Goal: Task Accomplishment & Management: Use online tool/utility

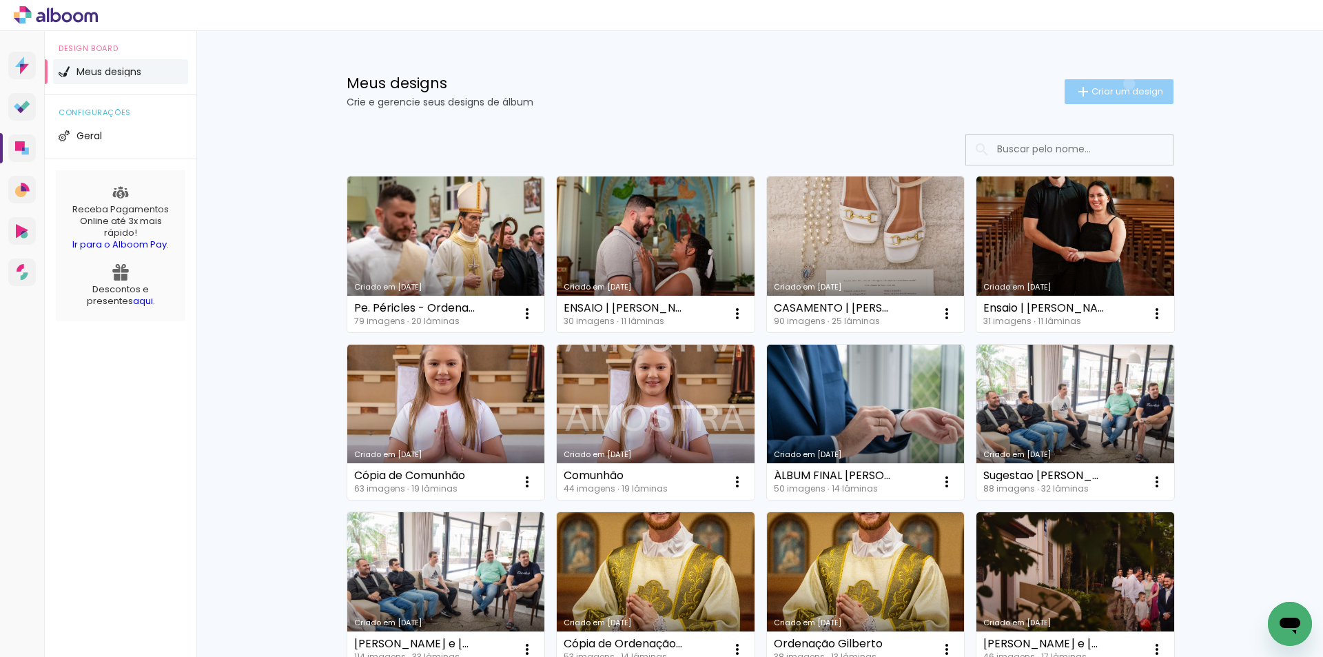
click at [1121, 83] on paper-button "Criar um design" at bounding box center [1118, 91] width 109 height 25
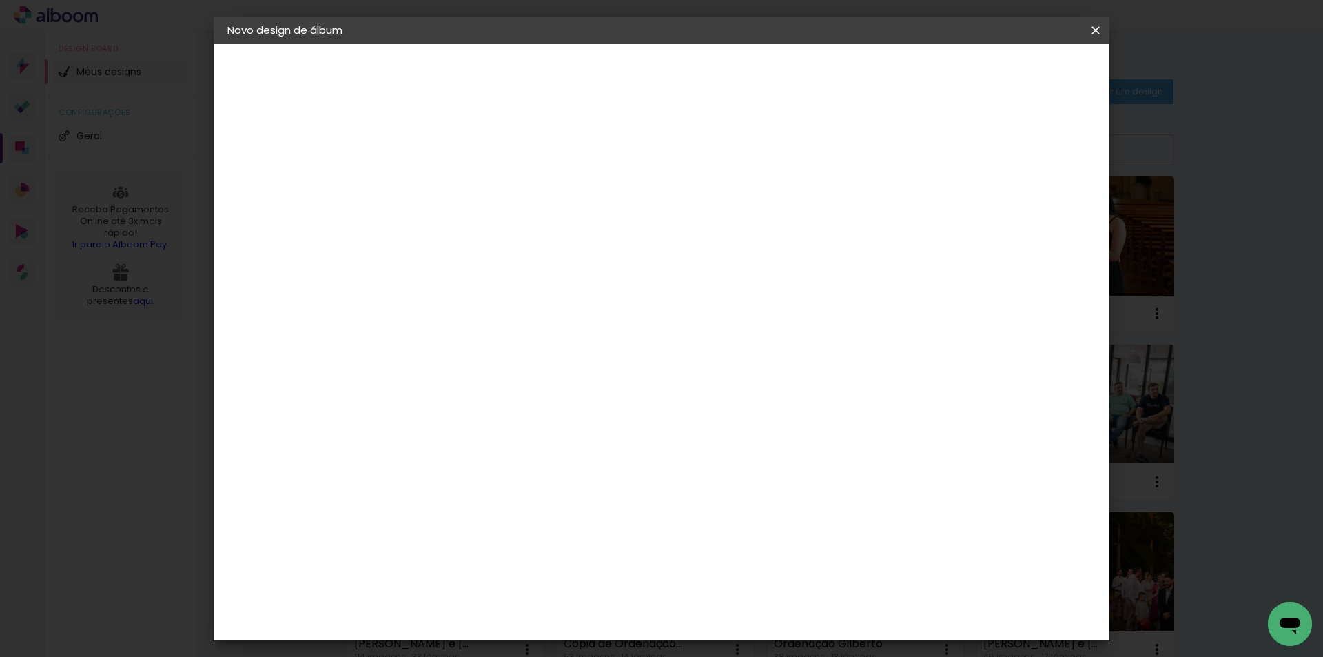
click at [453, 194] on input at bounding box center [453, 184] width 0 height 21
type input "Casamento | Edi e Claiton"
type paper-input "Casamento | Edi e Claiton"
click at [594, 81] on paper-button "Avançar" at bounding box center [560, 72] width 68 height 23
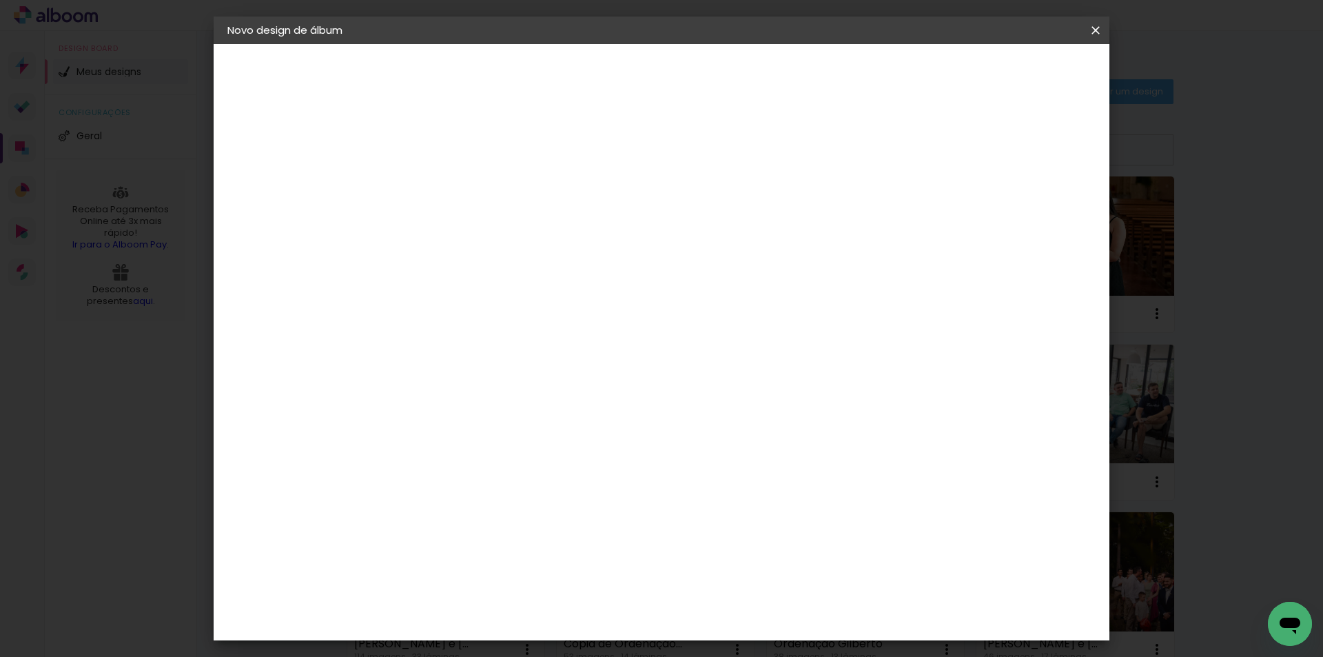
click at [470, 316] on div "Go image" at bounding box center [461, 327] width 34 height 22
click at [0, 0] on slot "Avançar" at bounding box center [0, 0] width 0 height 0
click at [506, 235] on input "text" at bounding box center [480, 239] width 54 height 21
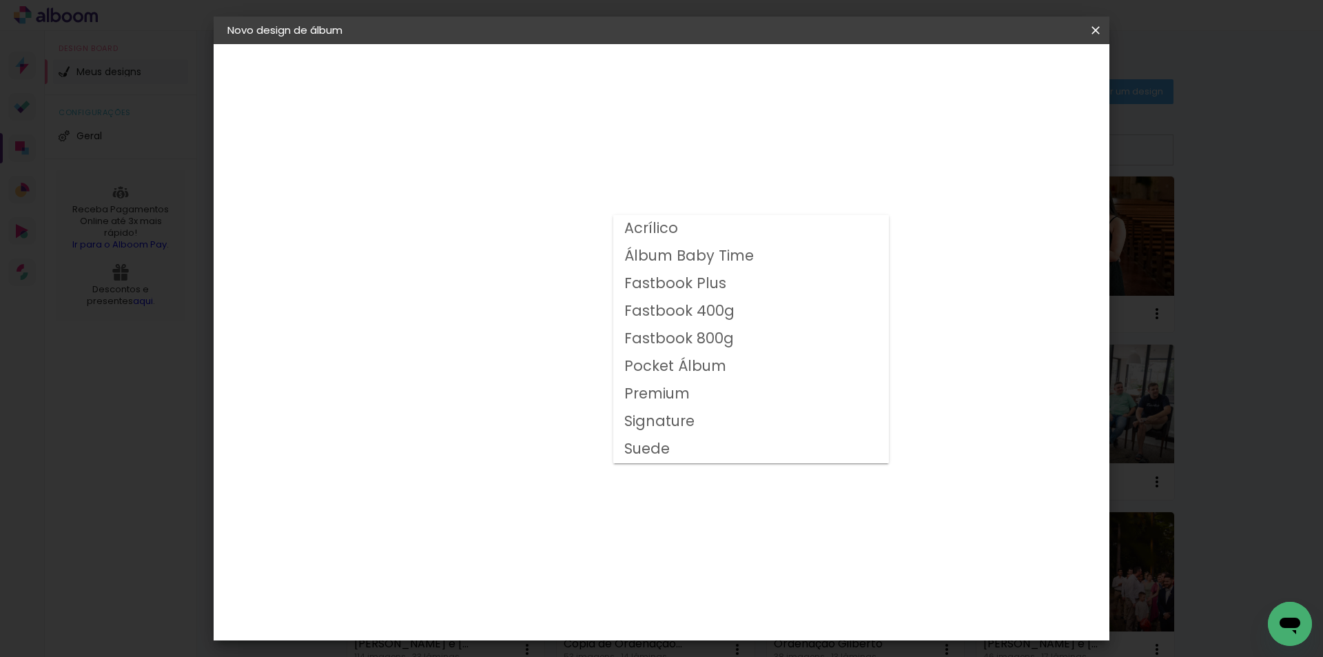
click at [0, 0] on slot "Fastbook 800g" at bounding box center [0, 0] width 0 height 0
type input "Fastbook 800g"
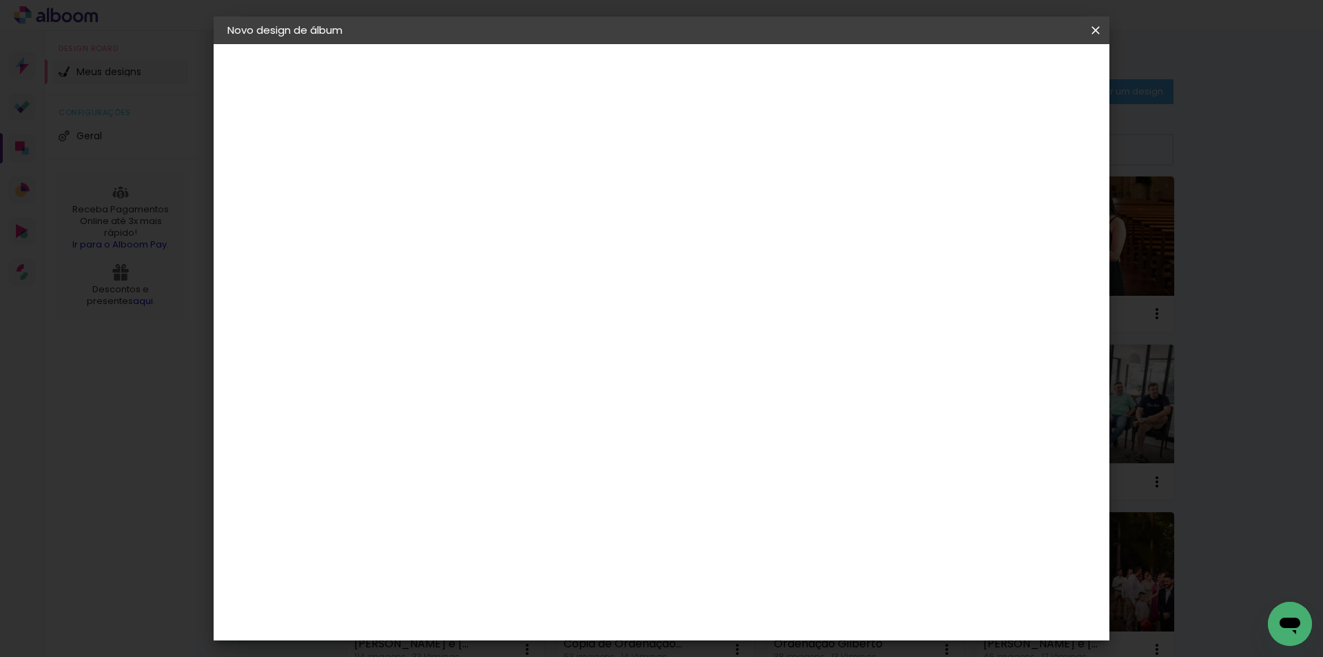
scroll to position [211, 0]
click at [546, 468] on span "30 × 30" at bounding box center [514, 490] width 64 height 45
click at [0, 0] on slot "Avançar" at bounding box center [0, 0] width 0 height 0
click at [1009, 72] on span "Iniciar design" at bounding box center [978, 73] width 63 height 10
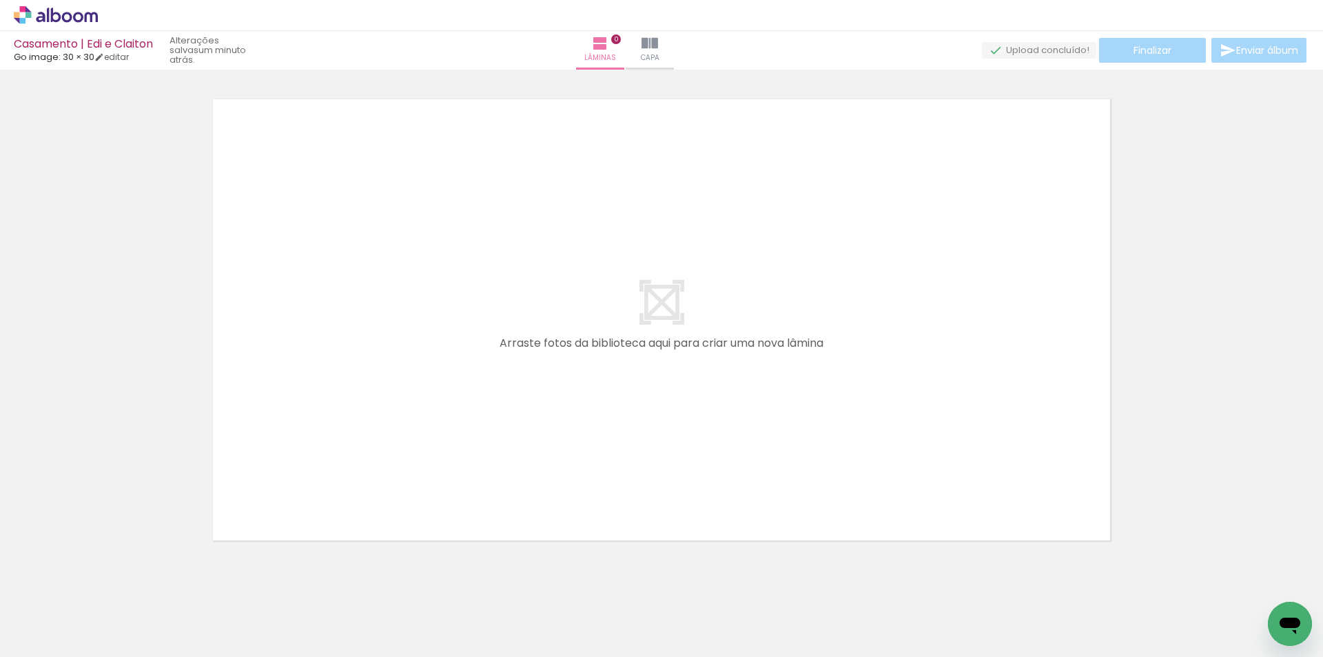
click at [156, 614] on div at bounding box center [137, 610] width 45 height 68
click at [113, 612] on iron-horizontal-list at bounding box center [99, 613] width 28 height 86
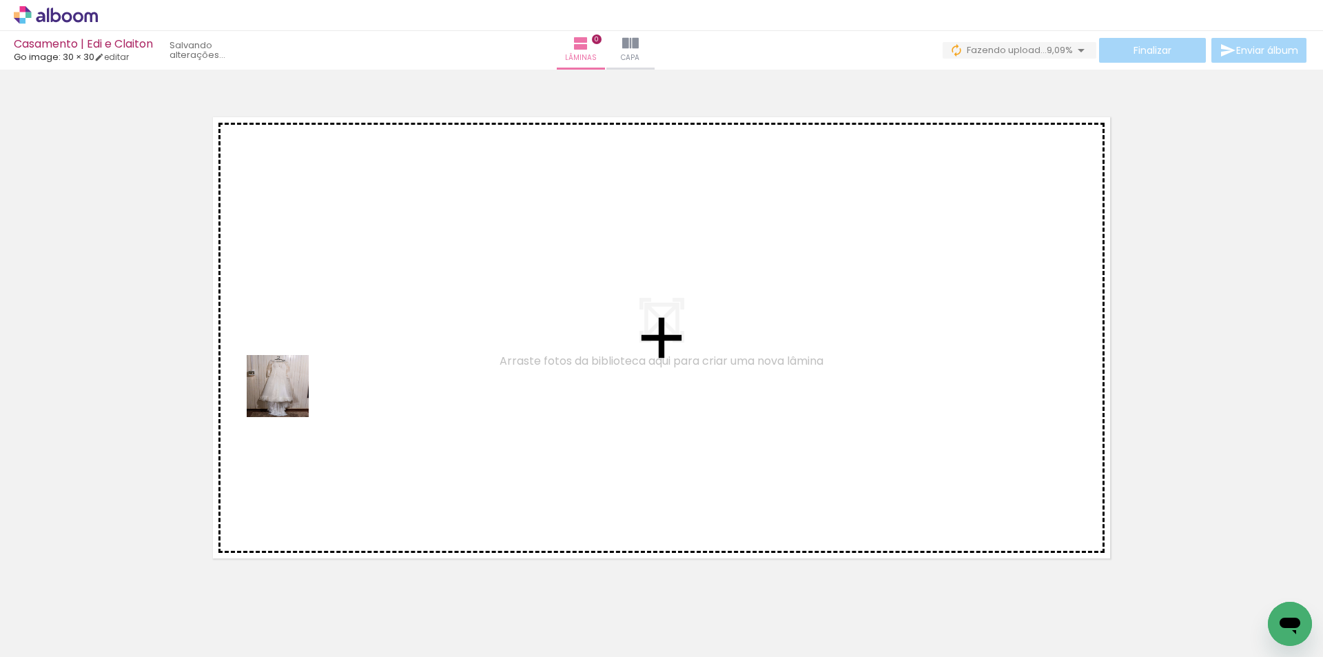
drag, startPoint x: 141, startPoint y: 621, endPoint x: 297, endPoint y: 440, distance: 239.4
click at [306, 359] on quentale-workspace at bounding box center [661, 328] width 1323 height 657
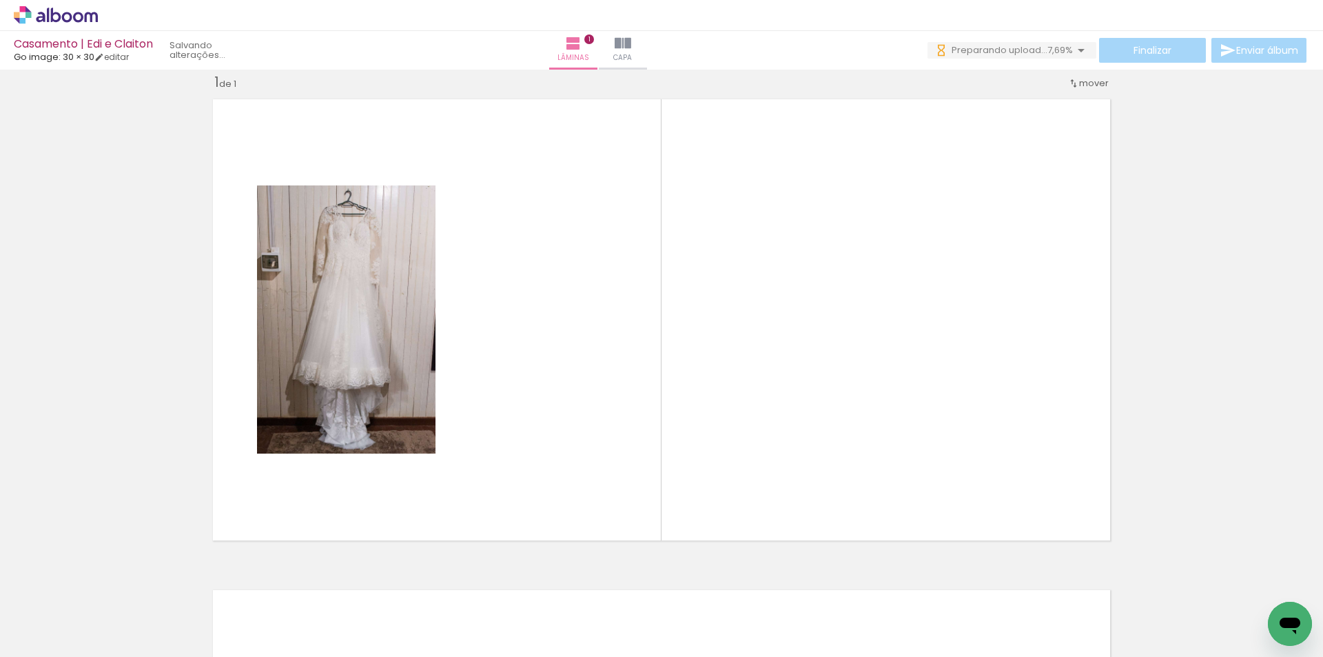
drag, startPoint x: 228, startPoint y: 610, endPoint x: 484, endPoint y: 464, distance: 294.6
click at [435, 477] on quentale-workspace at bounding box center [661, 328] width 1323 height 657
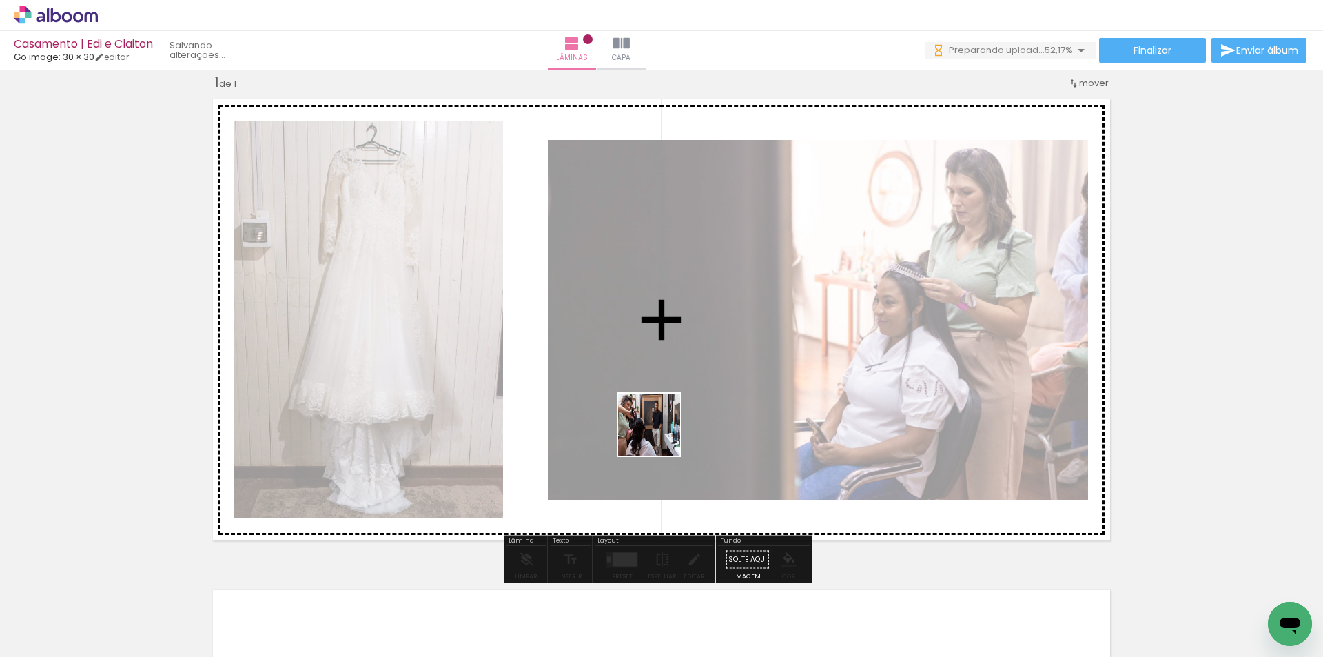
drag, startPoint x: 299, startPoint y: 620, endPoint x: 556, endPoint y: 473, distance: 295.9
click at [657, 430] on quentale-workspace at bounding box center [661, 328] width 1323 height 657
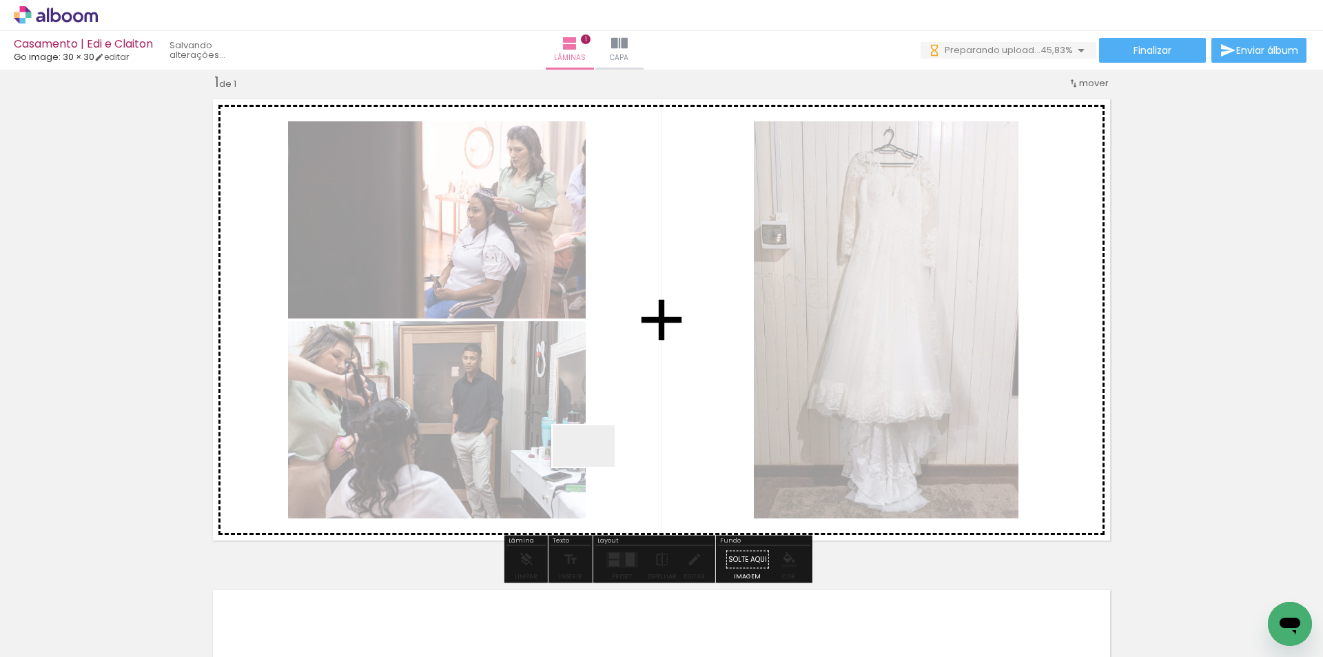
click at [595, 465] on quentale-workspace at bounding box center [661, 328] width 1323 height 657
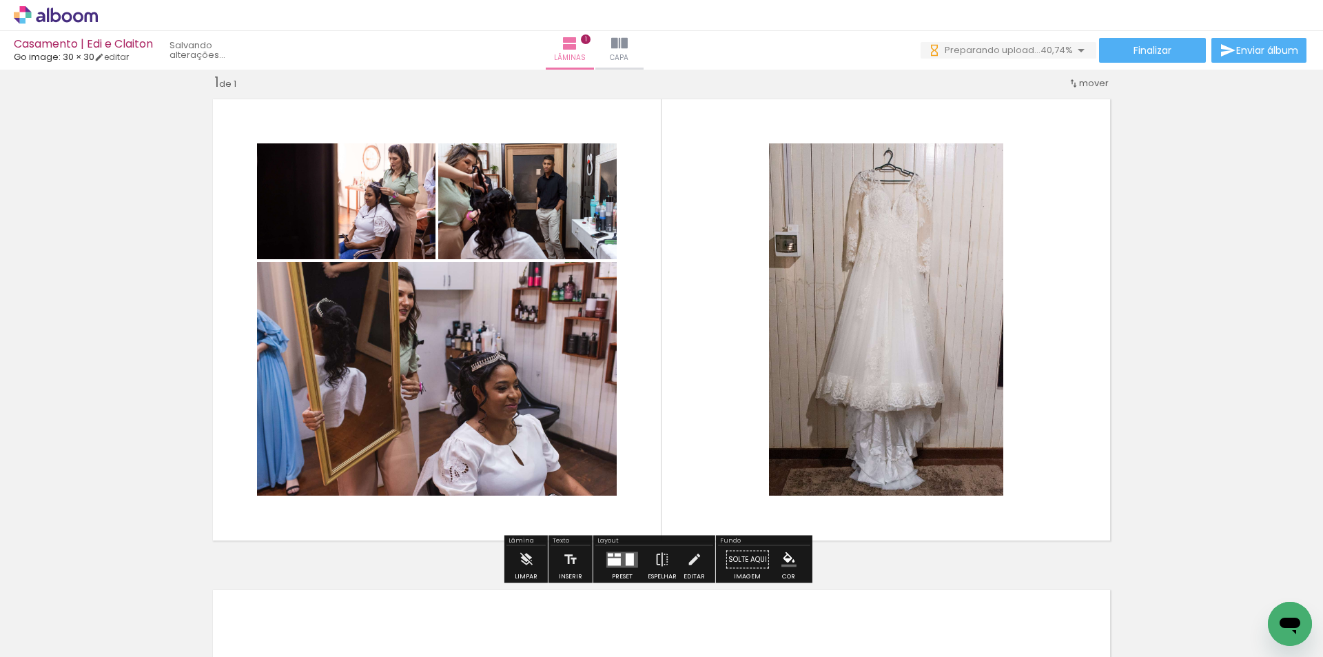
drag, startPoint x: 468, startPoint y: 623, endPoint x: 719, endPoint y: 448, distance: 305.2
click at [614, 515] on quentale-workspace at bounding box center [661, 328] width 1323 height 657
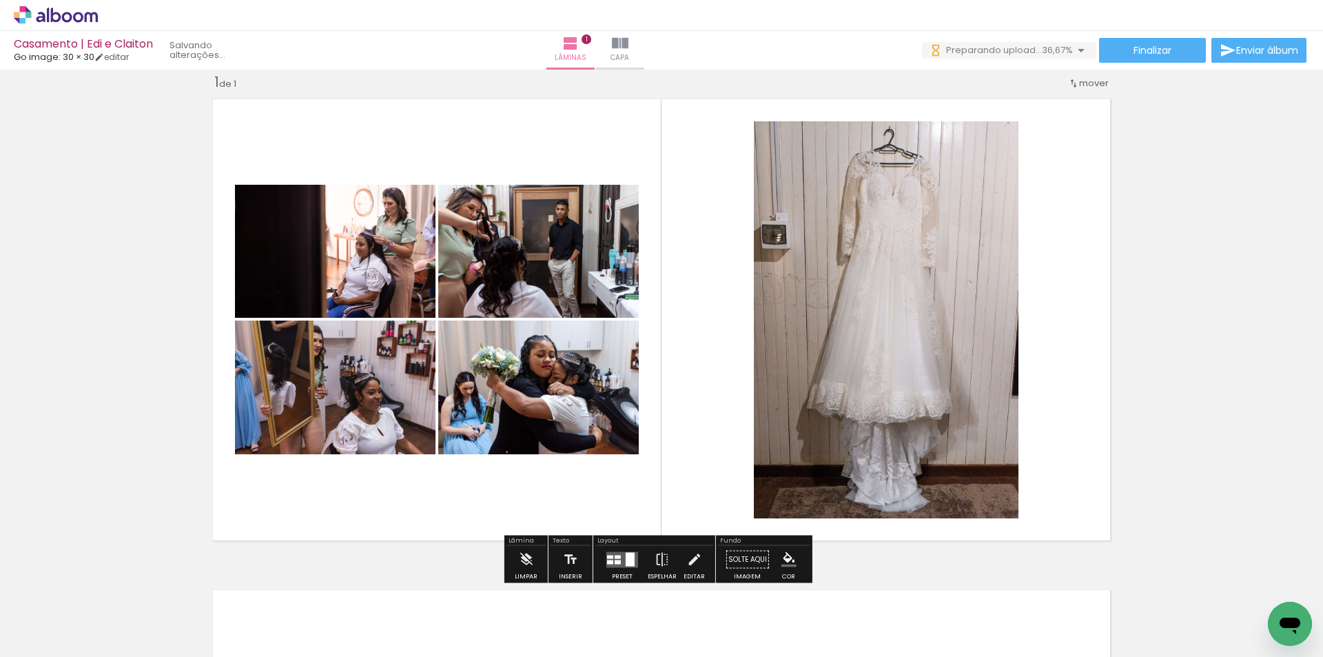
click at [609, 559] on quentale-layouter at bounding box center [622, 559] width 32 height 16
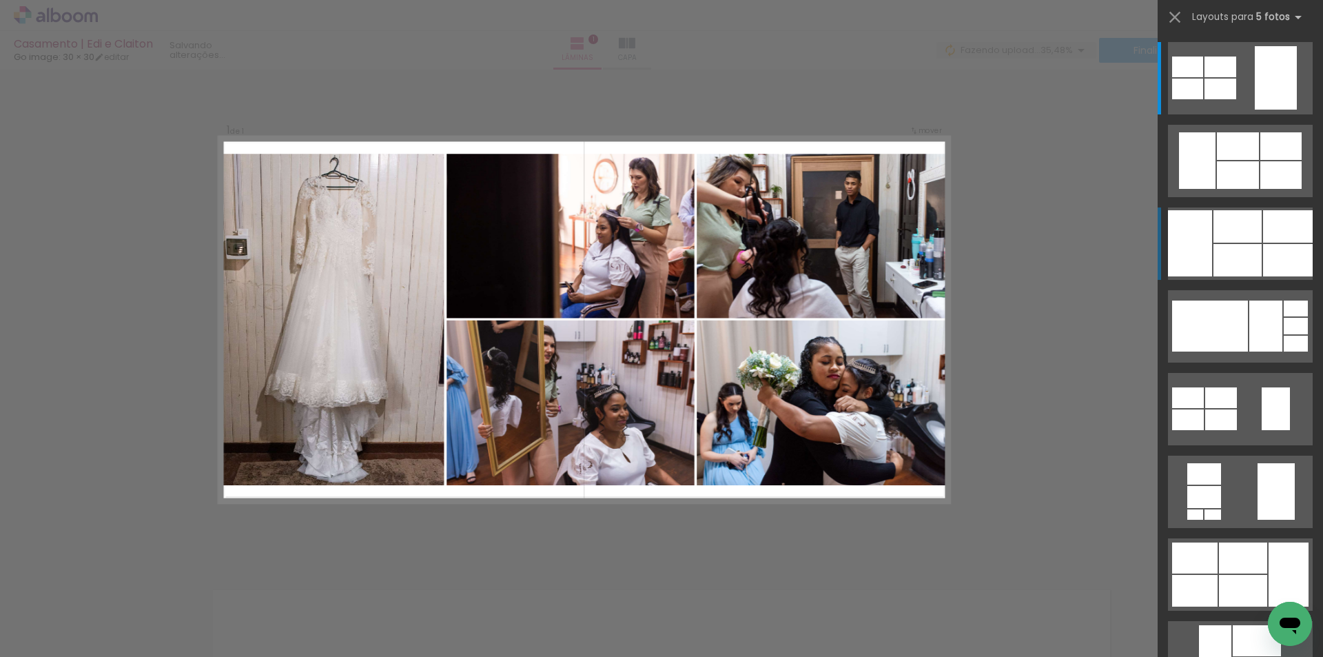
click at [1242, 160] on div at bounding box center [1238, 146] width 42 height 28
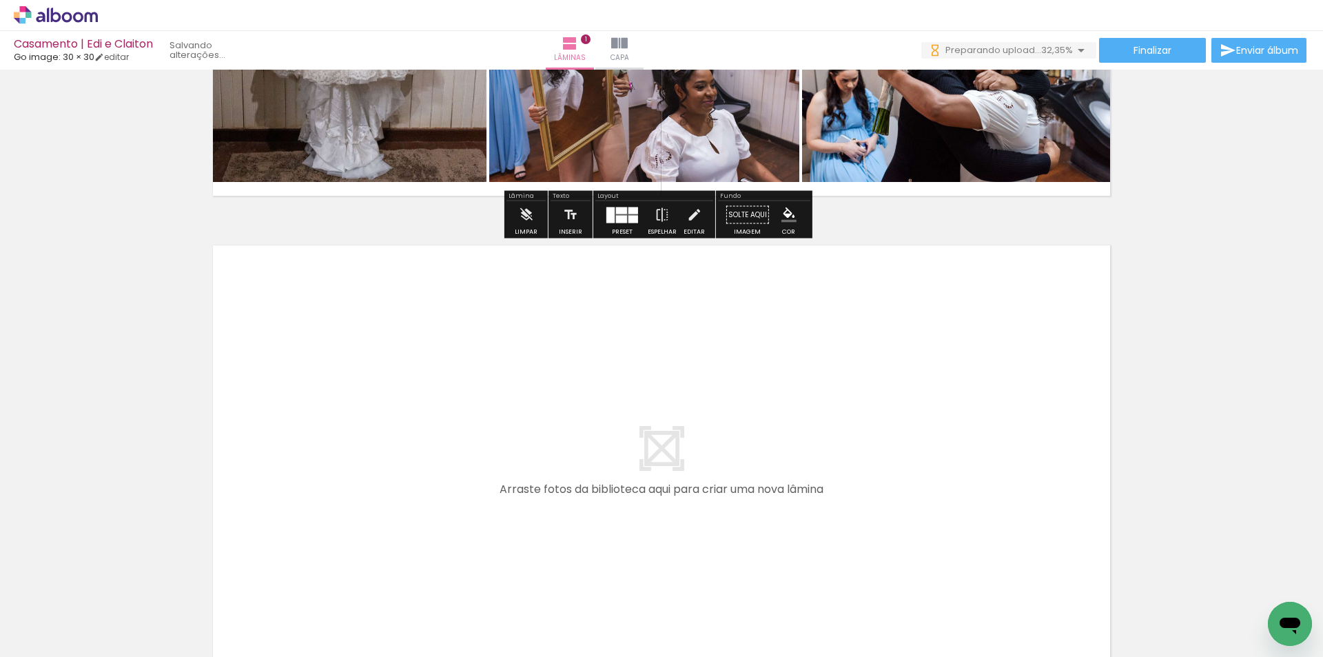
drag, startPoint x: 532, startPoint y: 623, endPoint x: 617, endPoint y: 592, distance: 90.9
click at [526, 469] on quentale-workspace at bounding box center [661, 328] width 1323 height 657
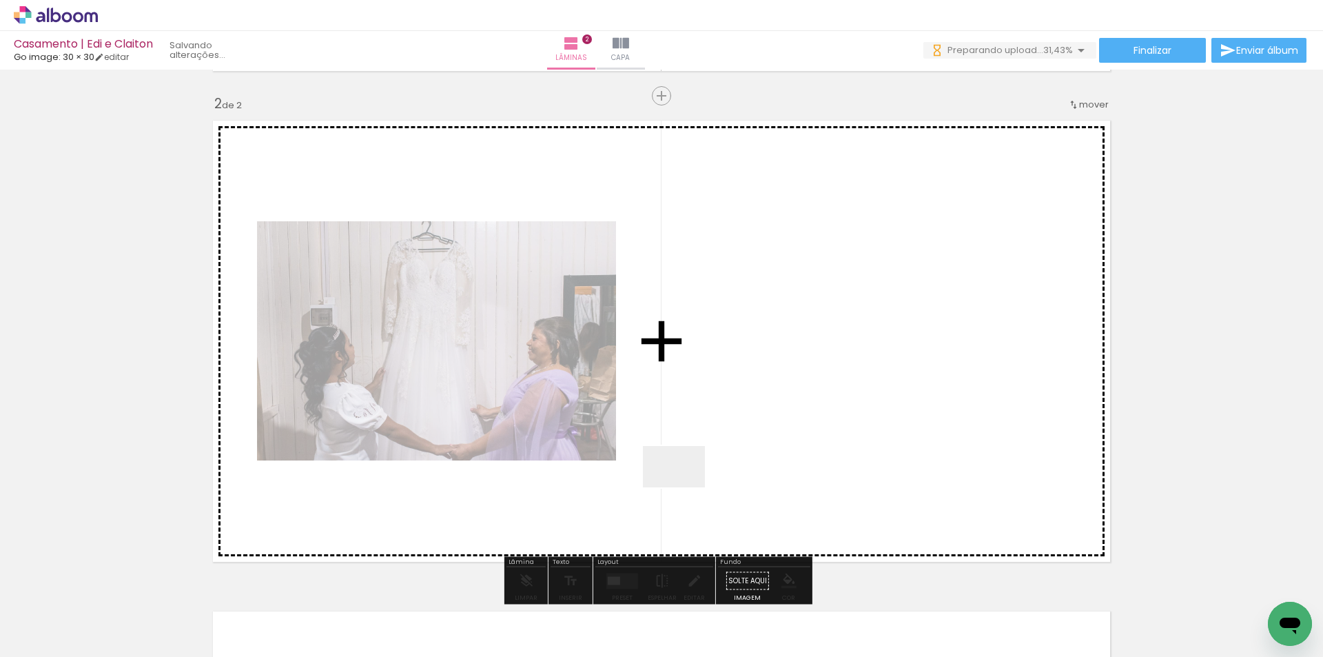
scroll to position [508, 0]
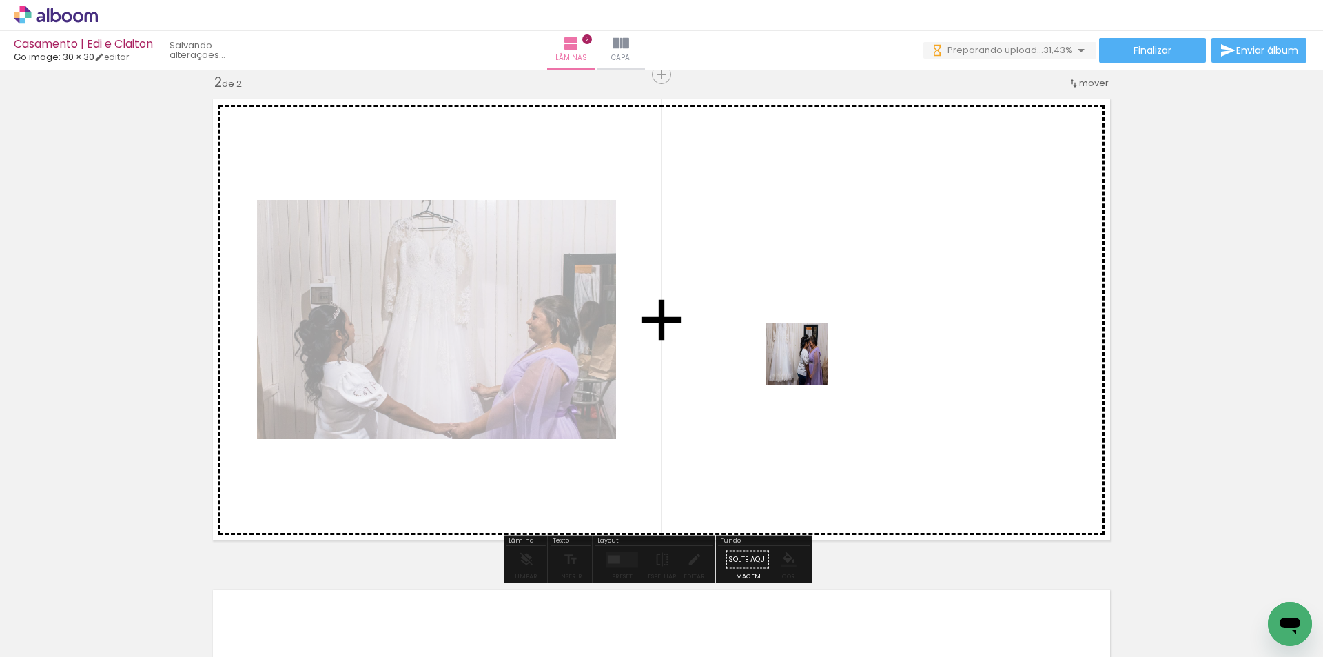
drag, startPoint x: 684, startPoint y: 487, endPoint x: 709, endPoint y: 631, distance: 146.1
click at [807, 363] on quentale-workspace at bounding box center [661, 328] width 1323 height 657
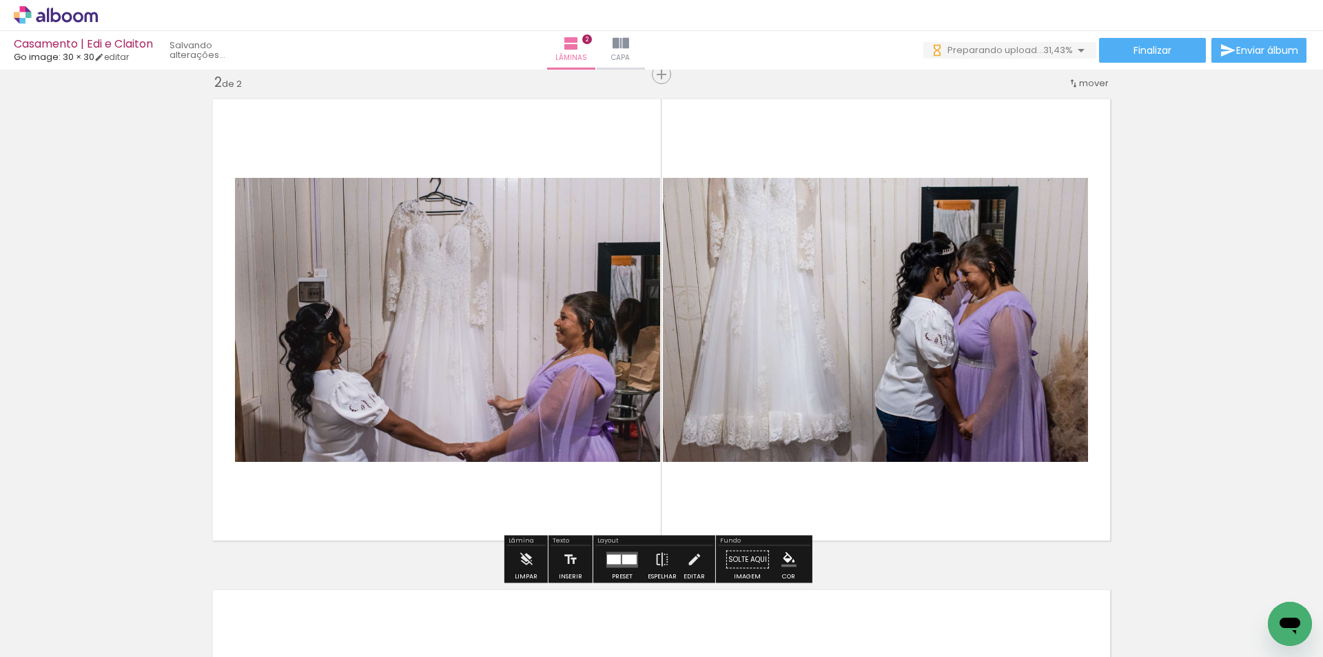
scroll to position [0, 0]
drag, startPoint x: 688, startPoint y: 617, endPoint x: 743, endPoint y: 599, distance: 58.8
click at [896, 298] on quentale-workspace at bounding box center [661, 328] width 1323 height 657
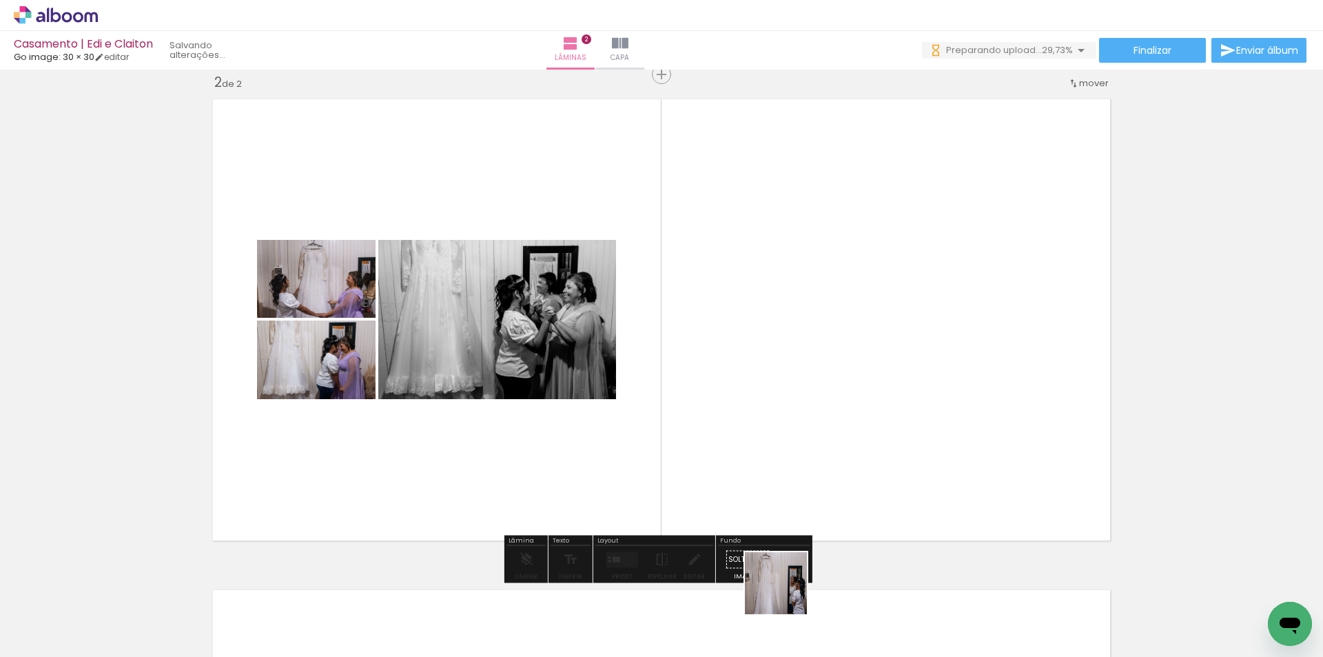
drag, startPoint x: 770, startPoint y: 626, endPoint x: 856, endPoint y: 378, distance: 262.5
click at [856, 378] on quentale-workspace at bounding box center [661, 328] width 1323 height 657
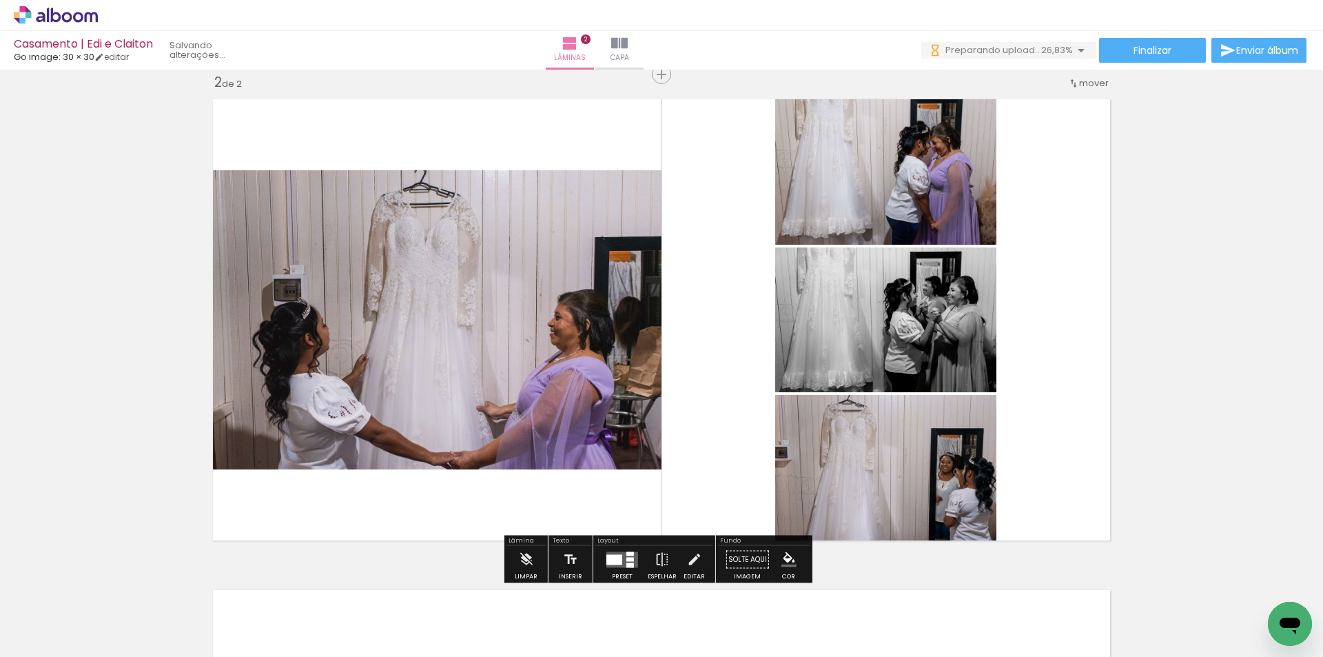
click at [615, 557] on div at bounding box center [614, 559] width 16 height 10
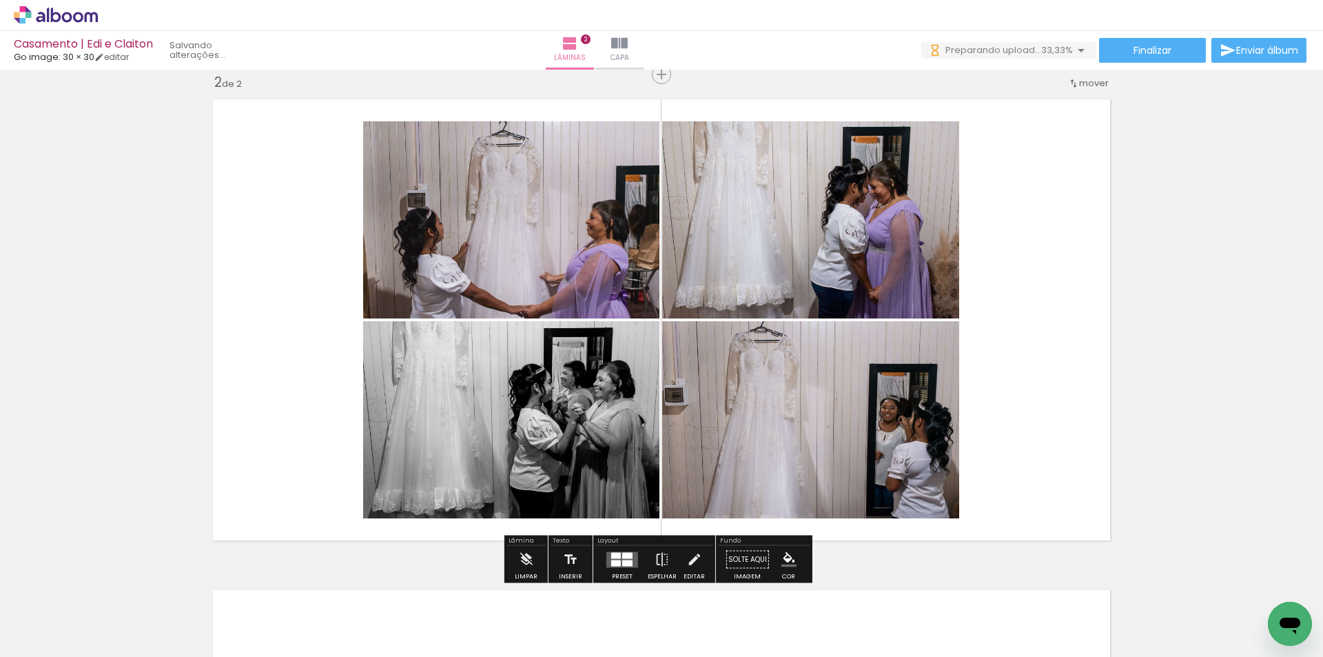
click at [611, 559] on div at bounding box center [616, 562] width 10 height 6
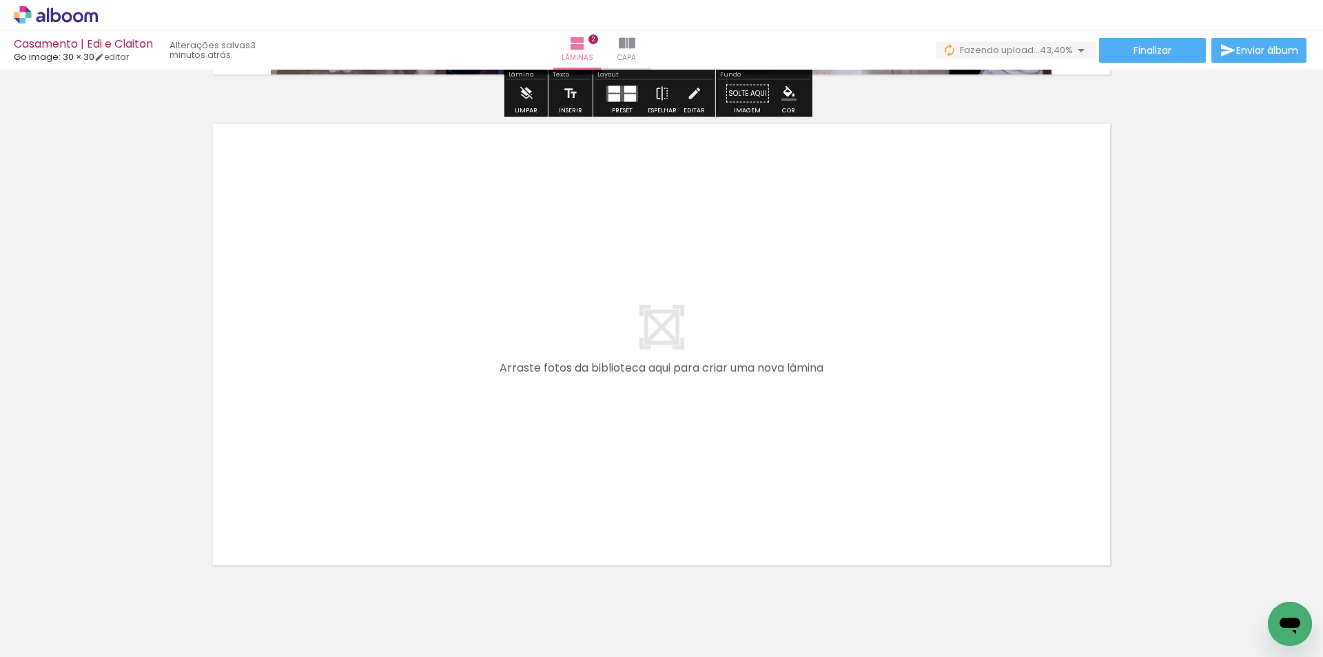
scroll to position [991, 0]
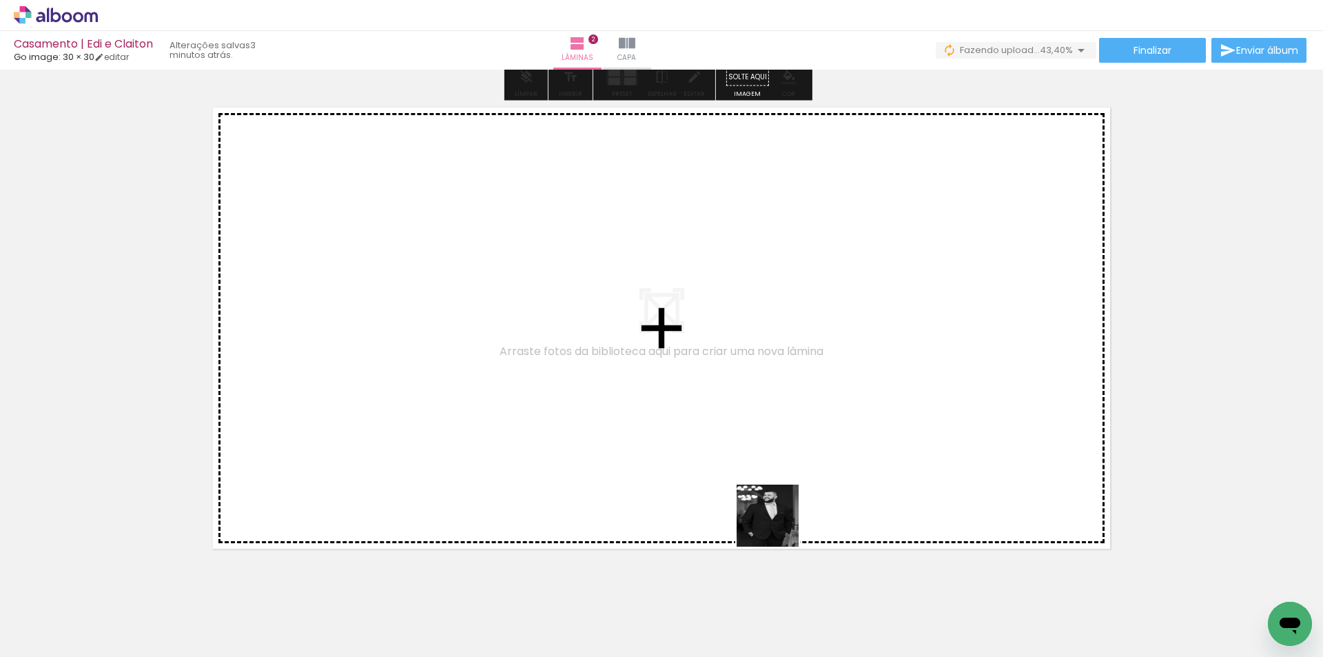
drag, startPoint x: 853, startPoint y: 610, endPoint x: 634, endPoint y: 415, distance: 293.2
click at [634, 415] on quentale-workspace at bounding box center [661, 328] width 1323 height 657
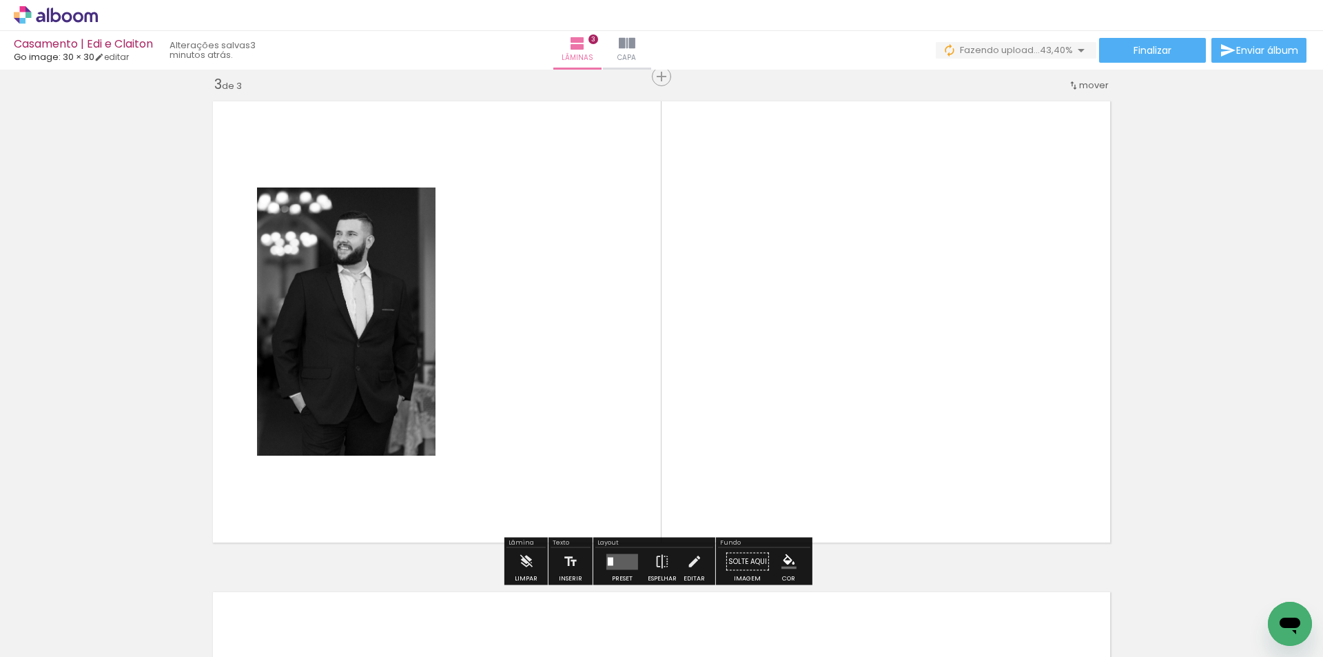
scroll to position [999, 0]
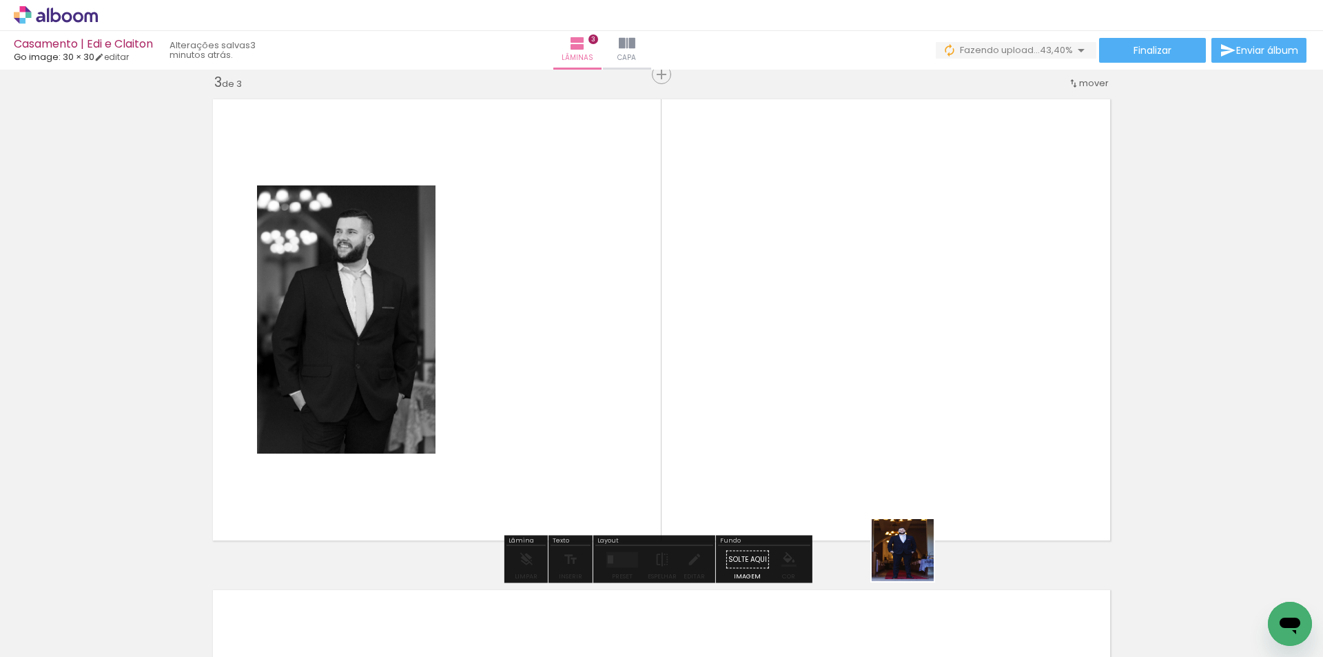
drag, startPoint x: 909, startPoint y: 597, endPoint x: 931, endPoint y: 324, distance: 273.6
click at [927, 299] on quentale-workspace at bounding box center [661, 328] width 1323 height 657
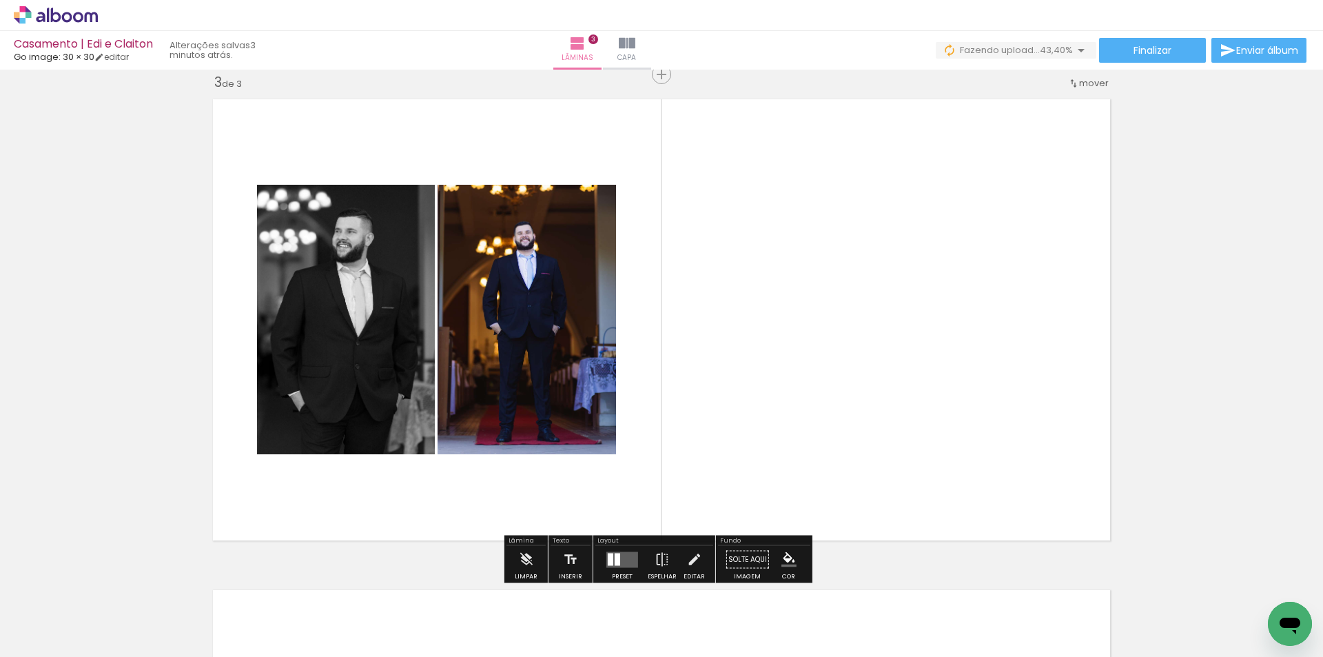
click at [608, 564] on div at bounding box center [611, 559] width 6 height 12
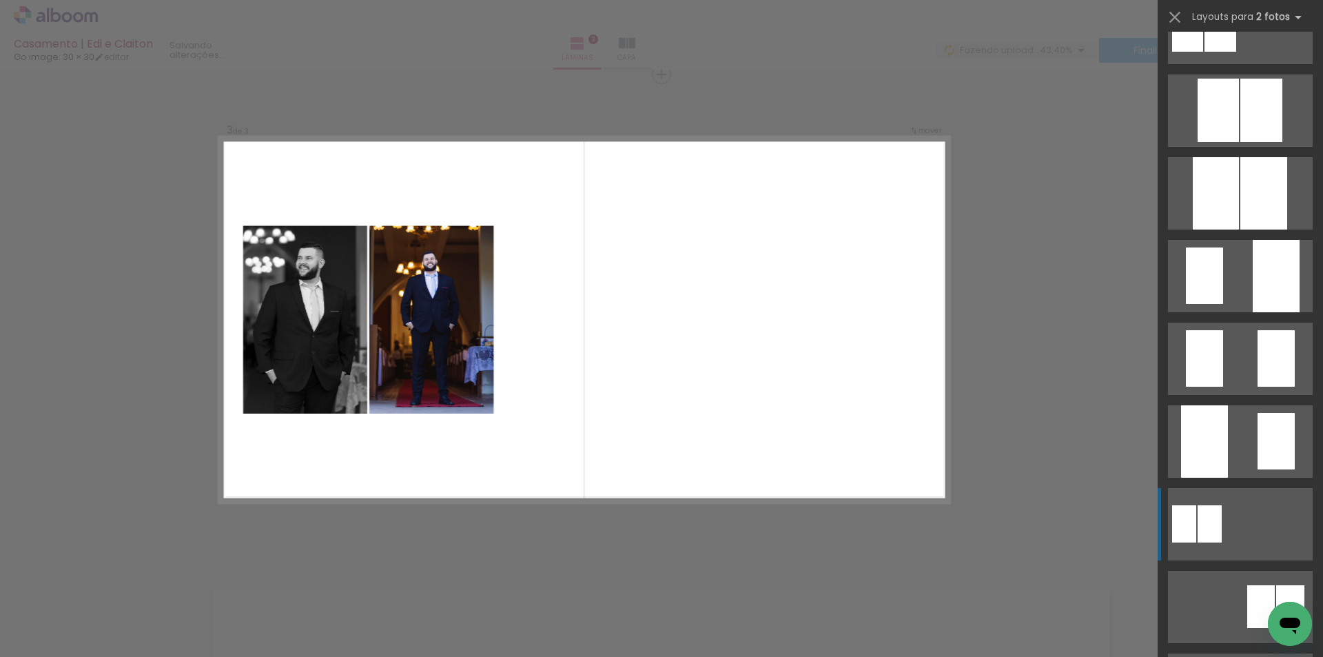
scroll to position [413, 0]
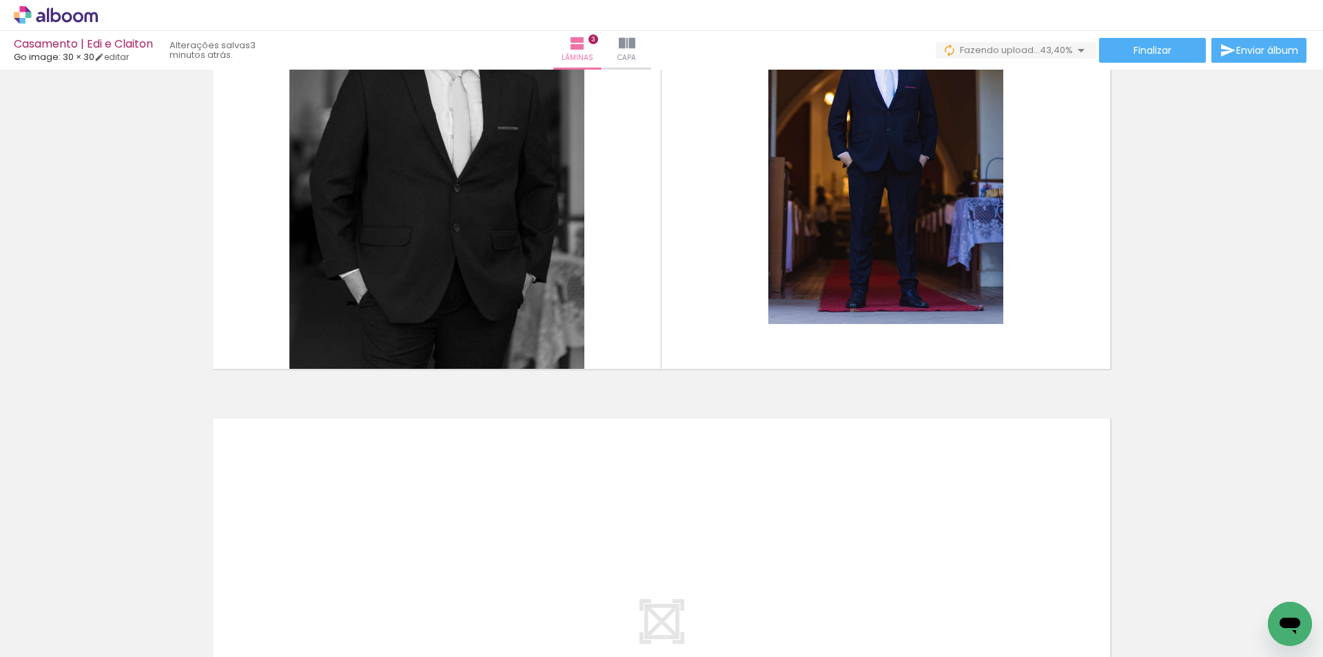
scroll to position [1137, 0]
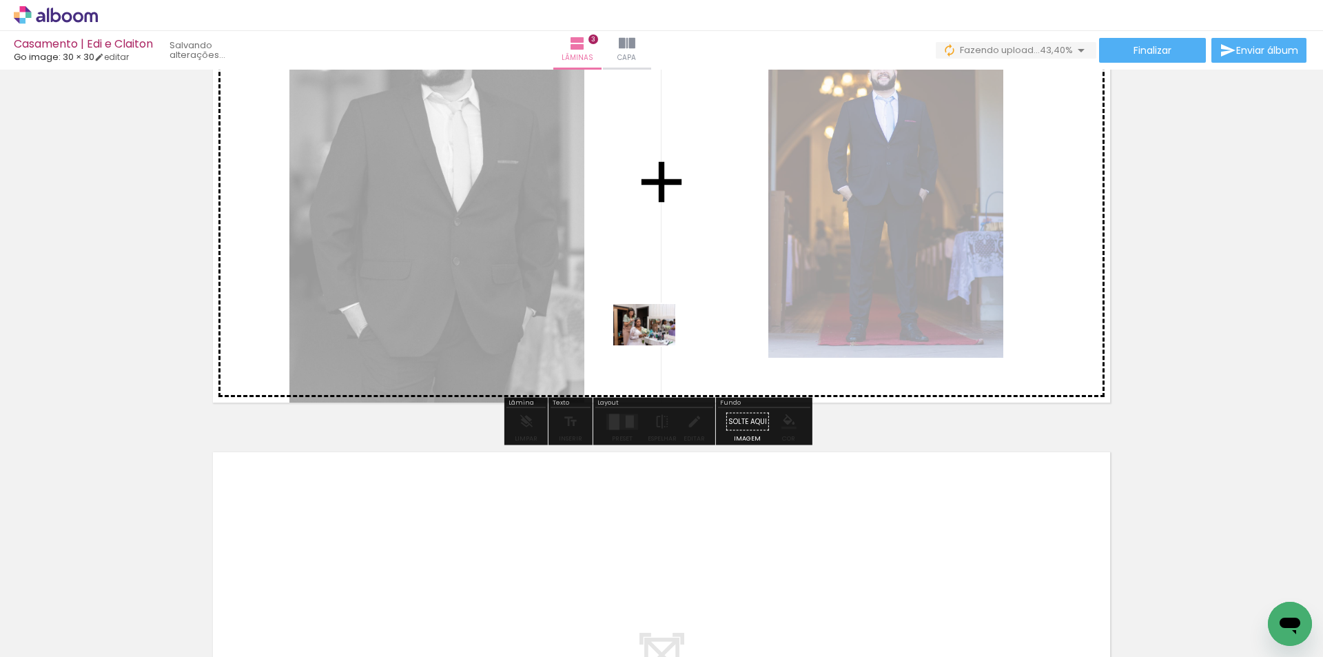
drag, startPoint x: 1002, startPoint y: 621, endPoint x: 654, endPoint y: 345, distance: 443.7
click at [654, 345] on quentale-workspace at bounding box center [661, 328] width 1323 height 657
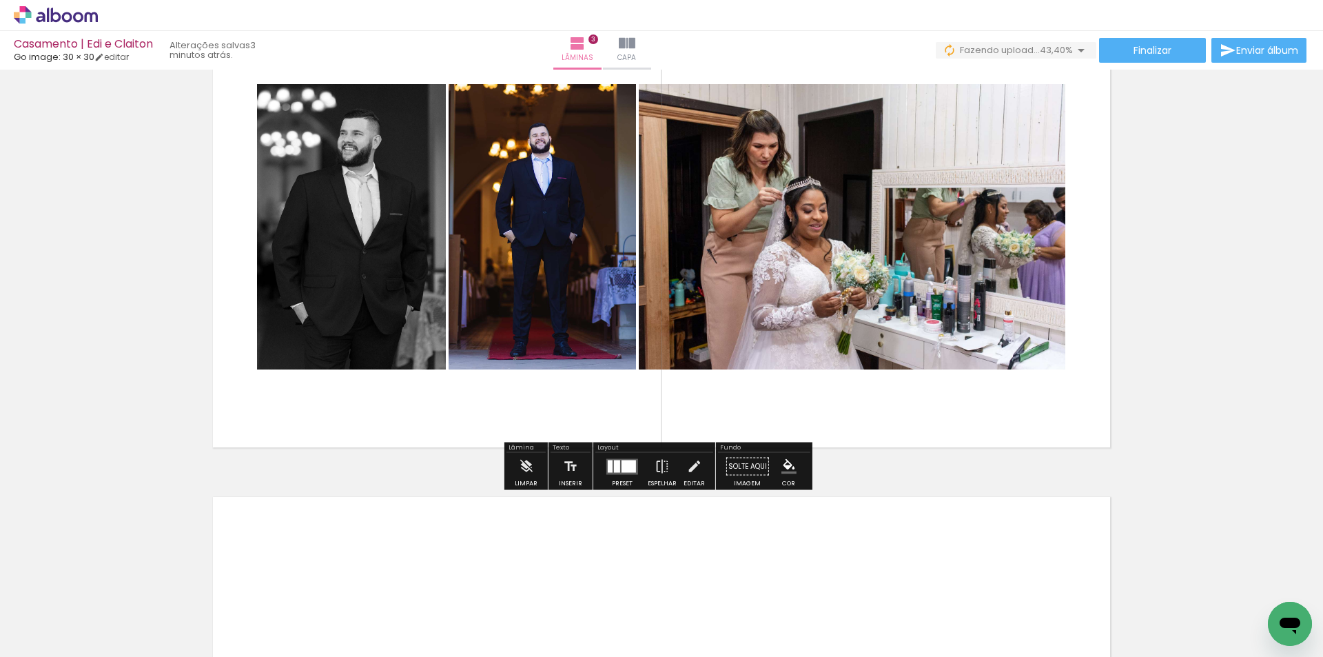
scroll to position [1068, 0]
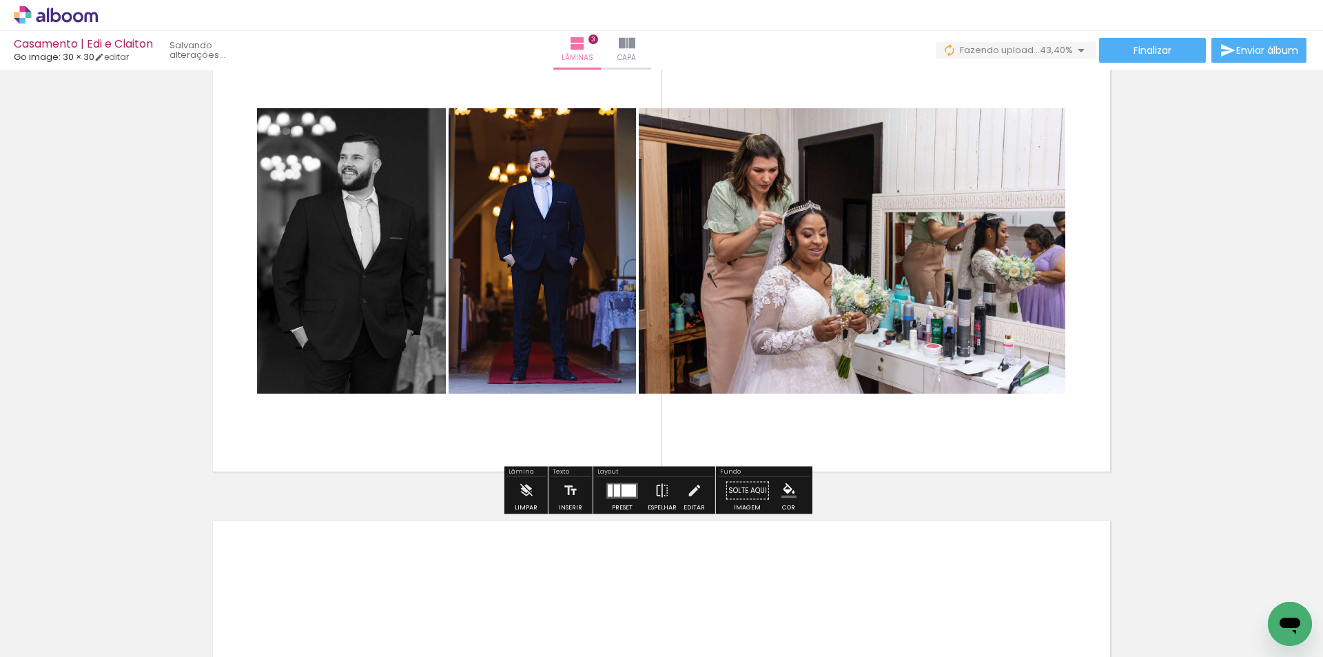
click at [614, 489] on div at bounding box center [617, 490] width 6 height 12
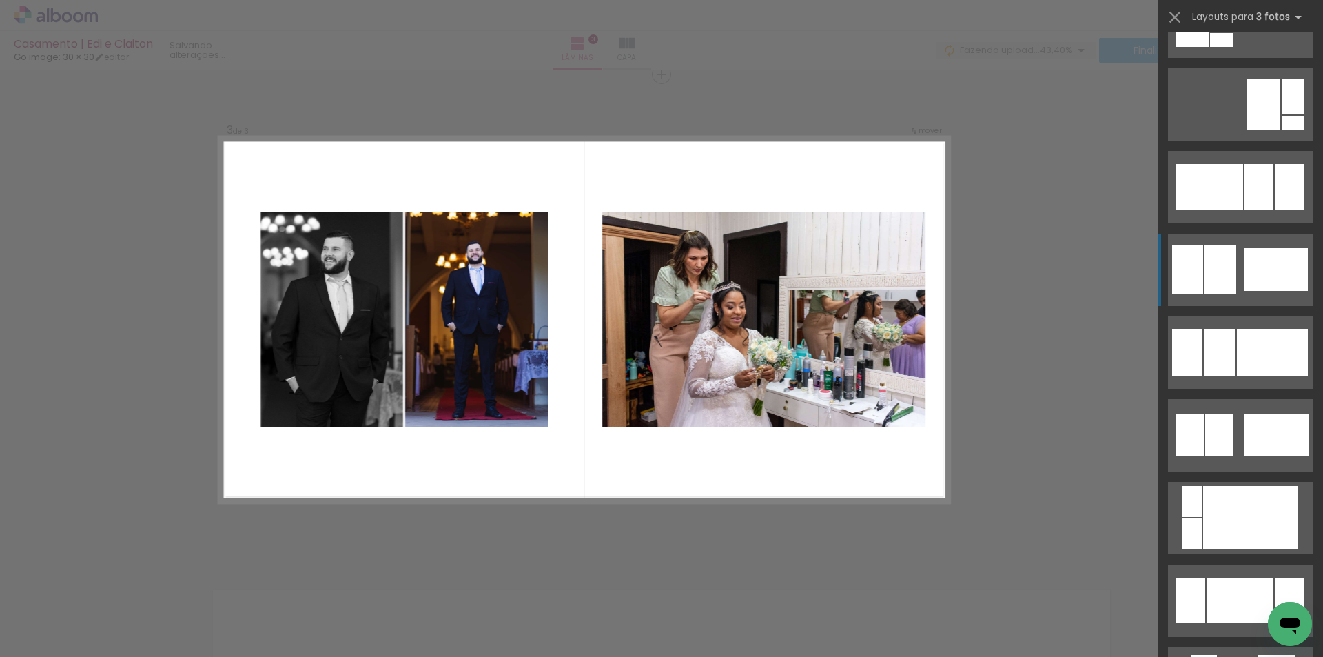
scroll to position [896, 0]
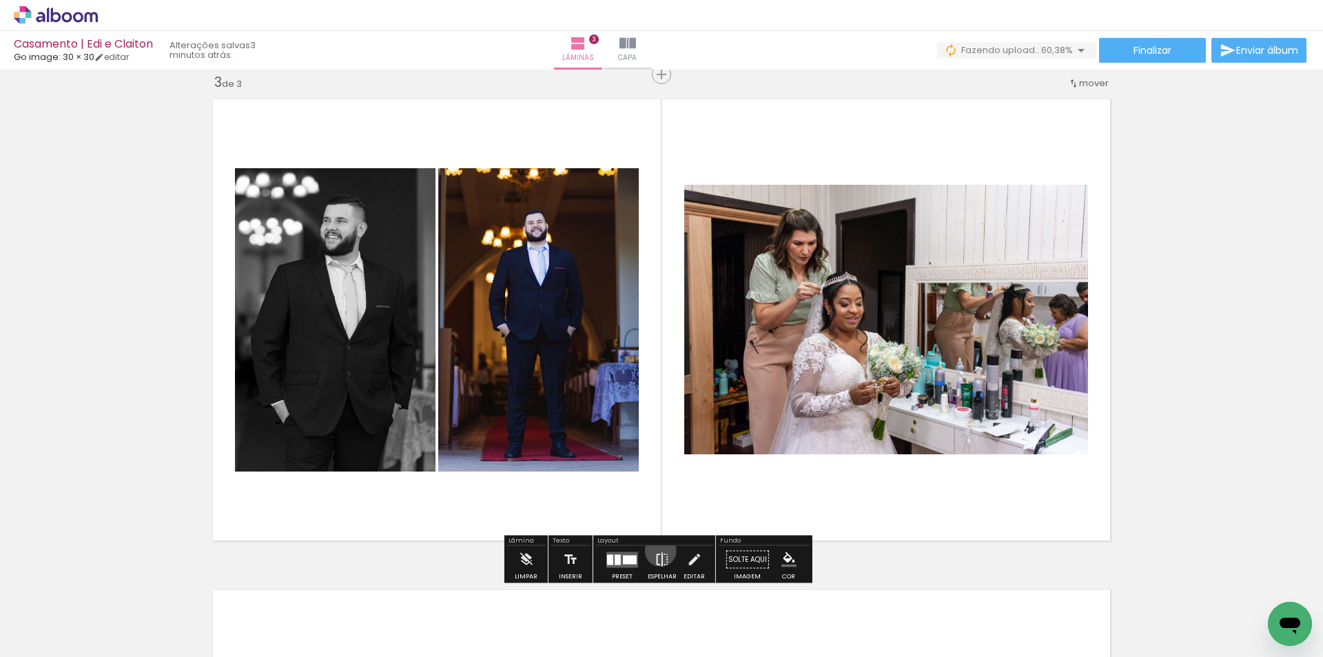
click at [654, 552] on iron-icon at bounding box center [661, 560] width 15 height 28
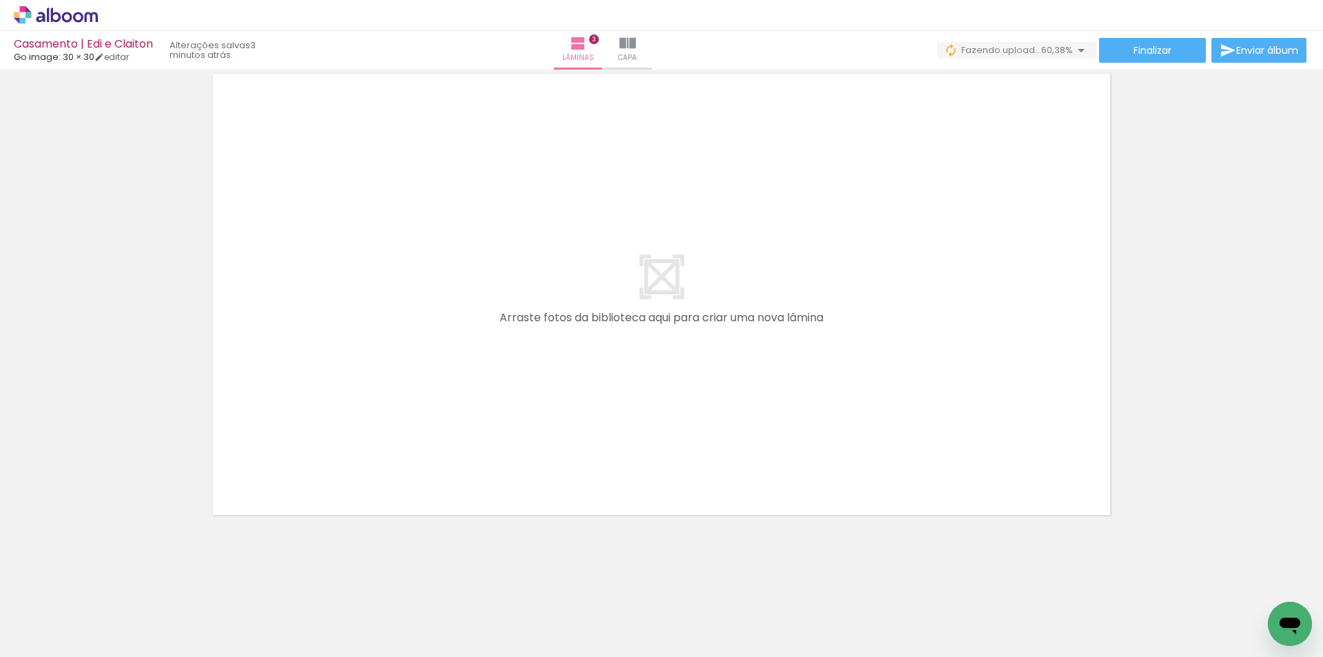
scroll to position [0, 619]
drag, startPoint x: 447, startPoint y: 627, endPoint x: 476, endPoint y: 492, distance: 138.1
click at [468, 300] on quentale-workspace at bounding box center [661, 328] width 1323 height 657
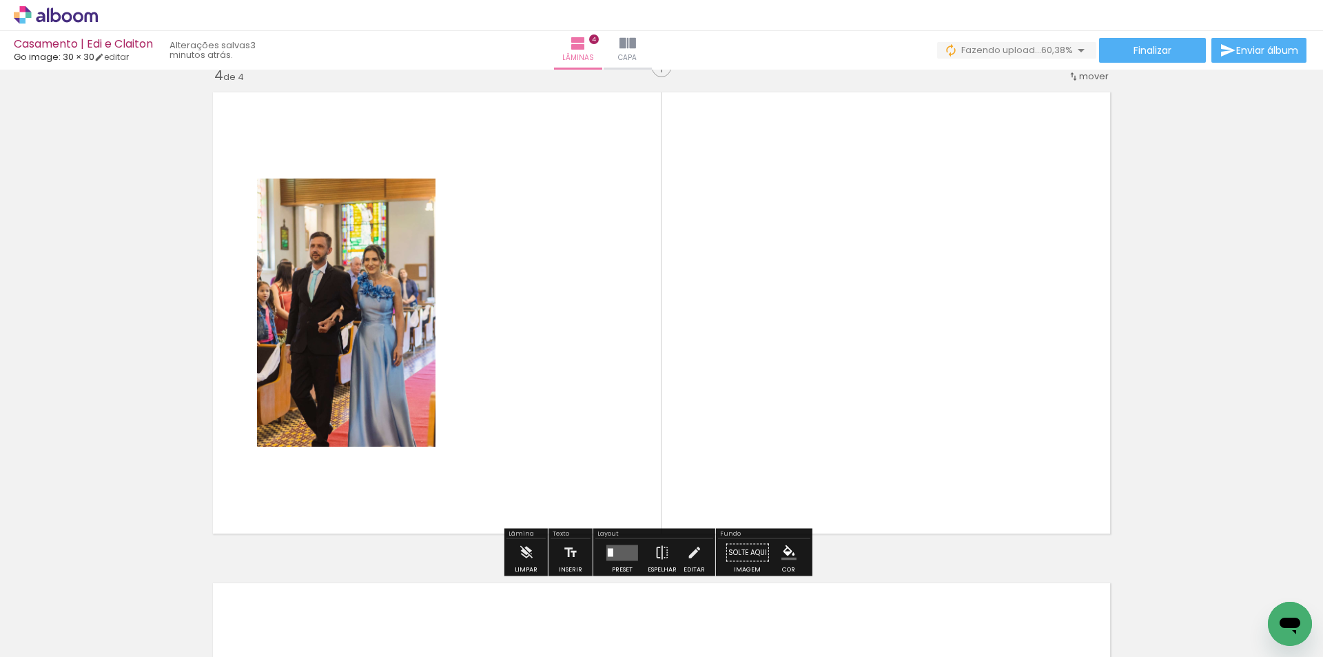
scroll to position [1489, 0]
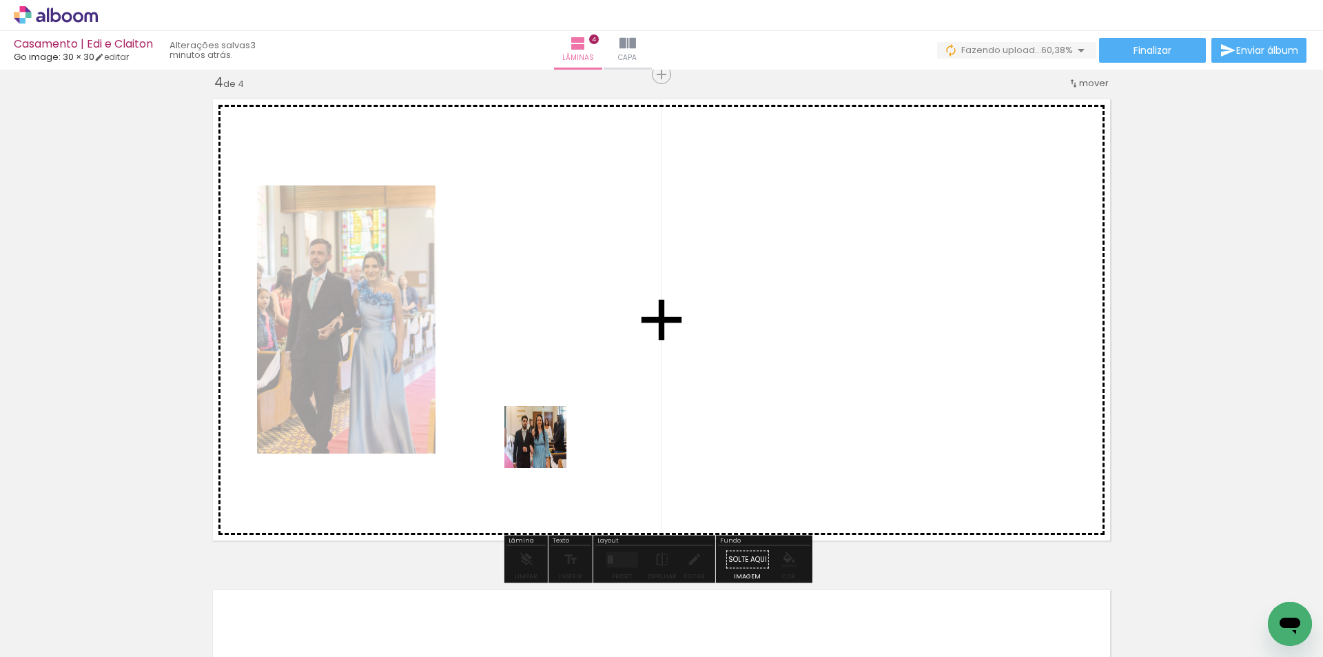
drag, startPoint x: 507, startPoint y: 617, endPoint x: 555, endPoint y: 577, distance: 62.1
click at [550, 367] on quentale-workspace at bounding box center [661, 328] width 1323 height 657
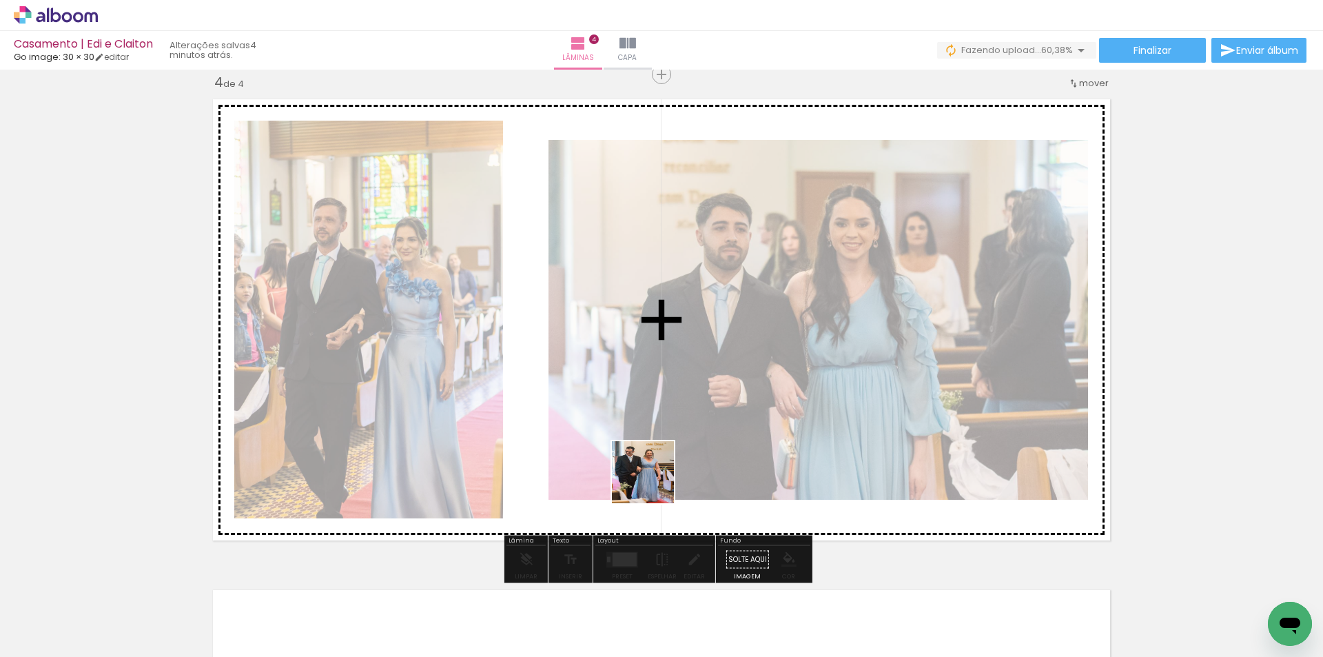
drag, startPoint x: 640, startPoint y: 537, endPoint x: 665, endPoint y: 648, distance: 113.1
click at [656, 397] on quentale-workspace at bounding box center [661, 328] width 1323 height 657
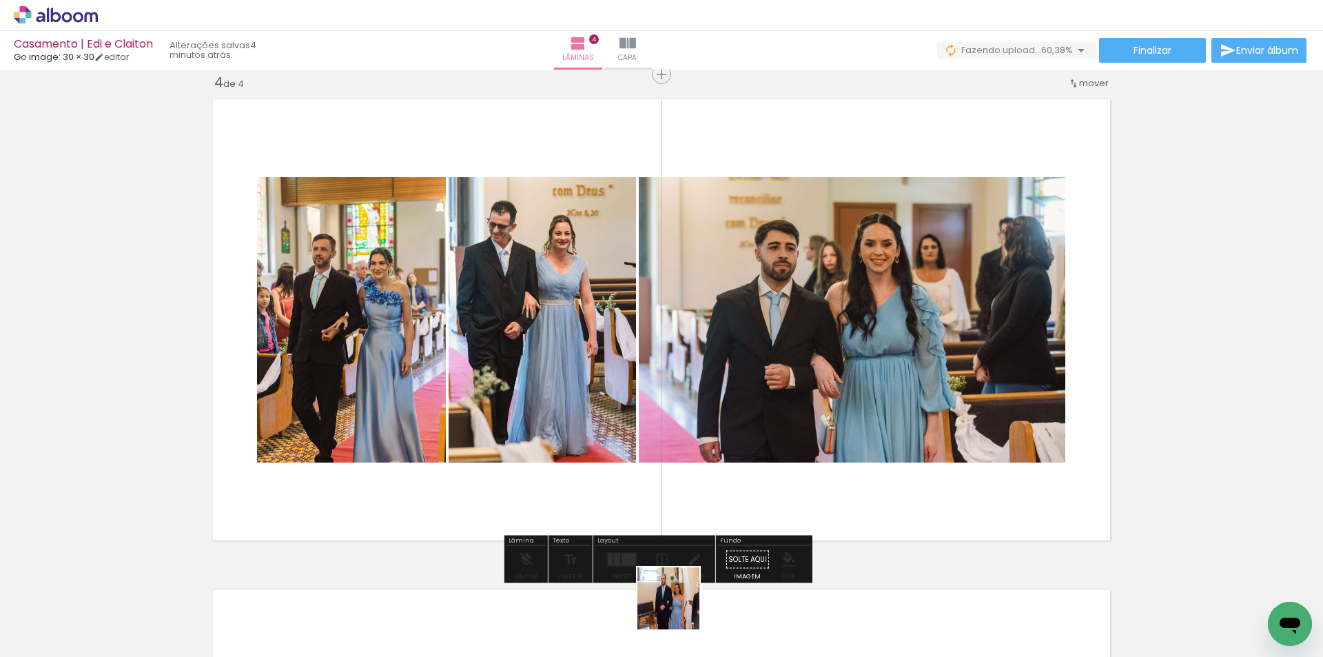
drag, startPoint x: 679, startPoint y: 608, endPoint x: 711, endPoint y: 490, distance: 122.8
click at [715, 380] on quentale-workspace at bounding box center [661, 328] width 1323 height 657
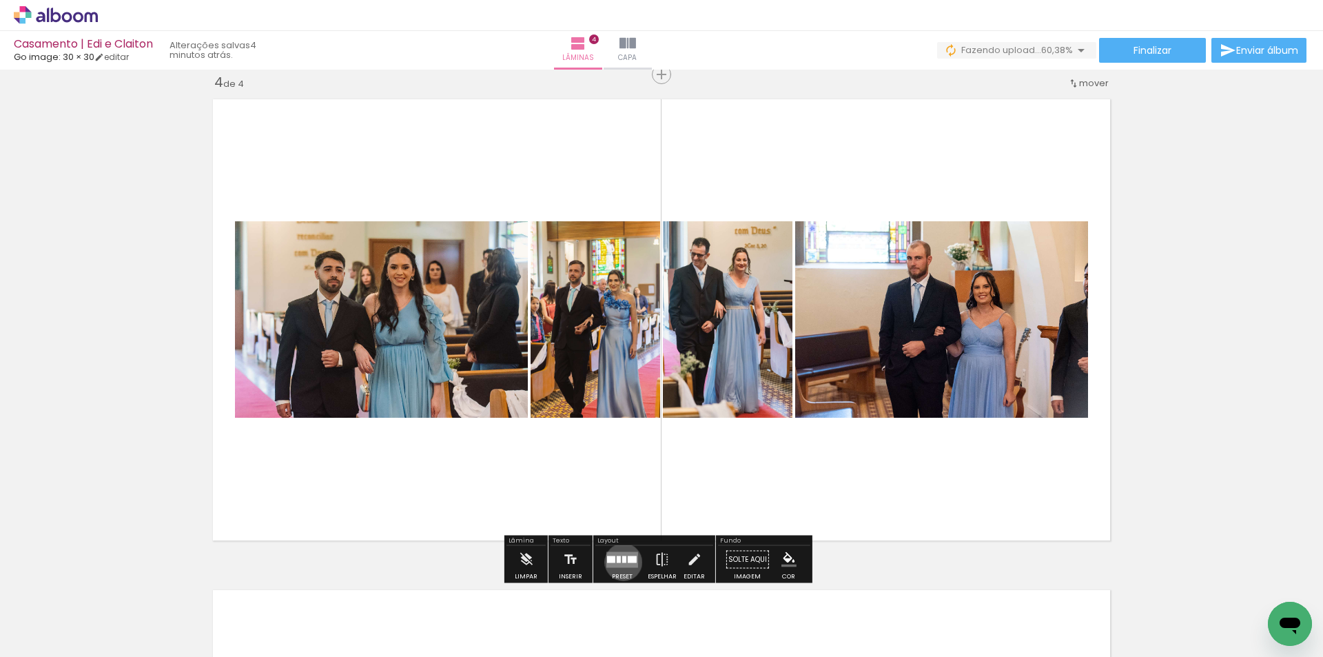
click at [622, 561] on div at bounding box center [624, 558] width 4 height 7
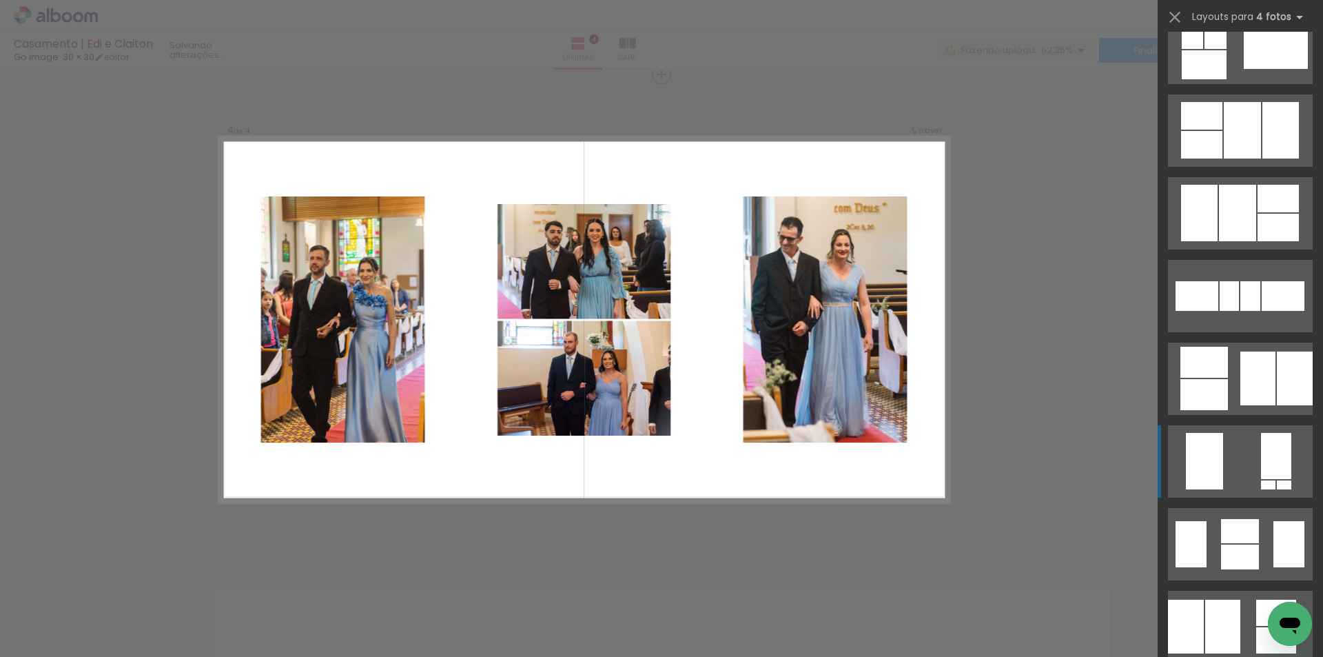
scroll to position [620, 0]
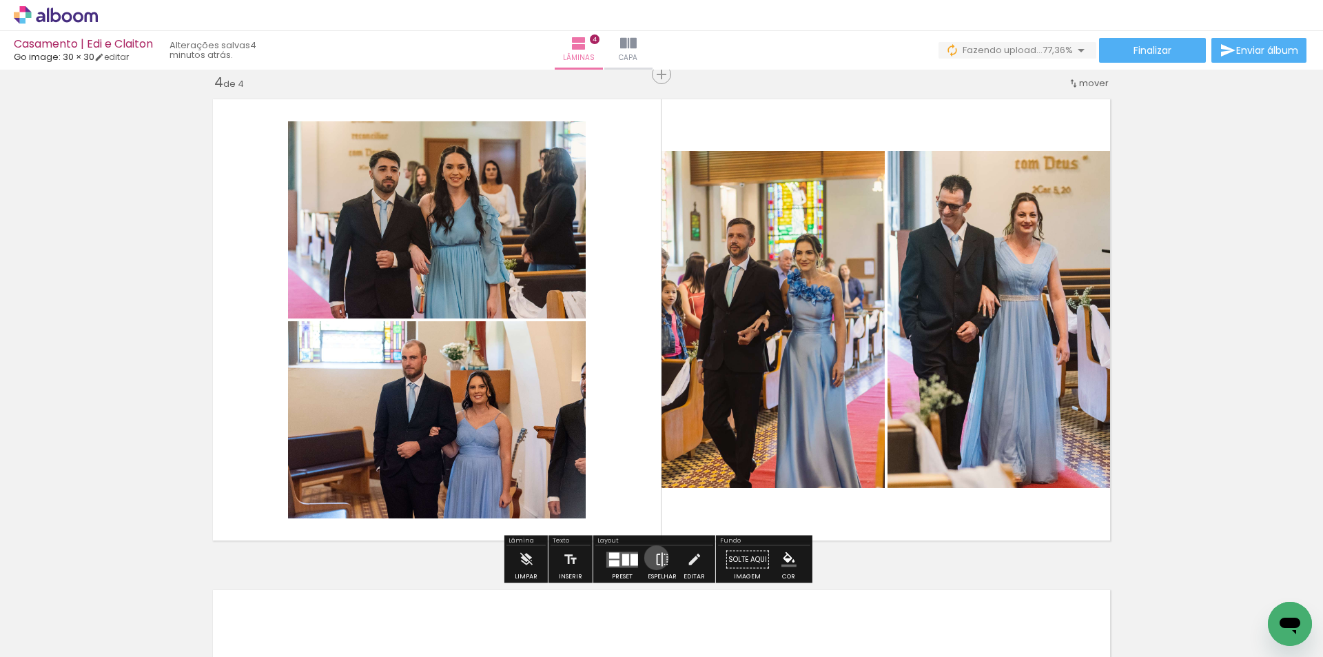
click at [654, 557] on iron-icon at bounding box center [661, 560] width 15 height 28
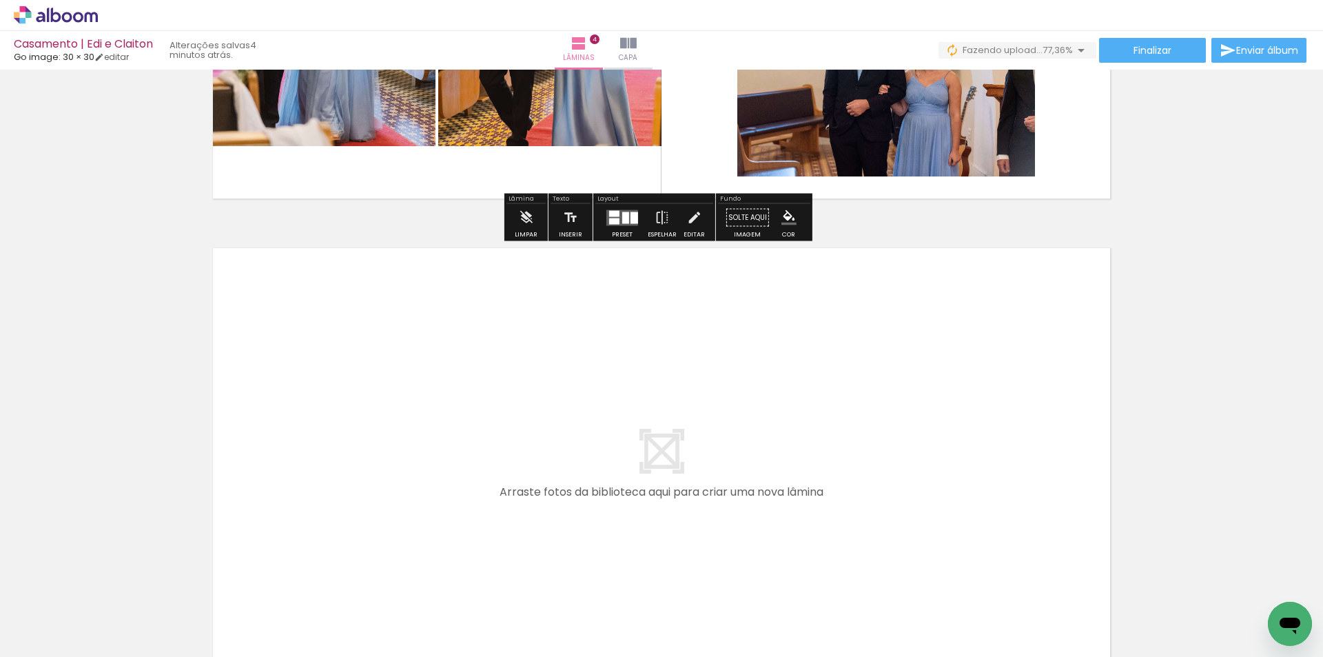
scroll to position [1834, 0]
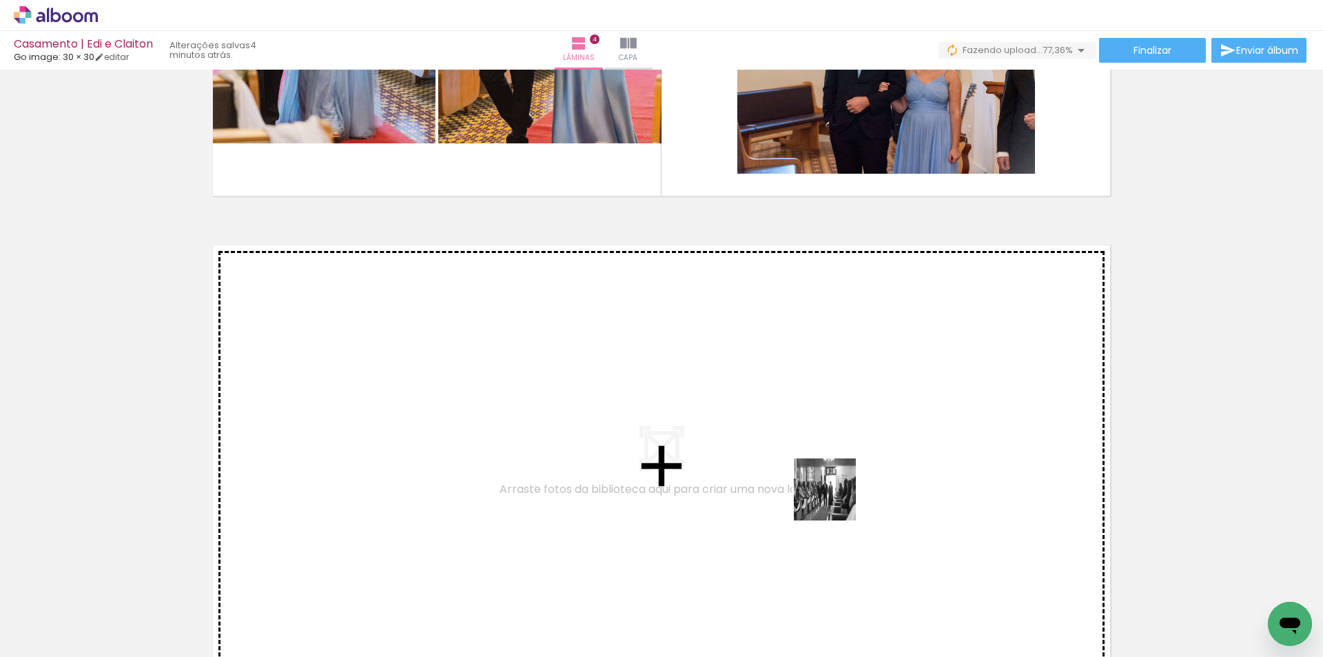
drag, startPoint x: 777, startPoint y: 622, endPoint x: 835, endPoint y: 499, distance: 136.2
click at [835, 499] on quentale-workspace at bounding box center [661, 328] width 1323 height 657
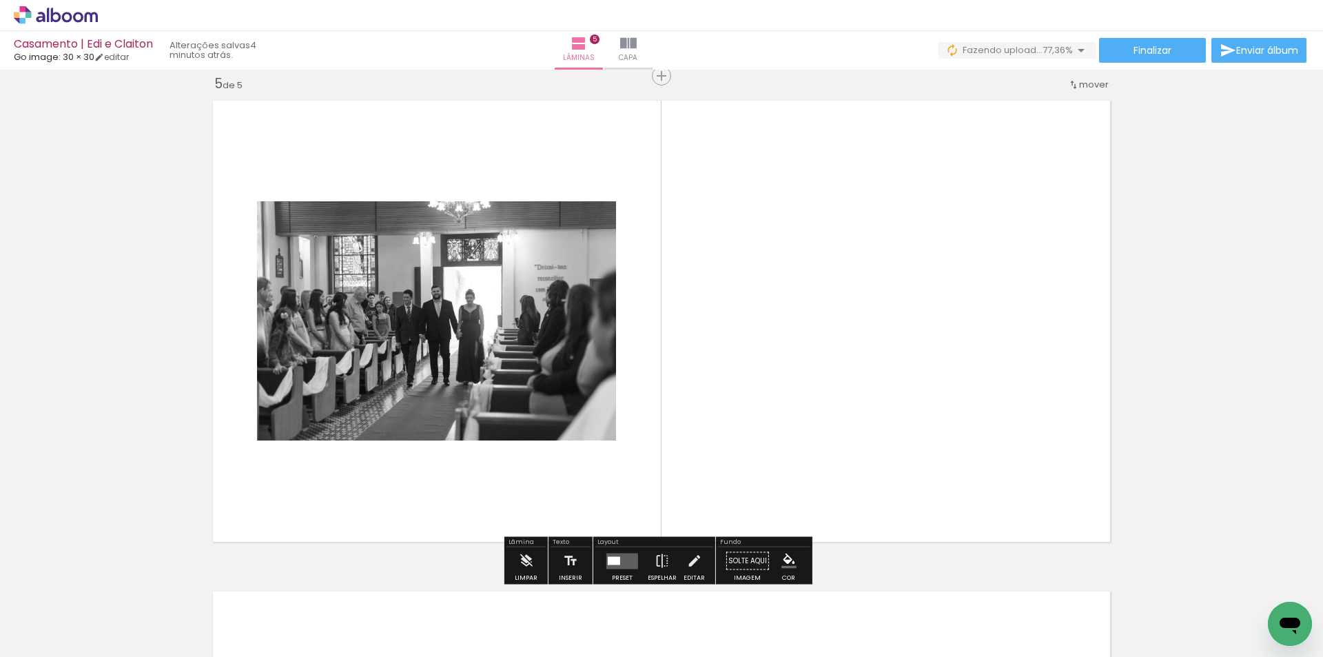
scroll to position [1980, 0]
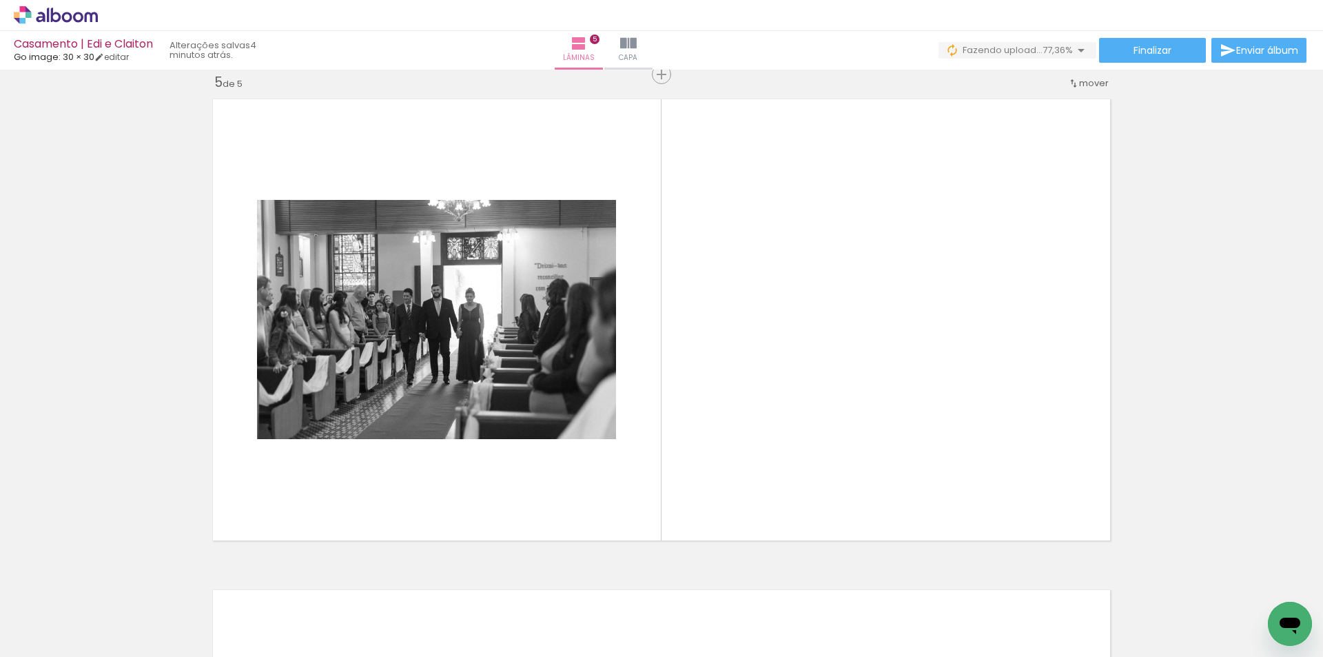
drag, startPoint x: 834, startPoint y: 613, endPoint x: 897, endPoint y: 587, distance: 67.9
click at [837, 442] on quentale-workspace at bounding box center [661, 328] width 1323 height 657
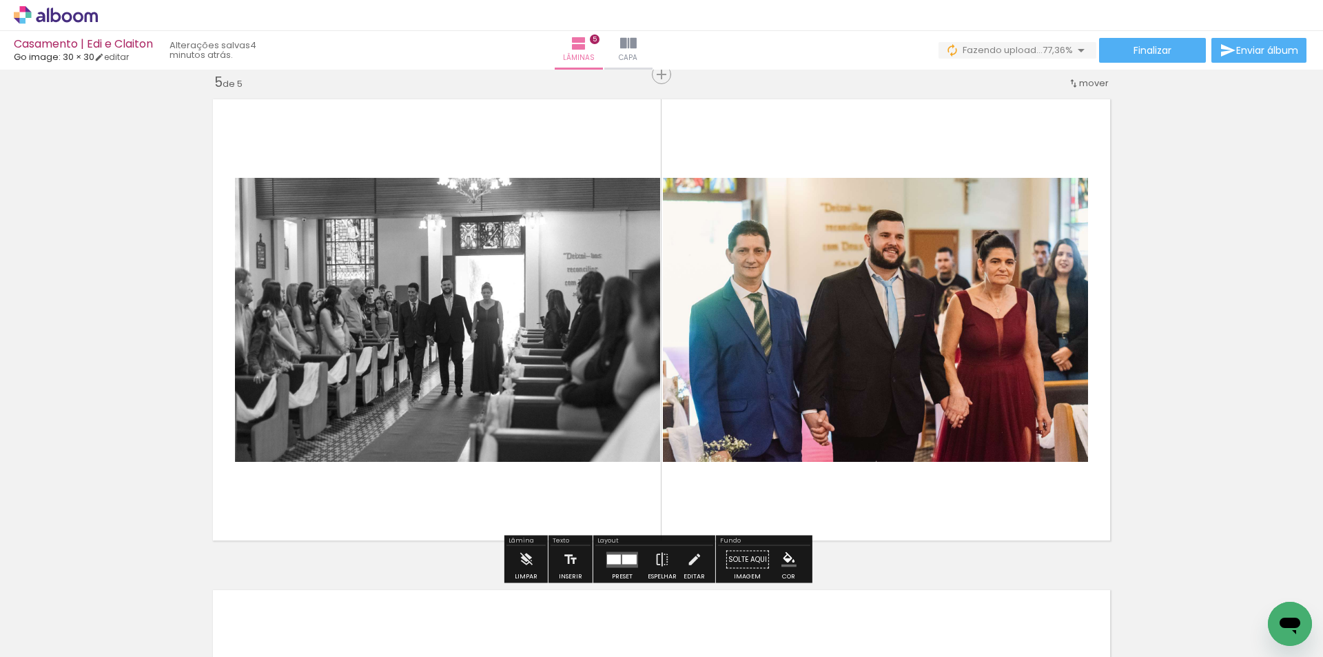
drag, startPoint x: 911, startPoint y: 614, endPoint x: 959, endPoint y: 566, distance: 67.7
click at [929, 411] on quentale-workspace at bounding box center [661, 328] width 1323 height 657
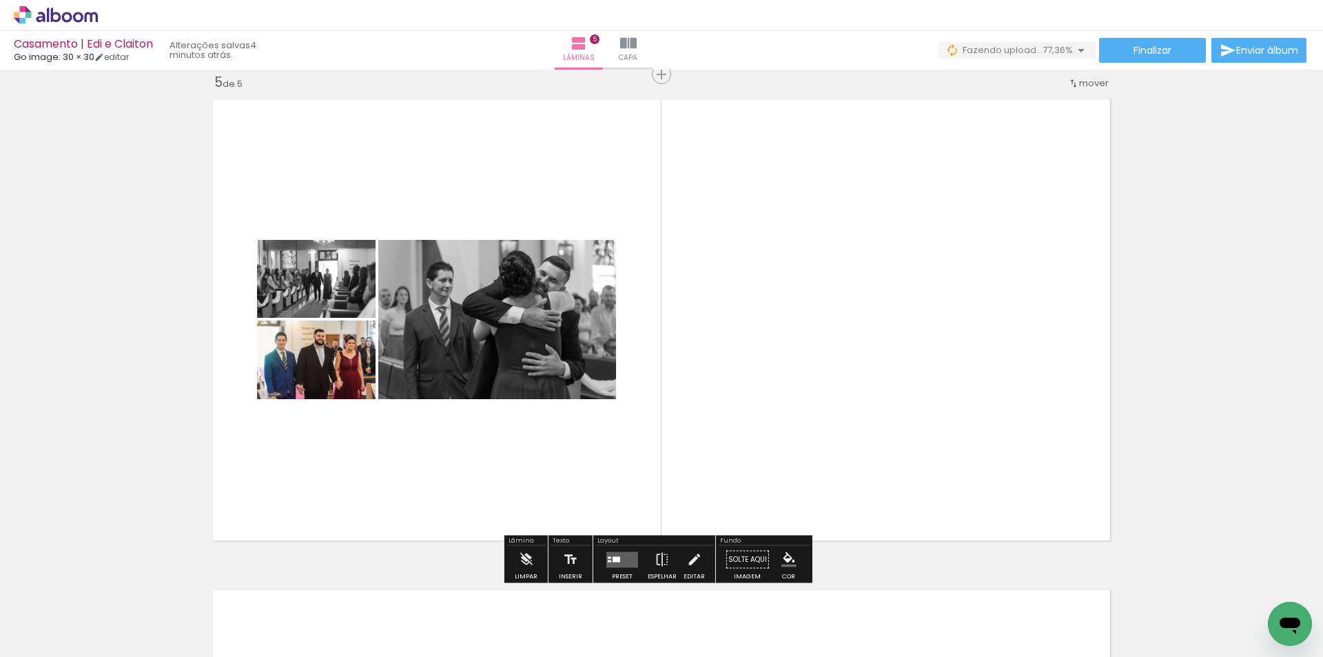
drag, startPoint x: 991, startPoint y: 608, endPoint x: 929, endPoint y: 427, distance: 190.6
click at [929, 427] on quentale-workspace at bounding box center [661, 328] width 1323 height 657
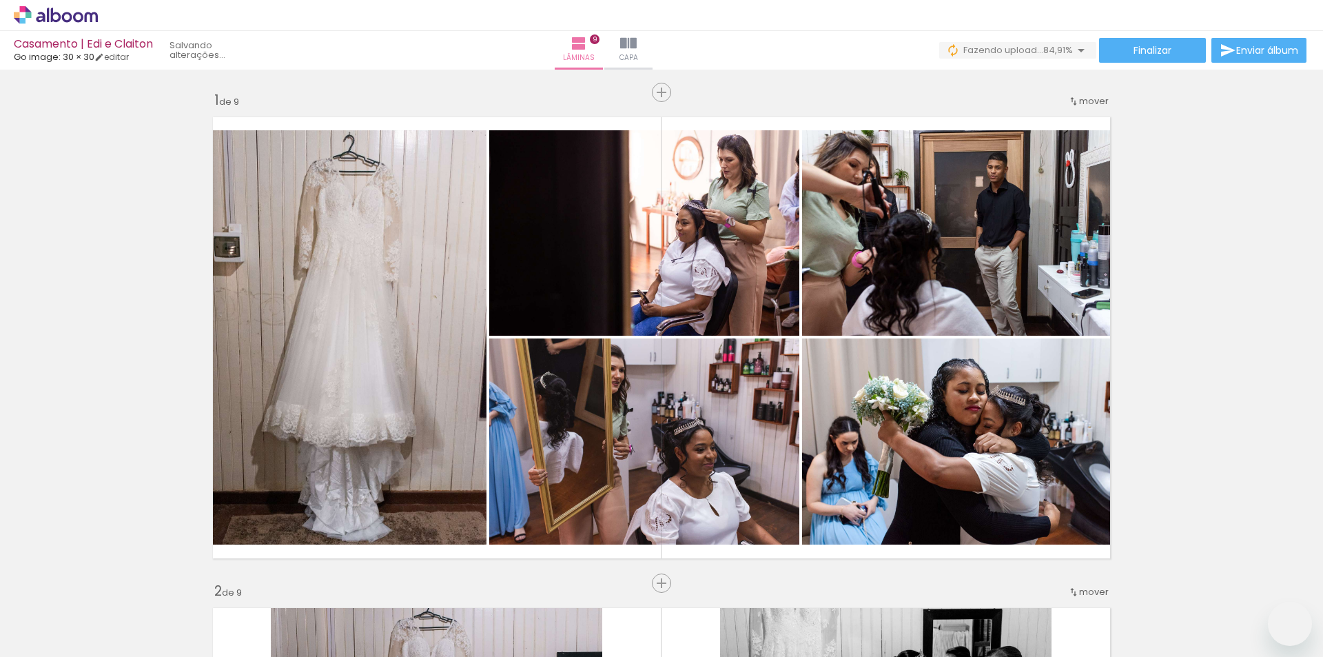
click at [941, 364] on quentale-workspace at bounding box center [661, 328] width 1323 height 657
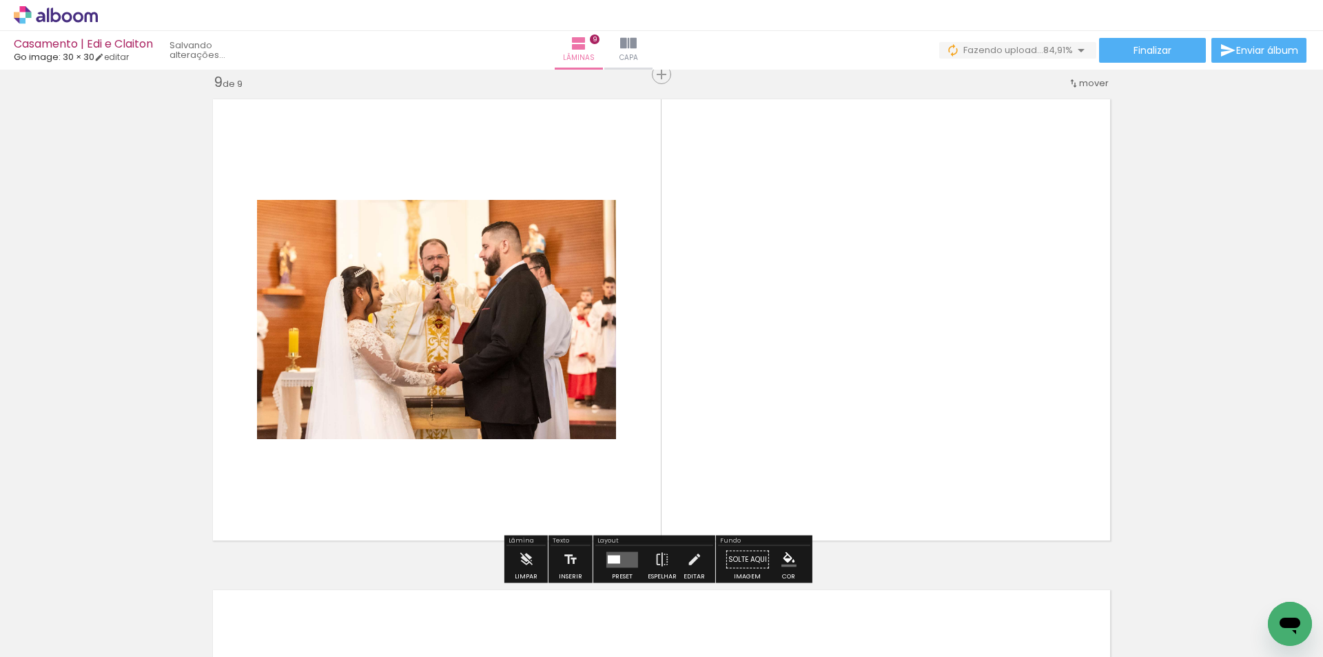
scroll to position [0, 1128]
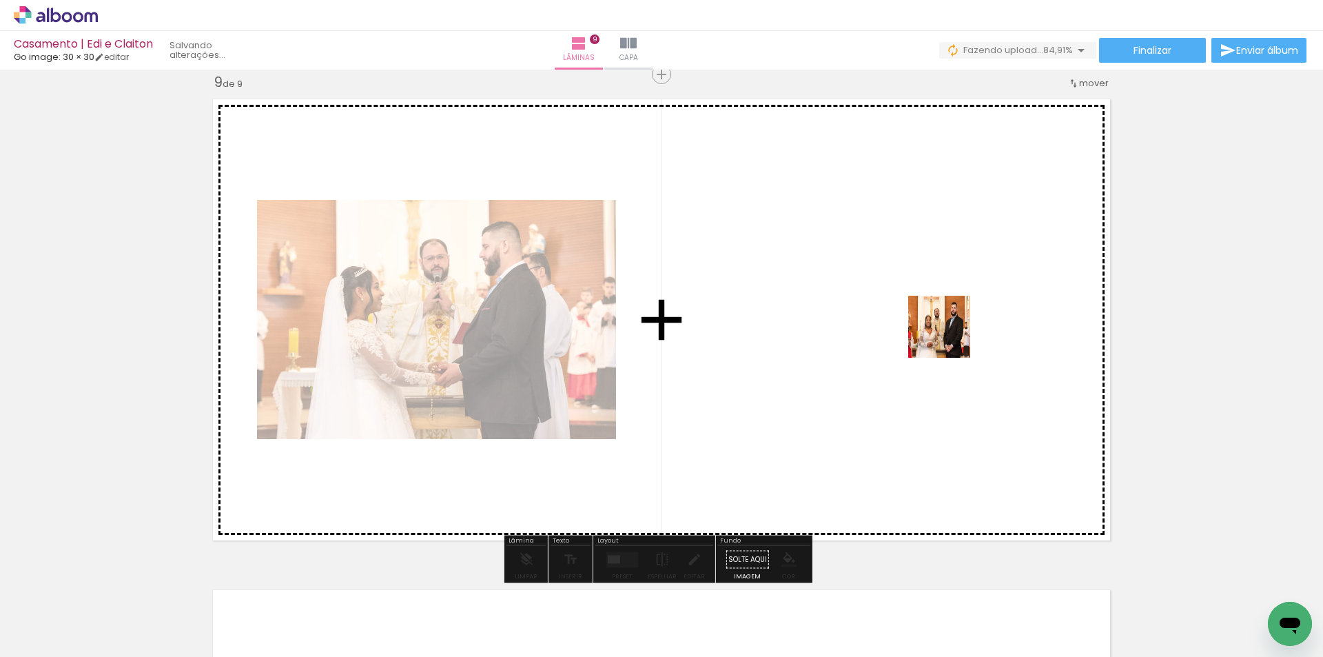
drag, startPoint x: 1239, startPoint y: 612, endPoint x: 945, endPoint y: 334, distance: 405.0
click at [945, 334] on quentale-workspace at bounding box center [661, 328] width 1323 height 657
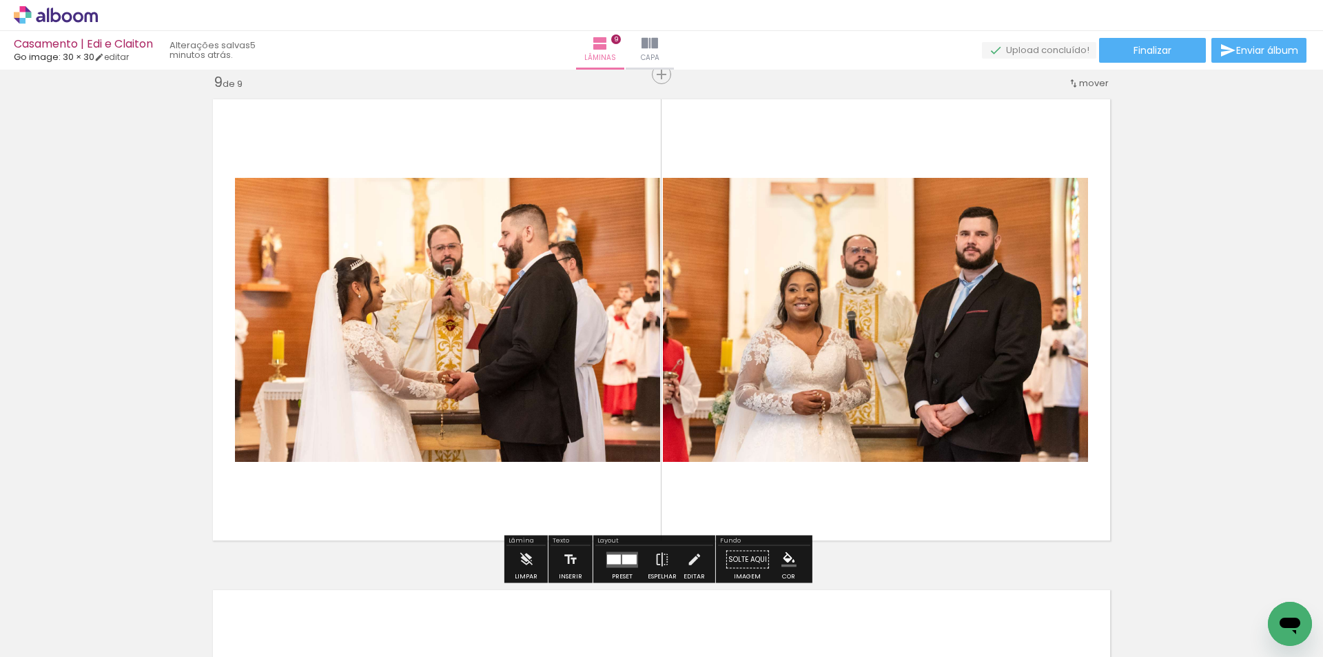
scroll to position [0, 2207]
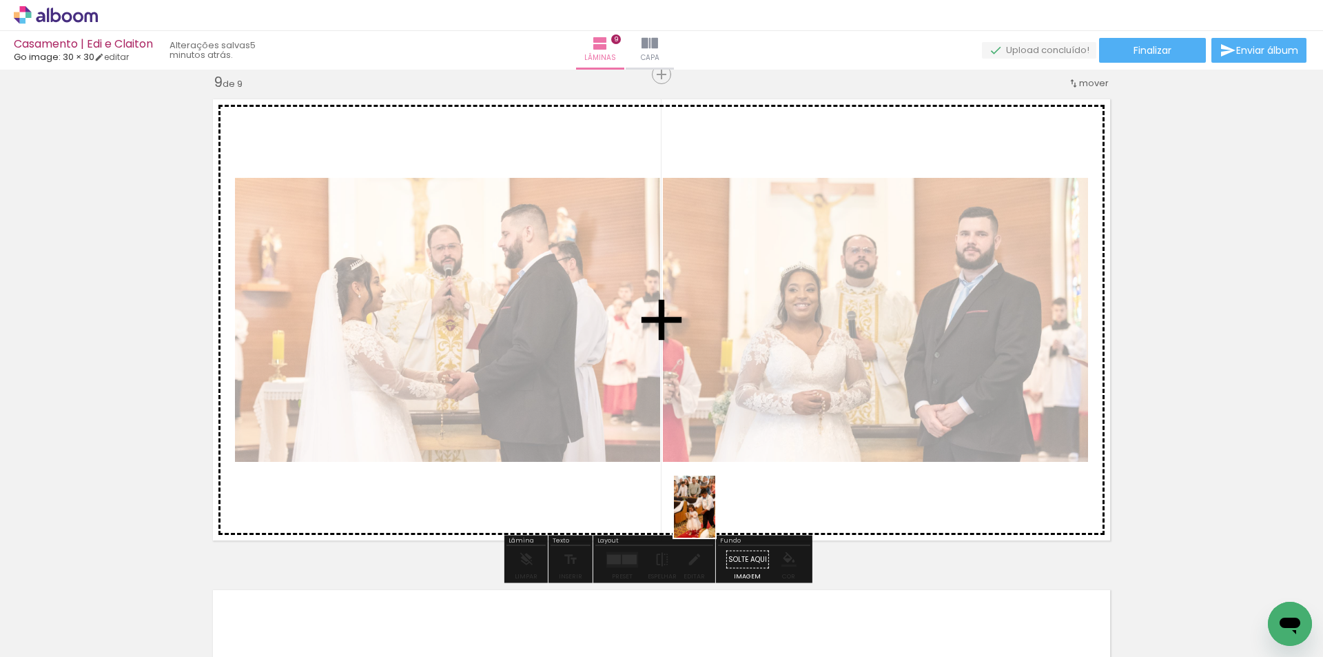
drag, startPoint x: 249, startPoint y: 623, endPoint x: 698, endPoint y: 518, distance: 460.5
click at [716, 515] on quentale-workspace at bounding box center [661, 328] width 1323 height 657
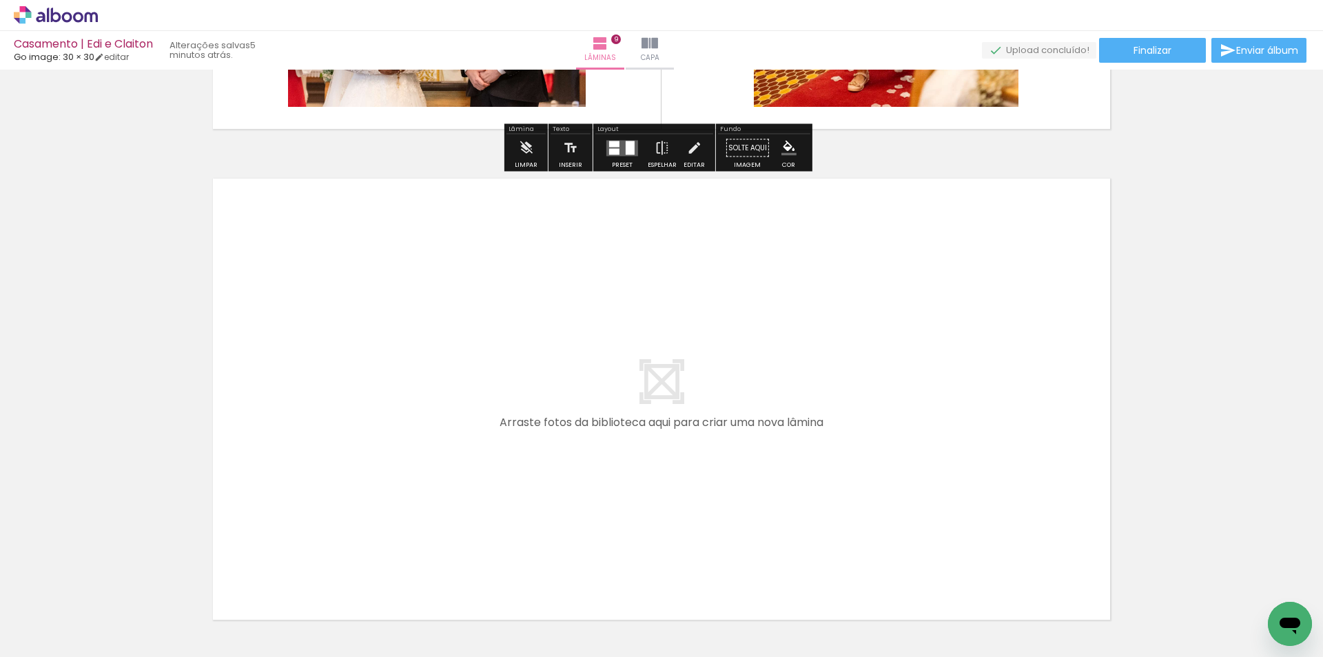
scroll to position [4355, 0]
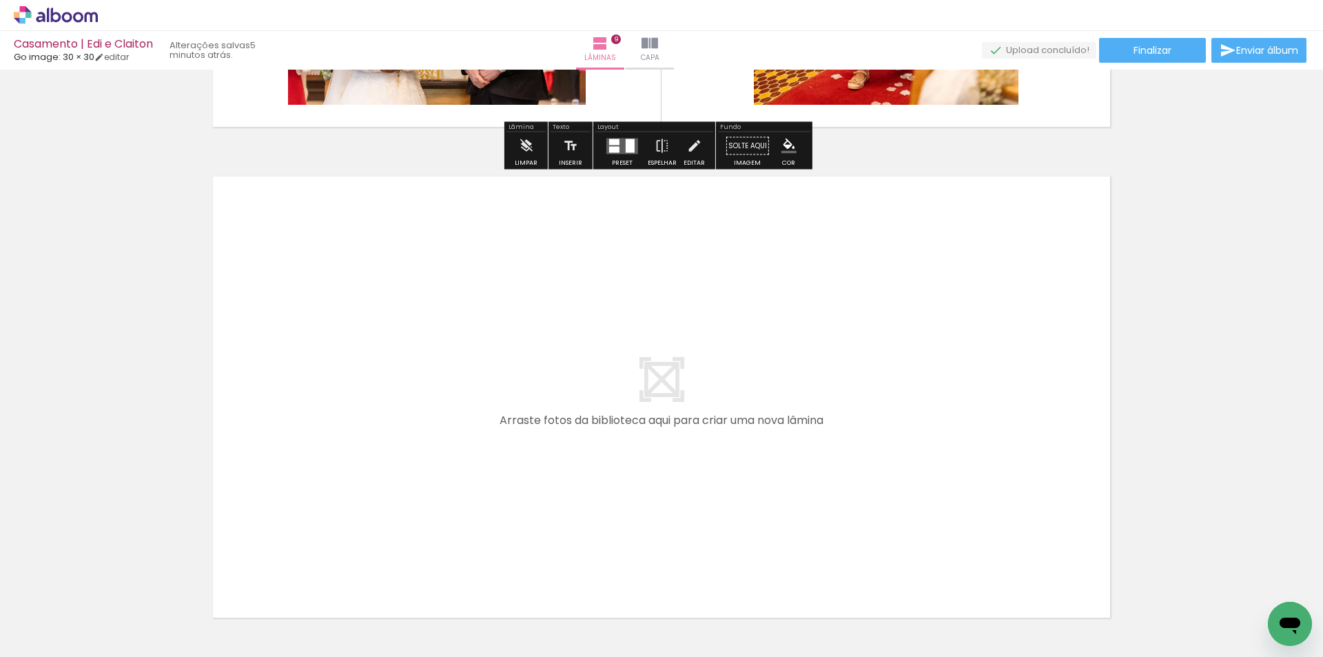
drag, startPoint x: 330, startPoint y: 608, endPoint x: 390, endPoint y: 392, distance: 224.5
click at [390, 392] on quentale-workspace at bounding box center [661, 328] width 1323 height 657
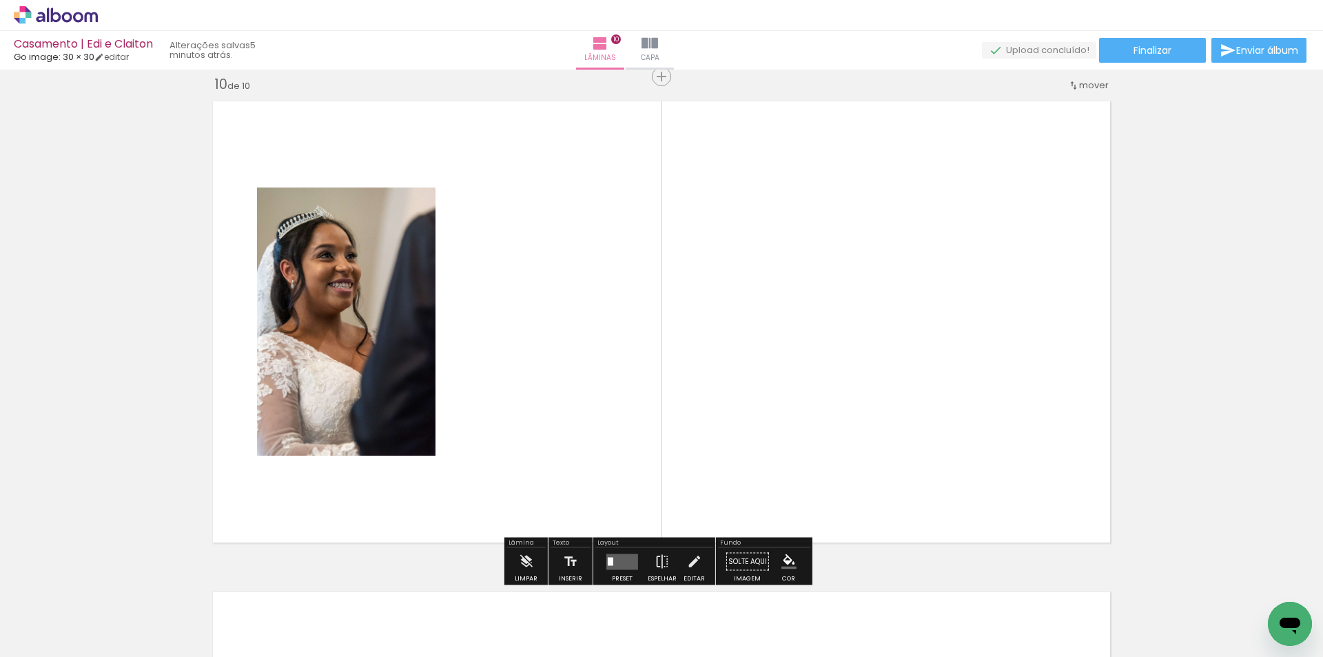
scroll to position [4432, 0]
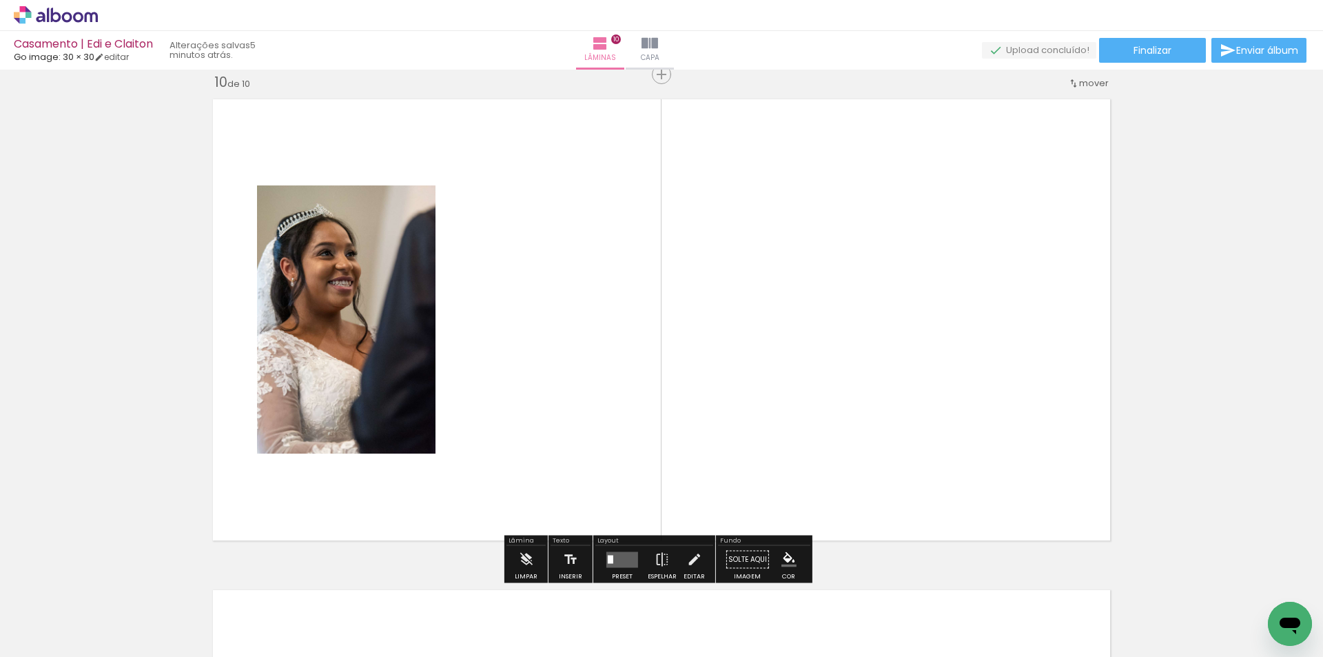
drag, startPoint x: 411, startPoint y: 619, endPoint x: 583, endPoint y: 389, distance: 288.0
click at [583, 389] on quentale-workspace at bounding box center [661, 328] width 1323 height 657
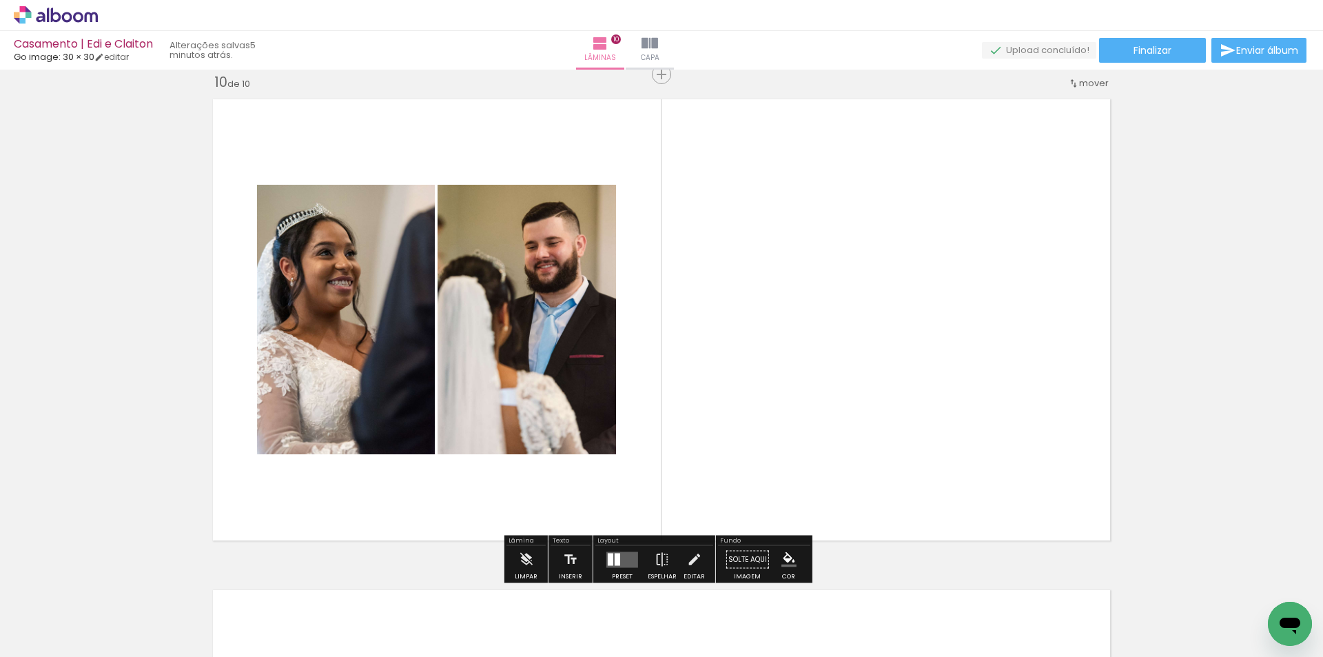
click at [621, 552] on quentale-layouter at bounding box center [622, 559] width 32 height 16
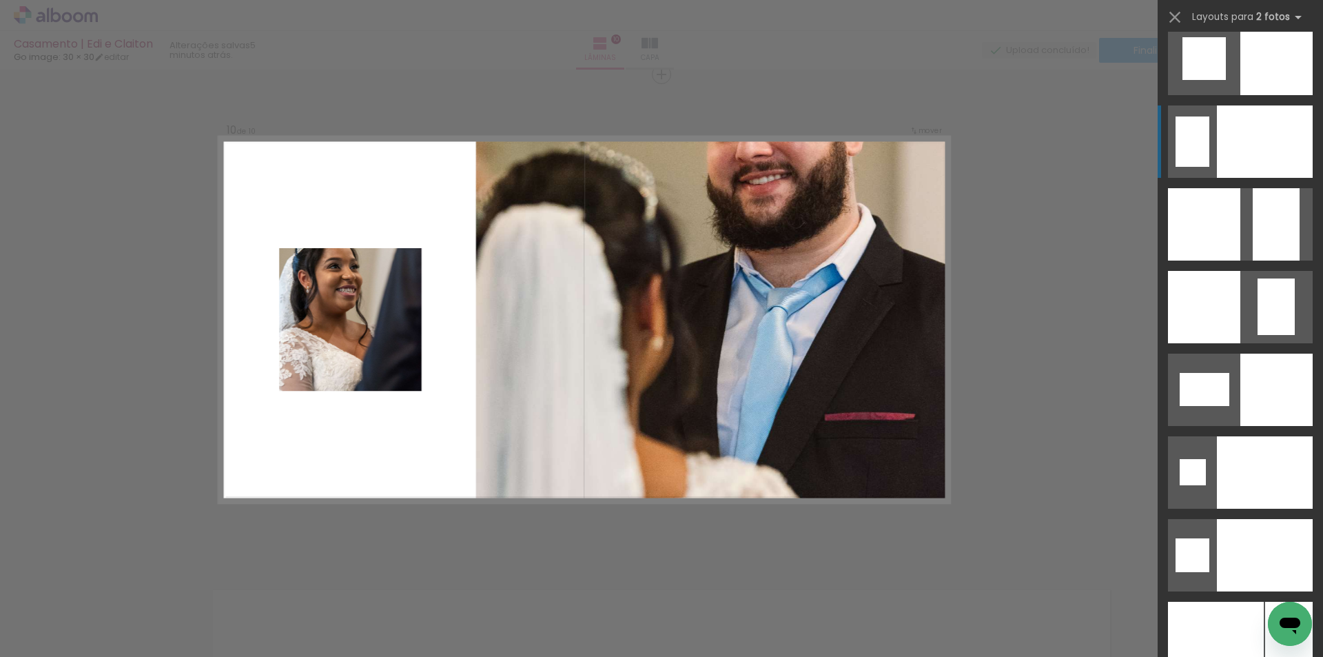
scroll to position [5442, 0]
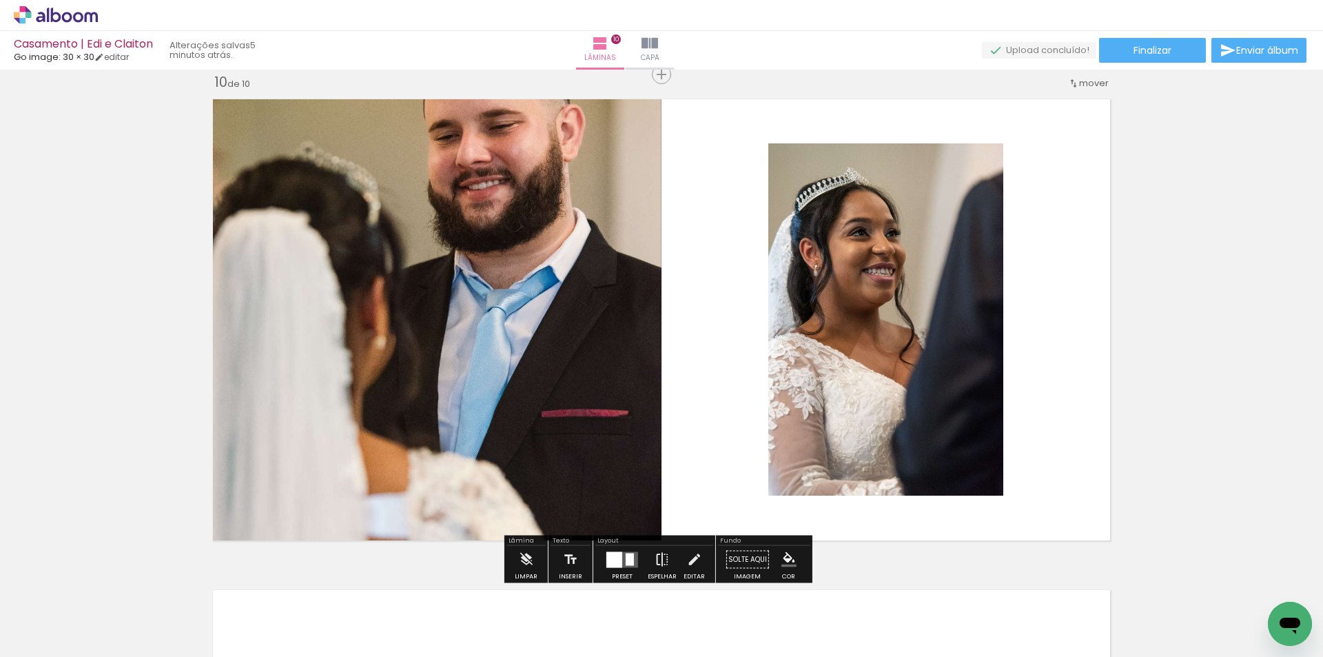
click at [664, 551] on iron-icon at bounding box center [661, 560] width 15 height 28
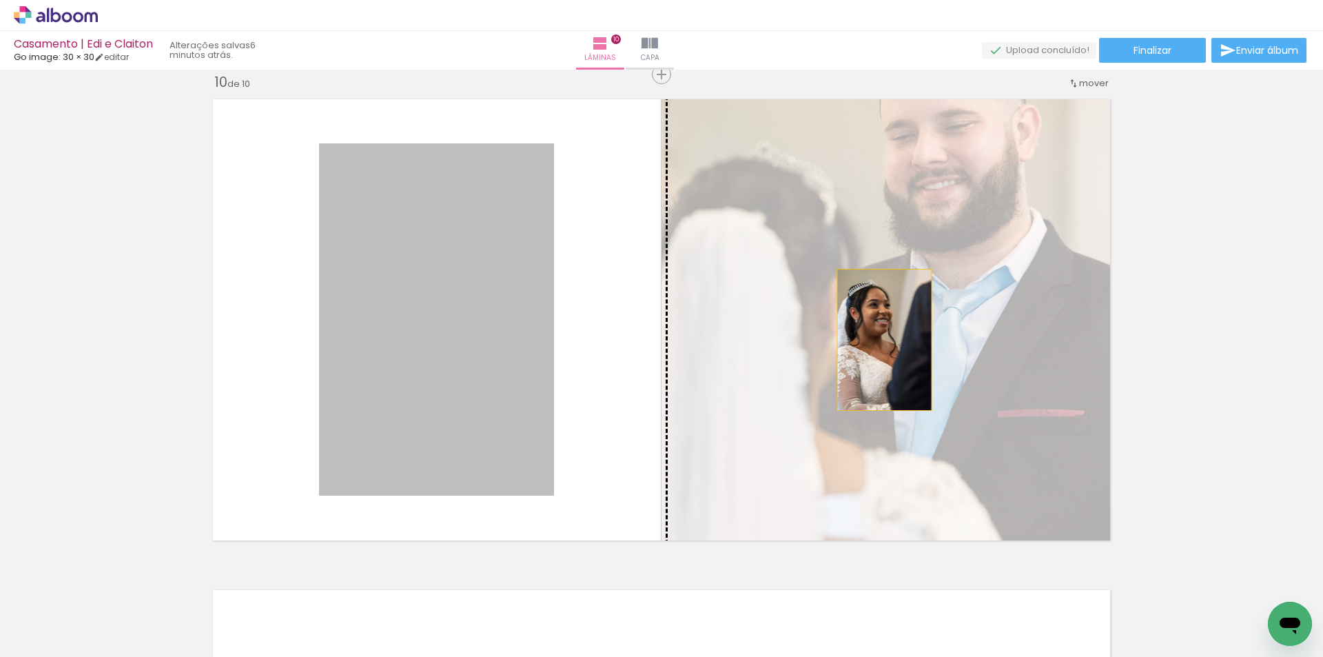
drag, startPoint x: 448, startPoint y: 348, endPoint x: 879, endPoint y: 340, distance: 430.6
click at [0, 0] on slot at bounding box center [0, 0] width 0 height 0
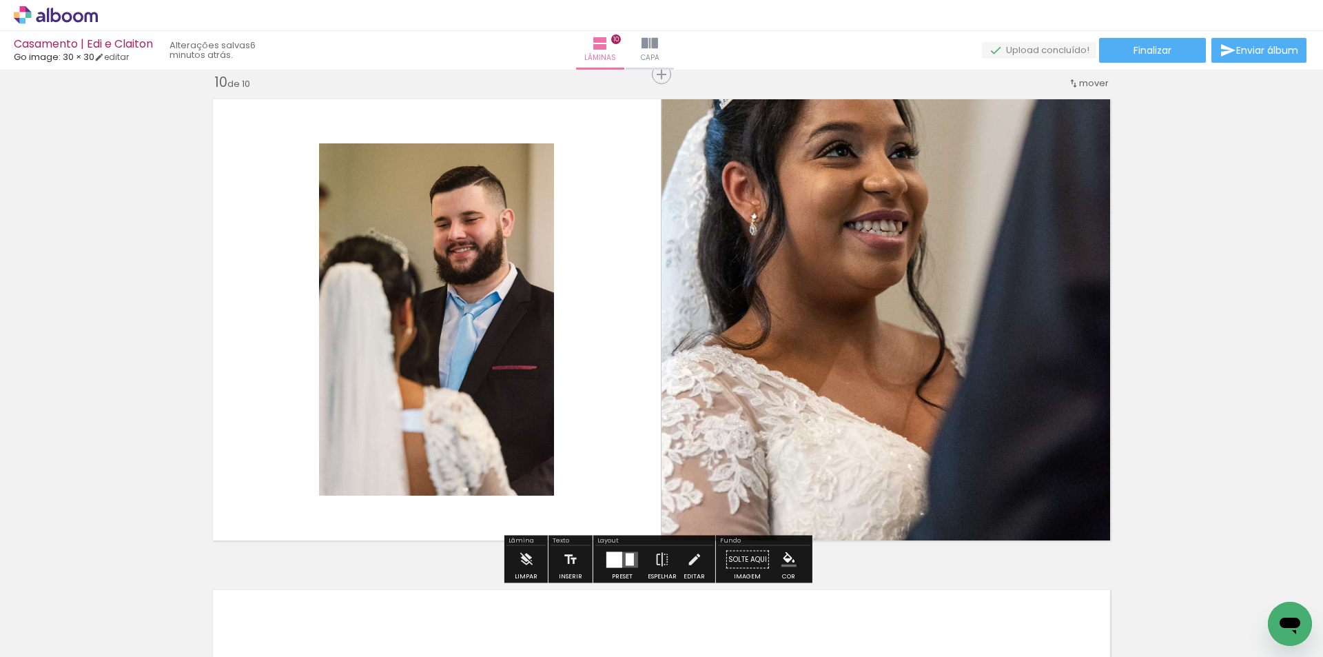
click at [926, 269] on quentale-photo at bounding box center [889, 320] width 456 height 456
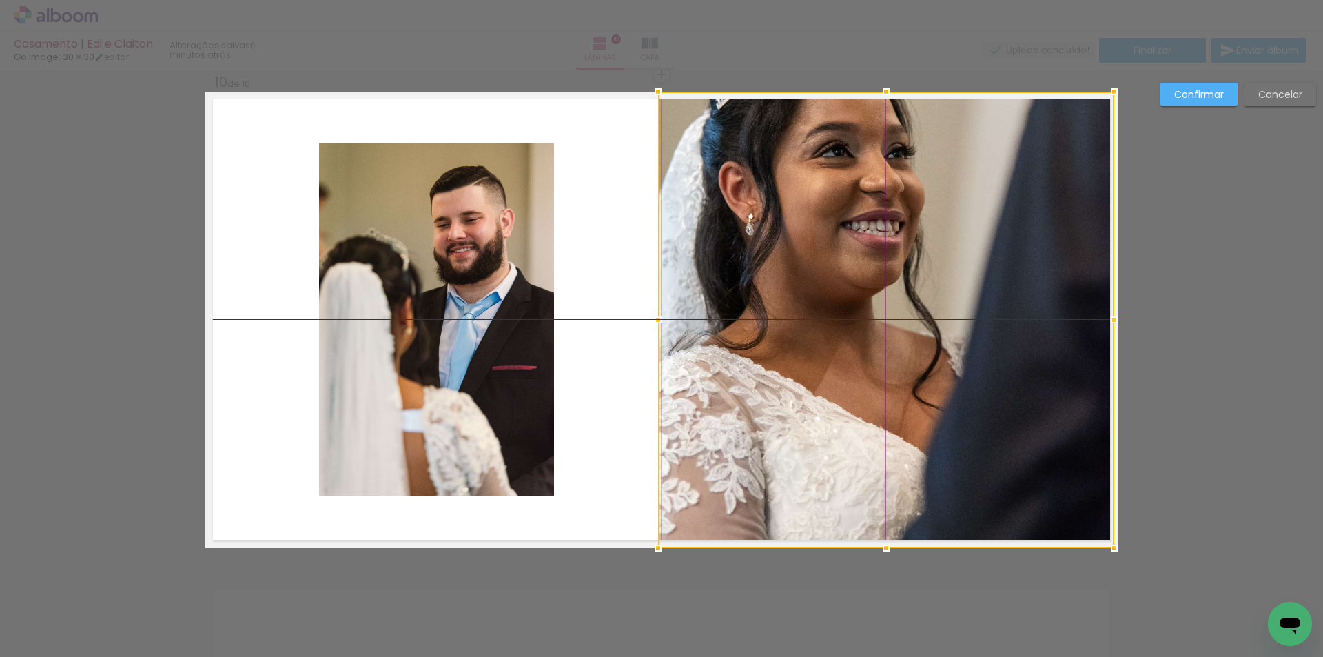
drag, startPoint x: 906, startPoint y: 213, endPoint x: 909, endPoint y: 231, distance: 18.8
click at [909, 231] on div at bounding box center [886, 320] width 456 height 456
click at [0, 0] on slot "Cancelar" at bounding box center [0, 0] width 0 height 0
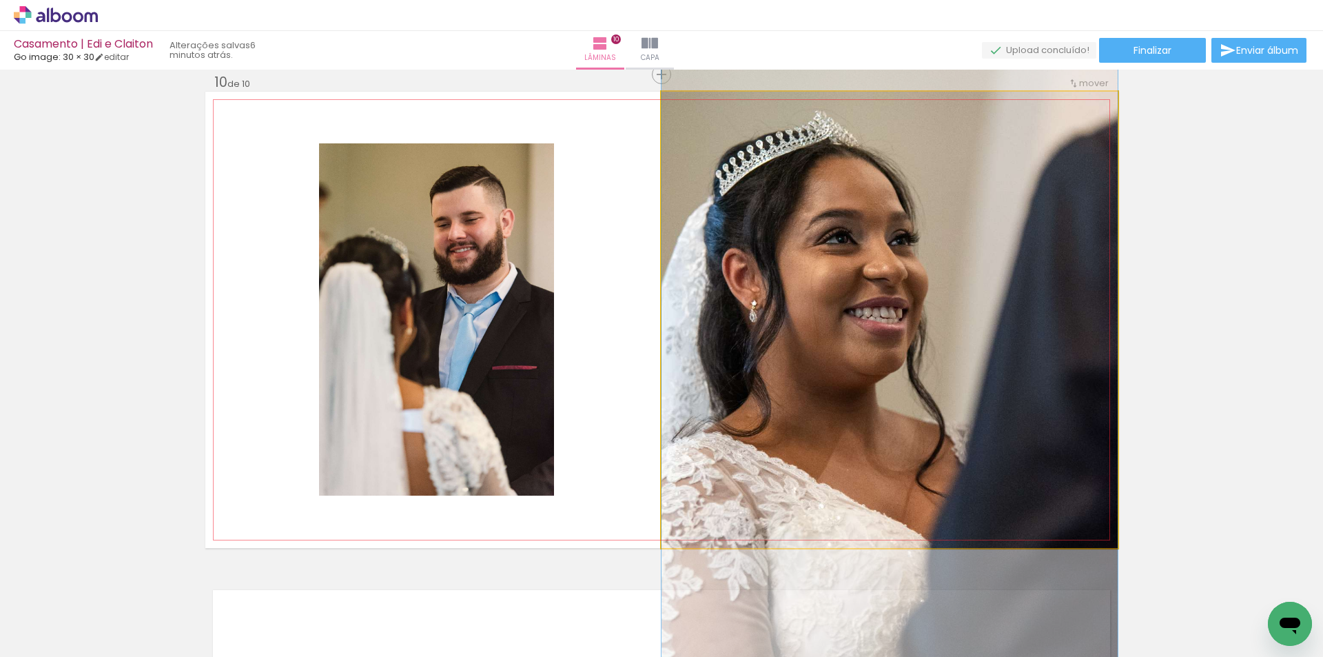
drag, startPoint x: 922, startPoint y: 255, endPoint x: 938, endPoint y: 342, distance: 88.1
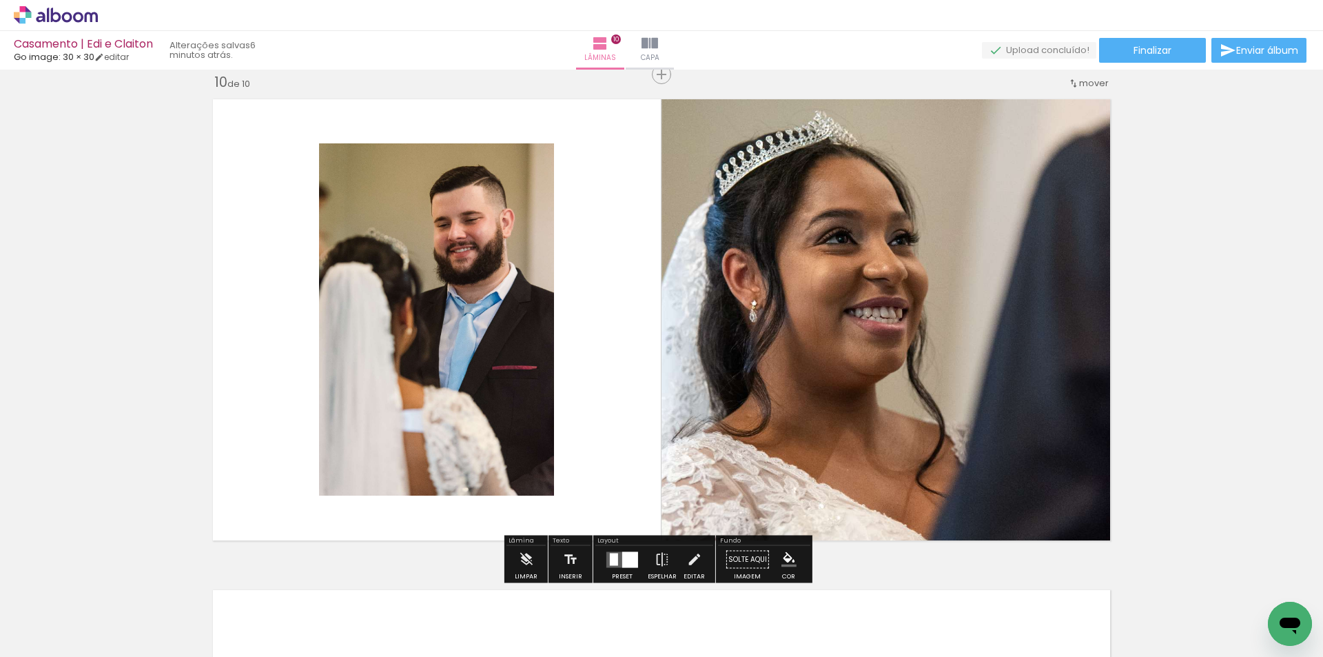
click at [654, 563] on iron-icon at bounding box center [661, 560] width 15 height 28
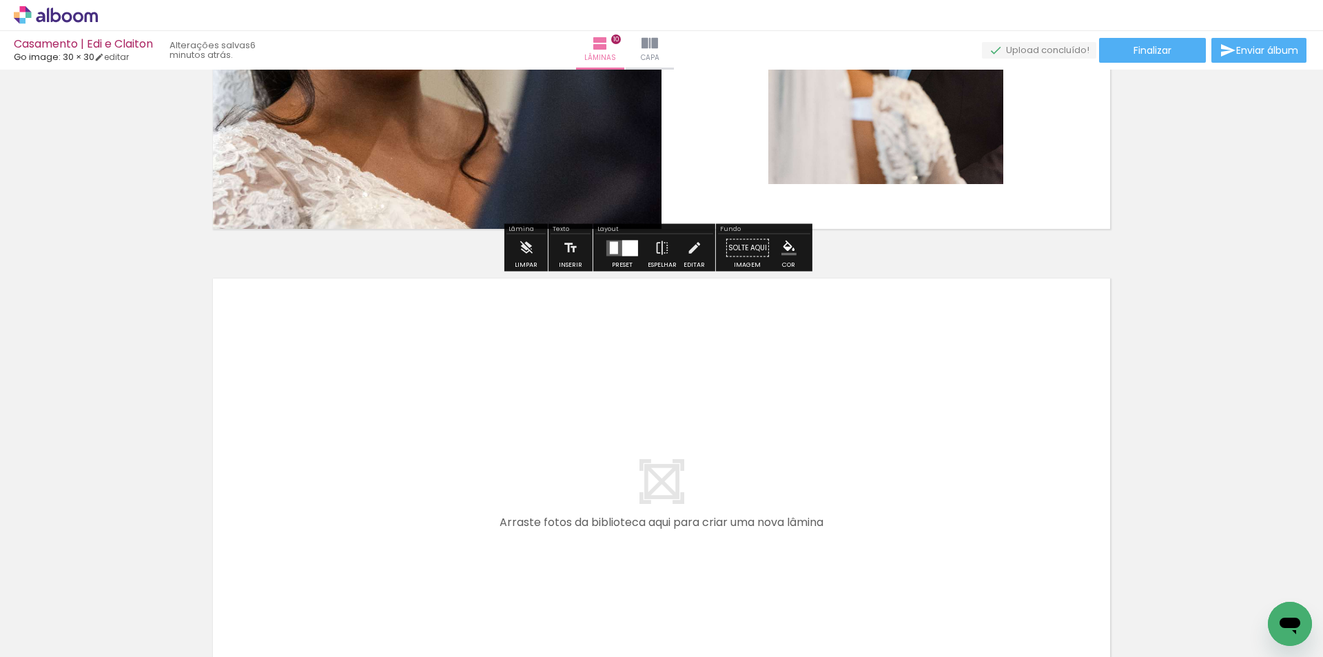
scroll to position [4777, 0]
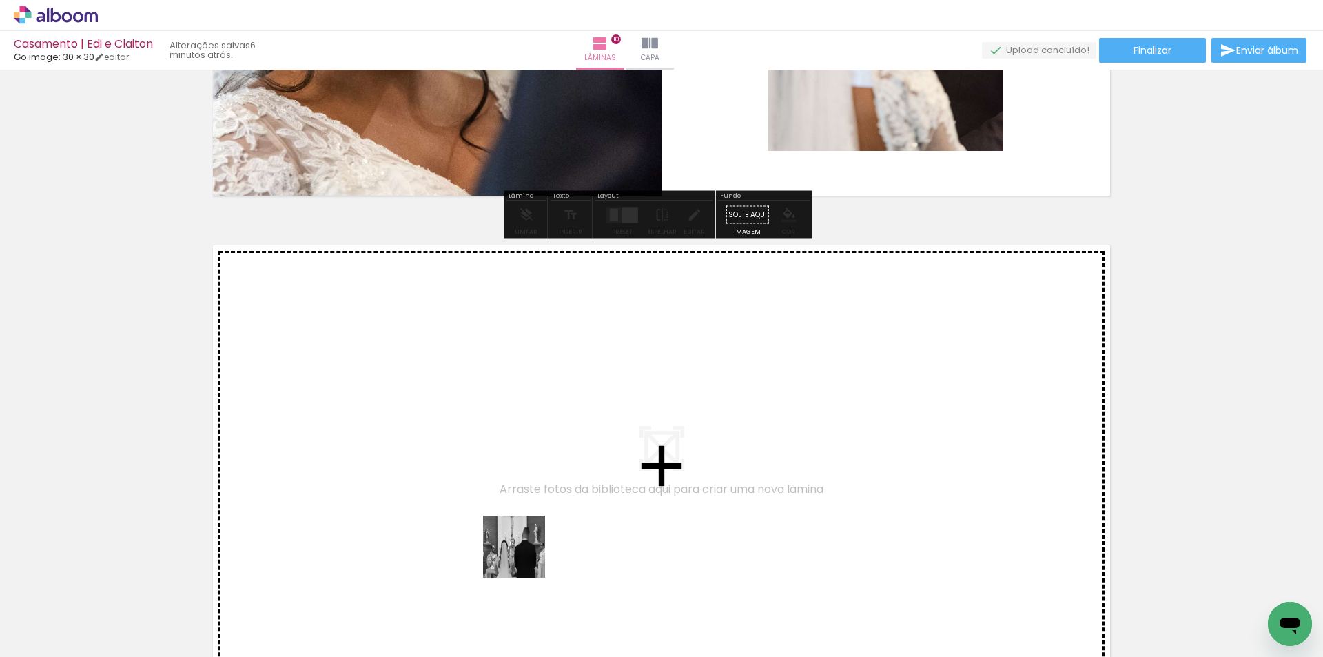
drag, startPoint x: 481, startPoint y: 612, endPoint x: 570, endPoint y: 426, distance: 207.1
click at [570, 426] on quentale-workspace at bounding box center [661, 328] width 1323 height 657
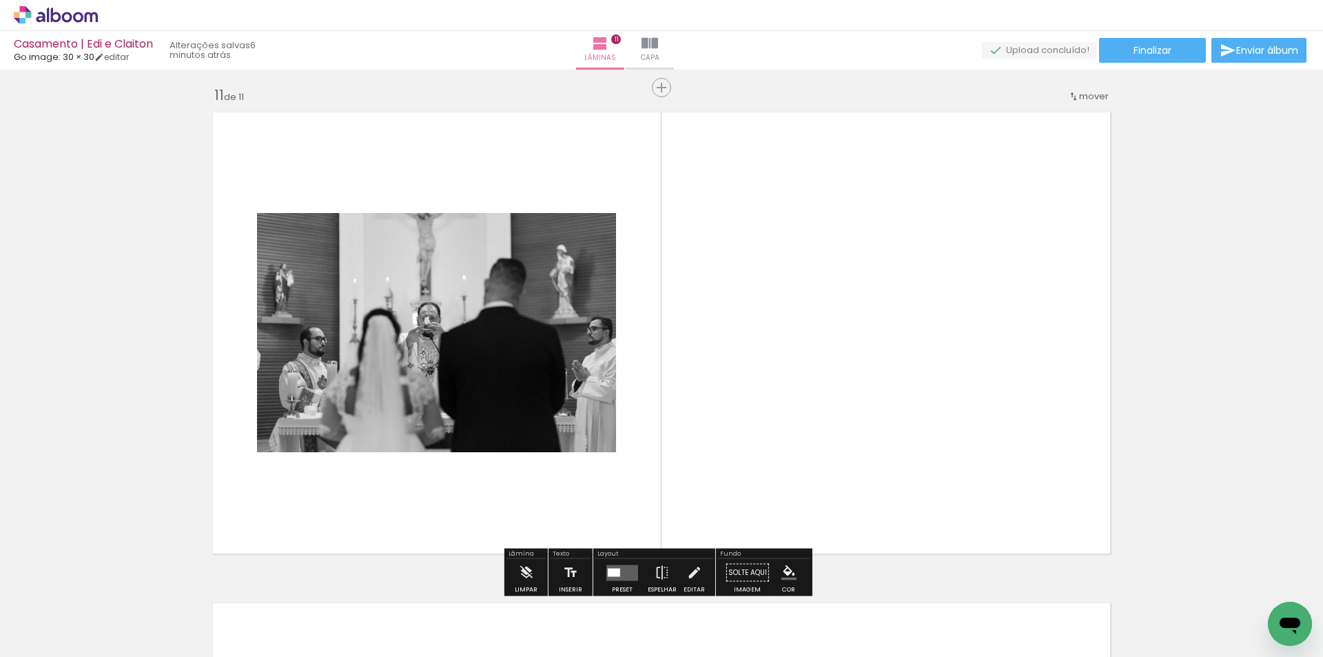
scroll to position [4923, 0]
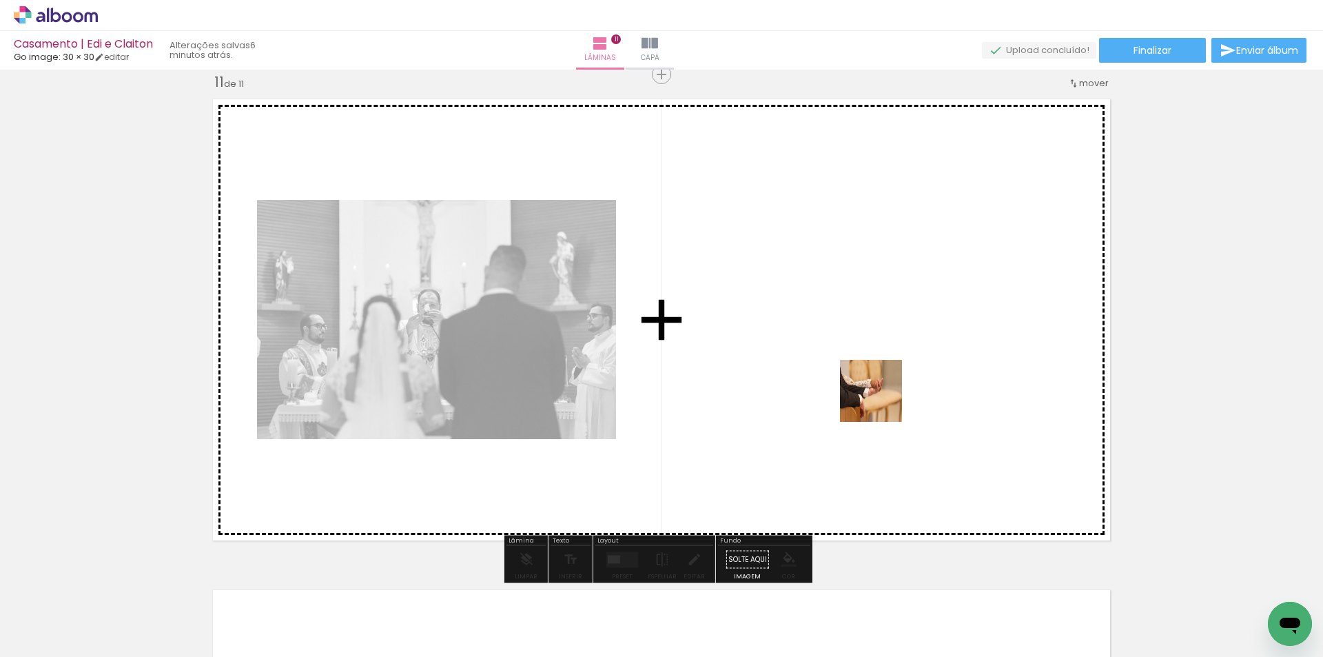
drag, startPoint x: 570, startPoint y: 617, endPoint x: 881, endPoint y: 398, distance: 380.3
click at [881, 398] on quentale-workspace at bounding box center [661, 328] width 1323 height 657
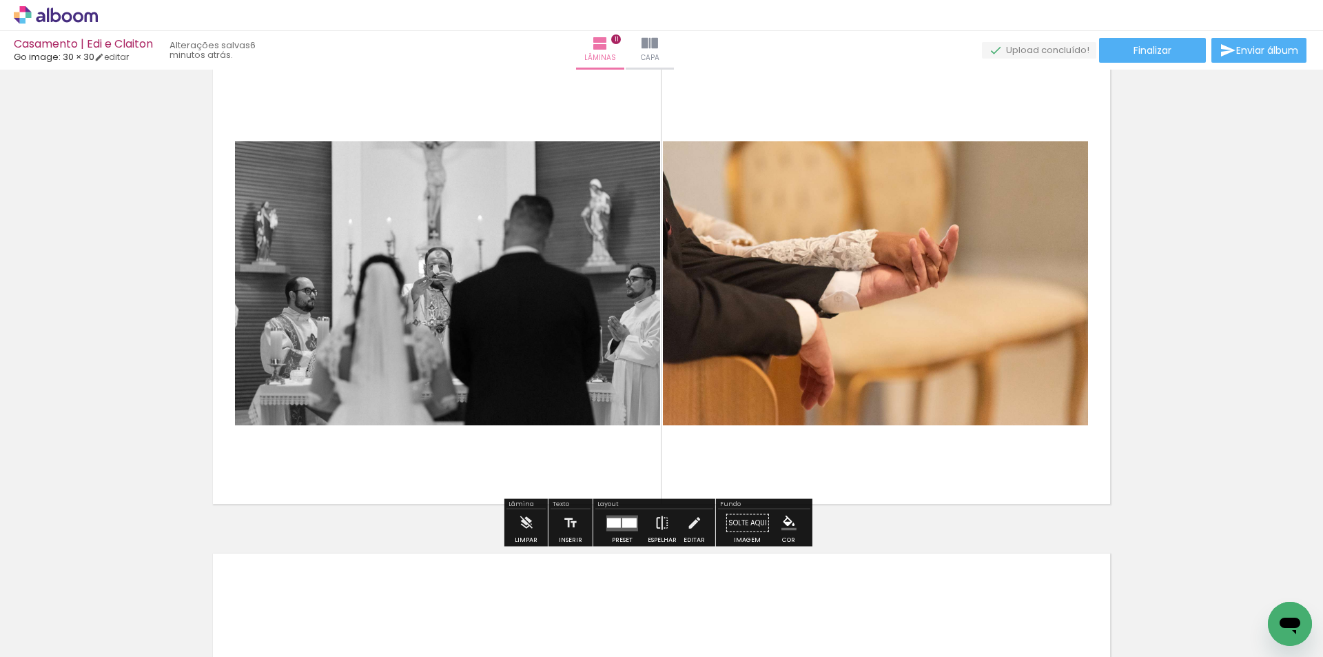
scroll to position [5061, 0]
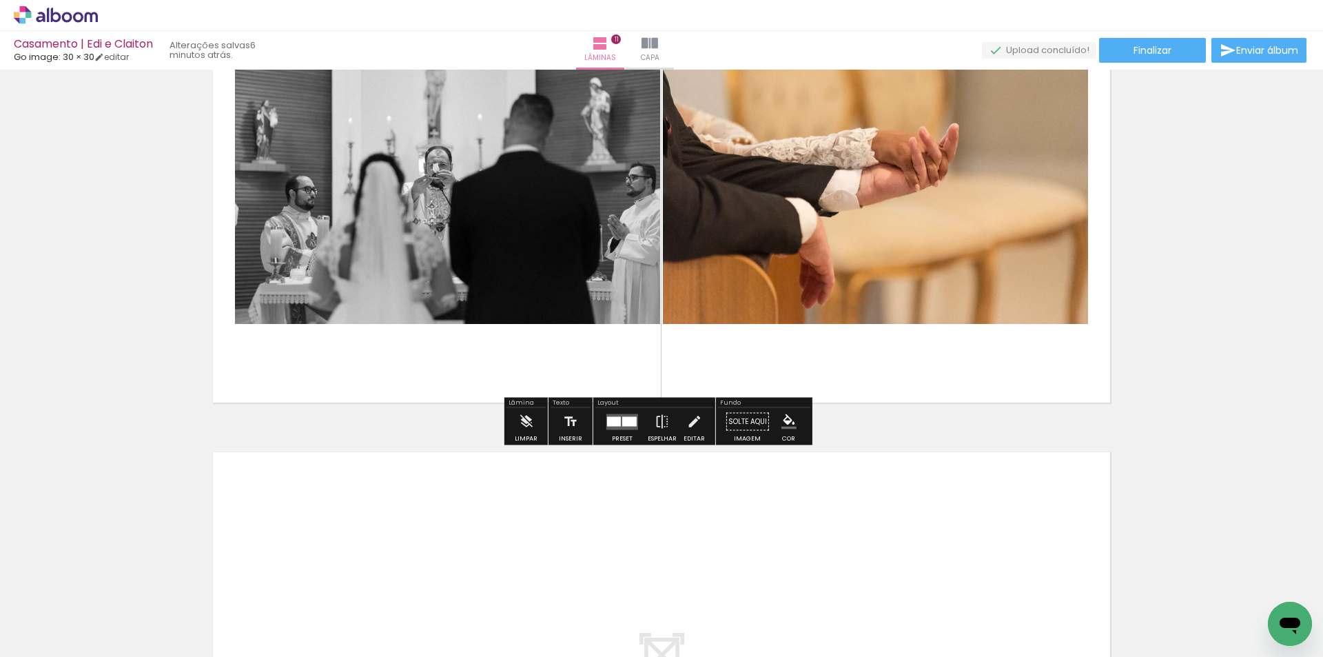
click at [621, 428] on quentale-layouter at bounding box center [622, 421] width 32 height 16
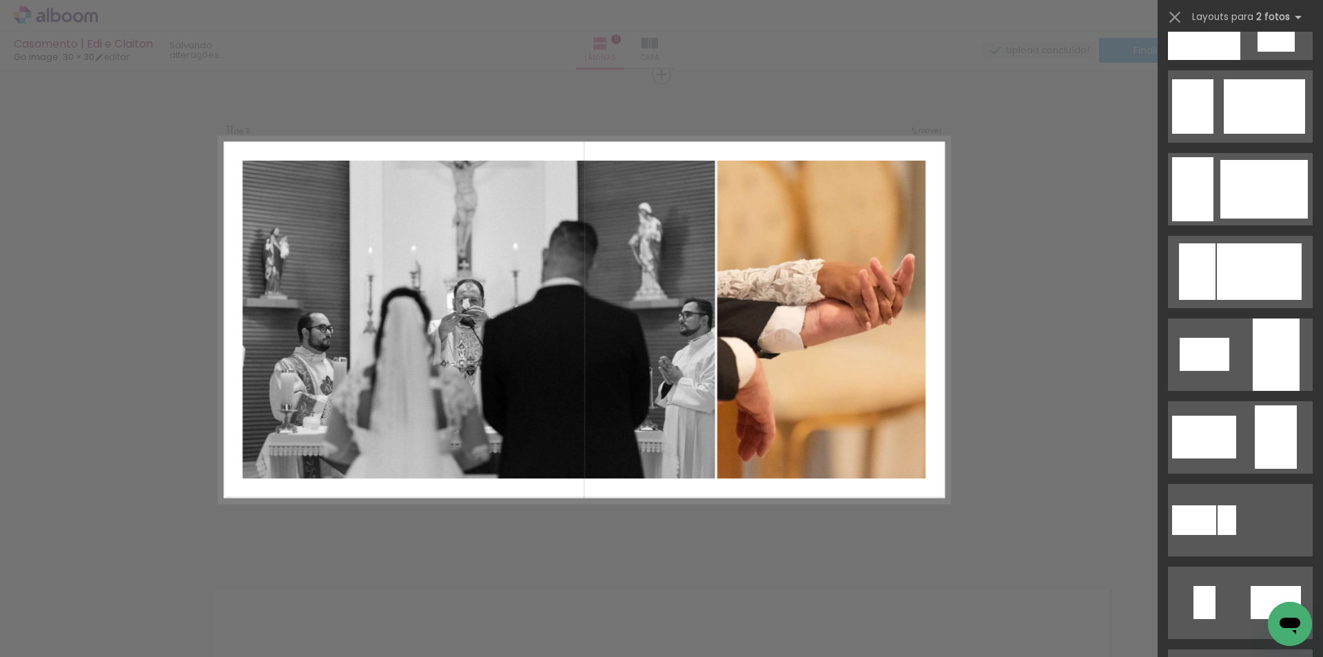
scroll to position [2480, 0]
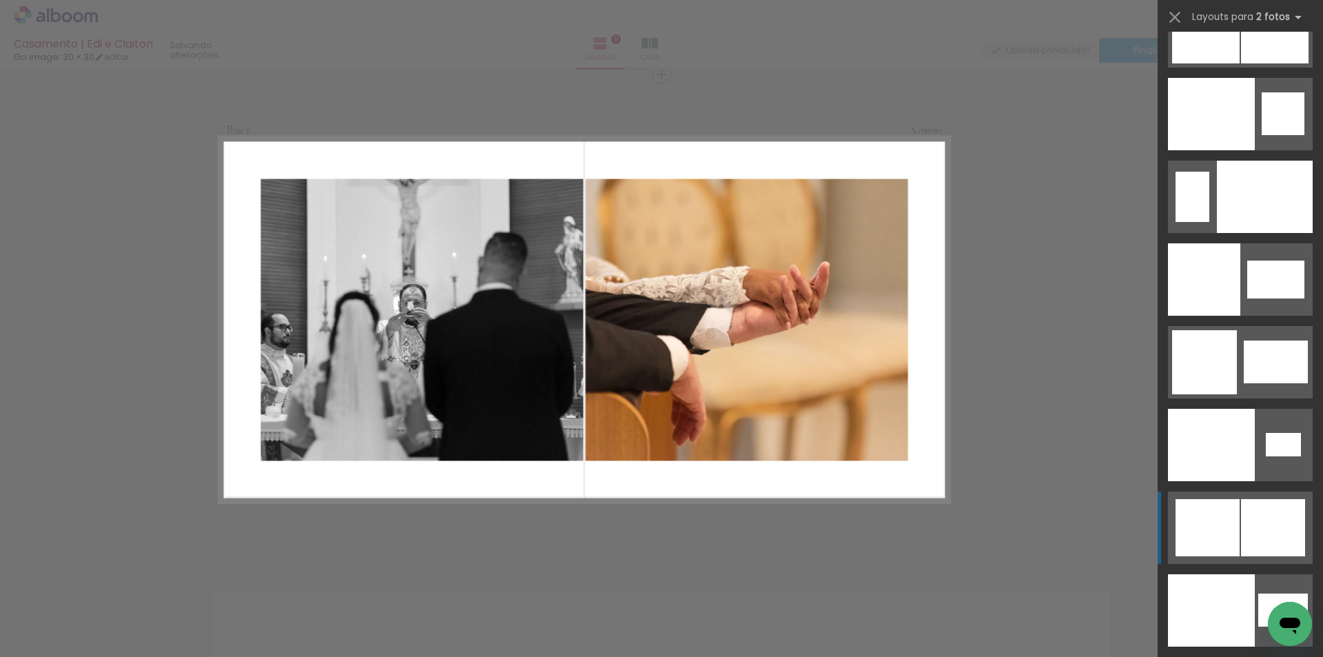
scroll to position [7229, 0]
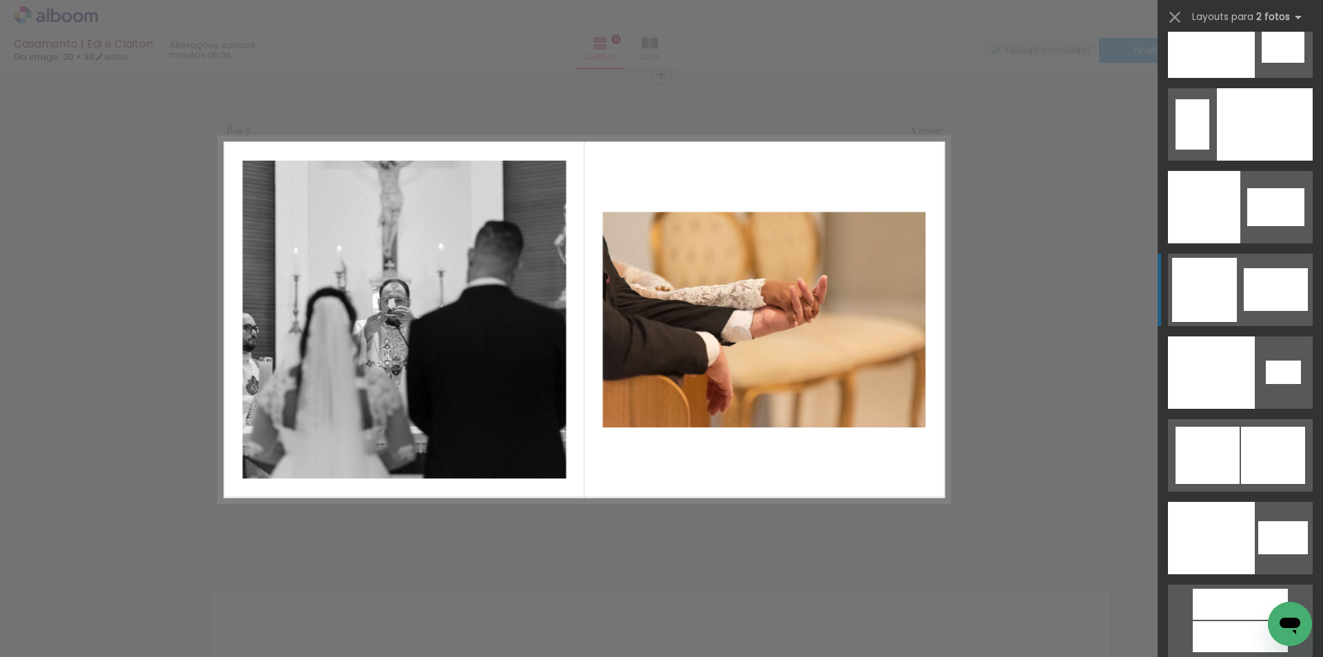
click at [1266, 360] on div at bounding box center [1283, 371] width 35 height 23
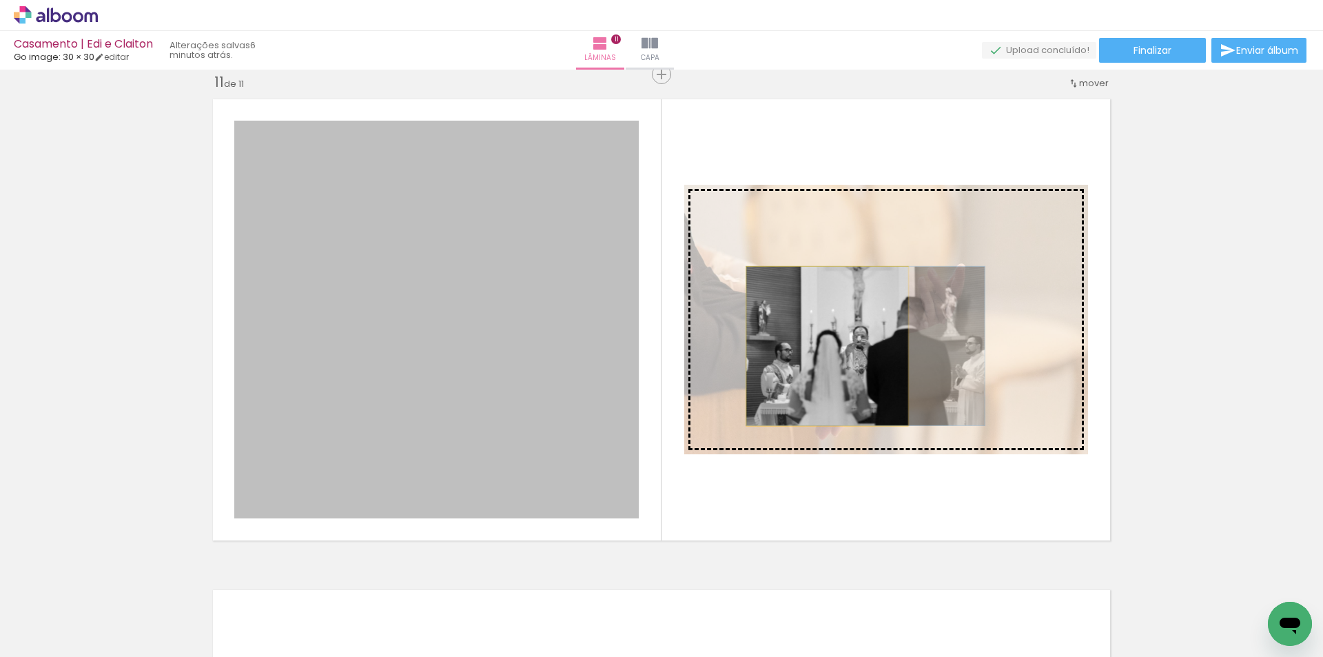
drag, startPoint x: 515, startPoint y: 362, endPoint x: 822, endPoint y: 346, distance: 307.7
click at [0, 0] on slot at bounding box center [0, 0] width 0 height 0
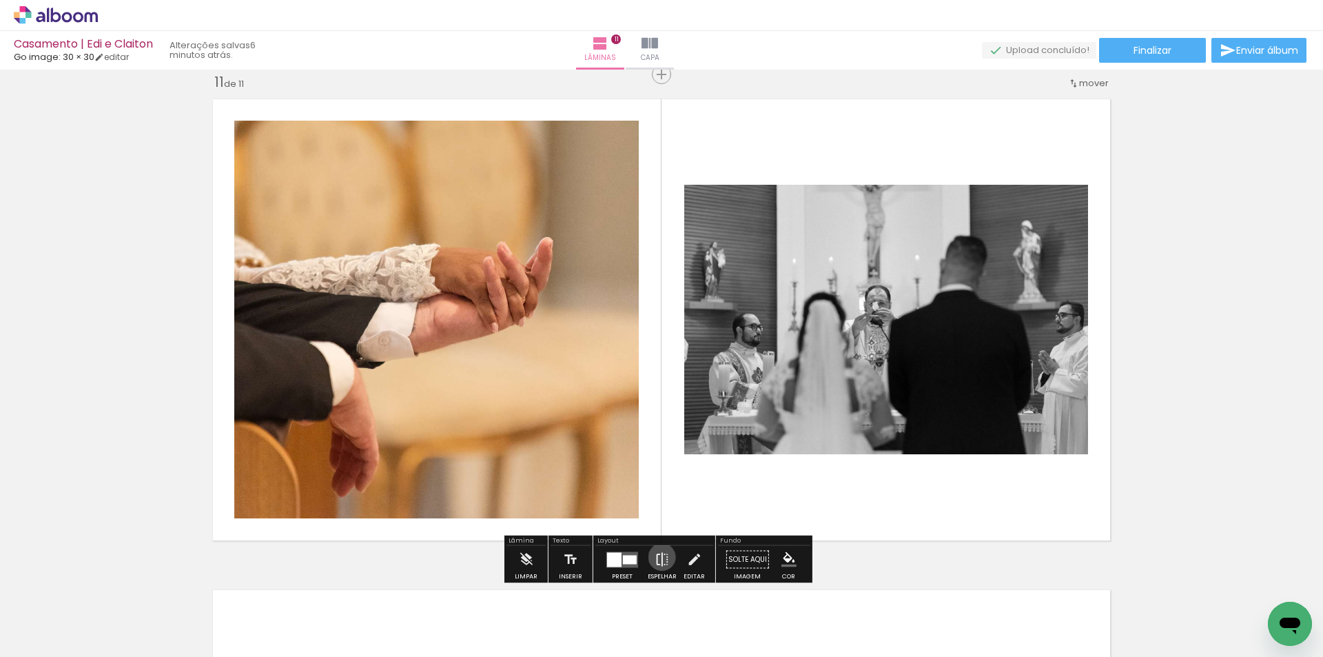
click at [659, 557] on iron-icon at bounding box center [661, 560] width 15 height 28
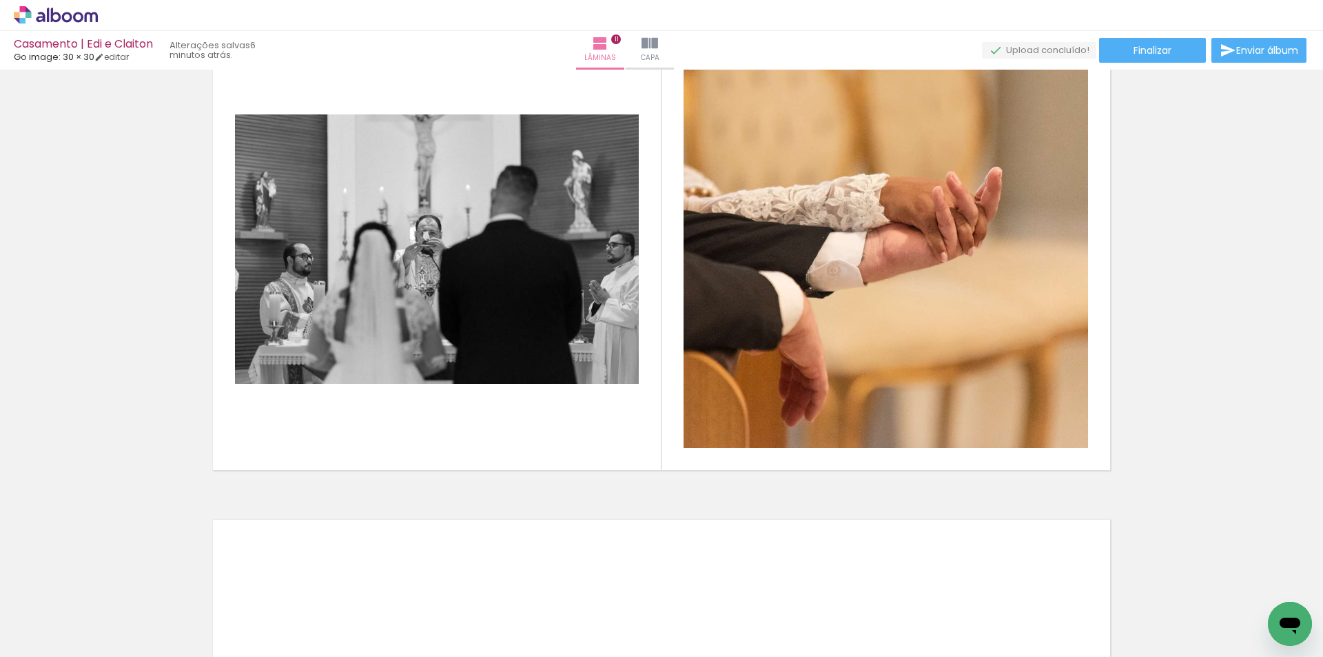
scroll to position [4992, 0]
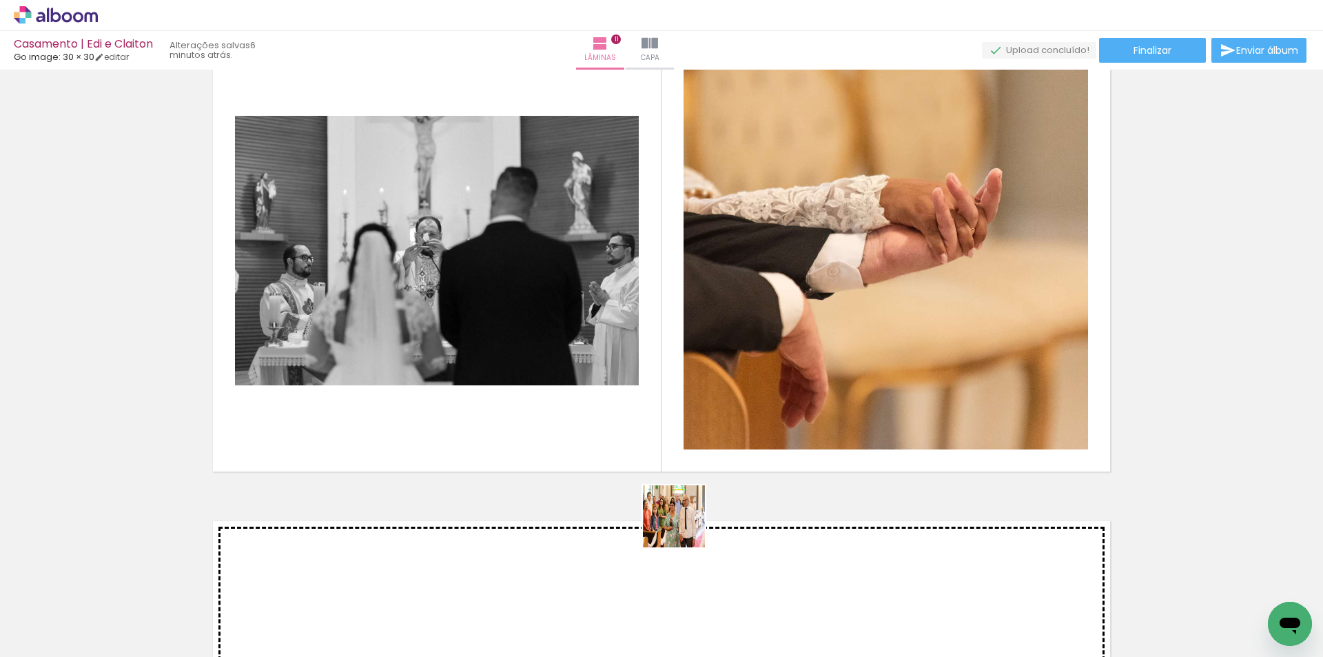
drag, startPoint x: 651, startPoint y: 597, endPoint x: 728, endPoint y: 410, distance: 202.6
click at [728, 410] on quentale-workspace at bounding box center [661, 328] width 1323 height 657
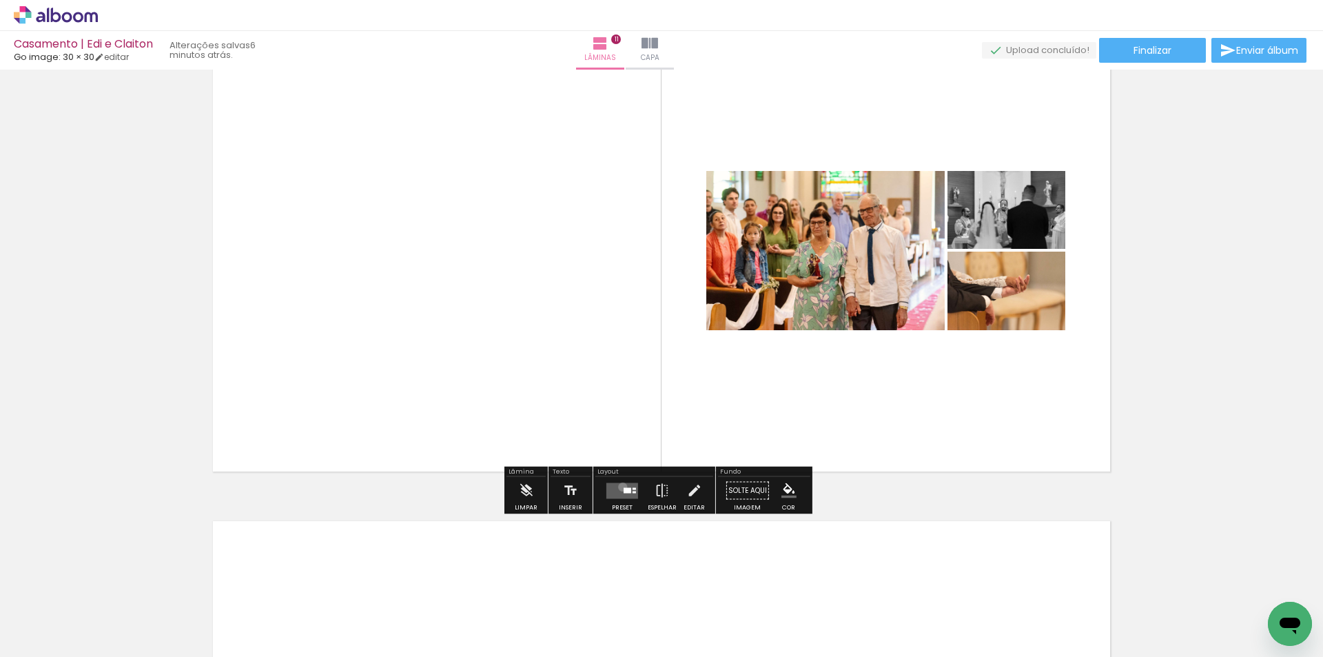
drag, startPoint x: 619, startPoint y: 486, endPoint x: 663, endPoint y: 472, distance: 45.7
click at [618, 486] on quentale-layouter at bounding box center [622, 490] width 32 height 16
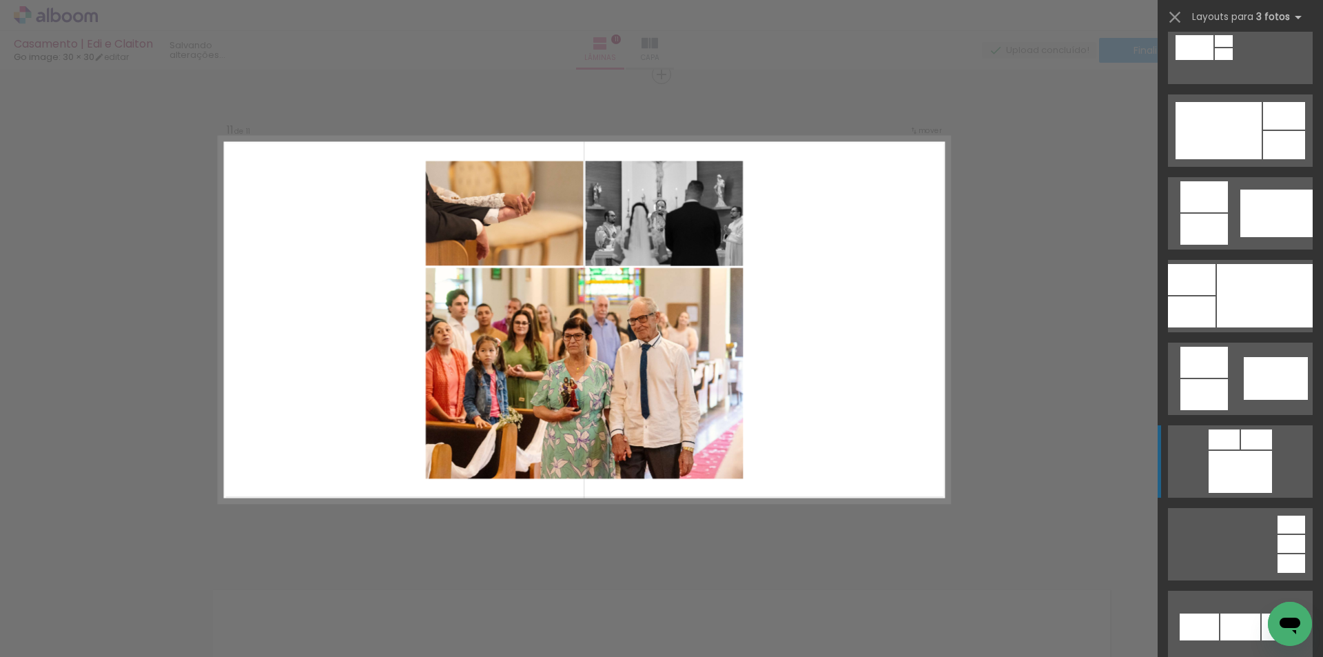
scroll to position [827, 0]
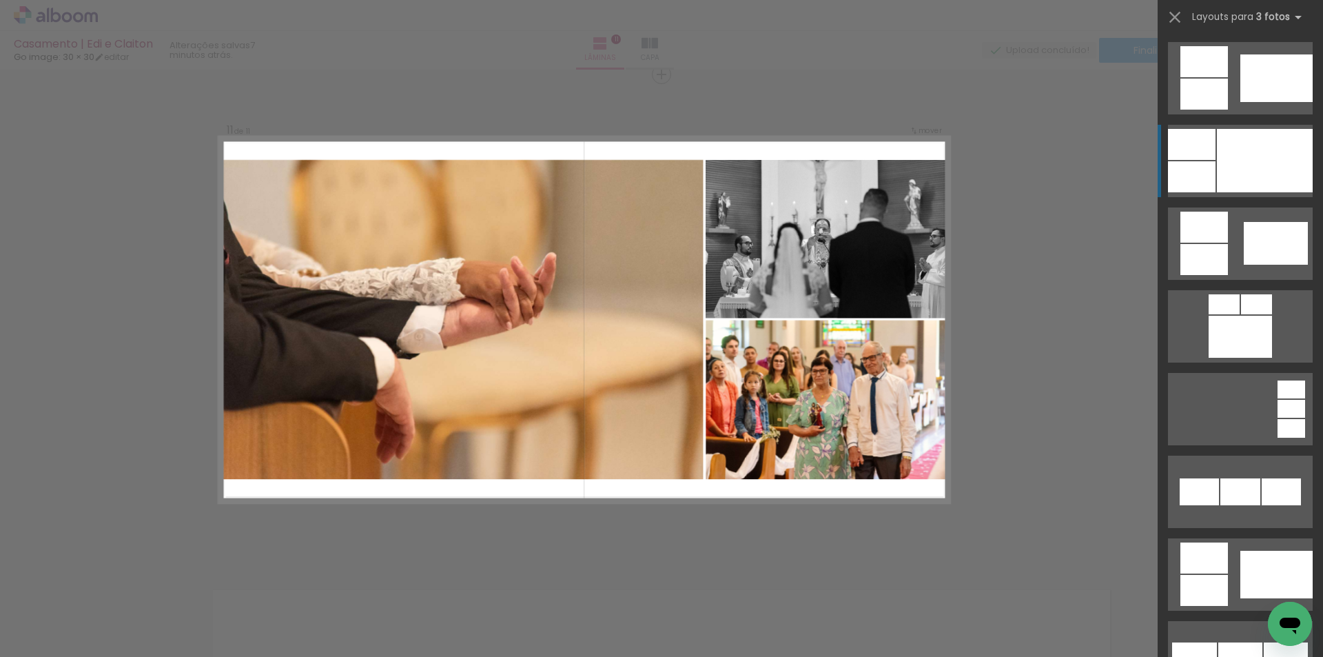
click at [1251, 161] on div at bounding box center [1265, 160] width 96 height 63
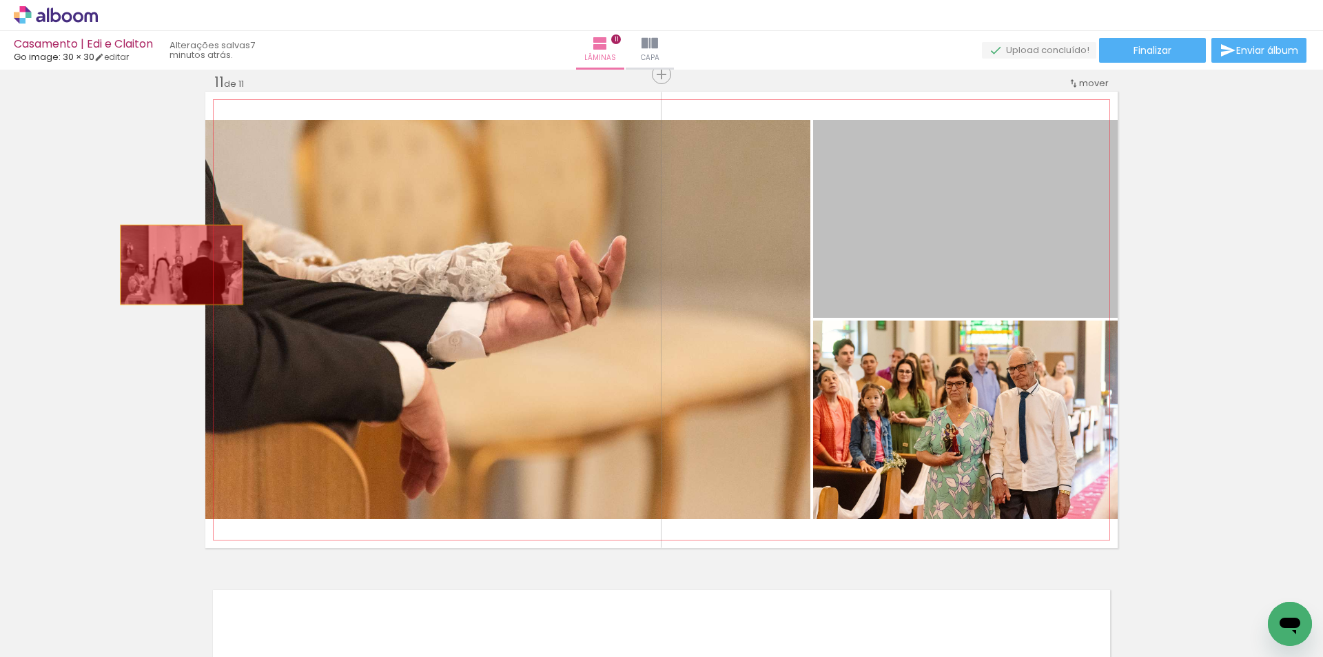
drag, startPoint x: 1013, startPoint y: 229, endPoint x: 176, endPoint y: 265, distance: 837.1
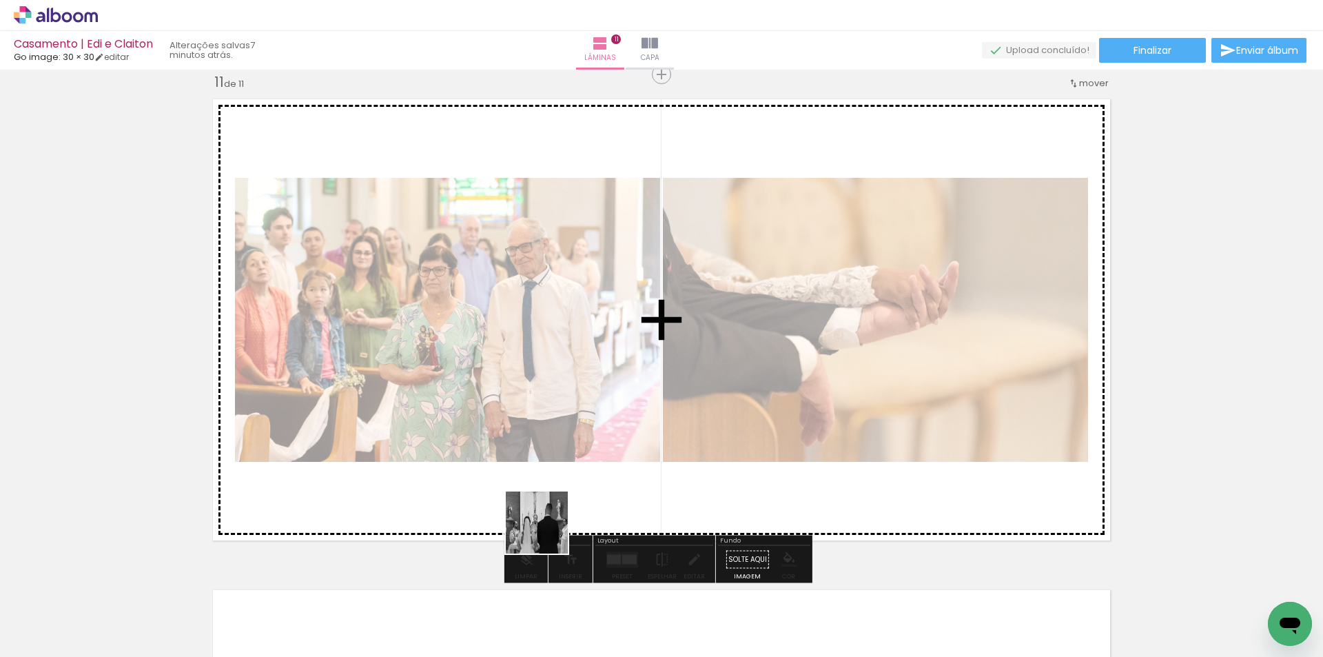
drag, startPoint x: 482, startPoint y: 618, endPoint x: 548, endPoint y: 503, distance: 132.7
click at [548, 510] on quentale-workspace at bounding box center [661, 328] width 1323 height 657
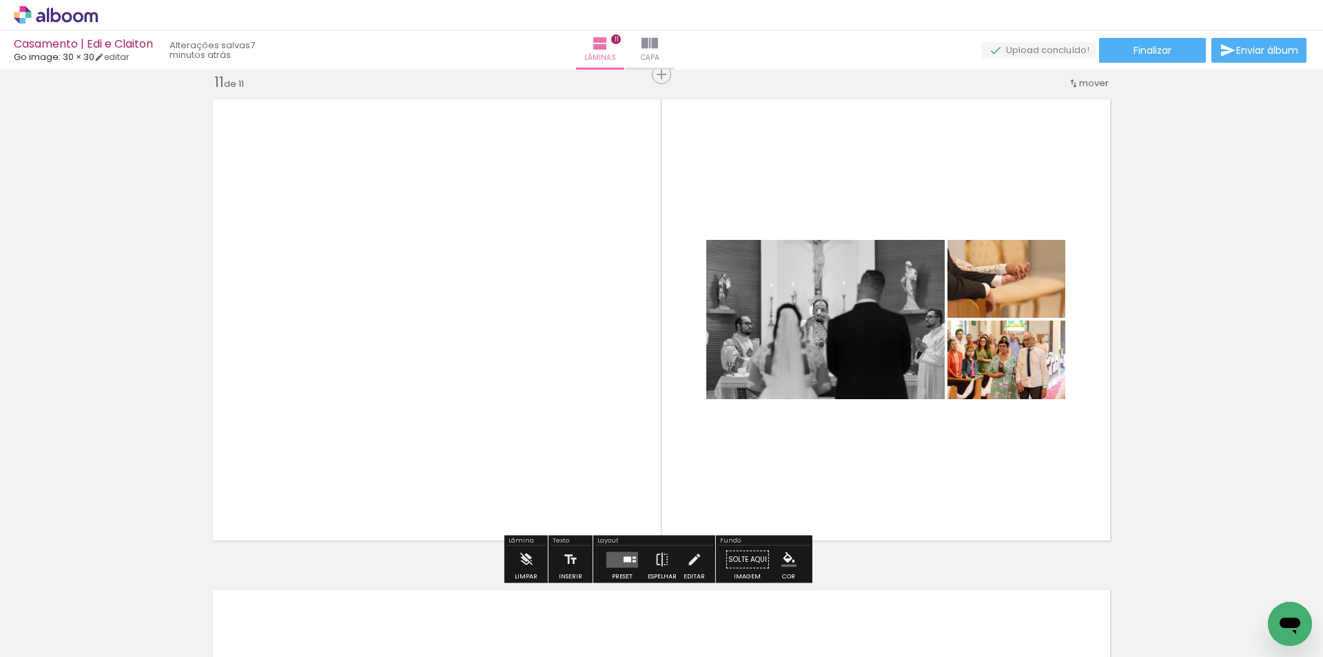
click at [613, 552] on quentale-layouter at bounding box center [622, 559] width 32 height 16
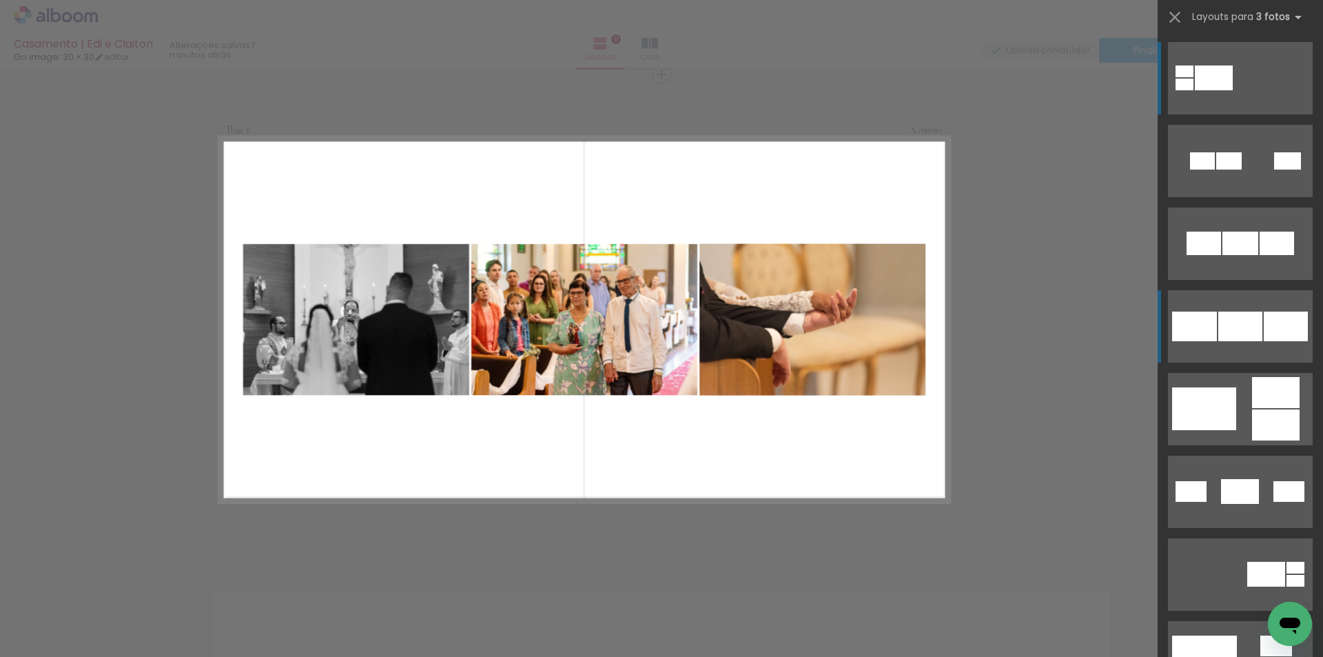
scroll to position [413, 0]
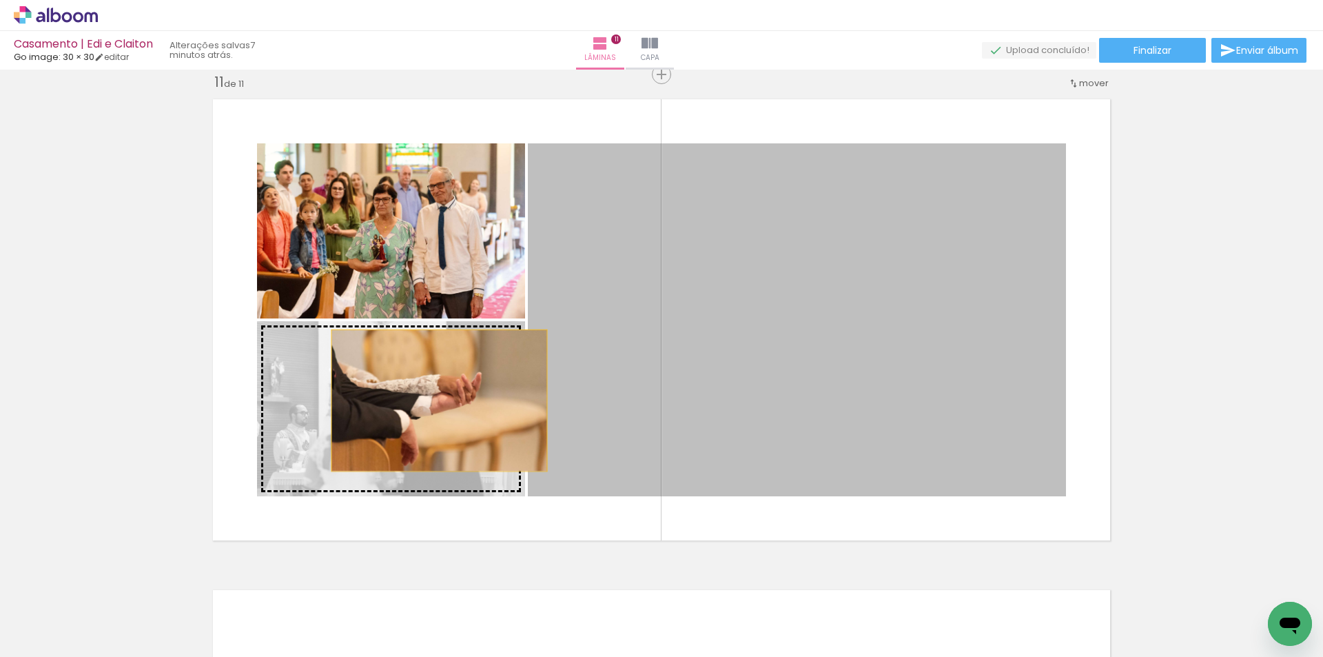
drag, startPoint x: 622, startPoint y: 379, endPoint x: 434, endPoint y: 400, distance: 189.3
click at [0, 0] on slot at bounding box center [0, 0] width 0 height 0
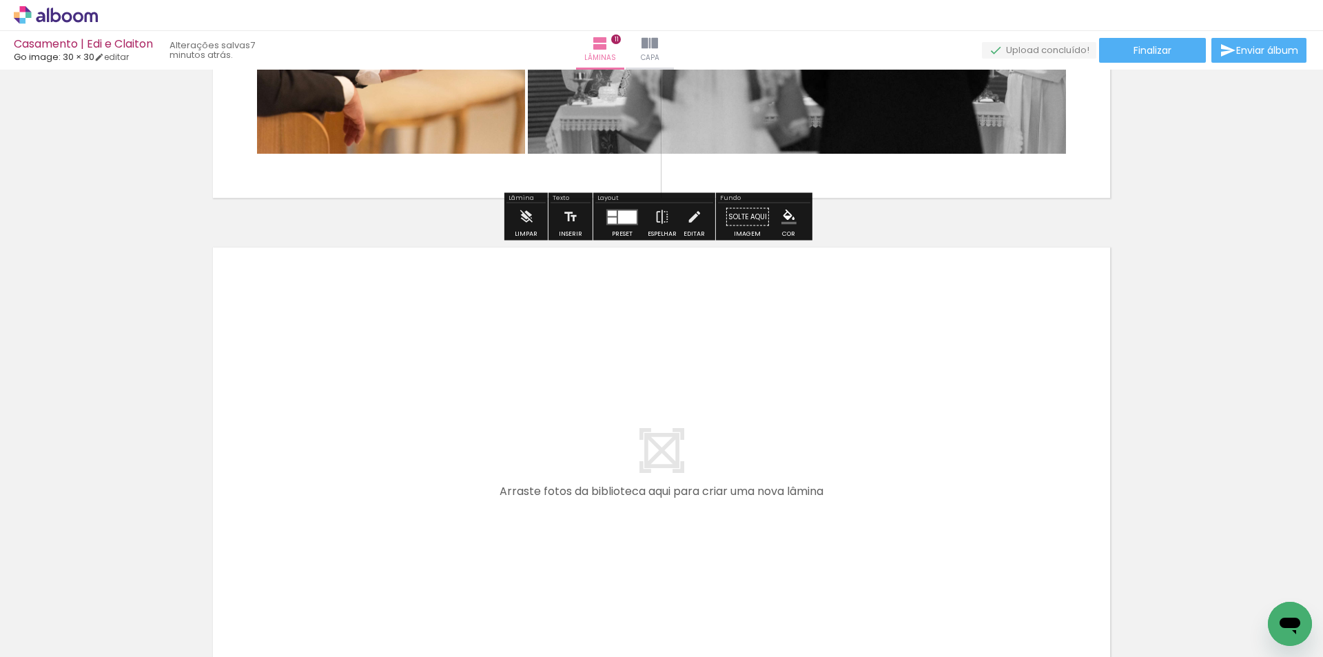
scroll to position [5267, 0]
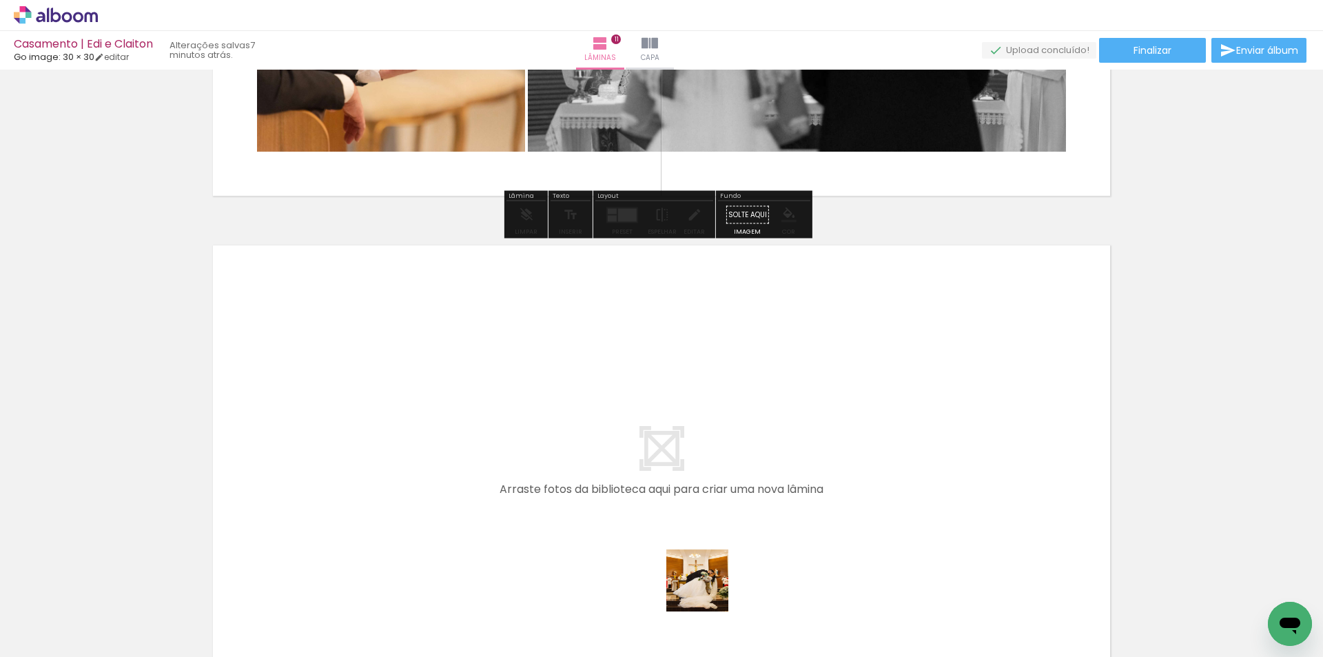
drag, startPoint x: 708, startPoint y: 590, endPoint x: 662, endPoint y: 483, distance: 116.7
click at [662, 483] on quentale-workspace at bounding box center [661, 328] width 1323 height 657
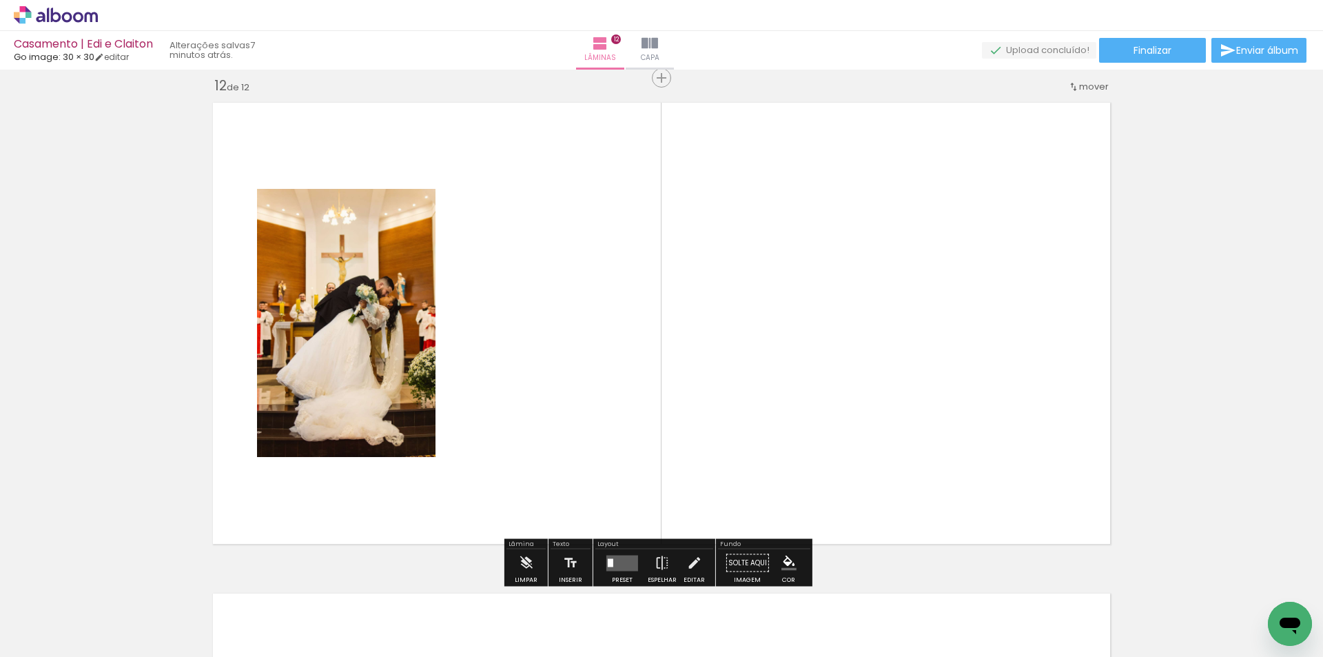
scroll to position [5413, 0]
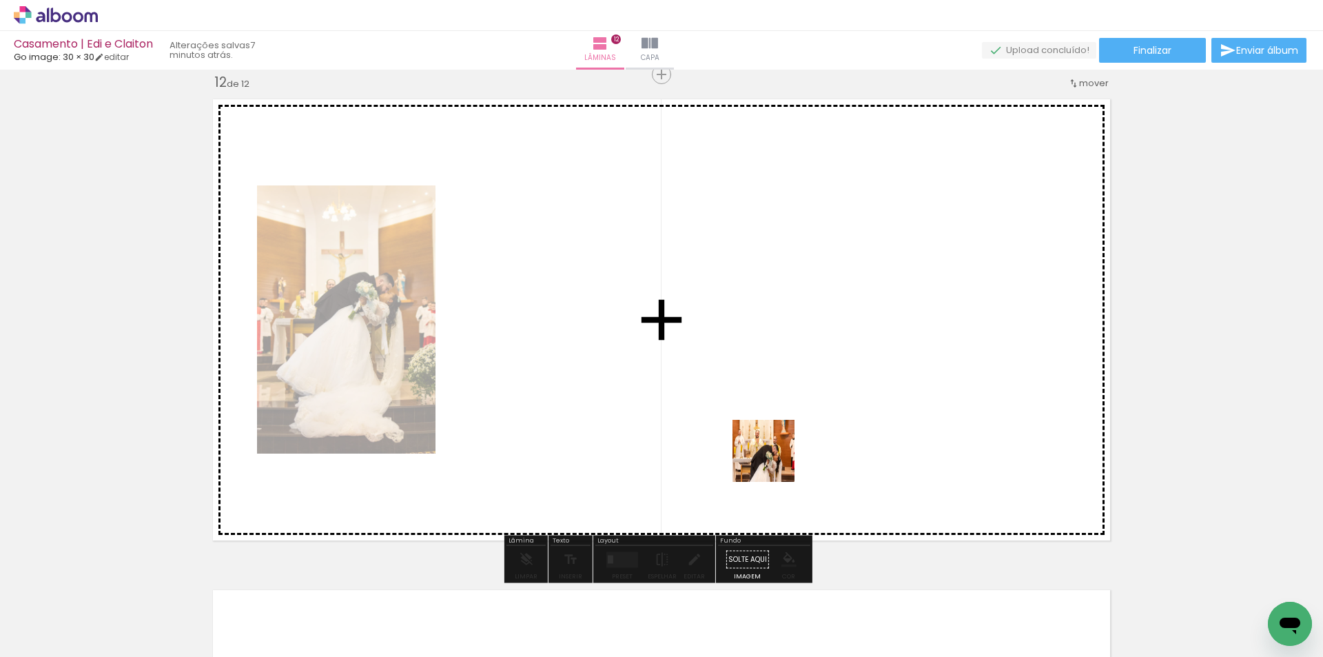
drag, startPoint x: 777, startPoint y: 621, endPoint x: 815, endPoint y: 513, distance: 114.6
click at [785, 424] on quentale-workspace at bounding box center [661, 328] width 1323 height 657
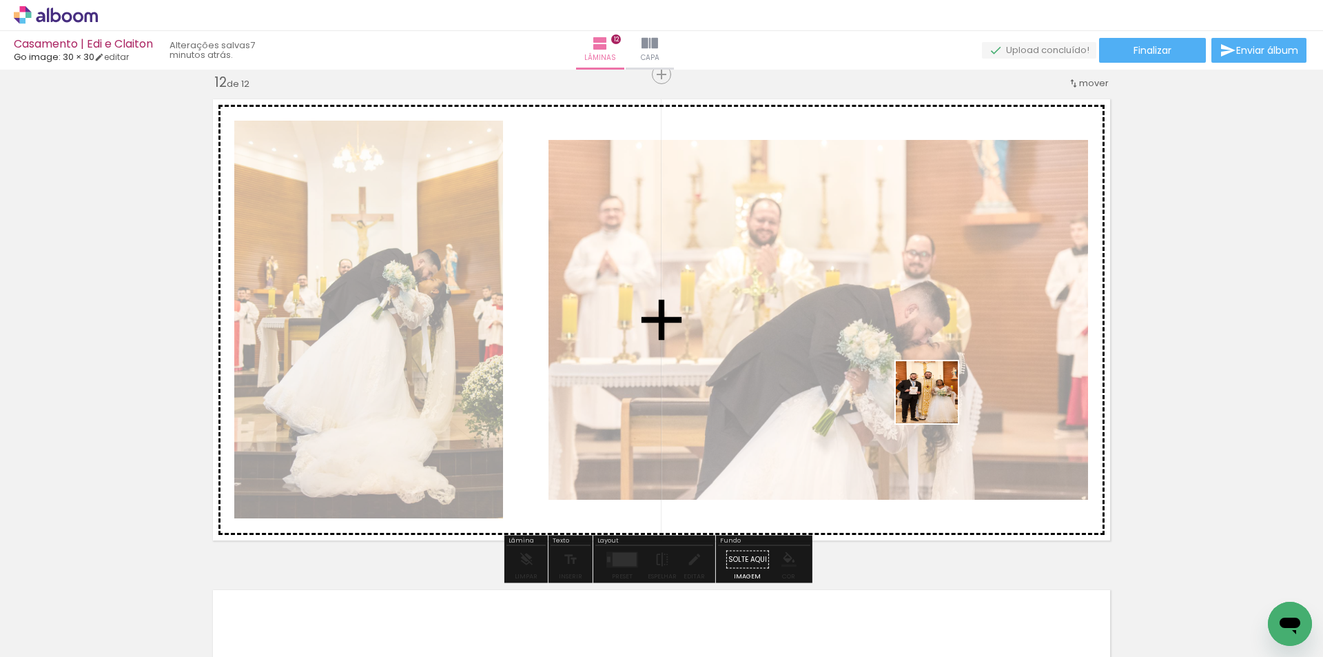
drag, startPoint x: 870, startPoint y: 608, endPoint x: 942, endPoint y: 397, distance: 223.3
click at [942, 397] on quentale-workspace at bounding box center [661, 328] width 1323 height 657
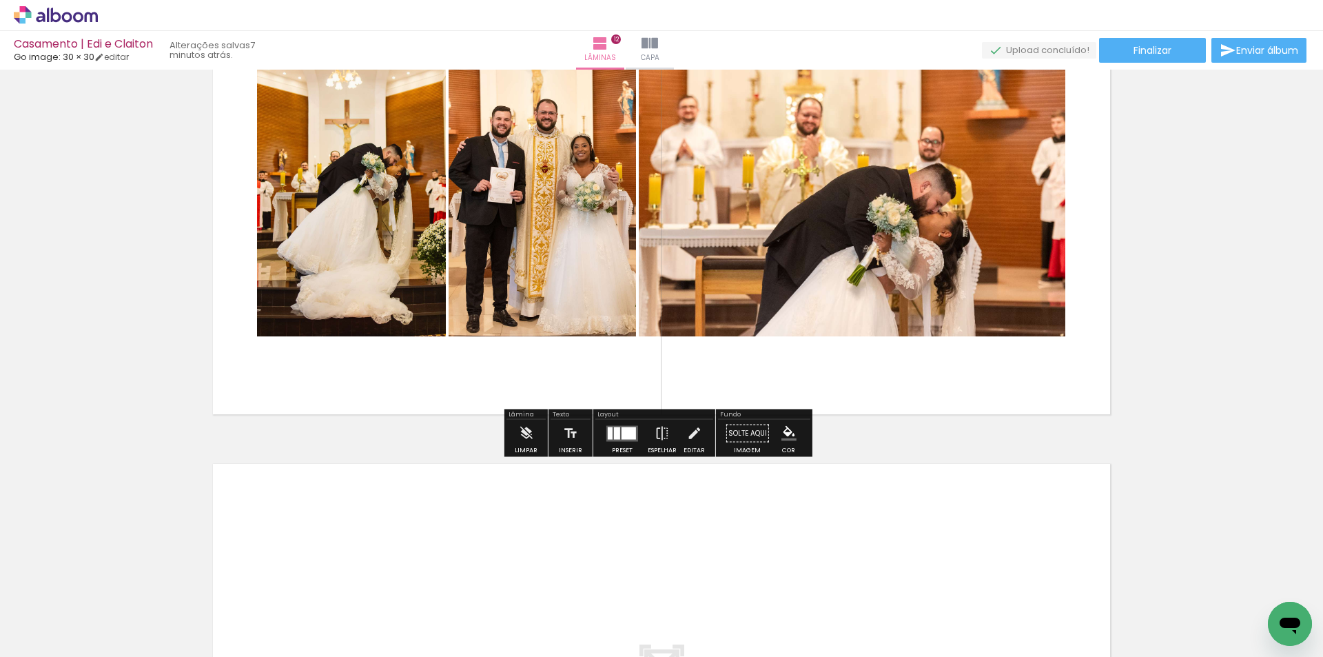
scroll to position [5551, 0]
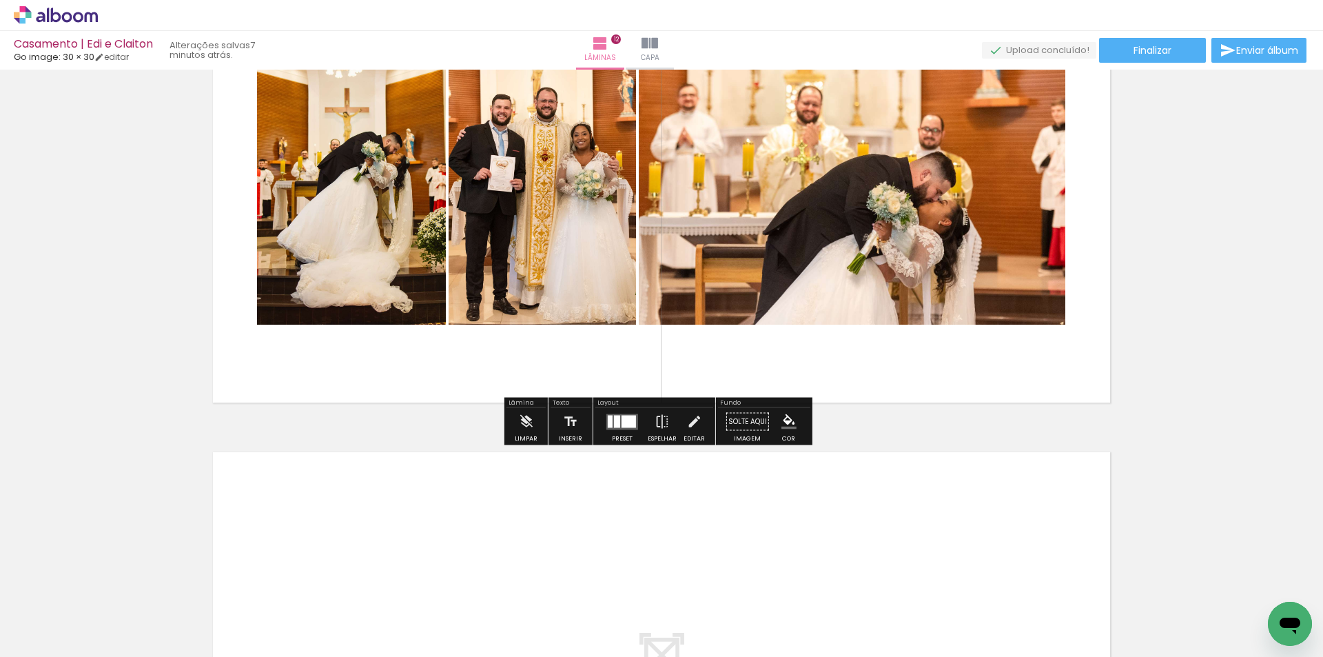
click at [608, 420] on div at bounding box center [610, 421] width 5 height 12
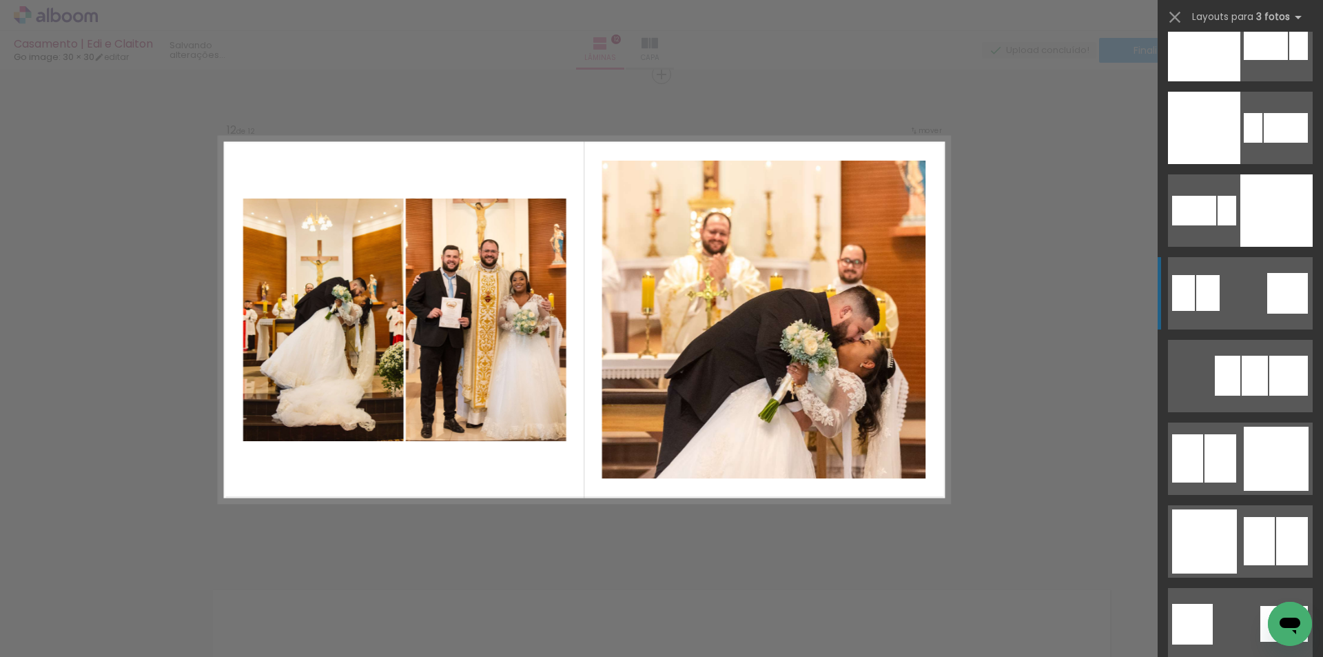
scroll to position [3307, 0]
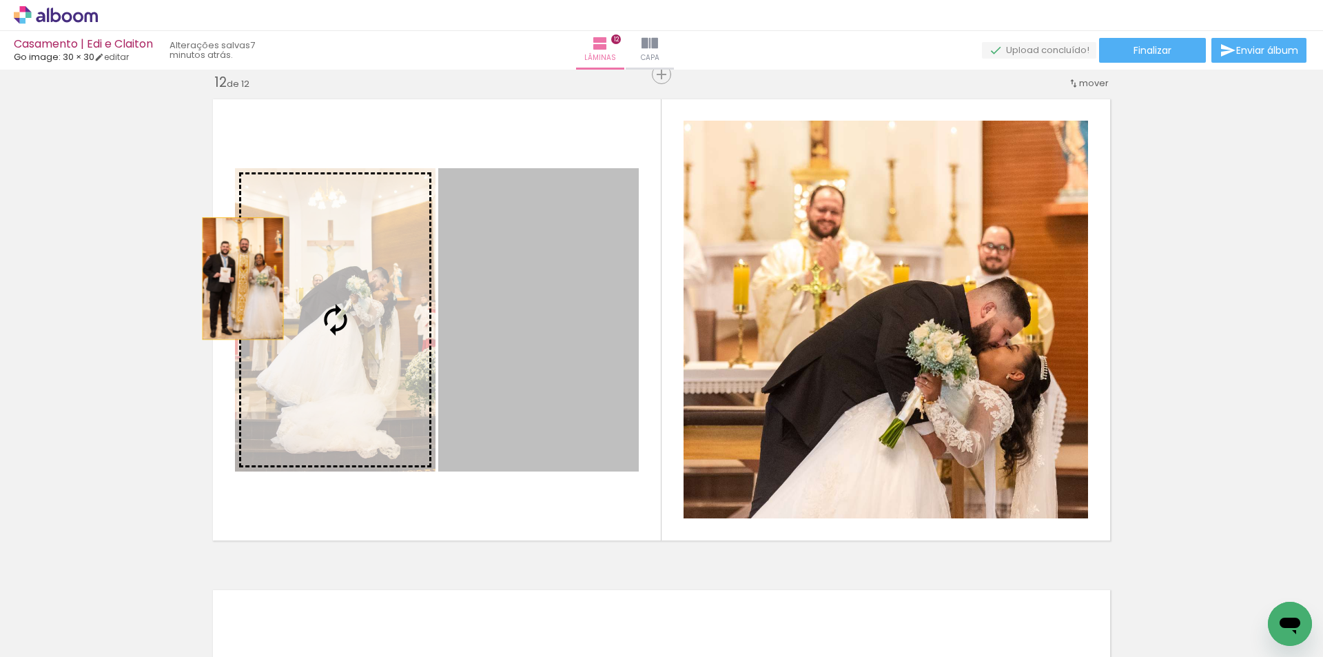
drag, startPoint x: 537, startPoint y: 315, endPoint x: 238, endPoint y: 278, distance: 301.2
click at [0, 0] on slot at bounding box center [0, 0] width 0 height 0
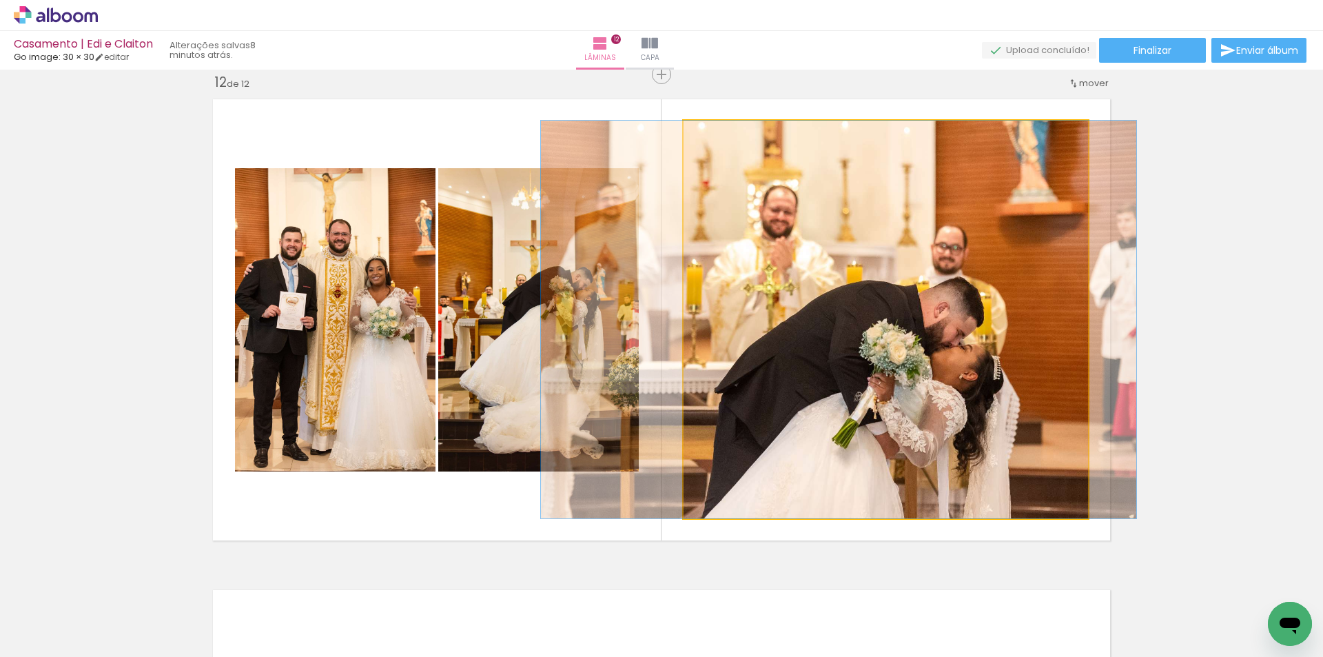
drag, startPoint x: 837, startPoint y: 342, endPoint x: 787, endPoint y: 336, distance: 50.7
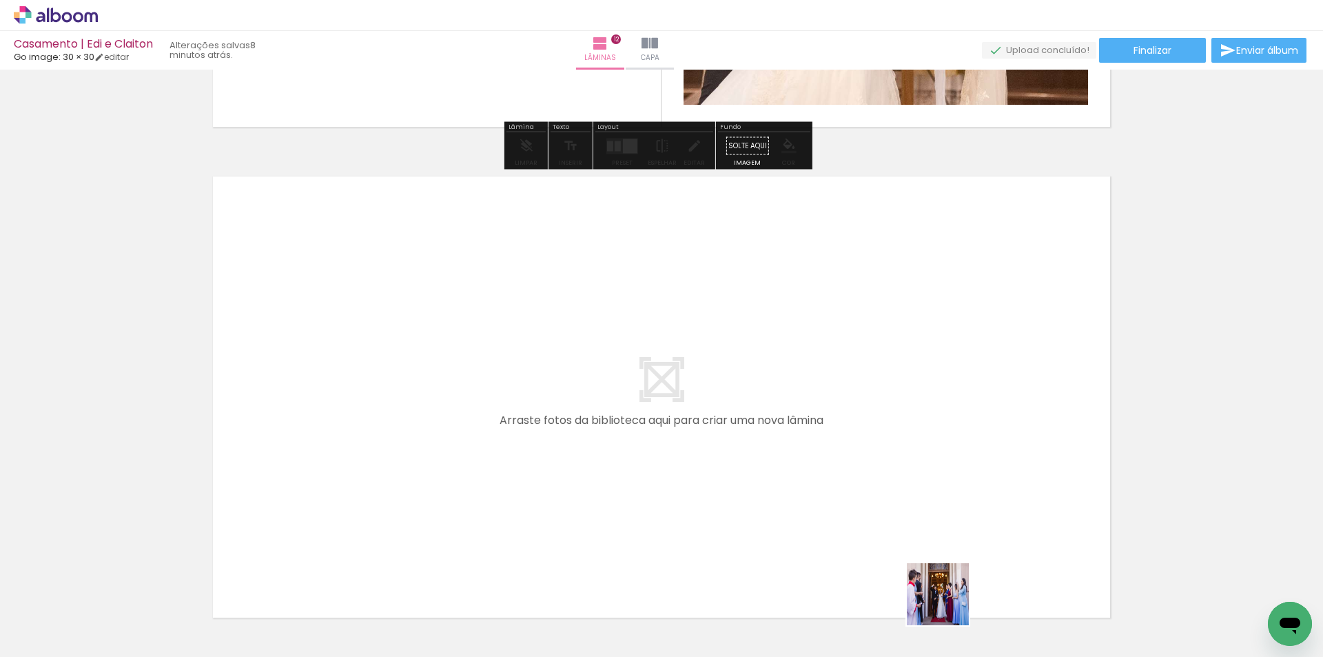
drag, startPoint x: 948, startPoint y: 604, endPoint x: 933, endPoint y: 499, distance: 106.5
click at [933, 499] on quentale-workspace at bounding box center [661, 328] width 1323 height 657
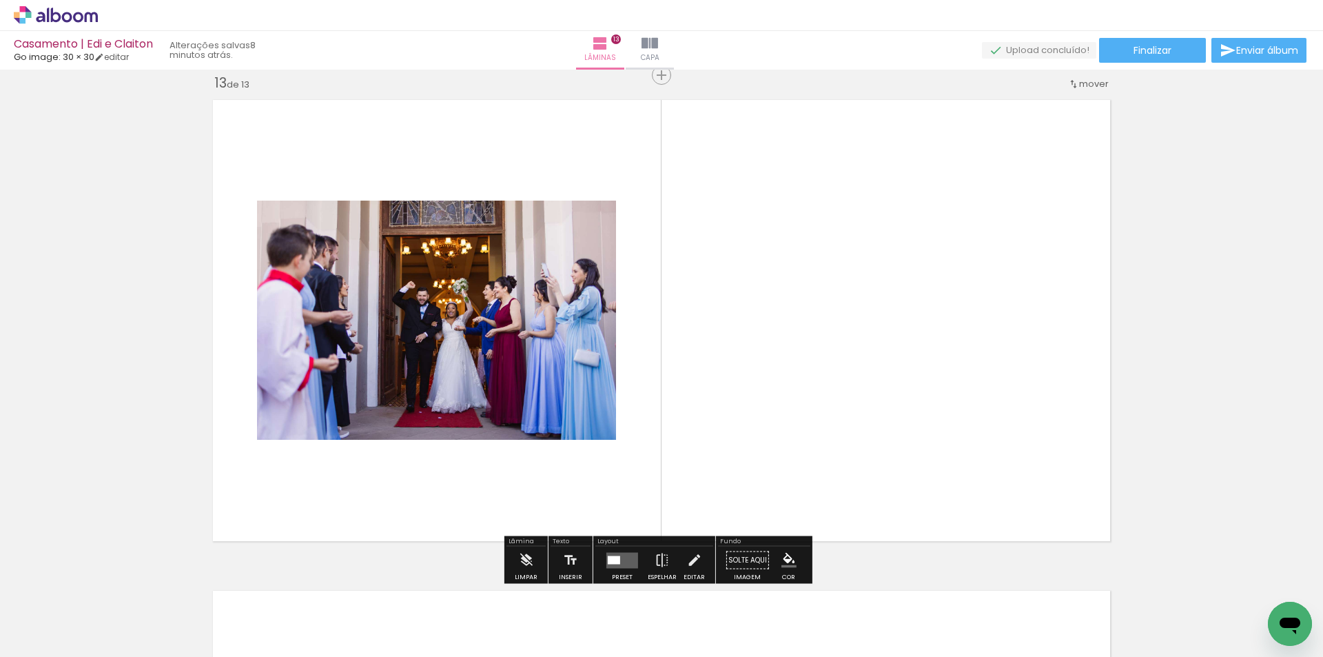
scroll to position [5904, 0]
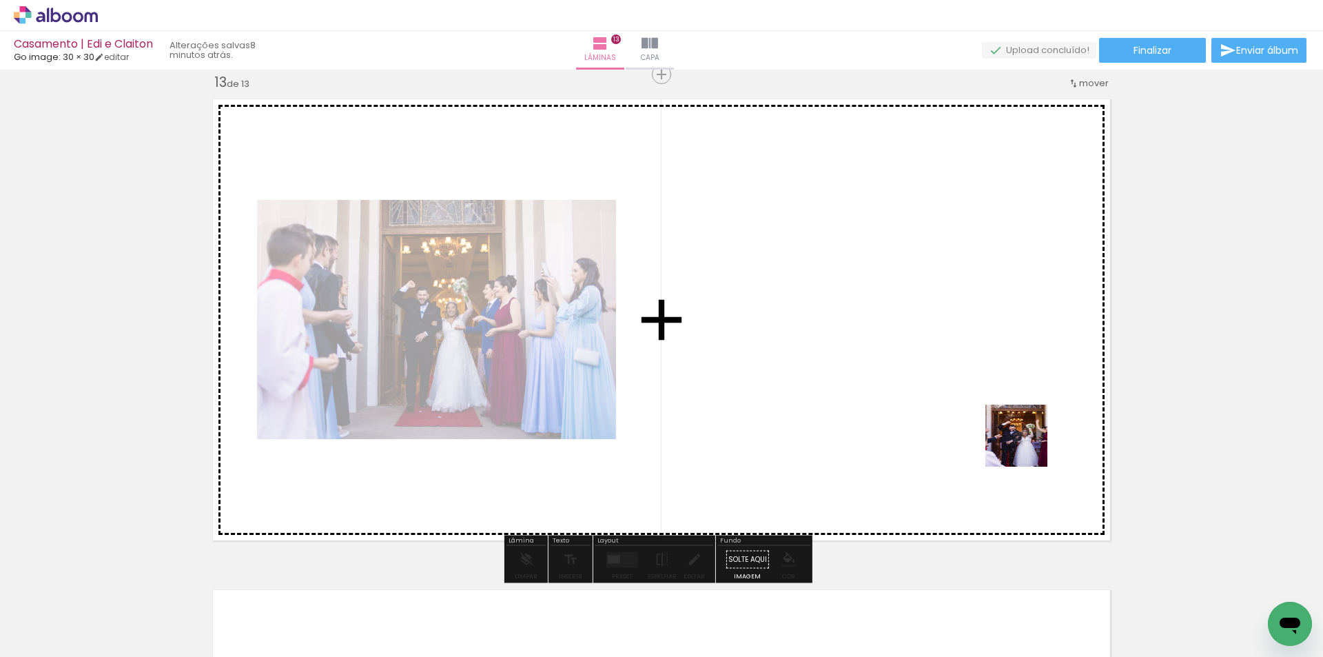
drag, startPoint x: 1020, startPoint y: 617, endPoint x: 1062, endPoint y: 468, distance: 154.8
click at [1027, 365] on quentale-workspace at bounding box center [661, 328] width 1323 height 657
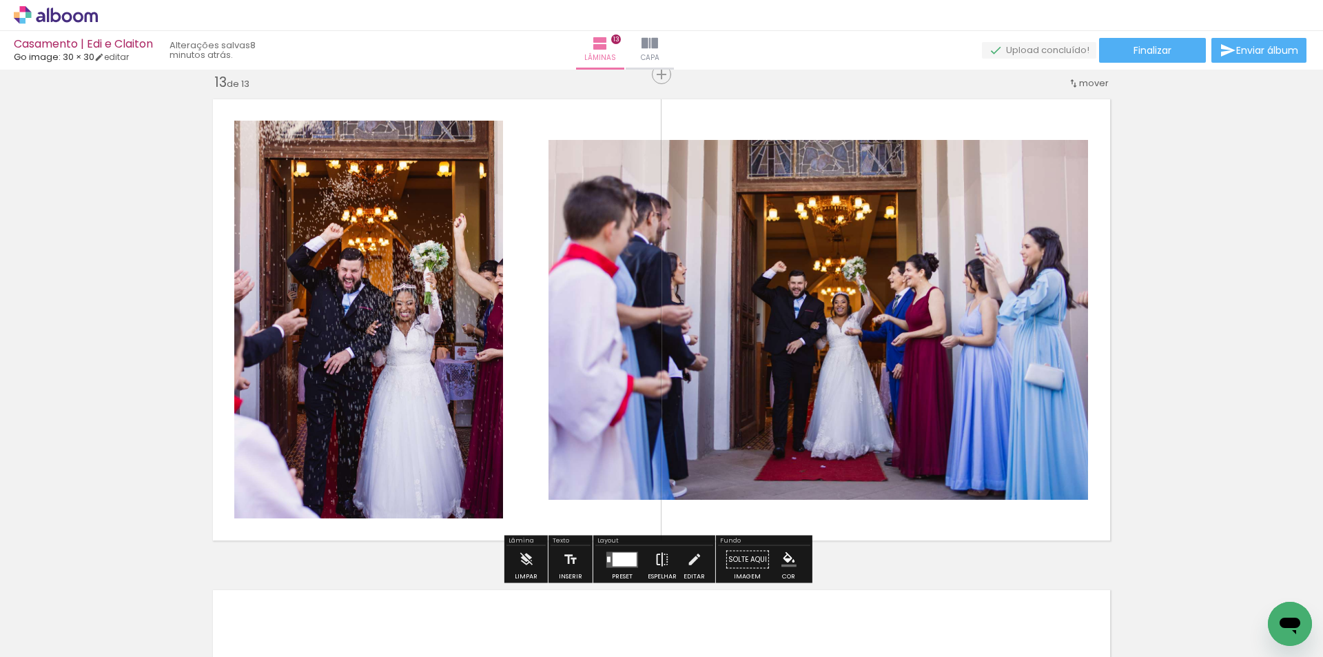
click at [657, 564] on iron-icon at bounding box center [661, 560] width 15 height 28
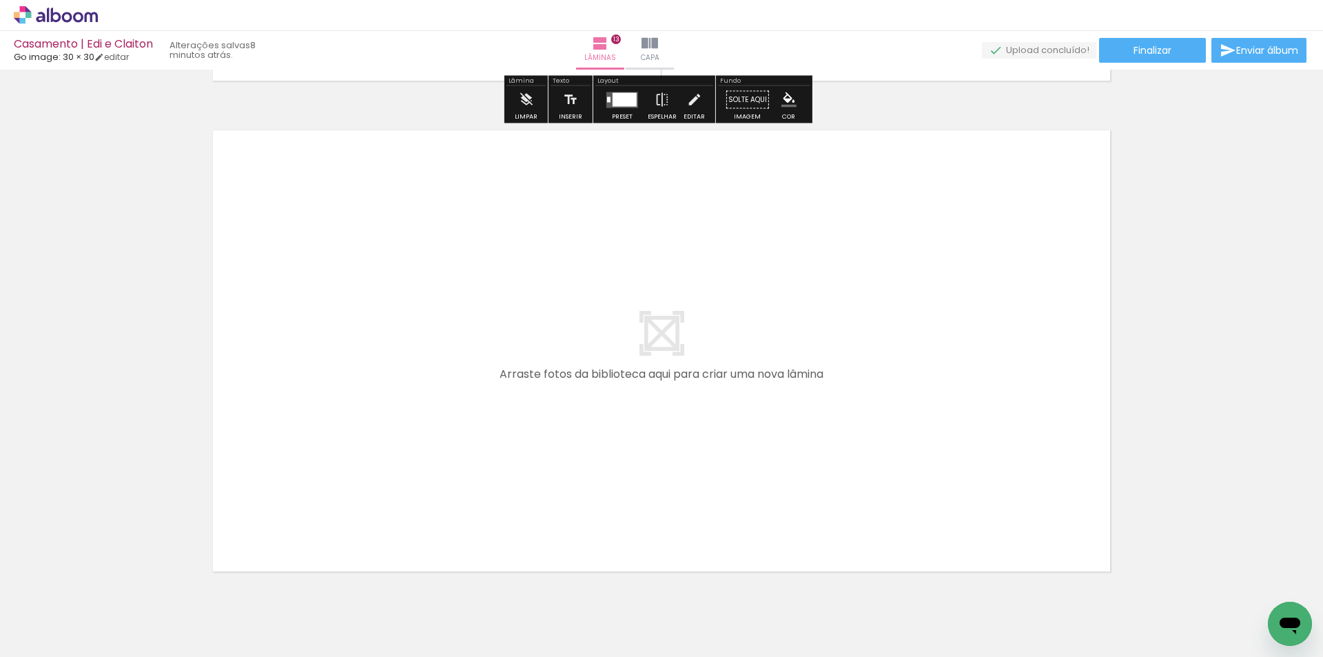
scroll to position [6386, 0]
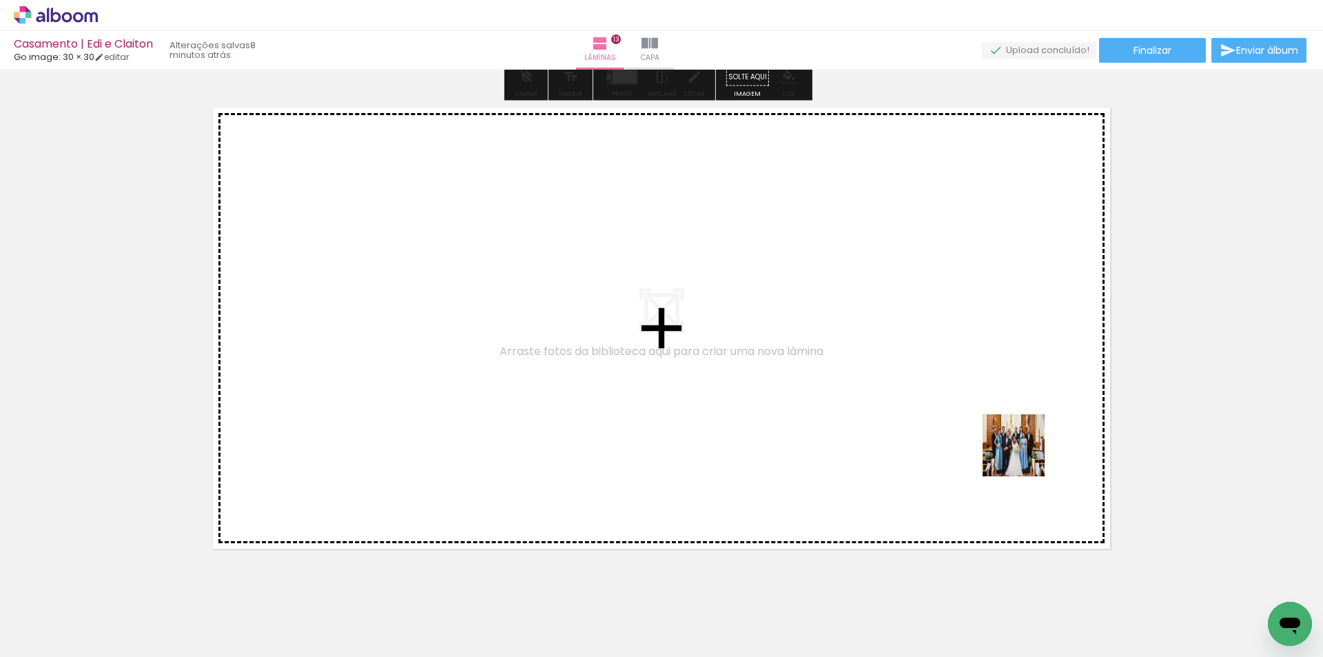
drag, startPoint x: 1107, startPoint y: 621, endPoint x: 1004, endPoint y: 423, distance: 223.1
click at [1004, 423] on quentale-workspace at bounding box center [661, 328] width 1323 height 657
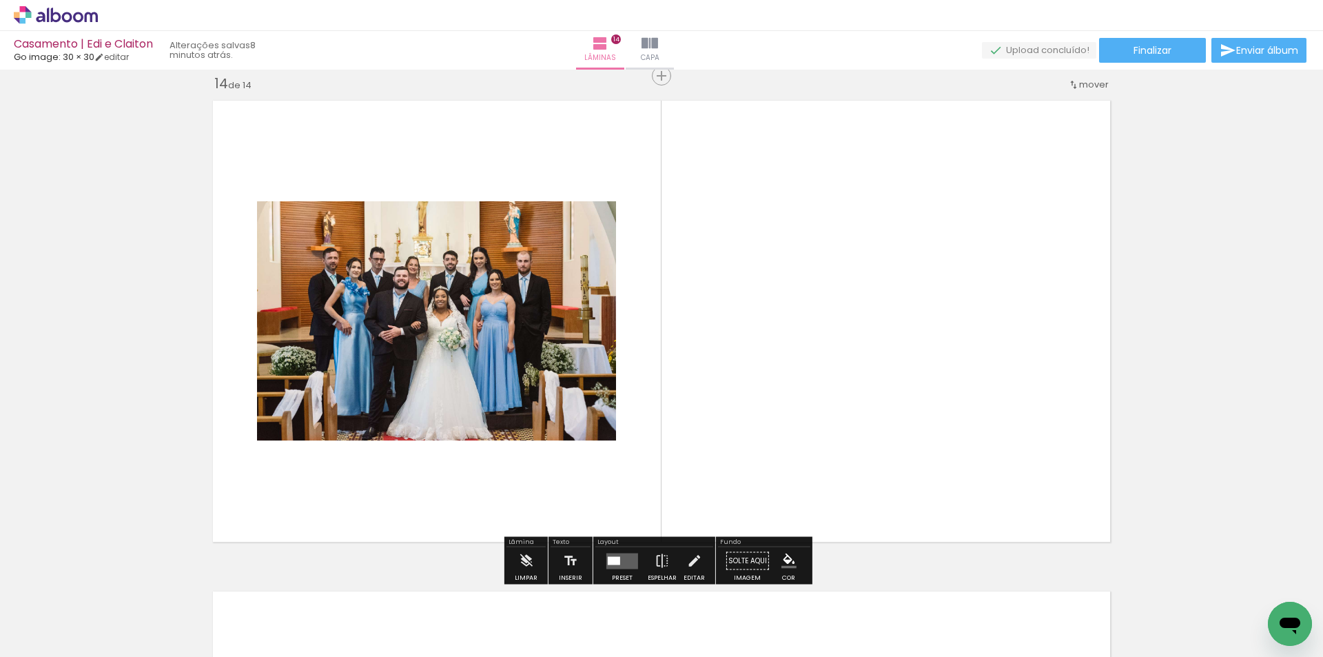
scroll to position [6394, 0]
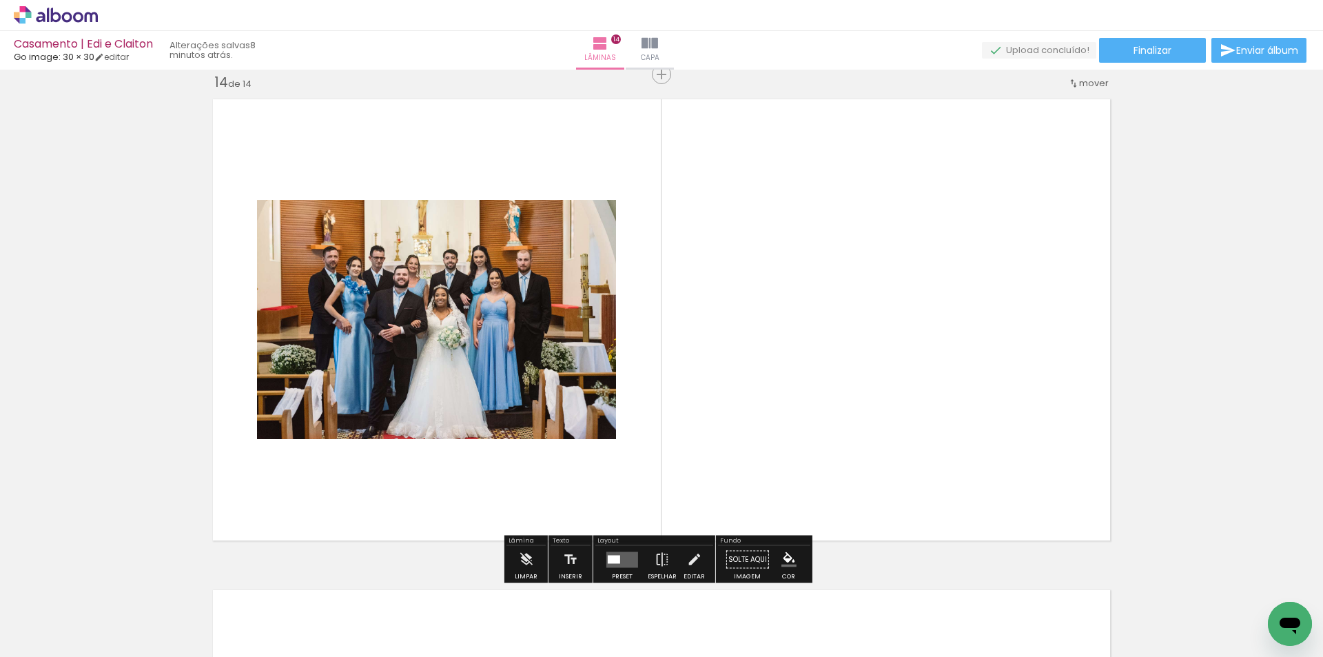
drag, startPoint x: 1161, startPoint y: 610, endPoint x: 936, endPoint y: 311, distance: 374.4
click at [936, 311] on quentale-workspace at bounding box center [661, 328] width 1323 height 657
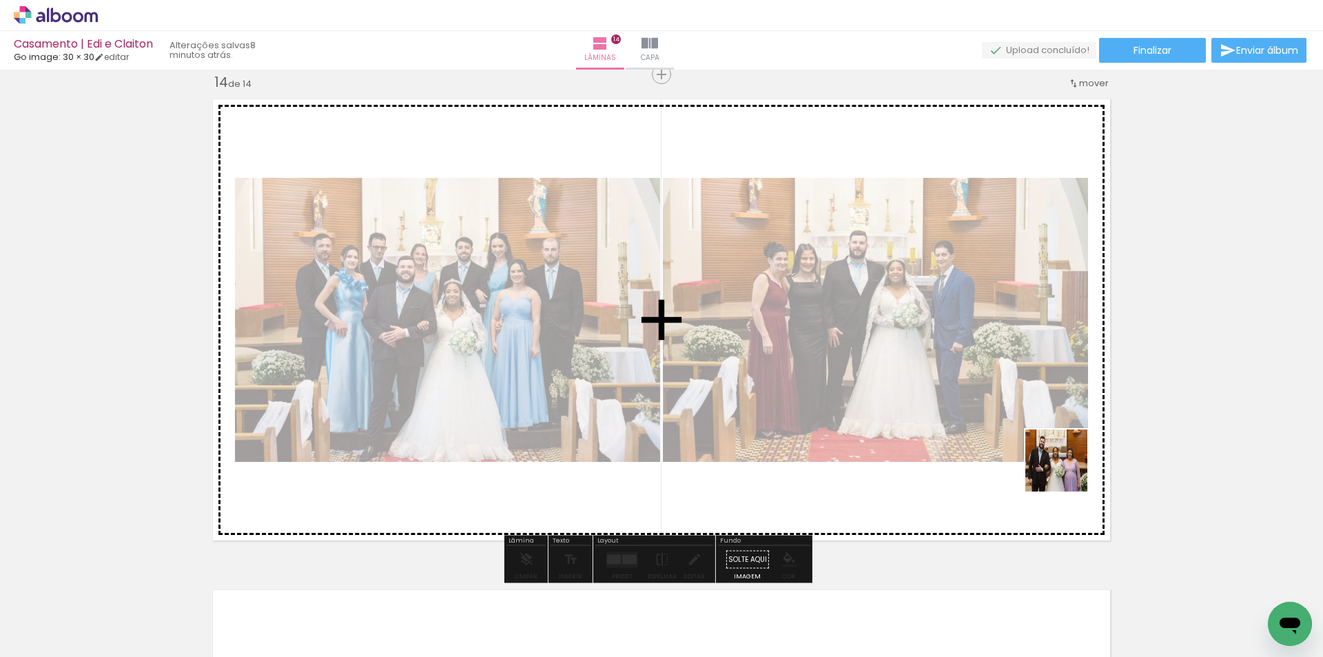
drag, startPoint x: 1246, startPoint y: 603, endPoint x: 1045, endPoint y: 455, distance: 249.3
click at [1045, 455] on quentale-workspace at bounding box center [661, 328] width 1323 height 657
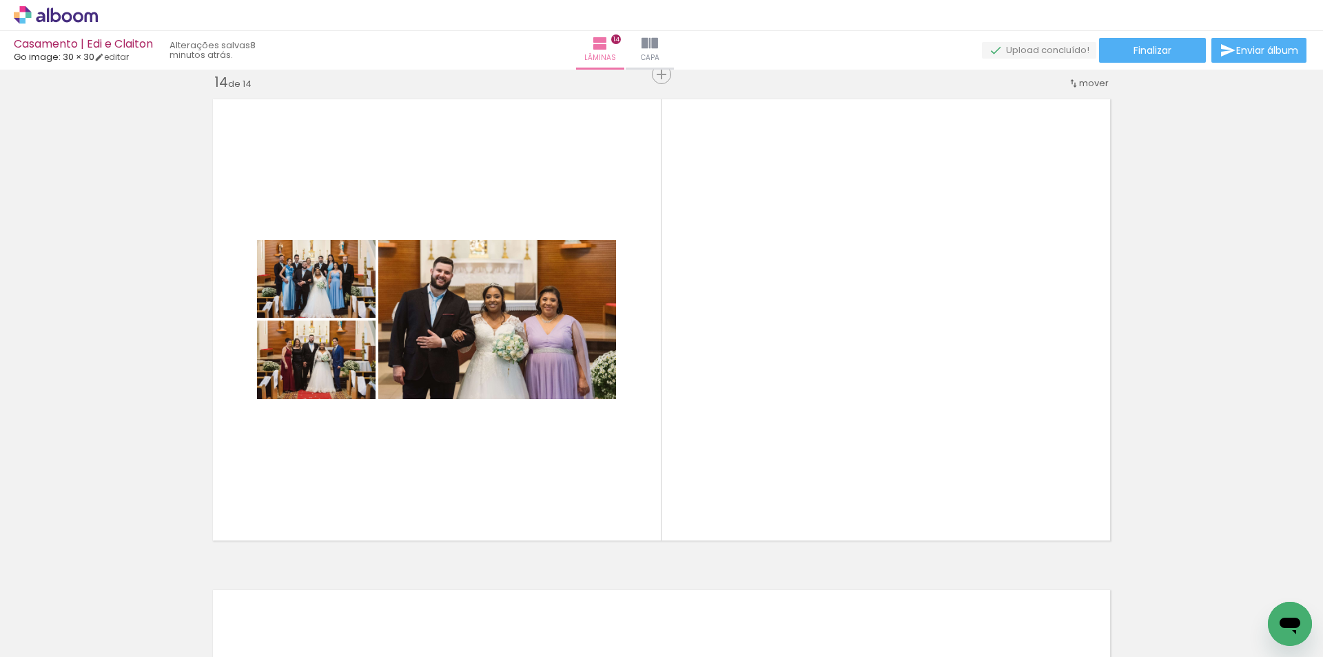
scroll to position [0, 2884]
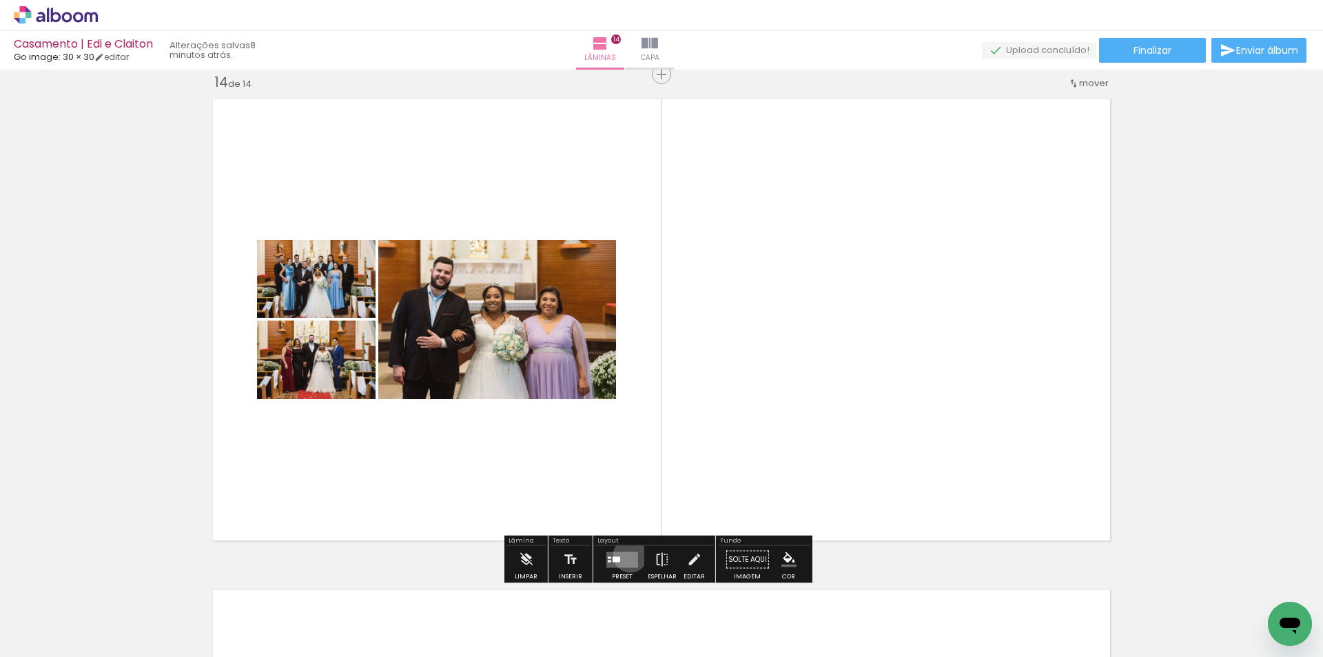
click at [627, 555] on quentale-layouter at bounding box center [622, 559] width 32 height 16
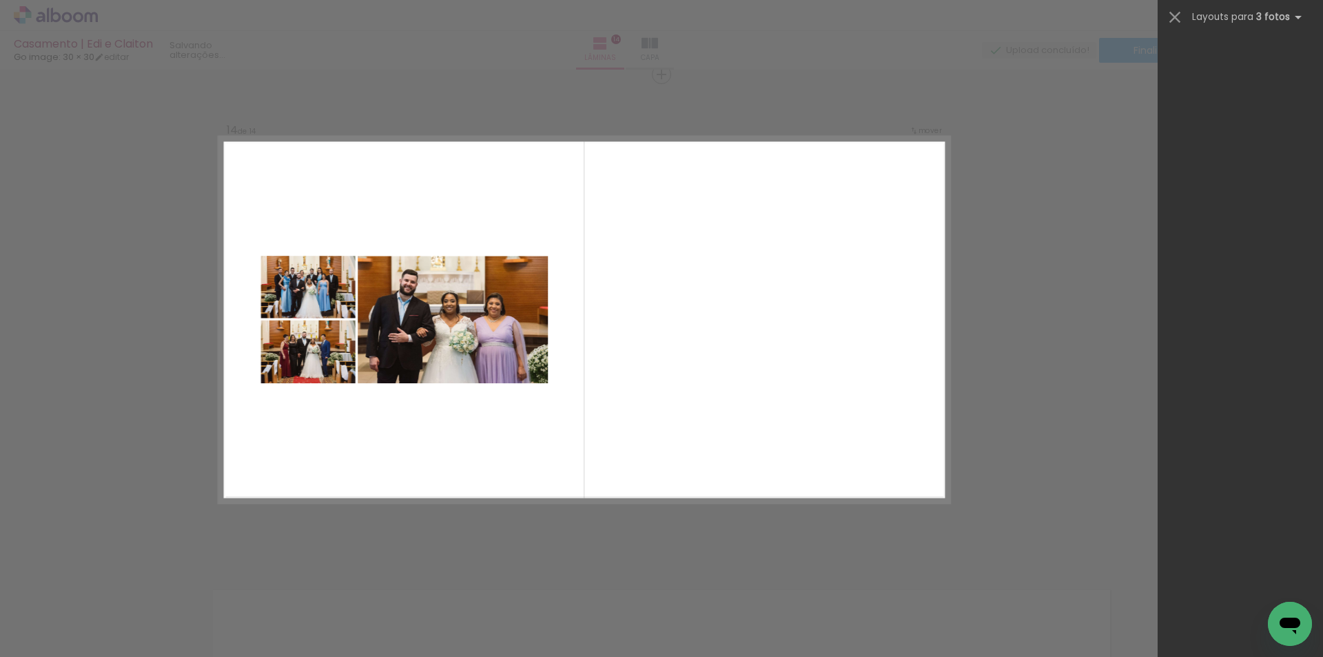
scroll to position [0, 0]
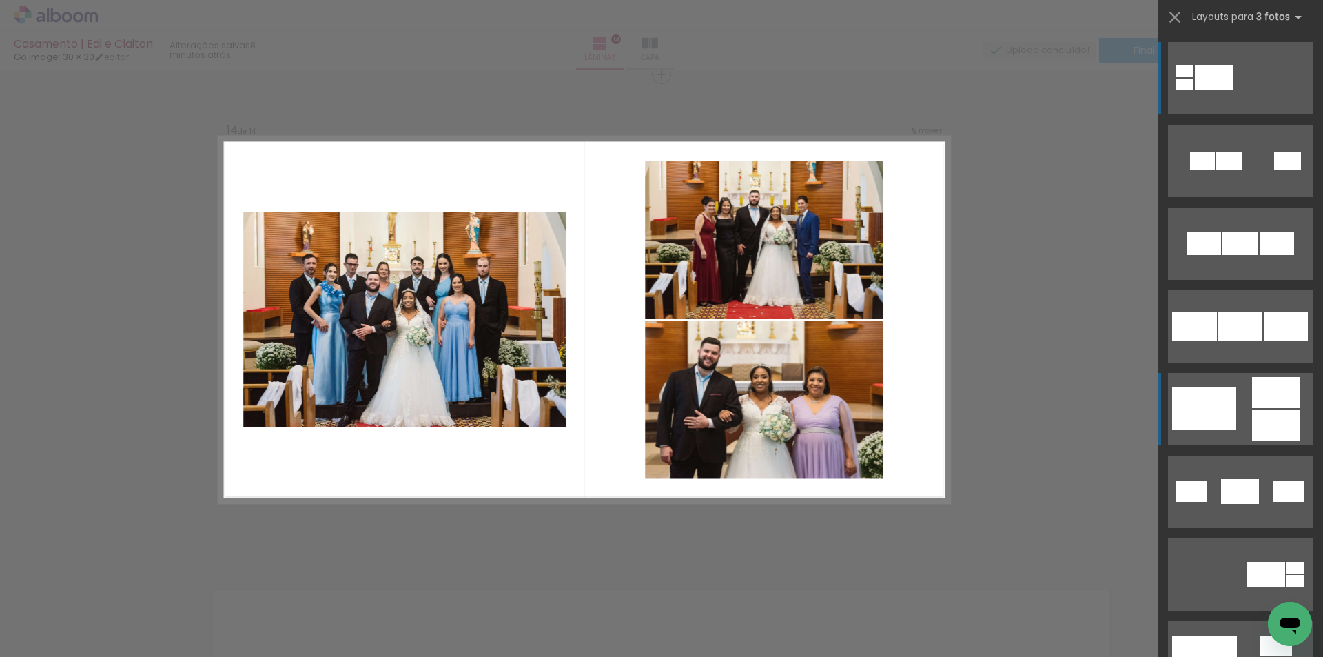
click at [1274, 169] on div at bounding box center [1287, 160] width 27 height 17
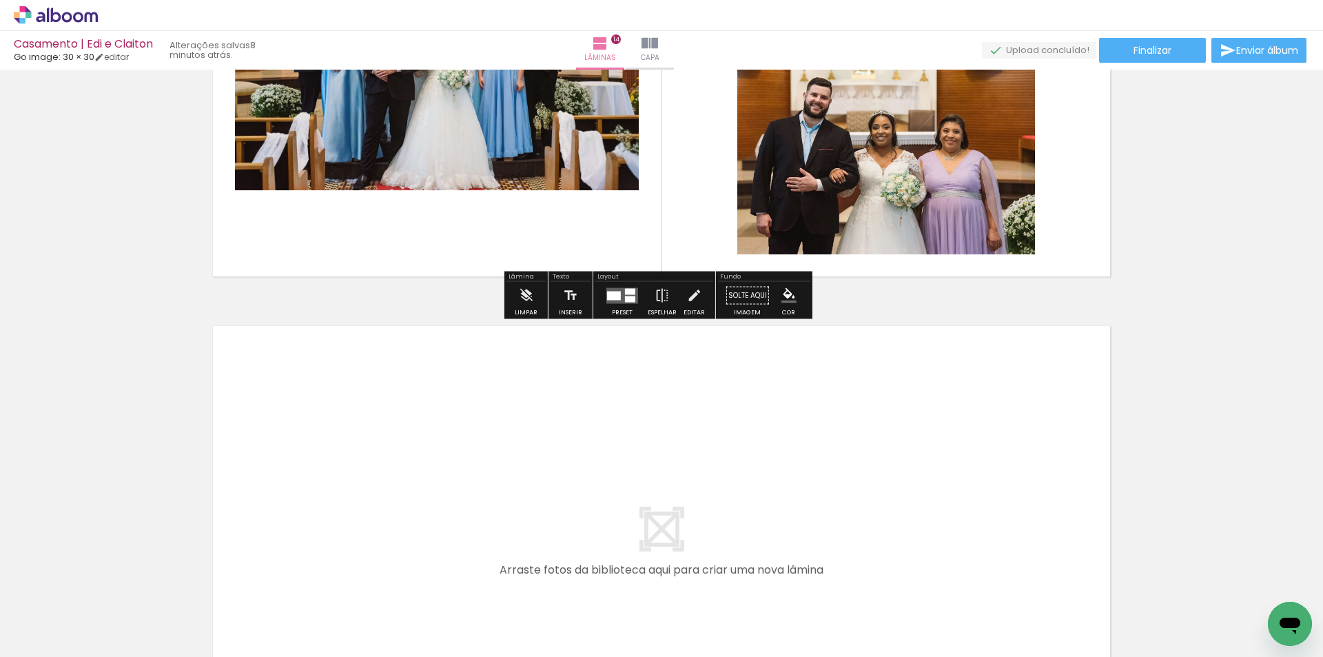
scroll to position [6670, 0]
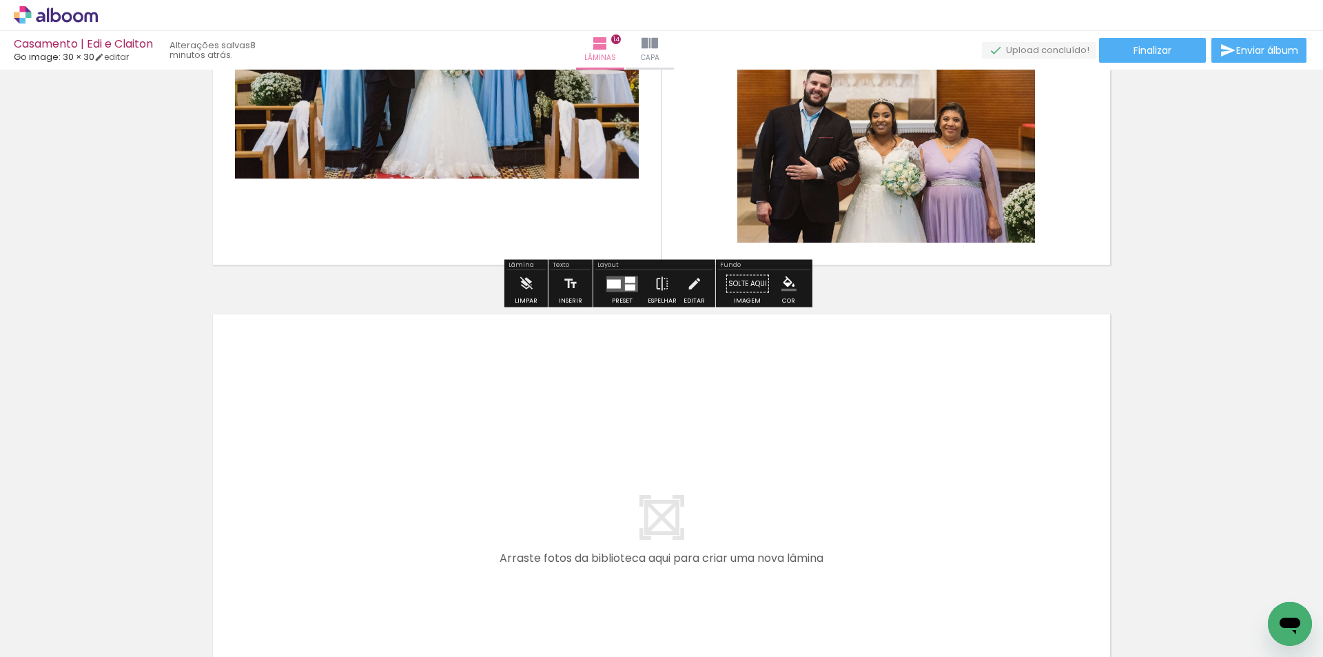
drag, startPoint x: 663, startPoint y: 618, endPoint x: 586, endPoint y: 470, distance: 167.0
click at [586, 470] on quentale-workspace at bounding box center [661, 328] width 1323 height 657
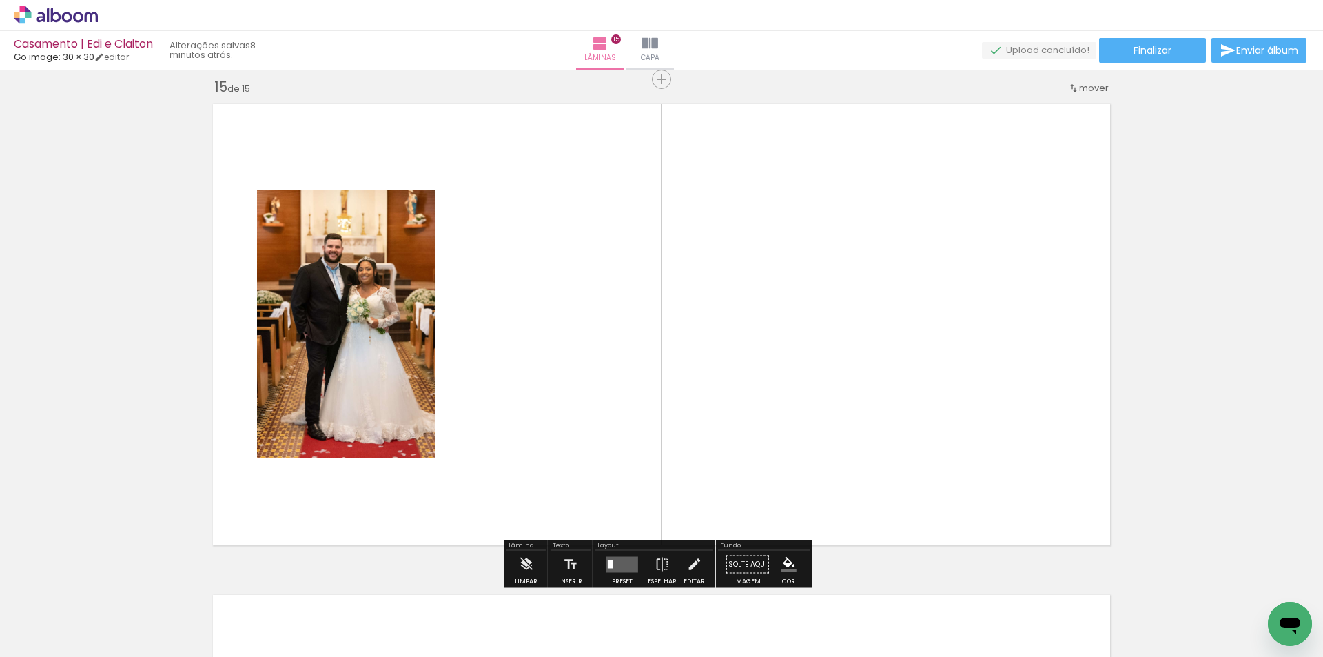
scroll to position [6885, 0]
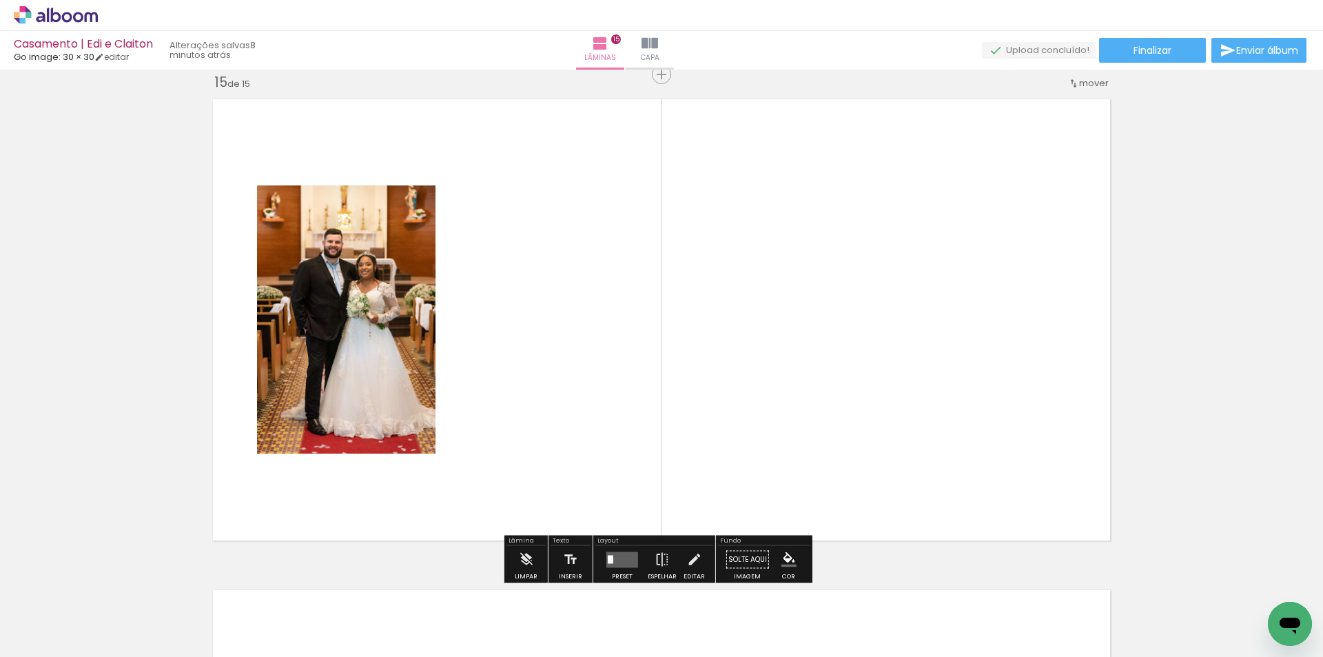
drag, startPoint x: 716, startPoint y: 603, endPoint x: 747, endPoint y: 418, distance: 187.1
click at [747, 418] on quentale-workspace at bounding box center [661, 328] width 1323 height 657
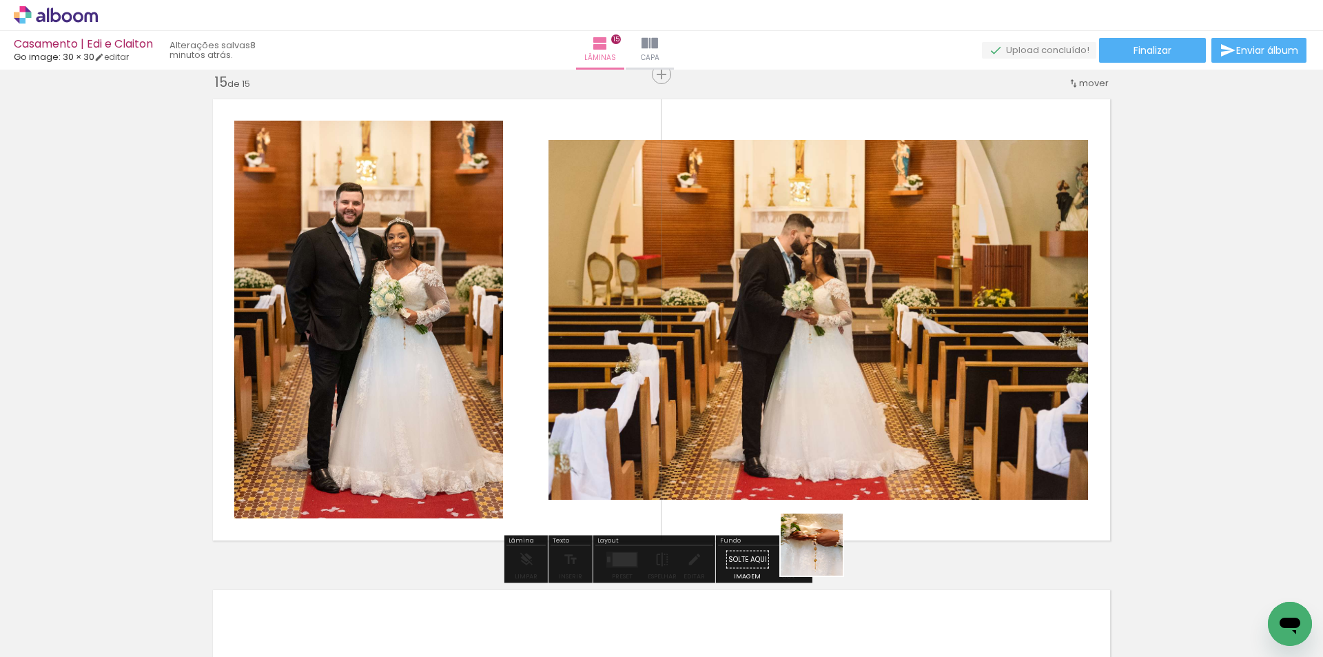
drag, startPoint x: 803, startPoint y: 610, endPoint x: 880, endPoint y: 479, distance: 152.5
click at [871, 430] on quentale-workspace at bounding box center [661, 328] width 1323 height 657
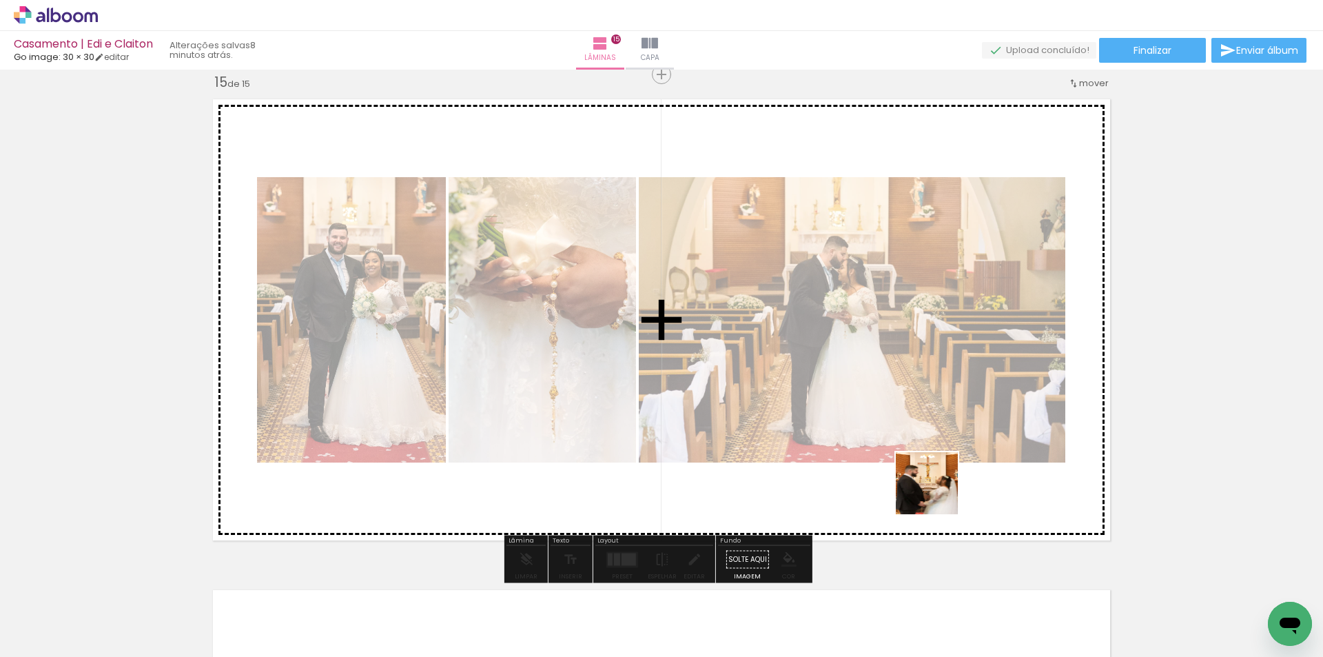
drag, startPoint x: 964, startPoint y: 615, endPoint x: 931, endPoint y: 445, distance: 173.3
click at [931, 458] on quentale-workspace at bounding box center [661, 328] width 1323 height 657
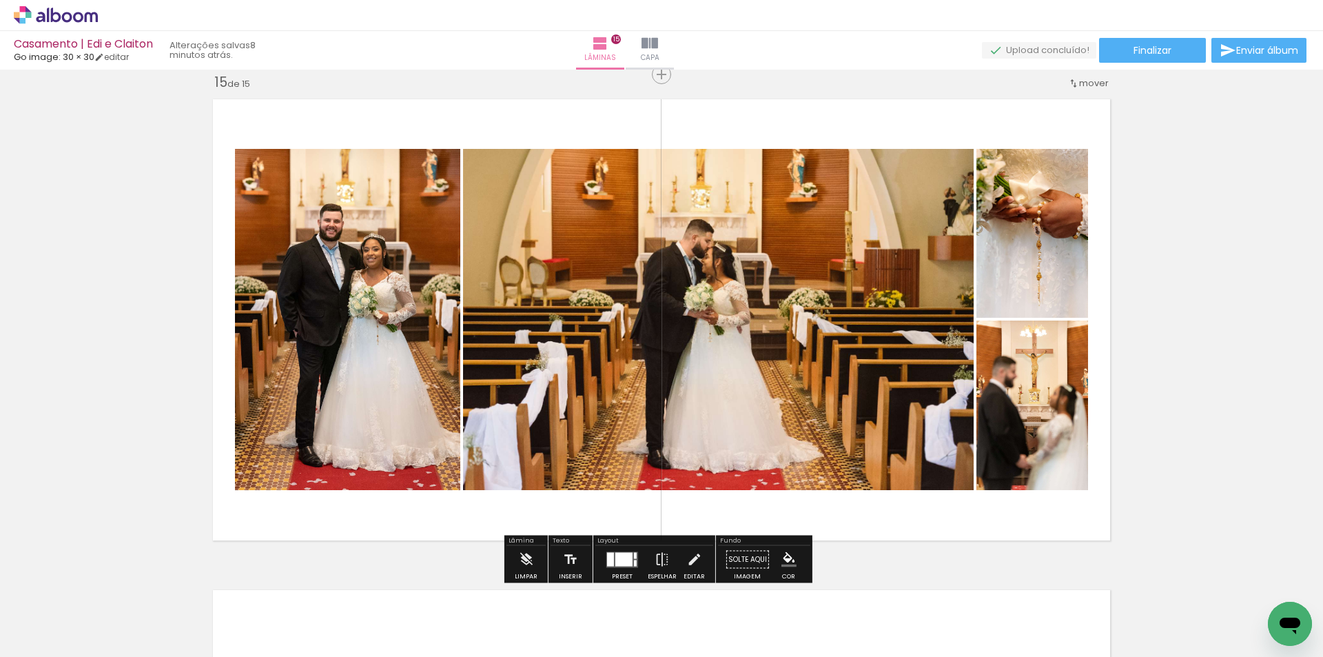
click at [617, 549] on div at bounding box center [621, 560] width 37 height 28
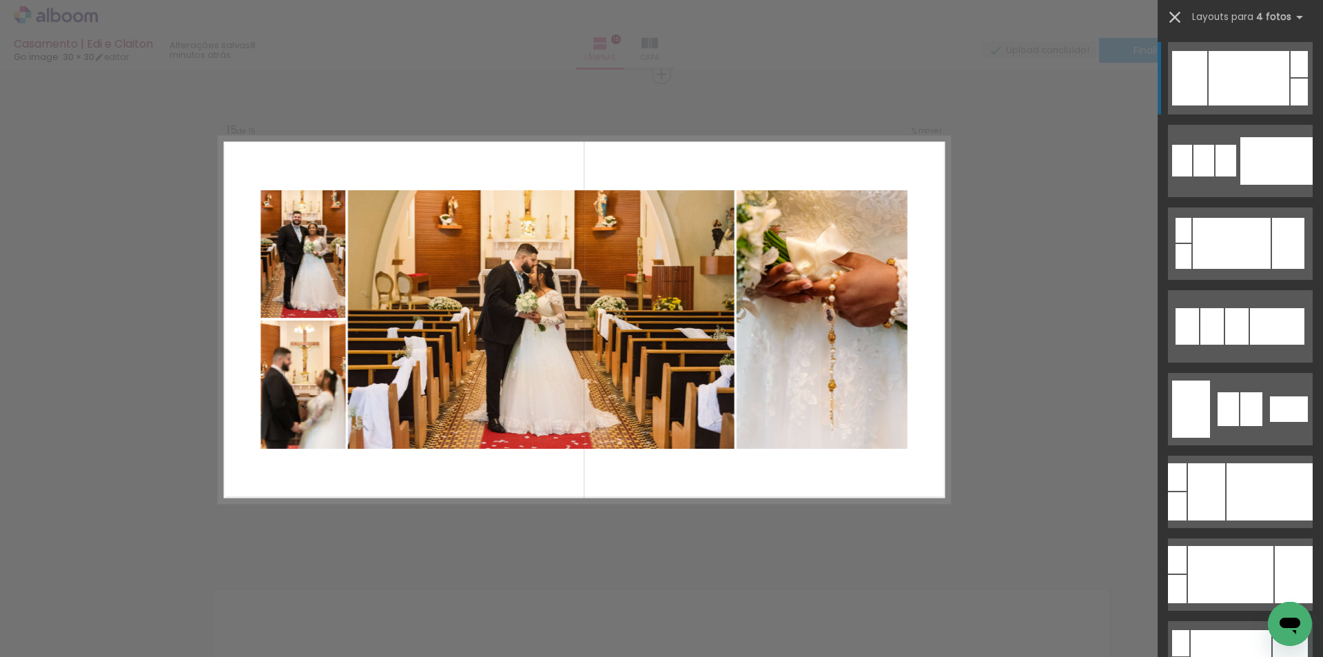
click at [1176, 24] on iron-icon at bounding box center [1174, 17] width 19 height 19
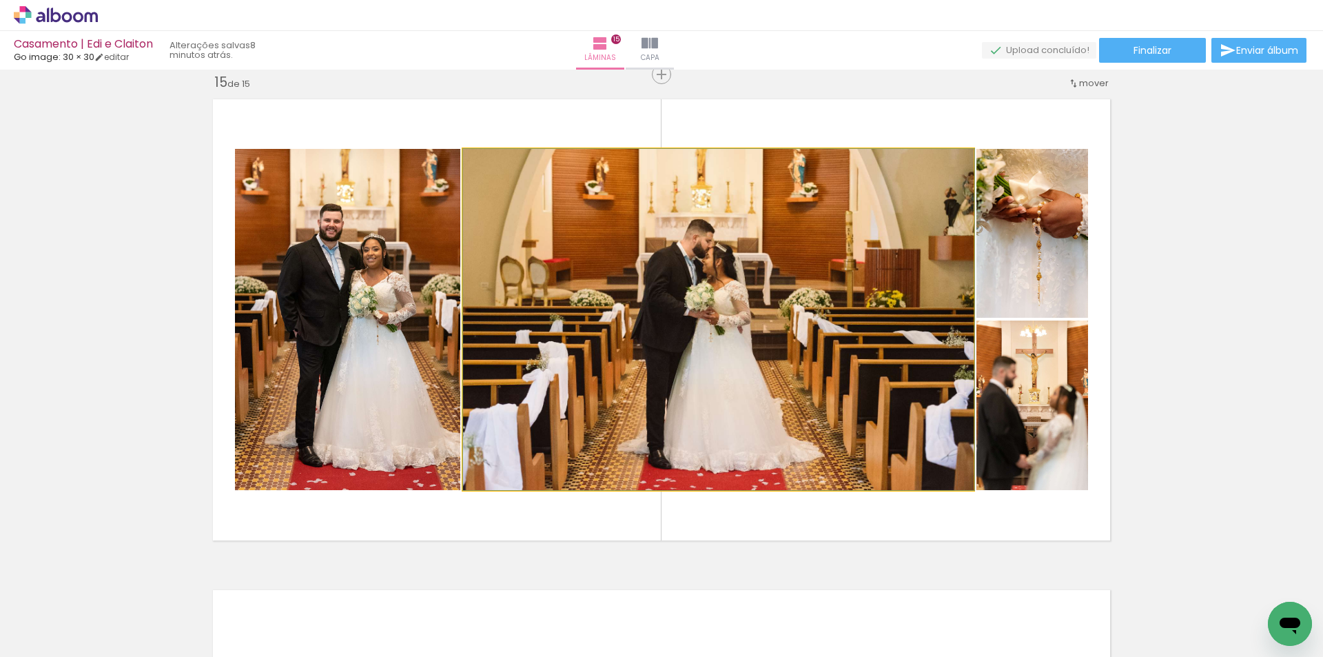
drag, startPoint x: 767, startPoint y: 290, endPoint x: 824, endPoint y: 502, distance: 218.9
click at [824, 502] on quentale-layouter at bounding box center [661, 320] width 912 height 456
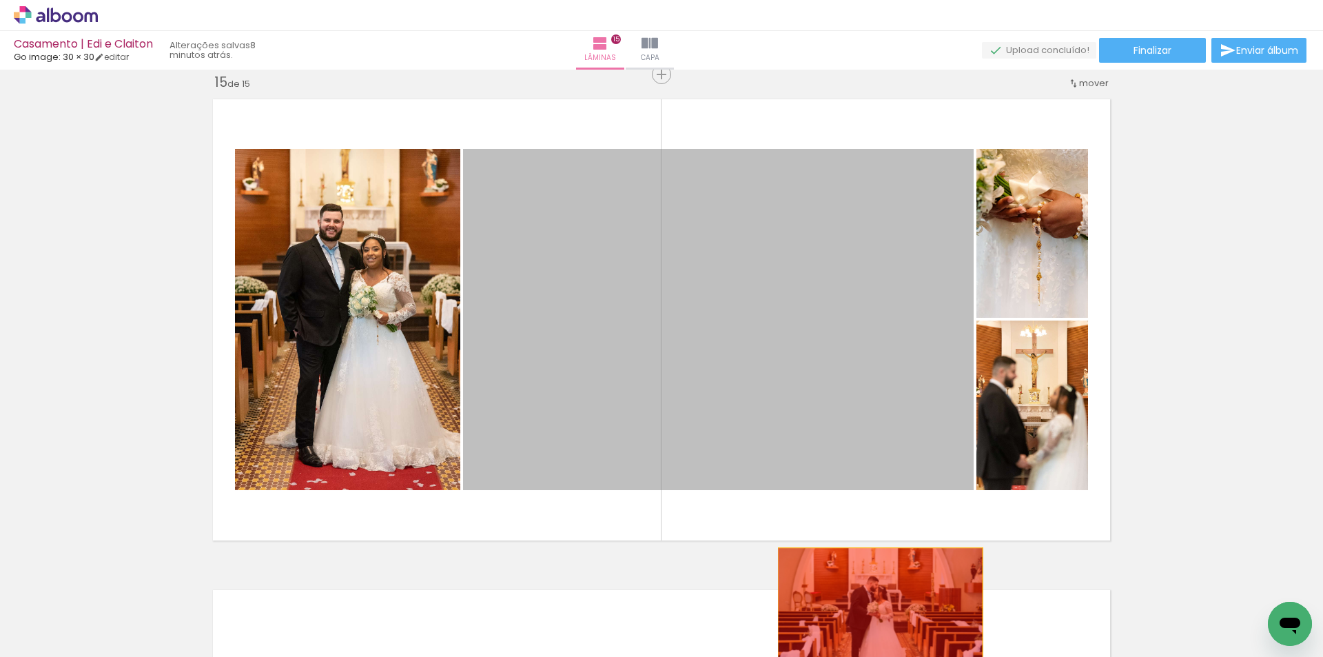
drag, startPoint x: 811, startPoint y: 359, endPoint x: 864, endPoint y: 619, distance: 265.1
click at [873, 614] on quentale-workspace at bounding box center [661, 328] width 1323 height 657
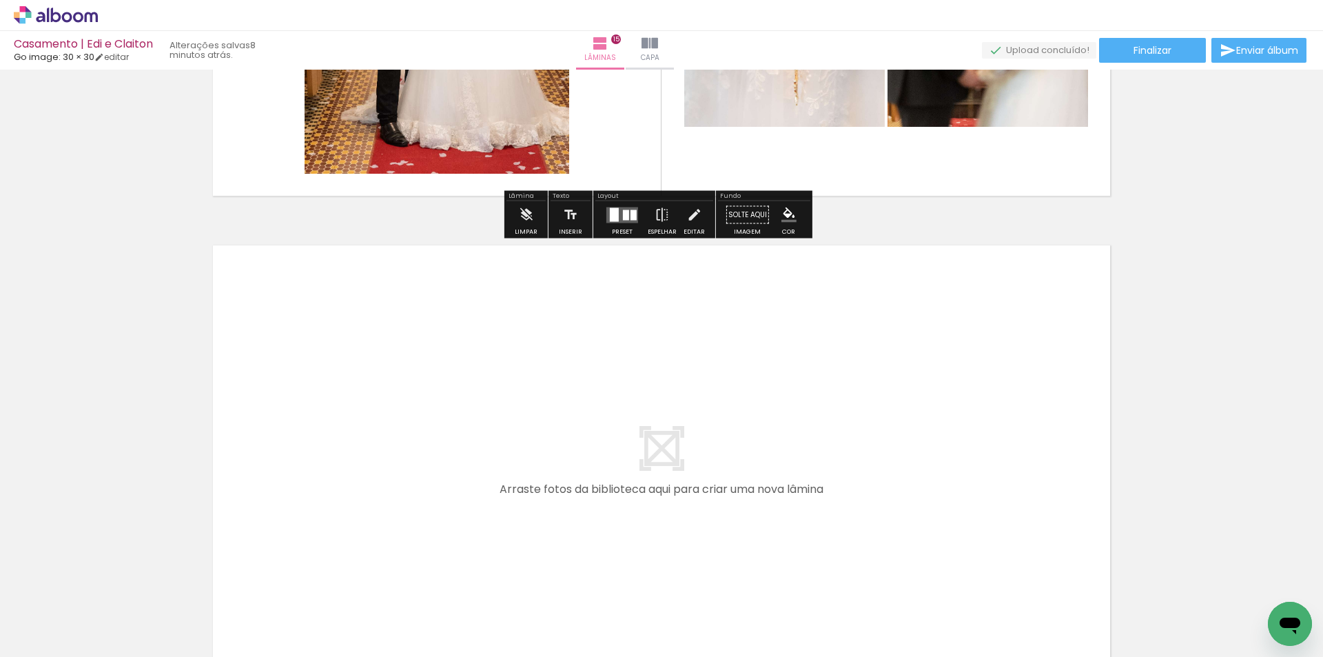
scroll to position [7298, 0]
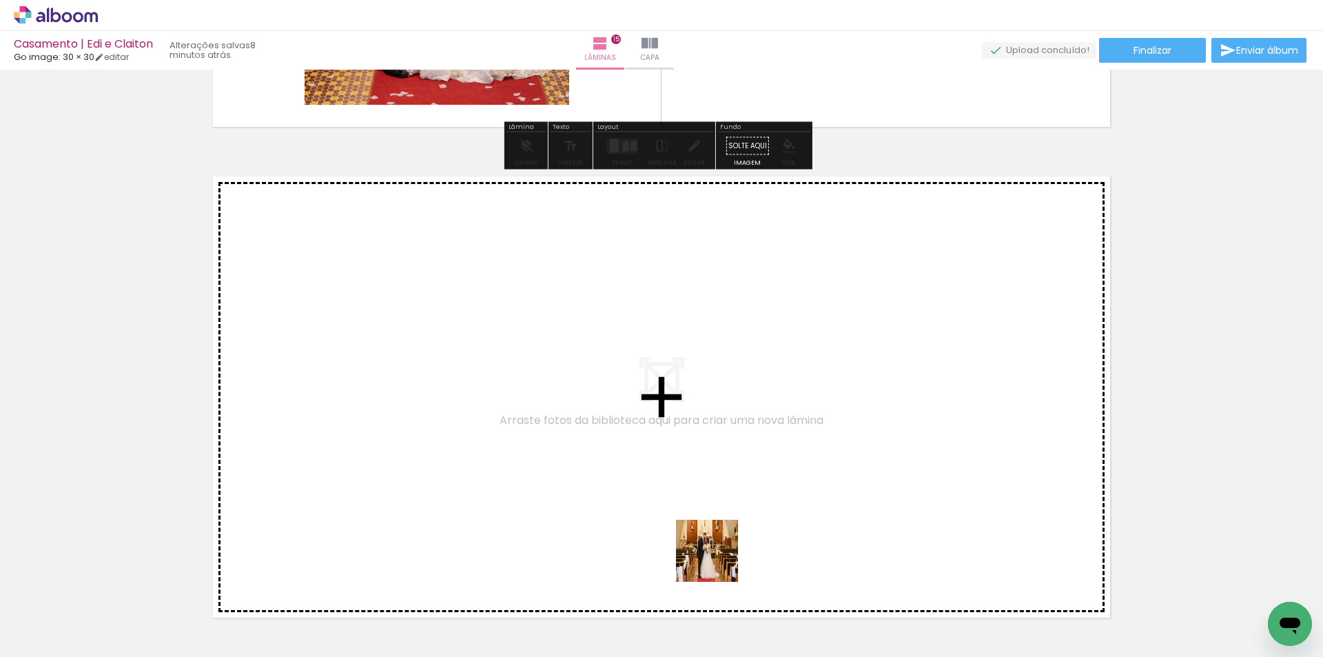
drag, startPoint x: 723, startPoint y: 582, endPoint x: 674, endPoint y: 472, distance: 120.3
click at [674, 472] on quentale-workspace at bounding box center [661, 328] width 1323 height 657
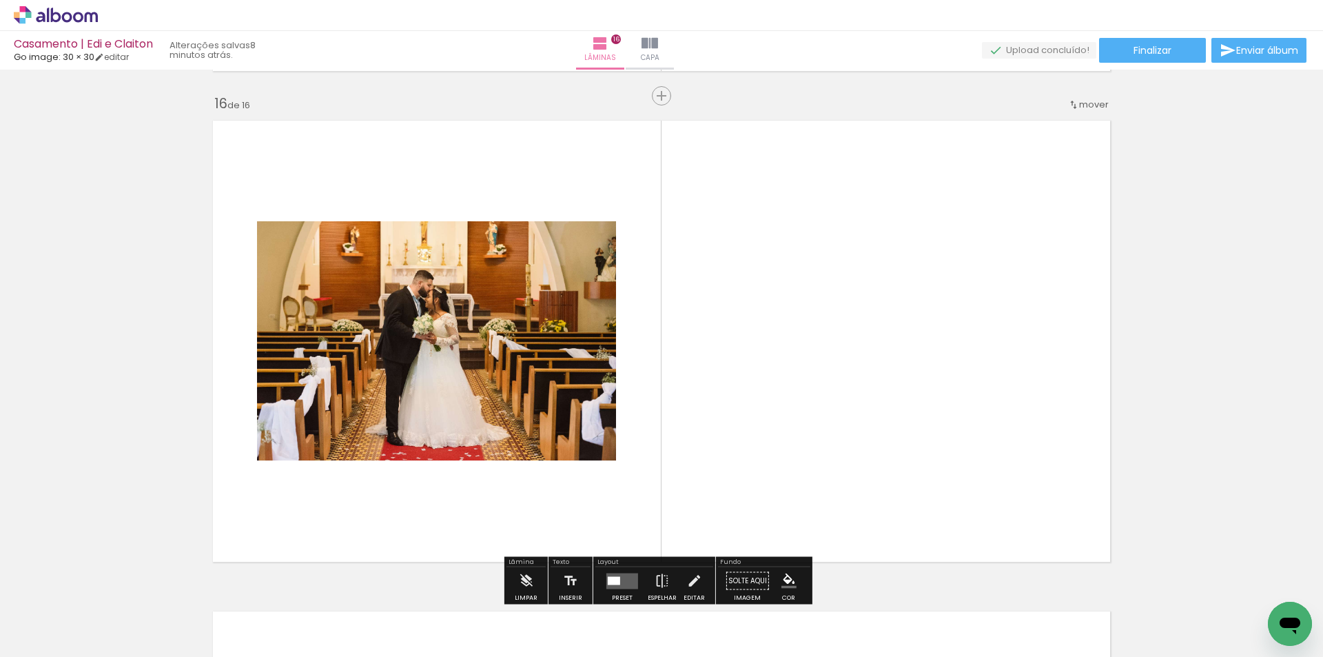
scroll to position [7375, 0]
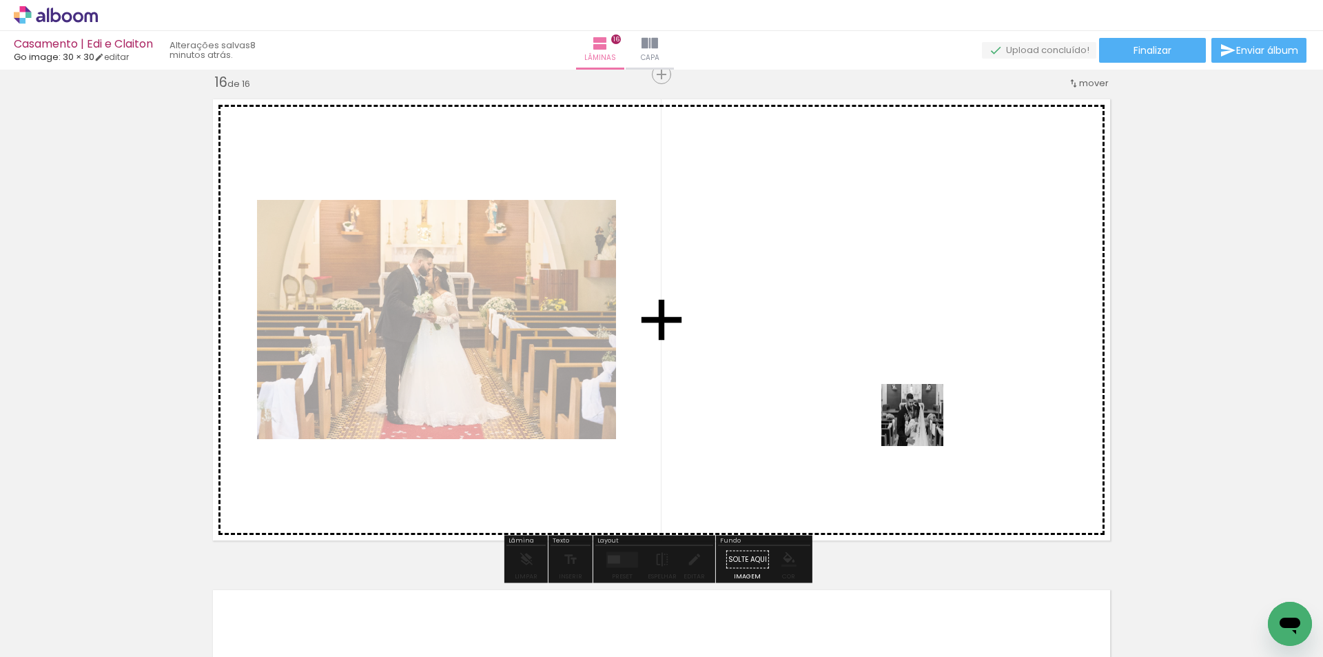
drag, startPoint x: 900, startPoint y: 624, endPoint x: 922, endPoint y: 425, distance: 200.3
click at [922, 425] on quentale-workspace at bounding box center [661, 328] width 1323 height 657
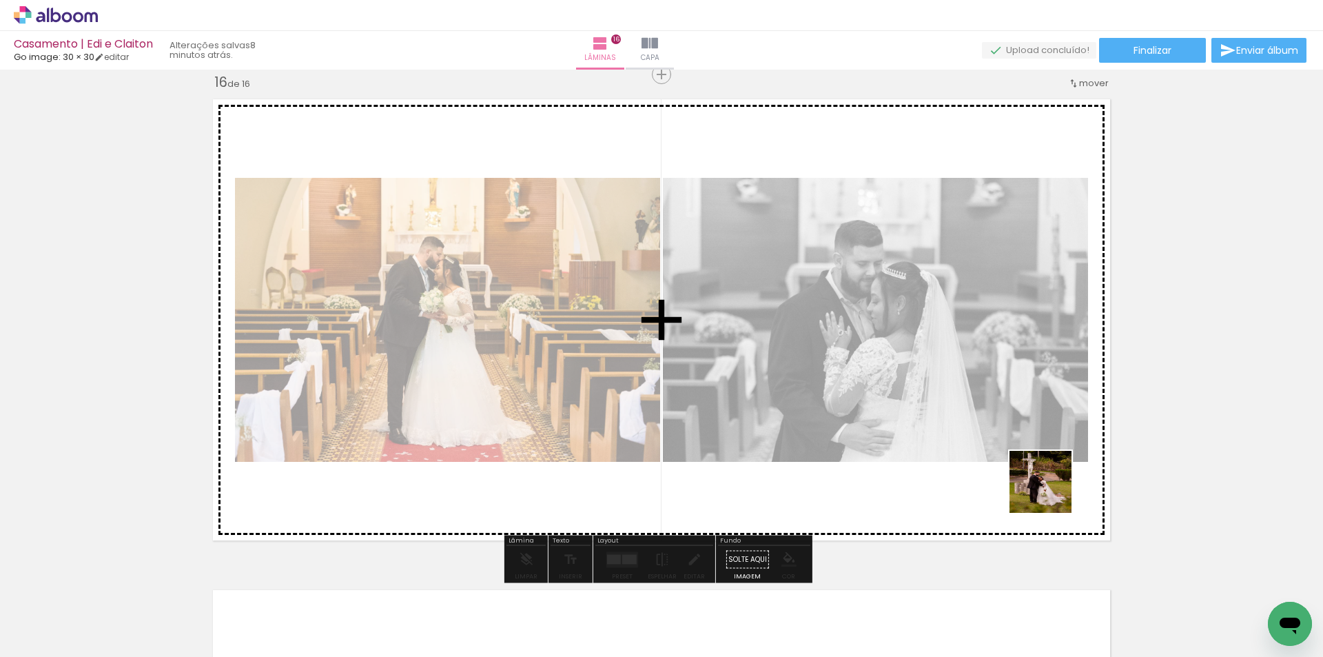
drag, startPoint x: 1051, startPoint y: 632, endPoint x: 1047, endPoint y: 471, distance: 161.9
click at [1051, 467] on quentale-workspace at bounding box center [661, 328] width 1323 height 657
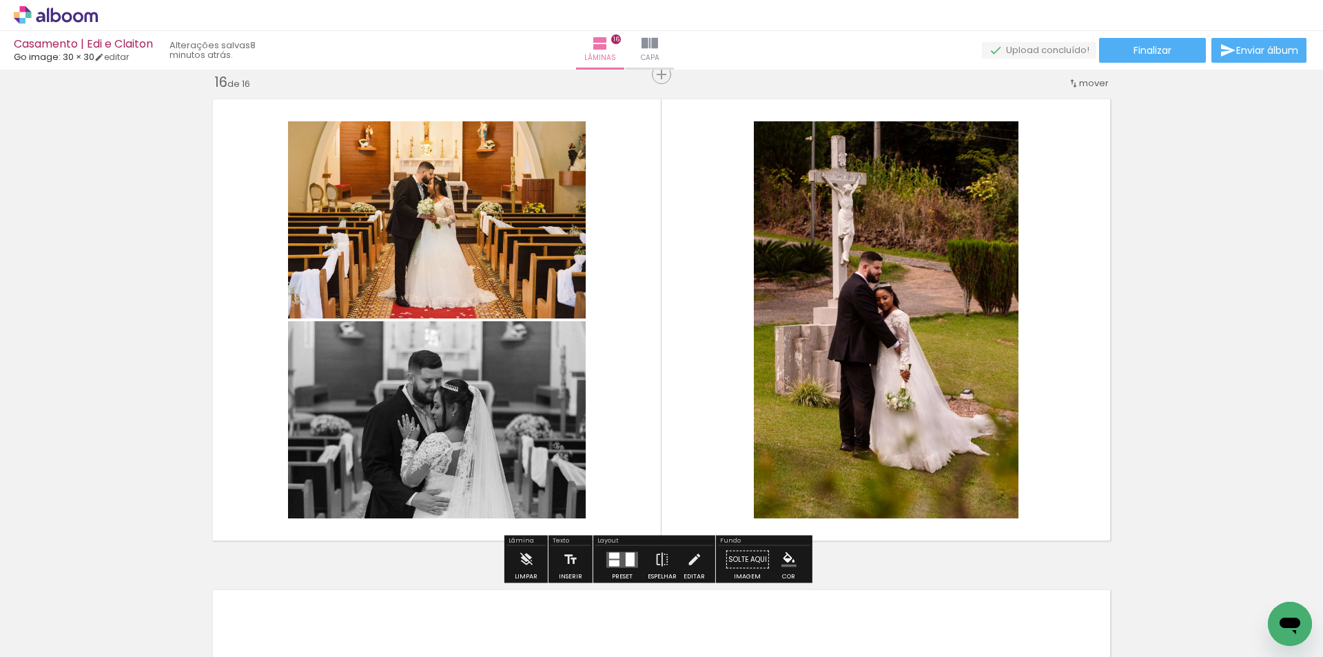
click at [620, 555] on quentale-layouter at bounding box center [622, 559] width 32 height 16
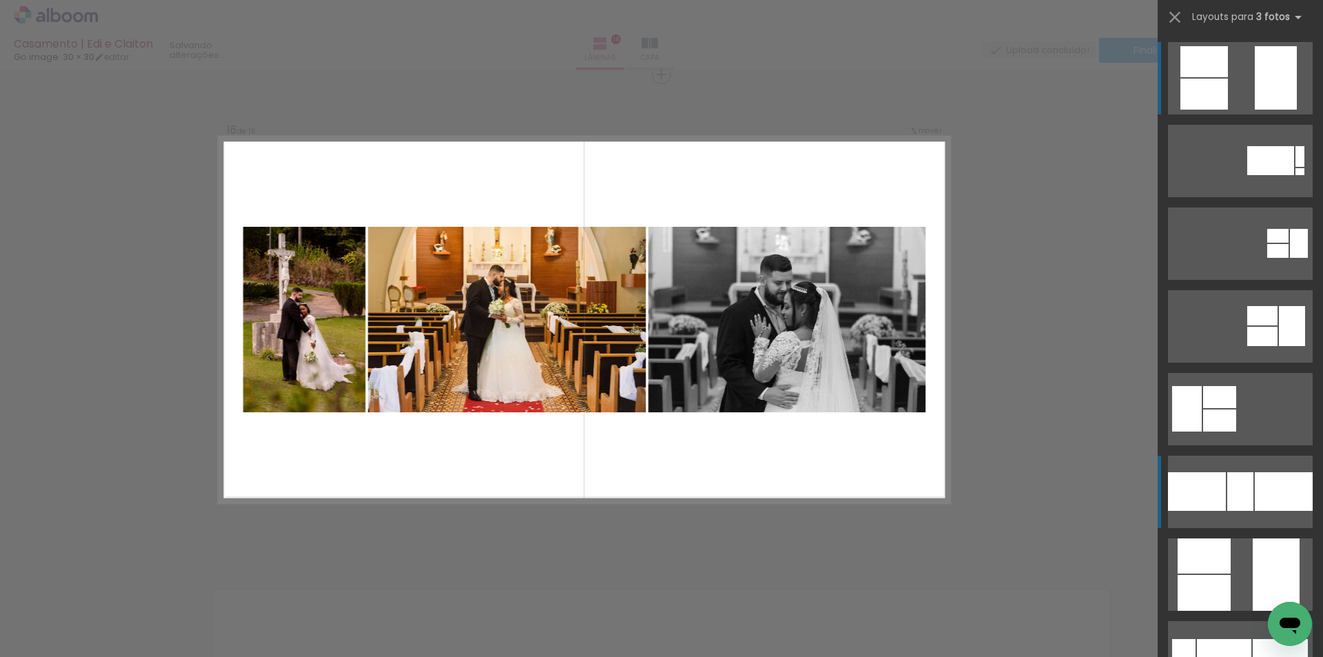
scroll to position [276, 0]
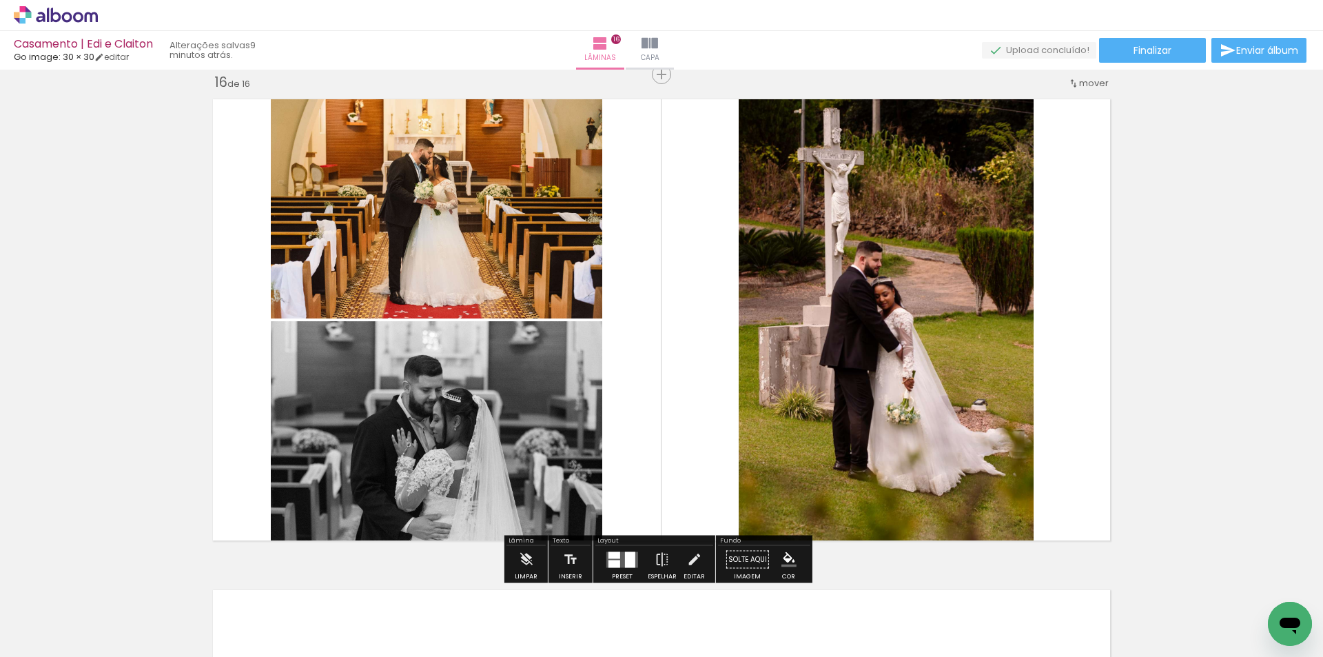
scroll to position [7444, 0]
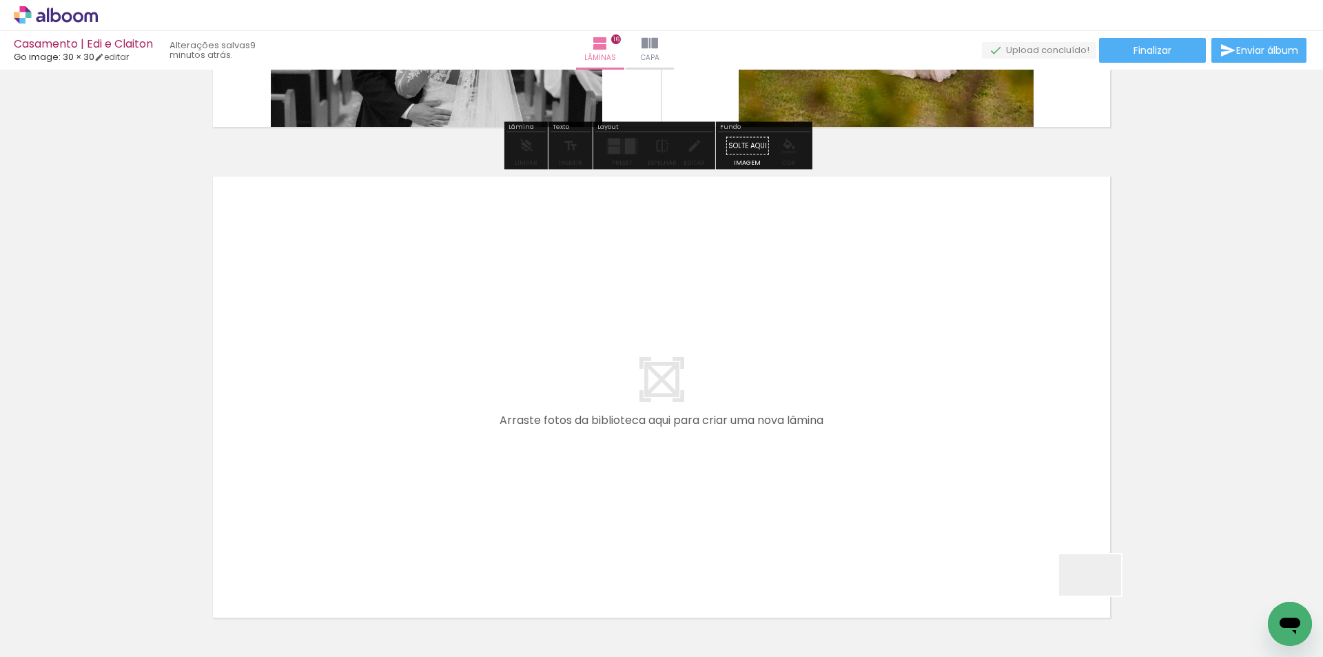
drag, startPoint x: 1104, startPoint y: 610, endPoint x: 900, endPoint y: 333, distance: 343.9
click at [900, 333] on quentale-workspace at bounding box center [661, 328] width 1323 height 657
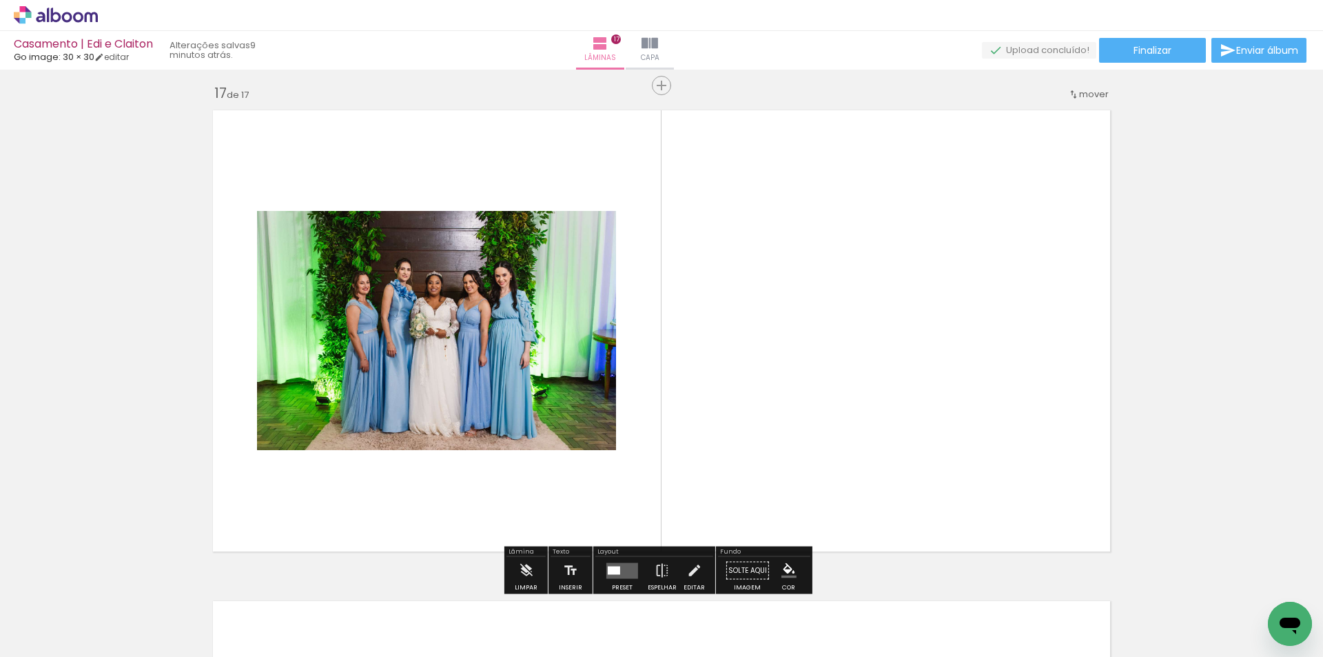
scroll to position [7866, 0]
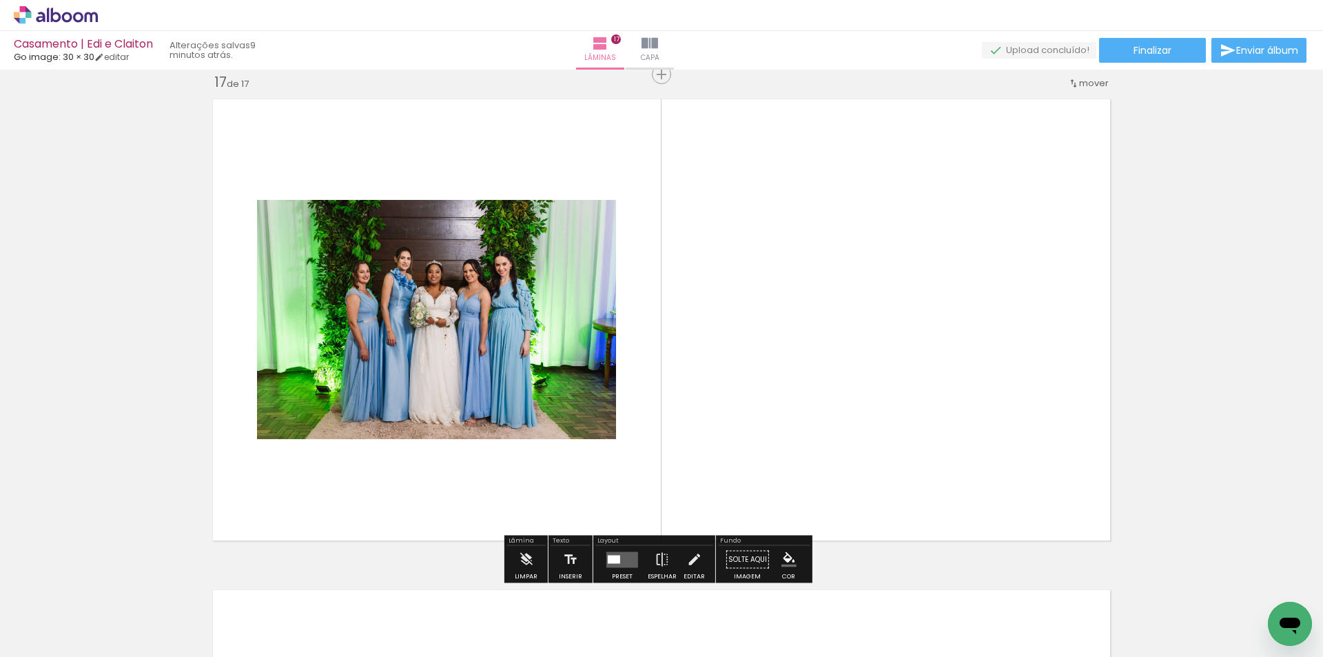
drag, startPoint x: 1204, startPoint y: 608, endPoint x: 939, endPoint y: 404, distance: 335.0
click at [939, 404] on quentale-workspace at bounding box center [661, 328] width 1323 height 657
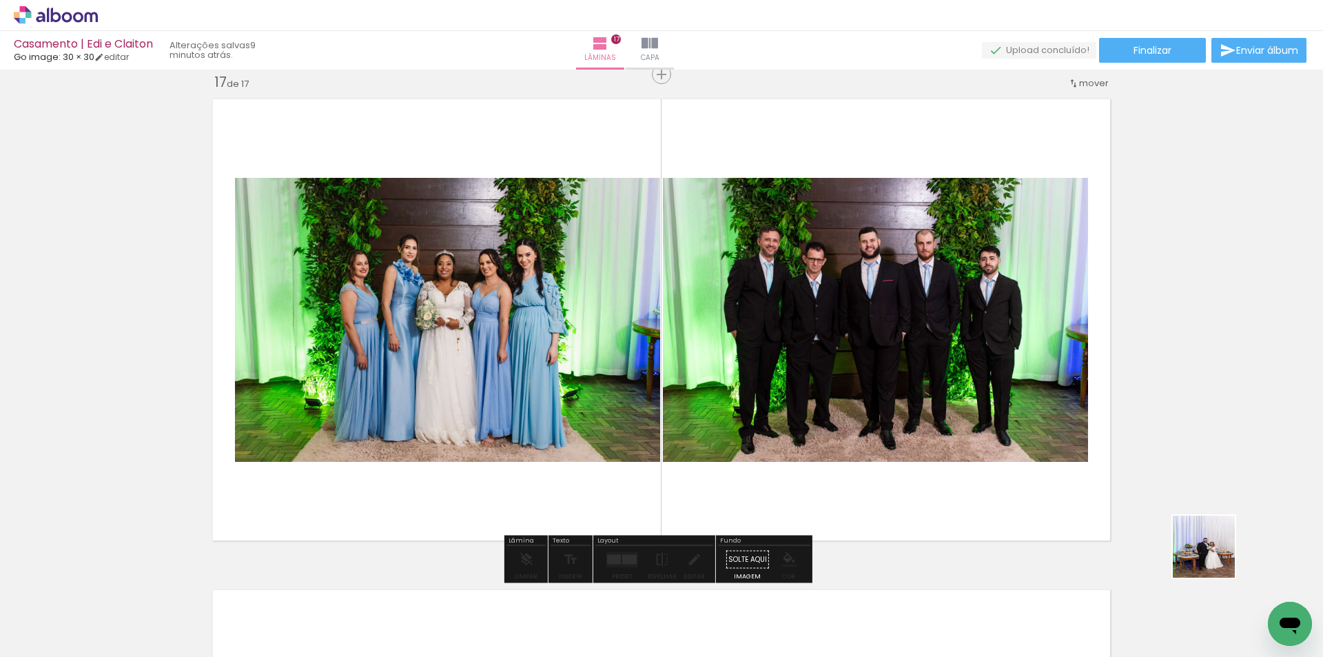
drag, startPoint x: 1214, startPoint y: 557, endPoint x: 956, endPoint y: 373, distance: 317.1
click at [946, 353] on quentale-workspace at bounding box center [661, 328] width 1323 height 657
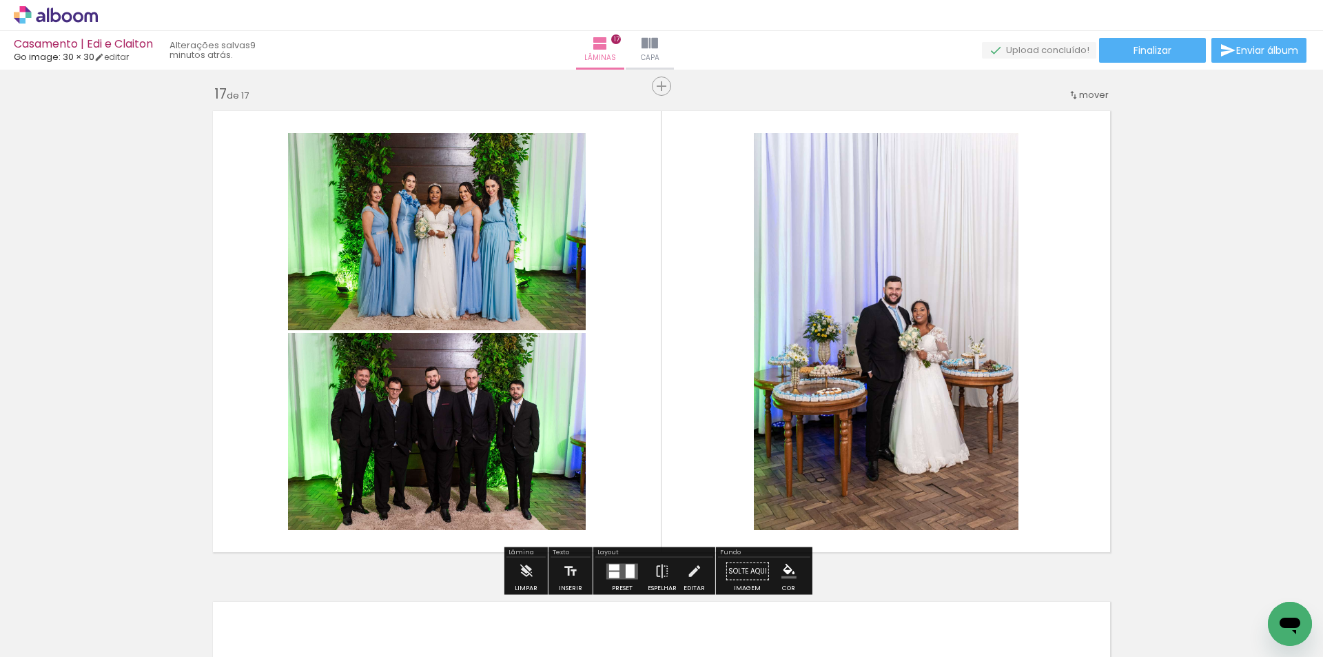
scroll to position [7693, 0]
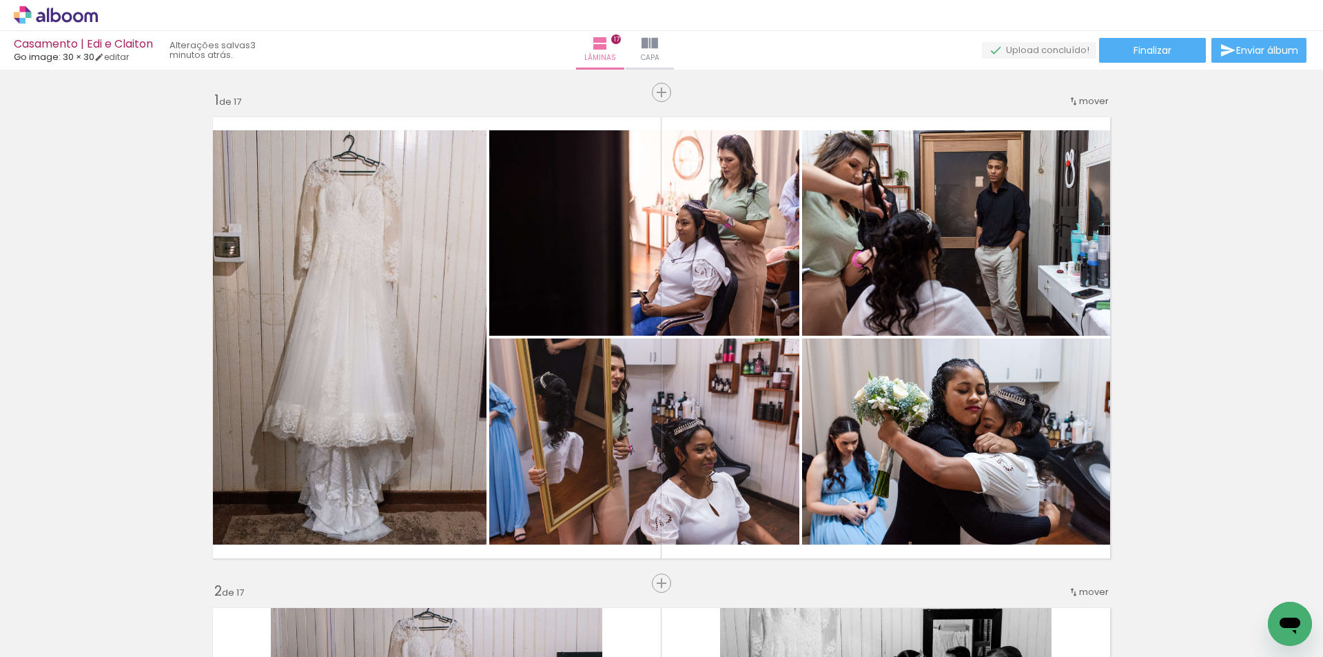
scroll to position [0, 2884]
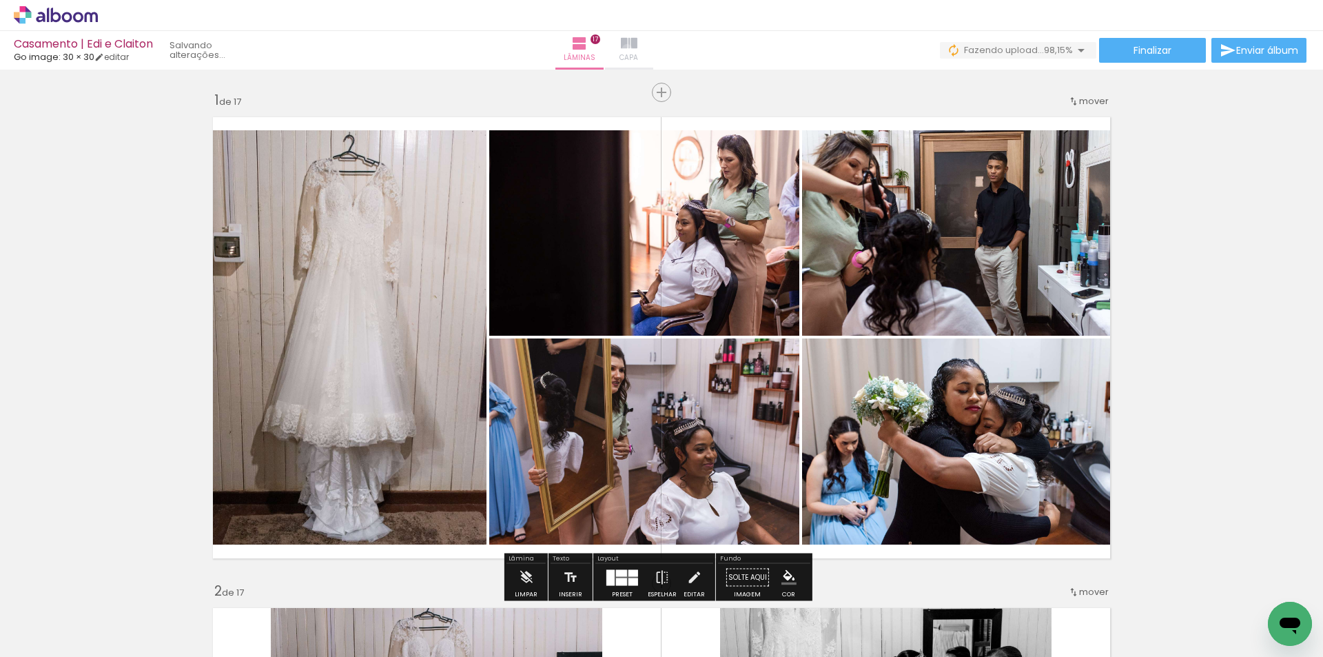
click at [637, 49] on iron-icon at bounding box center [629, 43] width 17 height 17
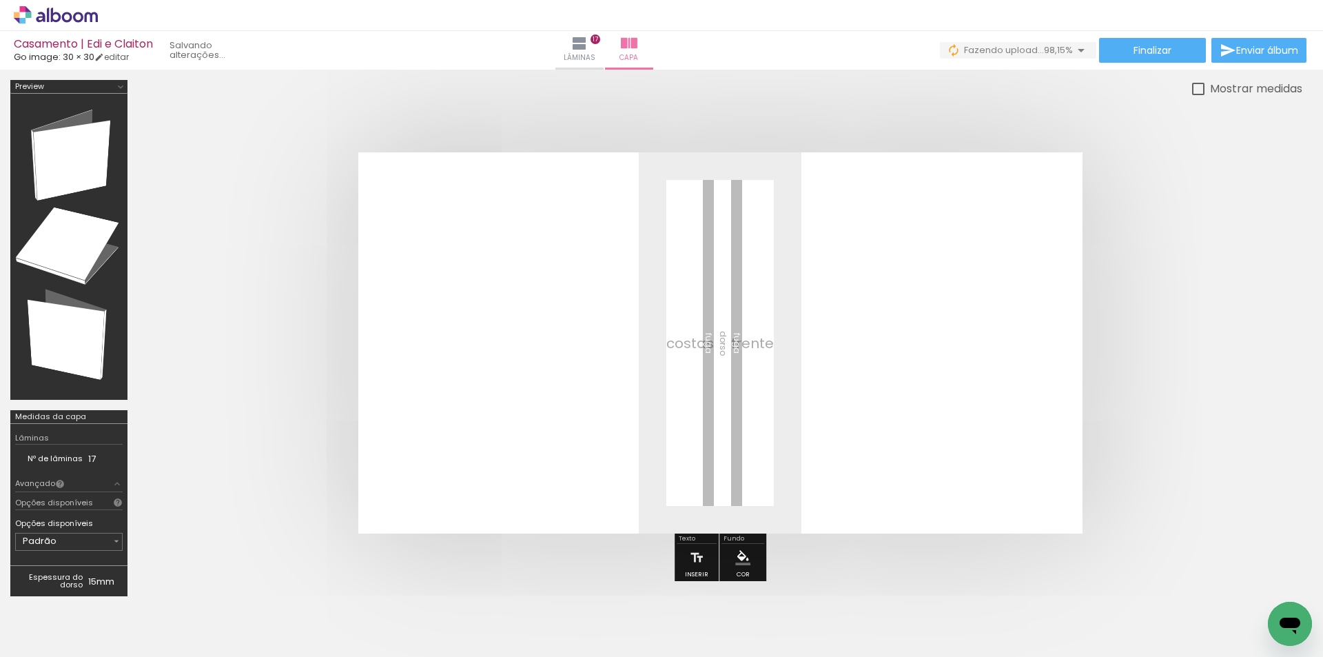
scroll to position [0, 2961]
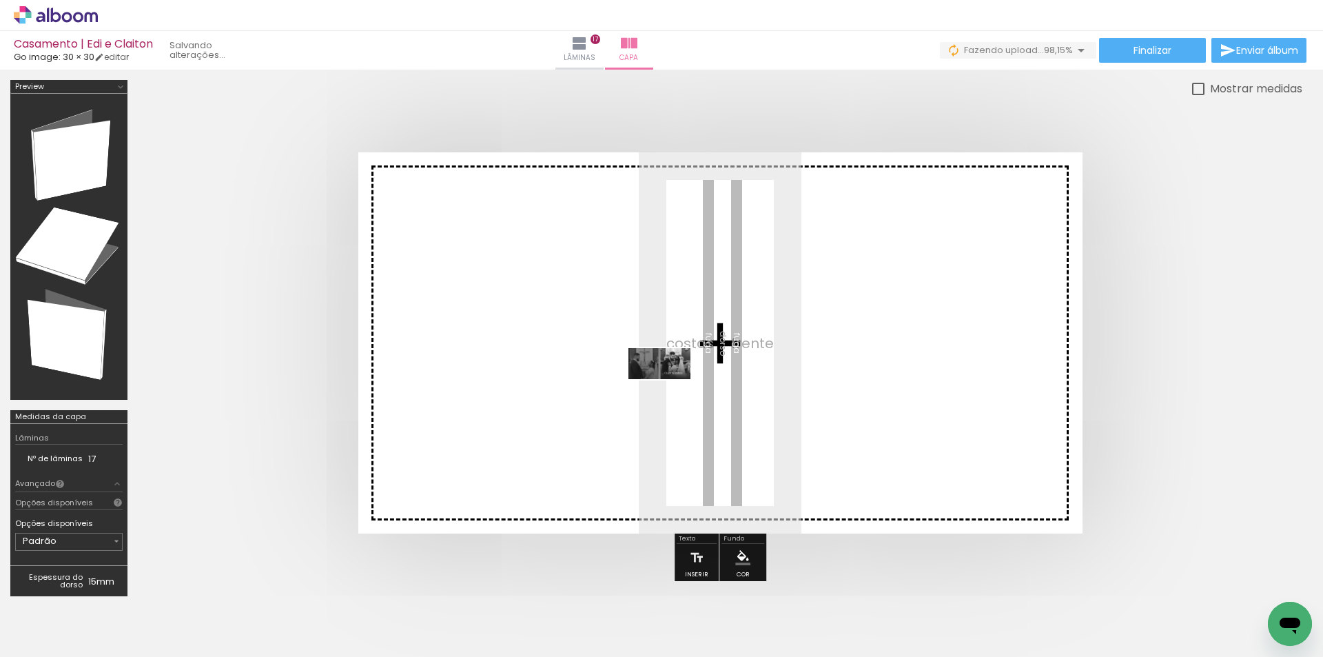
drag, startPoint x: 1247, startPoint y: 615, endPoint x: 670, endPoint y: 389, distance: 620.0
click at [670, 389] on quentale-workspace at bounding box center [661, 328] width 1323 height 657
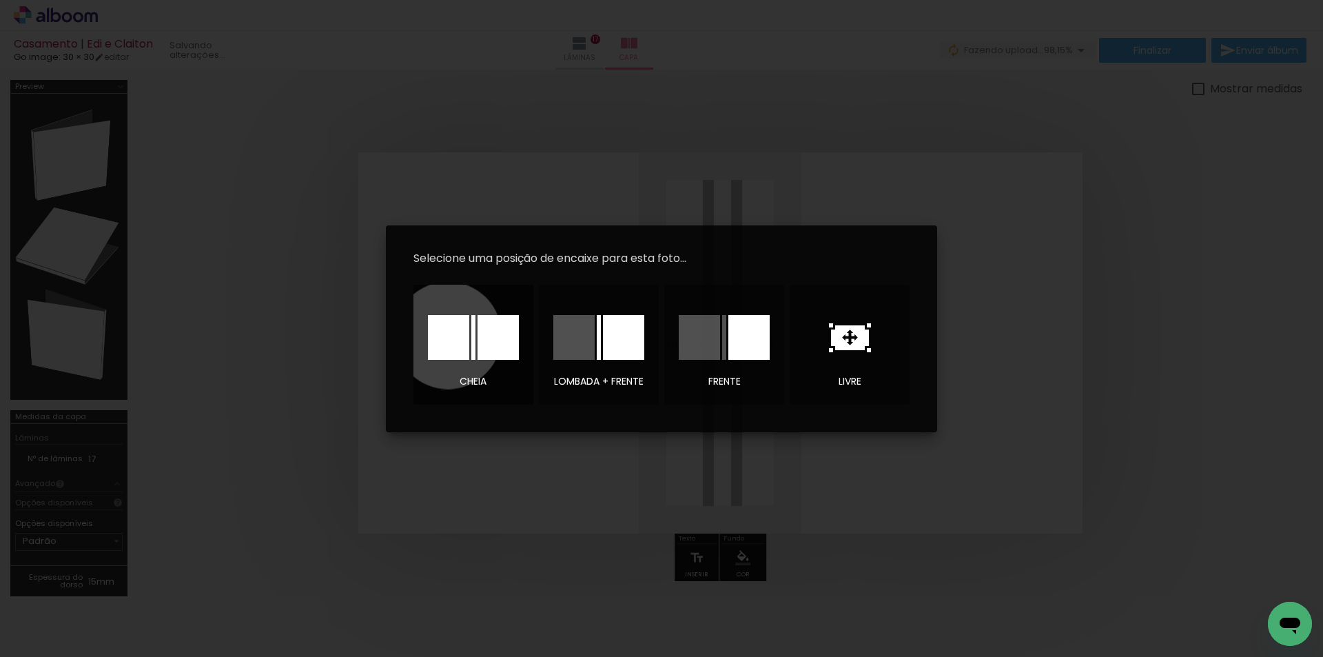
click at [448, 335] on div at bounding box center [448, 337] width 41 height 45
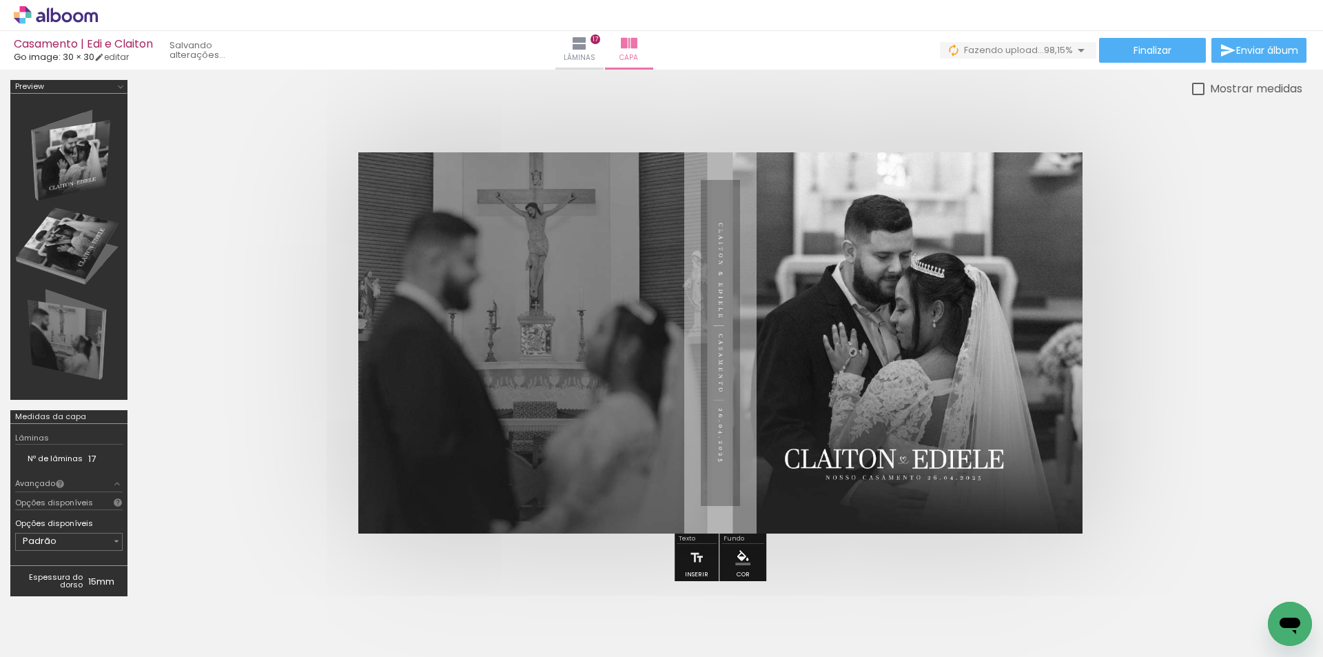
click at [1184, 180] on quentale-cover at bounding box center [720, 342] width 1054 height 381
click at [1162, 51] on span "Finalizar" at bounding box center [1152, 50] width 38 height 10
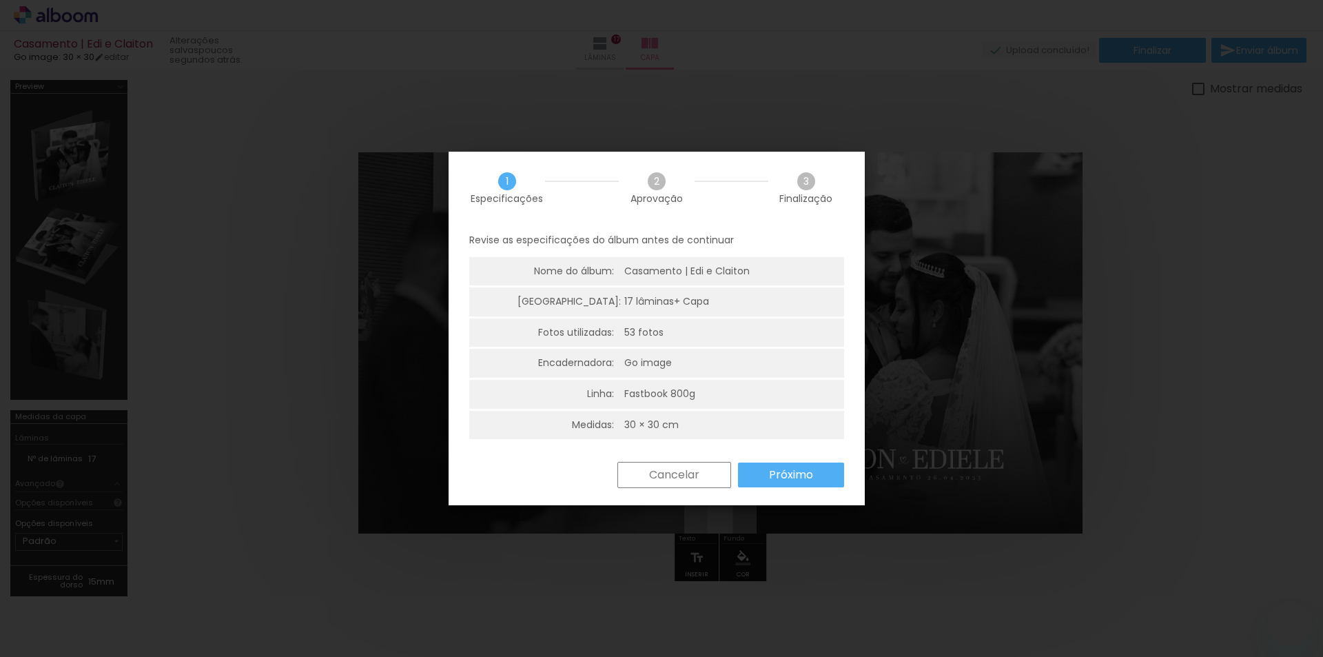
click at [0, 0] on slot "Próximo" at bounding box center [0, 0] width 0 height 0
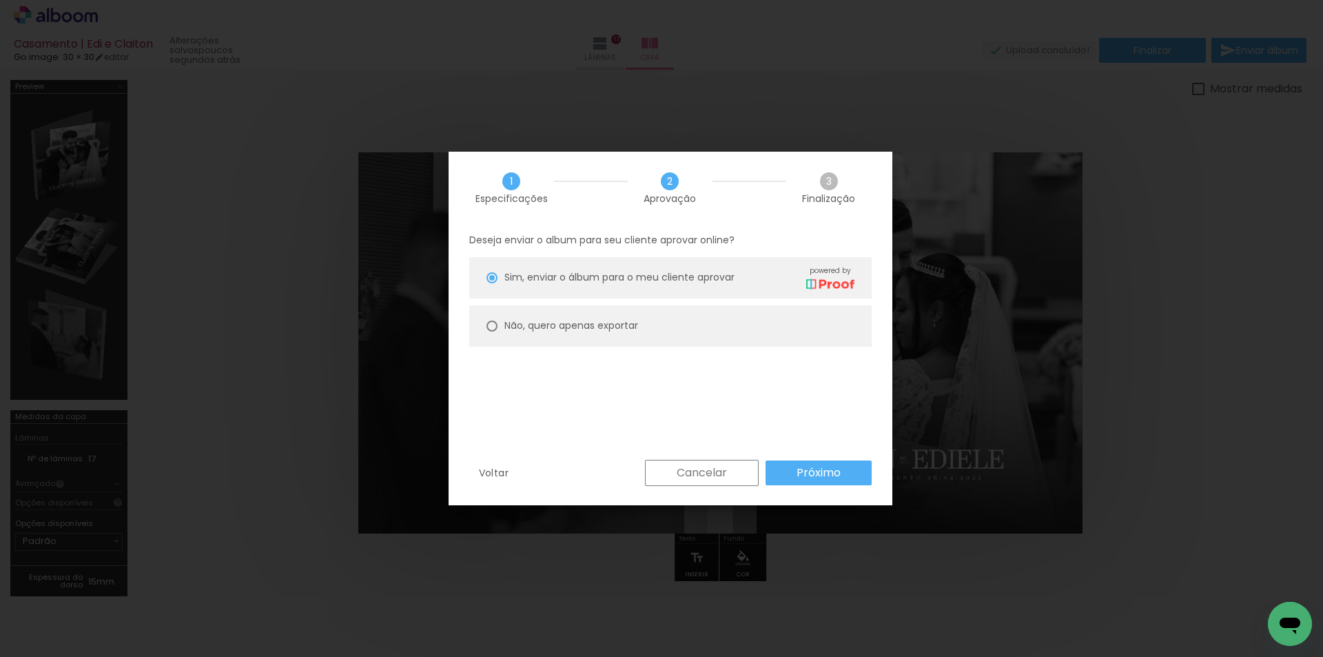
scroll to position [0, 2961]
click at [572, 289] on div "Não, quero apenas exportar" at bounding box center [679, 277] width 350 height 24
type paper-radio-button "on"
click at [789, 481] on paper-button "Próximo" at bounding box center [818, 472] width 106 height 25
type input "Alta, 300 DPI"
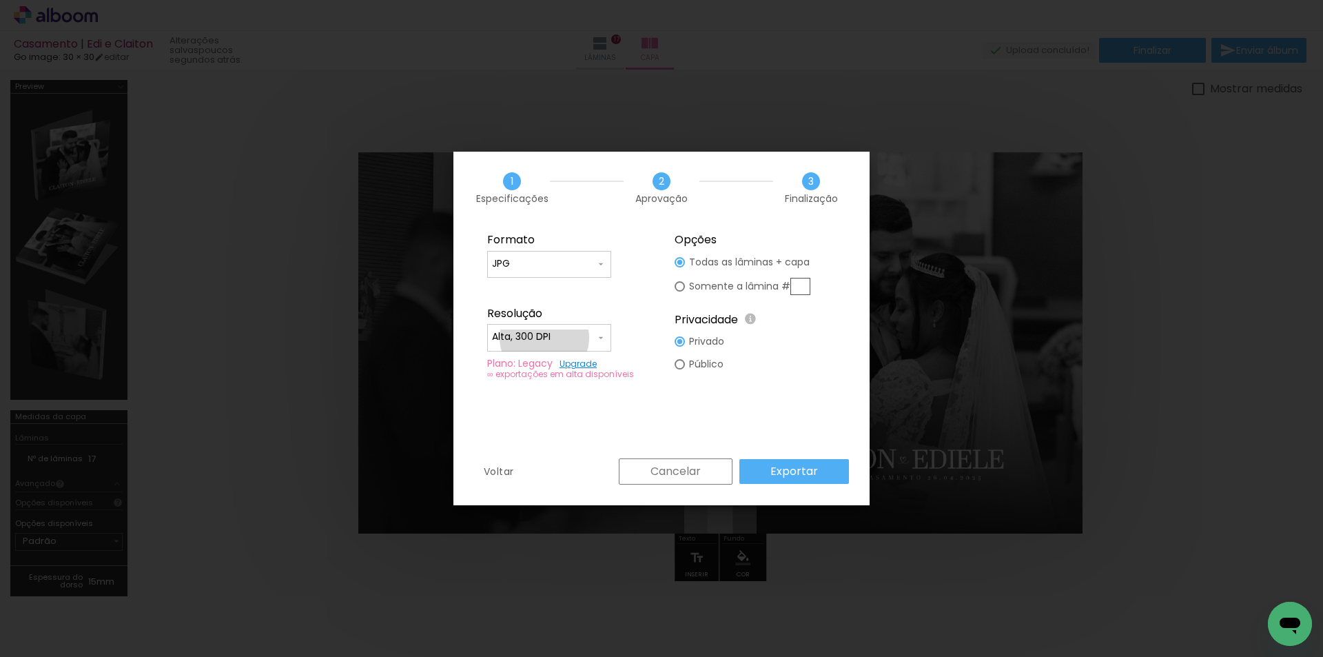
click at [545, 338] on input "Alta, 300 DPI" at bounding box center [543, 337] width 103 height 14
click at [0, 0] on slot "Alta, 300 DPI" at bounding box center [0, 0] width 0 height 0
click at [0, 0] on slot "Exportar" at bounding box center [0, 0] width 0 height 0
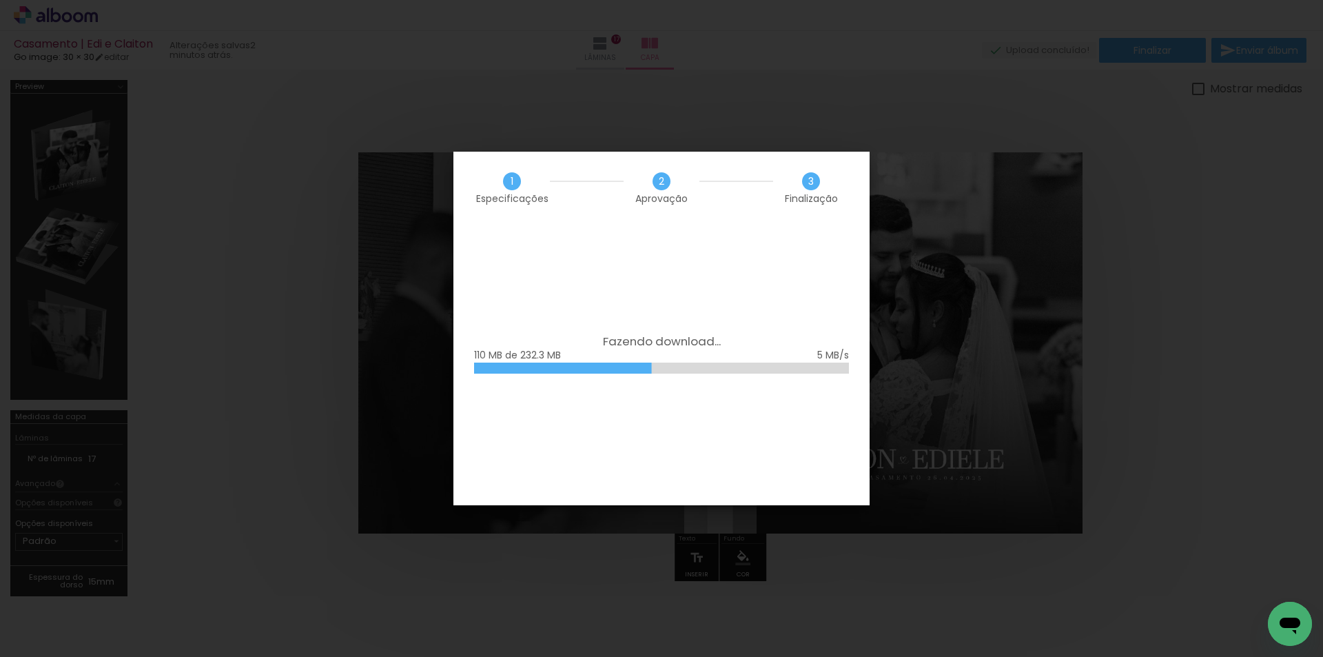
scroll to position [0, 2961]
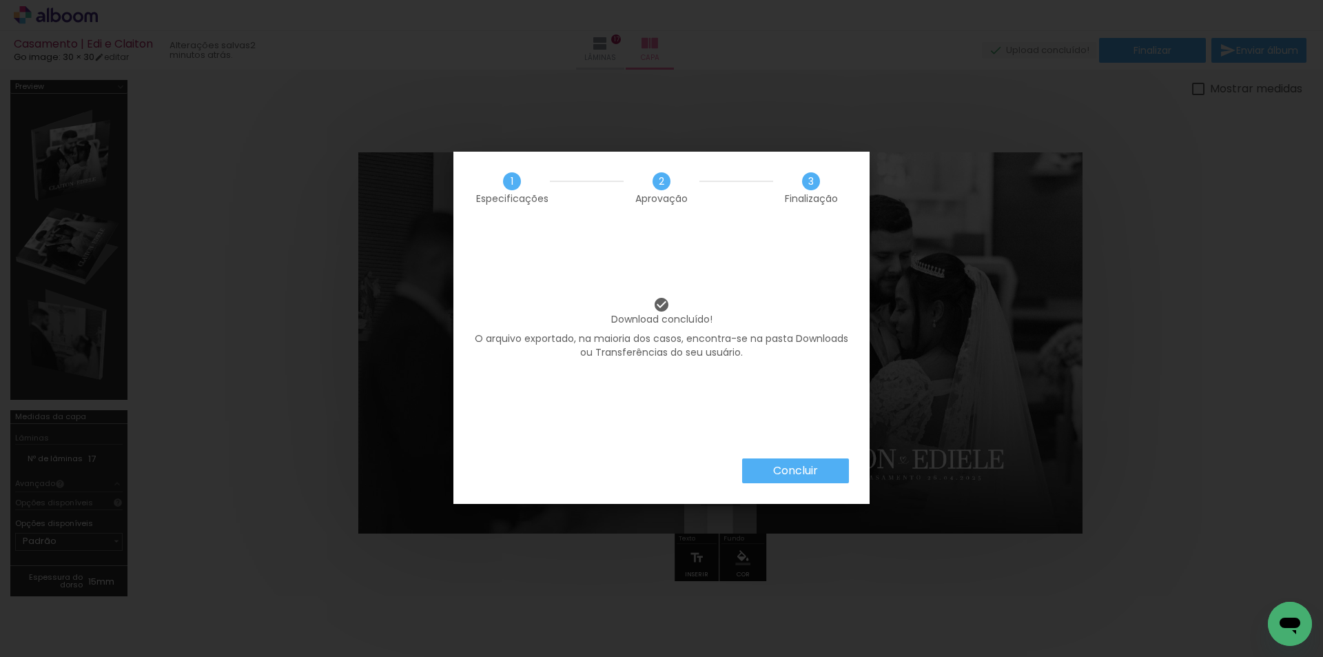
scroll to position [0, 2961]
click at [828, 475] on paper-button "Concluir" at bounding box center [795, 470] width 107 height 25
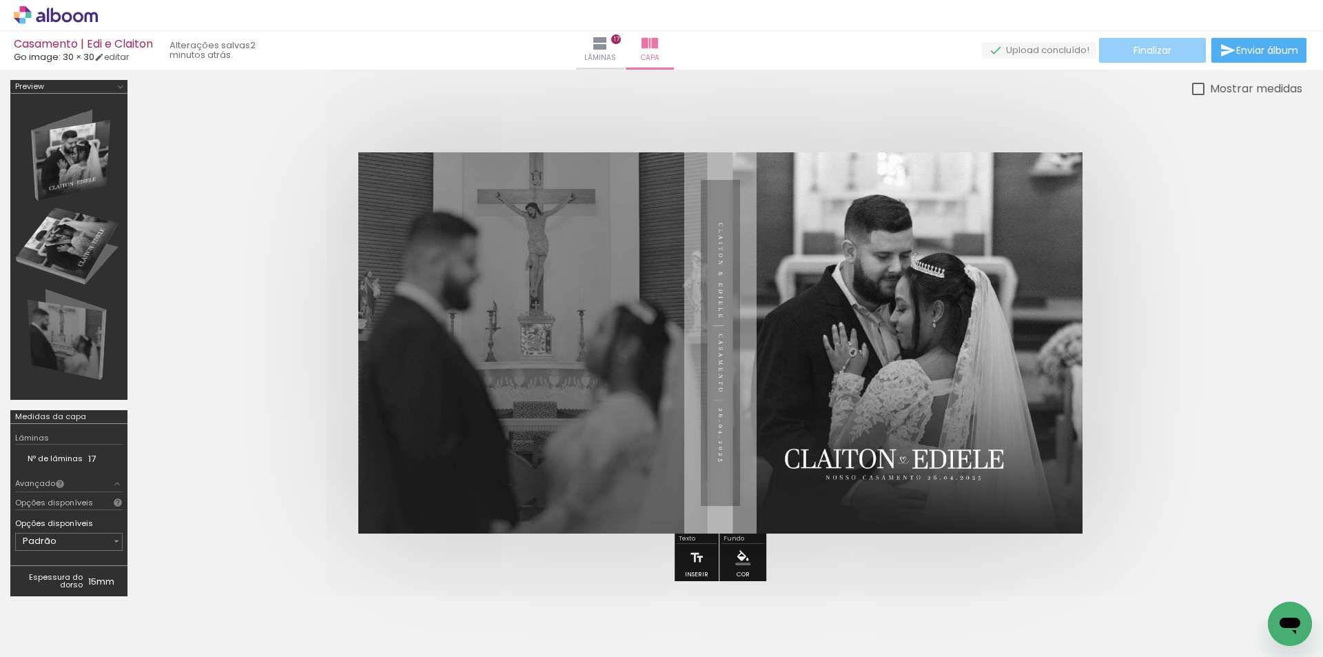
click at [1162, 51] on span "Finalizar" at bounding box center [1152, 50] width 38 height 10
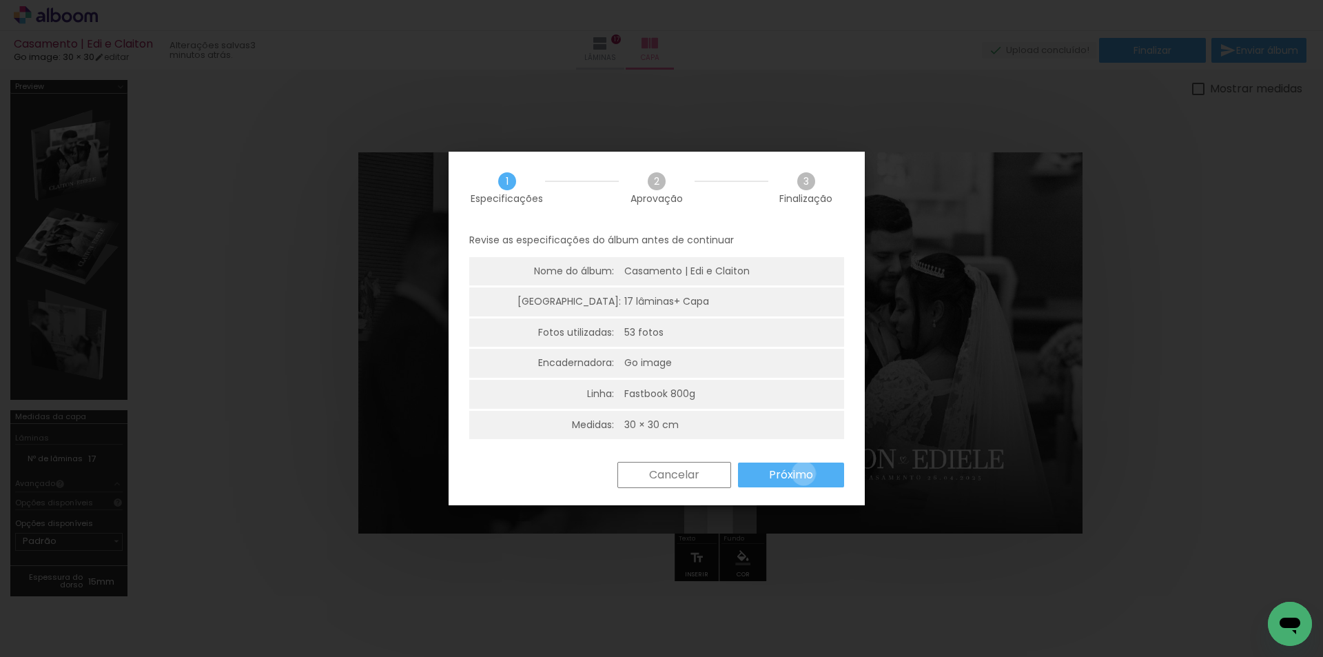
click at [0, 0] on slot "Próximo" at bounding box center [0, 0] width 0 height 0
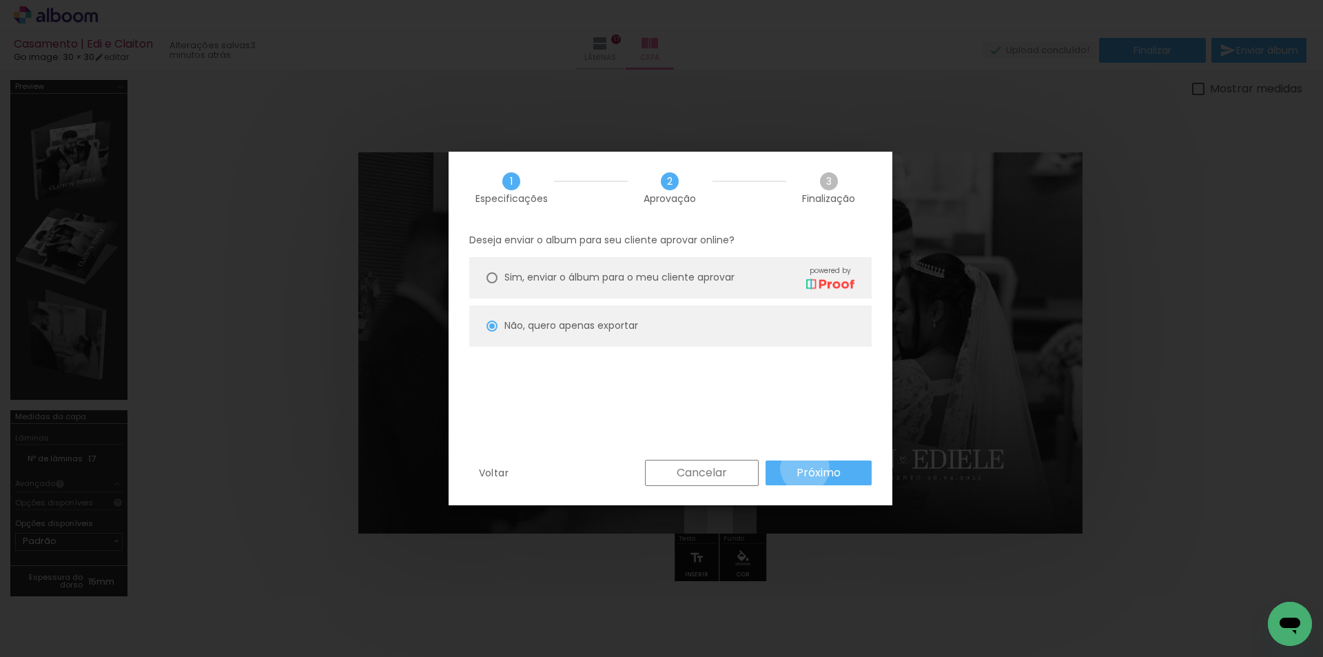
click at [0, 0] on slot "Próximo" at bounding box center [0, 0] width 0 height 0
type input "Alta, 300 DPI"
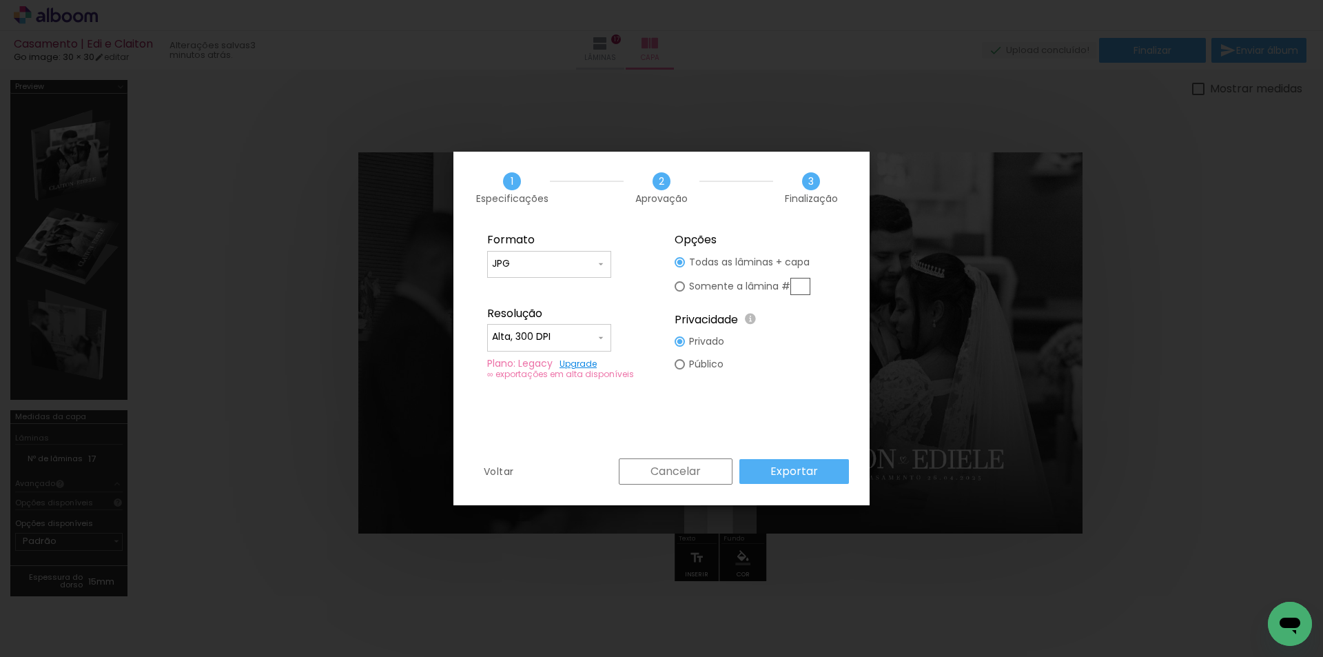
click at [568, 262] on input "JPG" at bounding box center [543, 264] width 103 height 14
click at [544, 293] on paper-item "PDF" at bounding box center [549, 290] width 124 height 28
type input "PDF"
click at [555, 336] on input "Alta, 300 DPI" at bounding box center [543, 337] width 103 height 14
click at [0, 0] on slot "Exportar" at bounding box center [0, 0] width 0 height 0
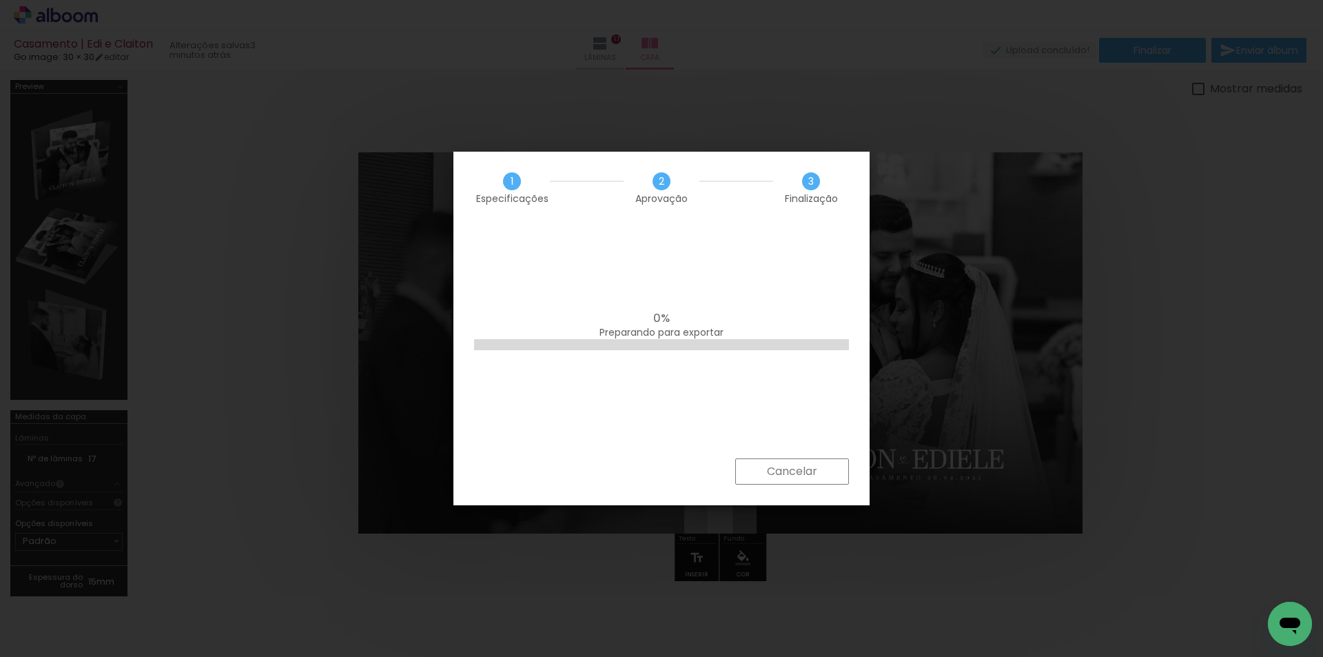
scroll to position [0, 2961]
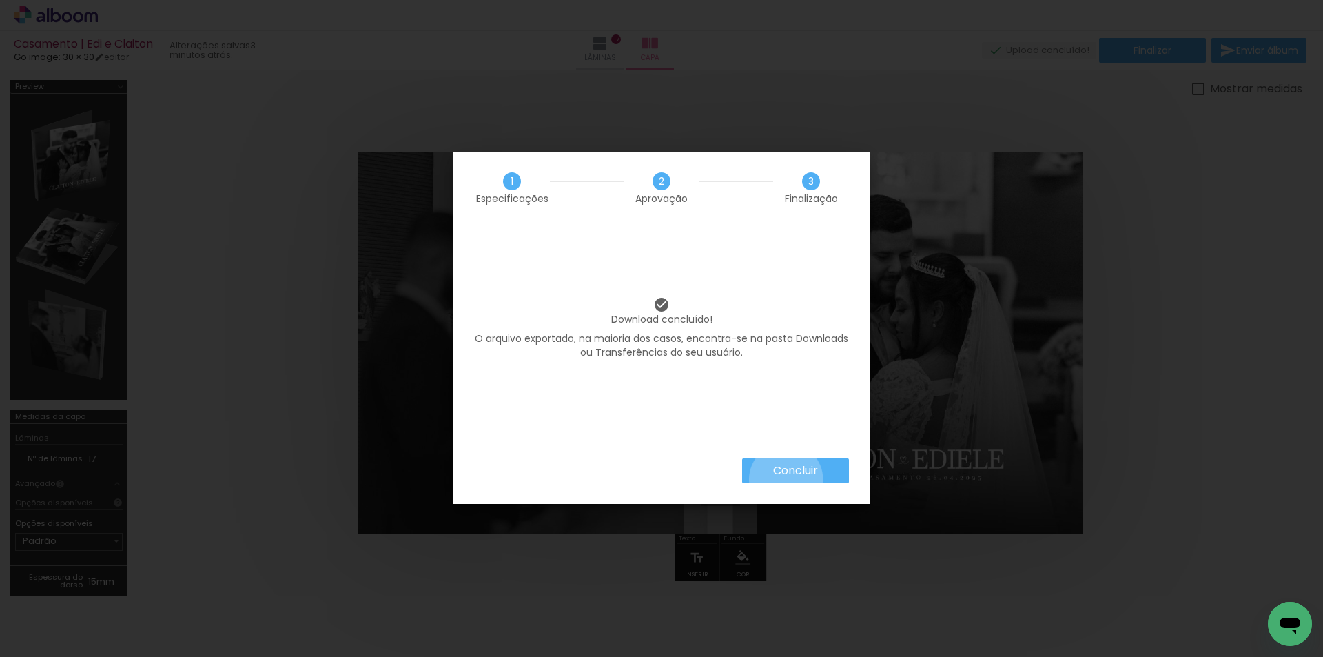
click at [785, 479] on paper-button "Concluir" at bounding box center [795, 470] width 107 height 25
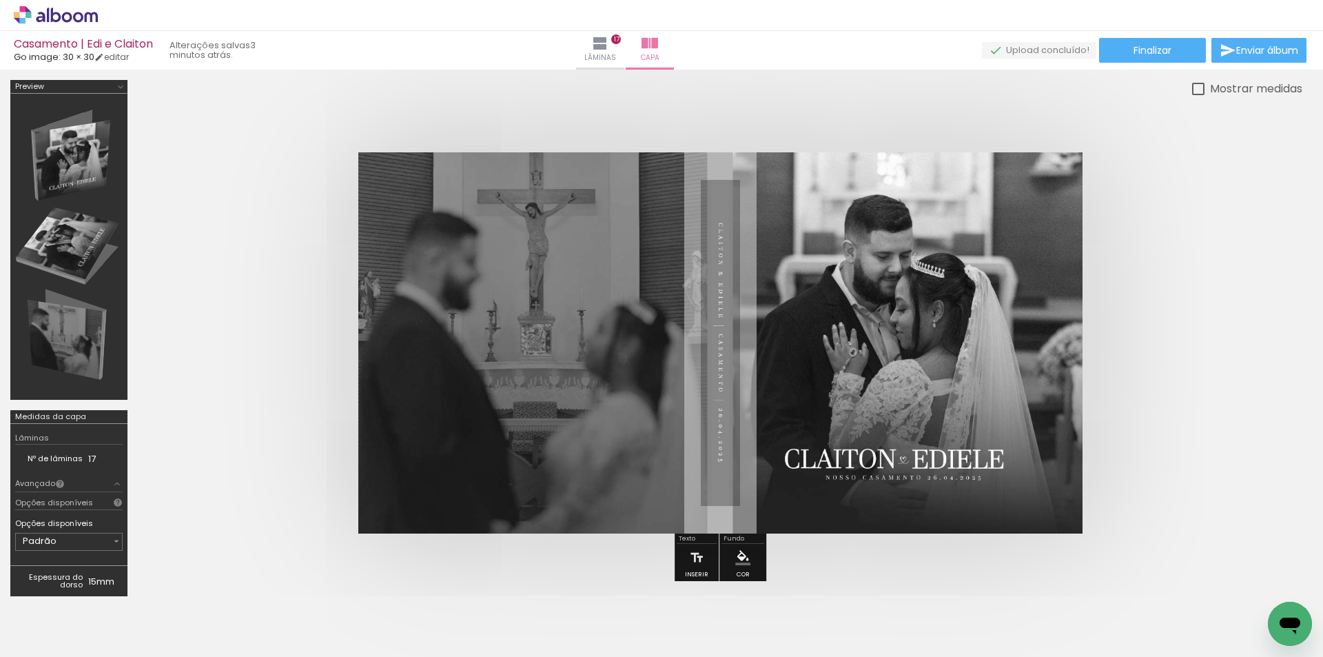
click at [35, 10] on icon at bounding box center [56, 15] width 84 height 18
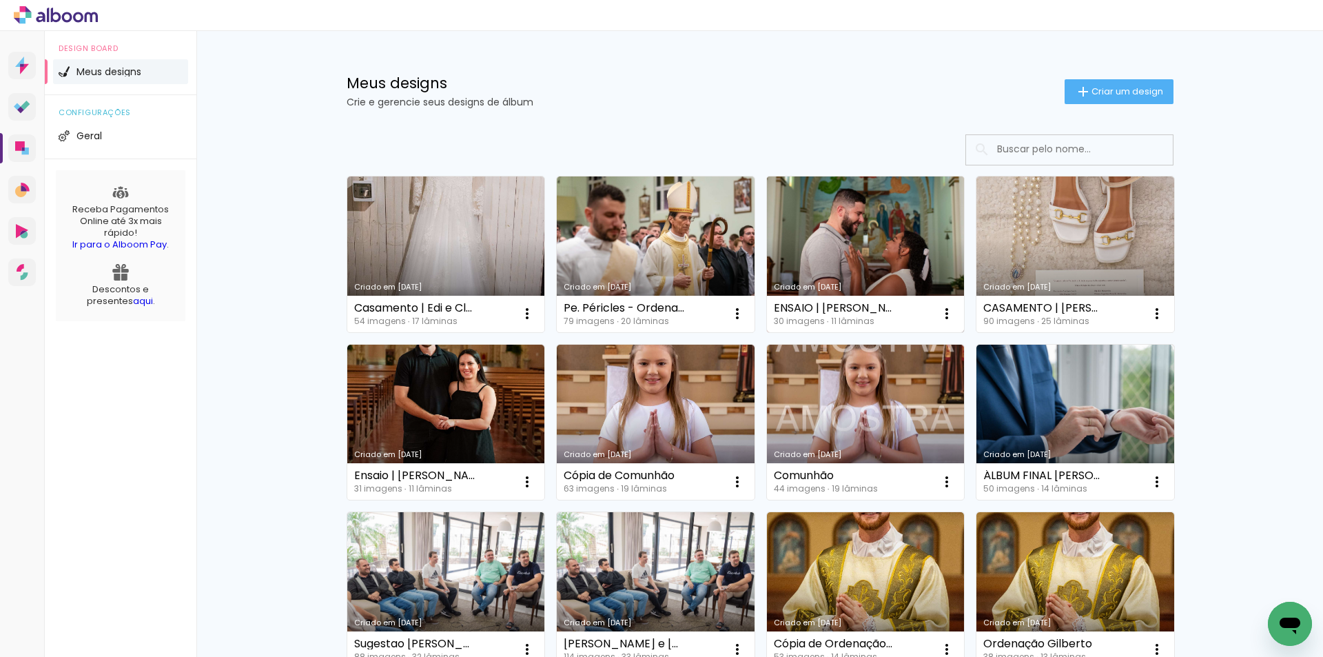
click at [863, 261] on link "Criado em [DATE]" at bounding box center [866, 254] width 198 height 156
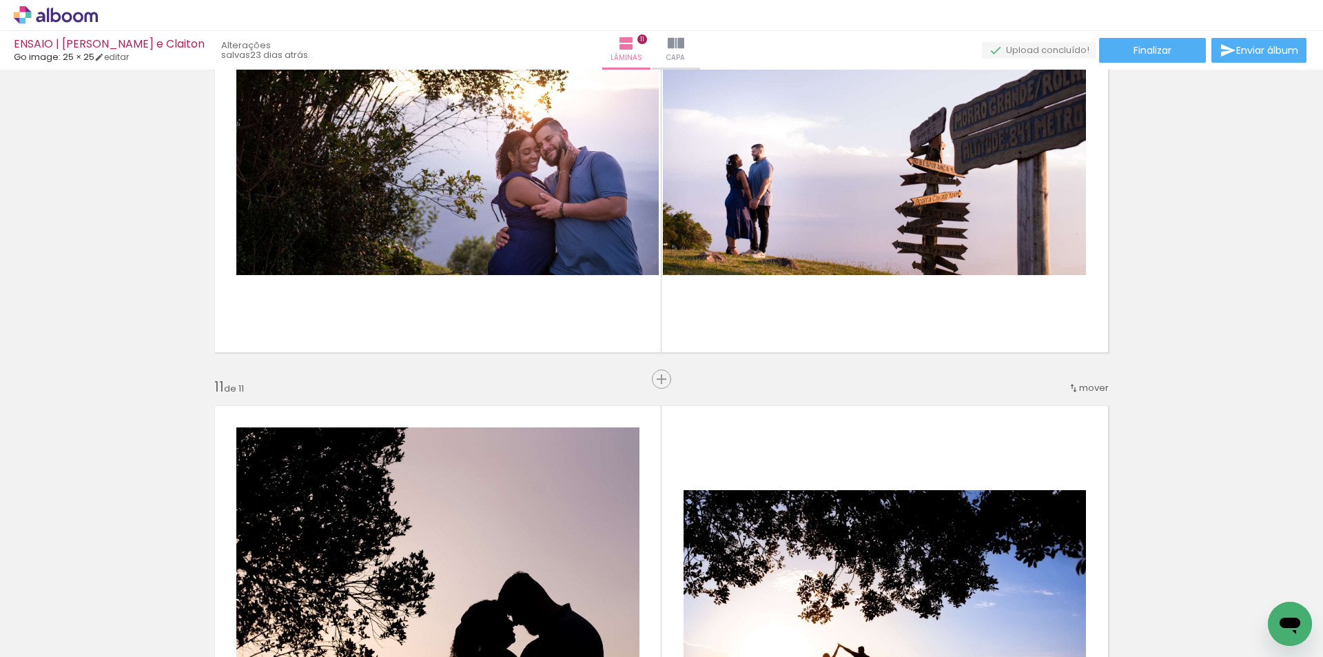
scroll to position [4612, 0]
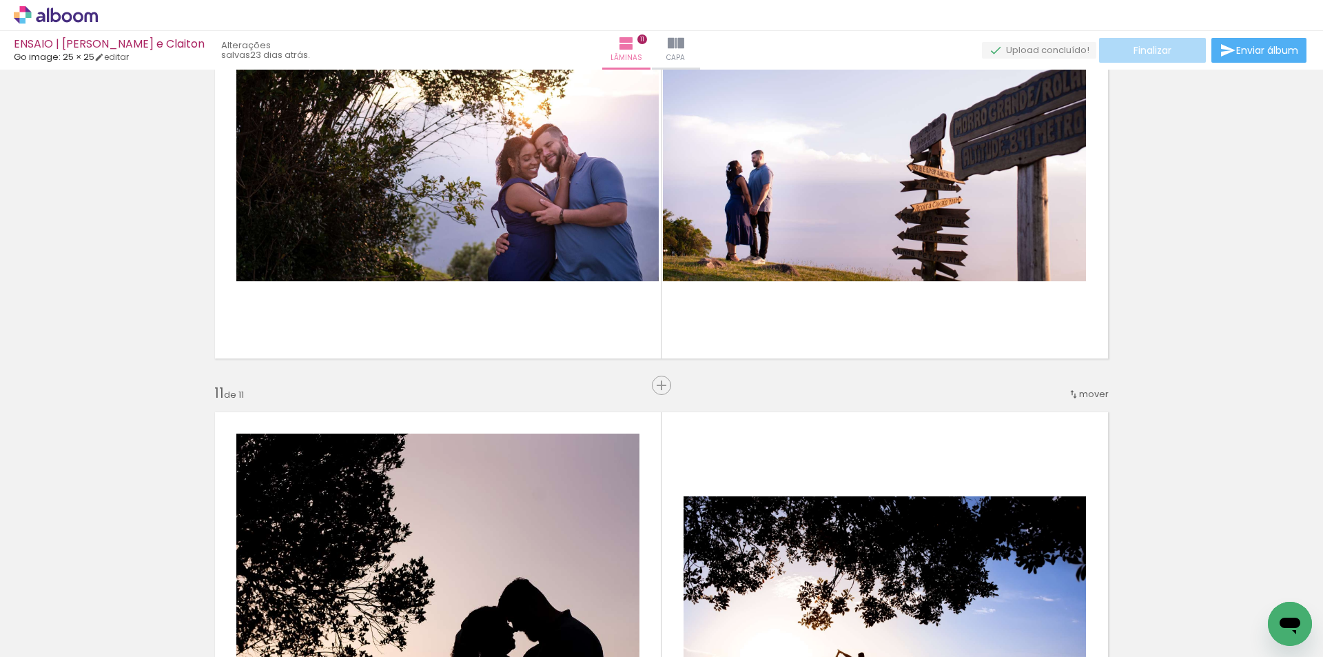
click at [1173, 50] on paper-button "Finalizar" at bounding box center [1152, 50] width 107 height 25
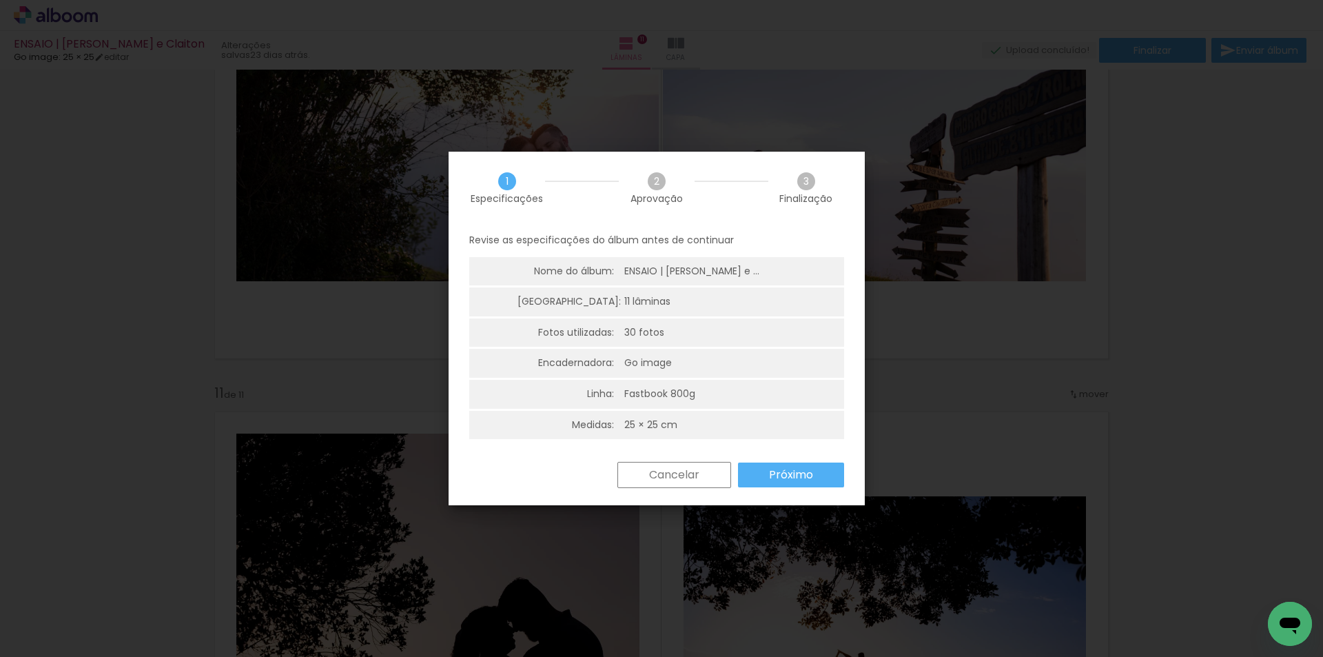
click at [824, 474] on paper-button "Próximo" at bounding box center [791, 474] width 106 height 25
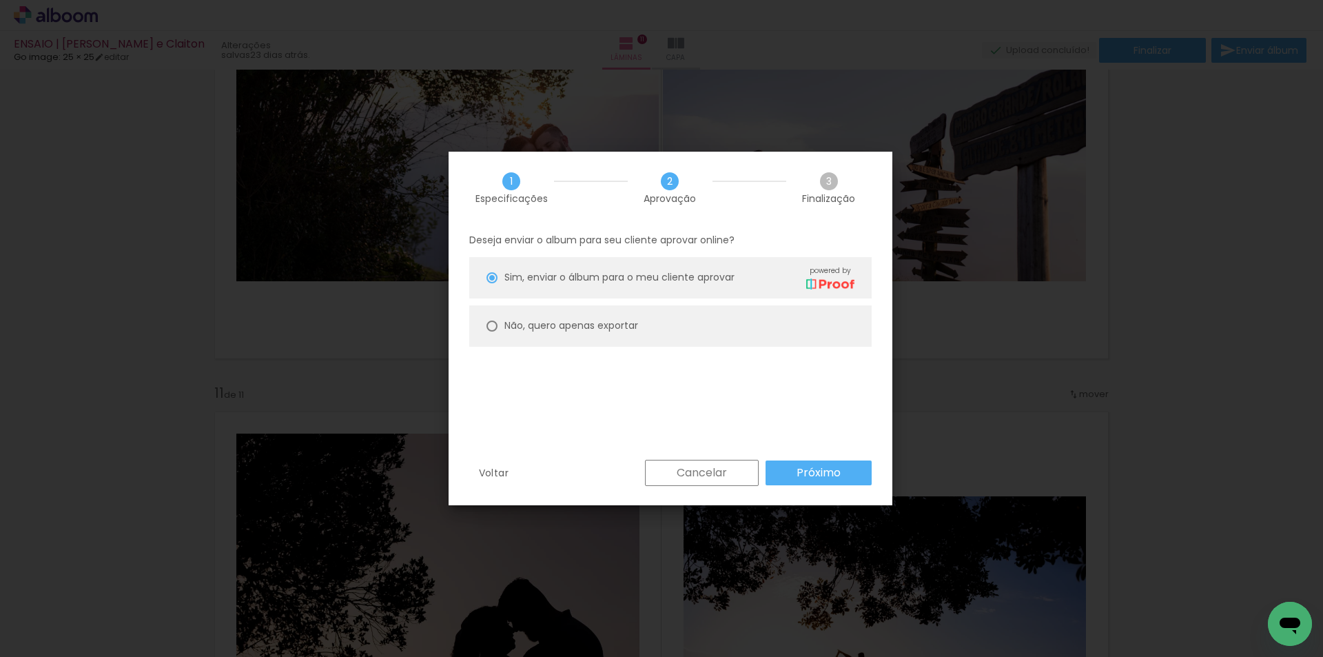
click at [661, 327] on paper-radio-button "Não, quero apenas exportar" at bounding box center [670, 325] width 402 height 41
type paper-radio-button "on"
click at [0, 0] on slot "Próximo" at bounding box center [0, 0] width 0 height 0
type input "Alta, 300 DPI"
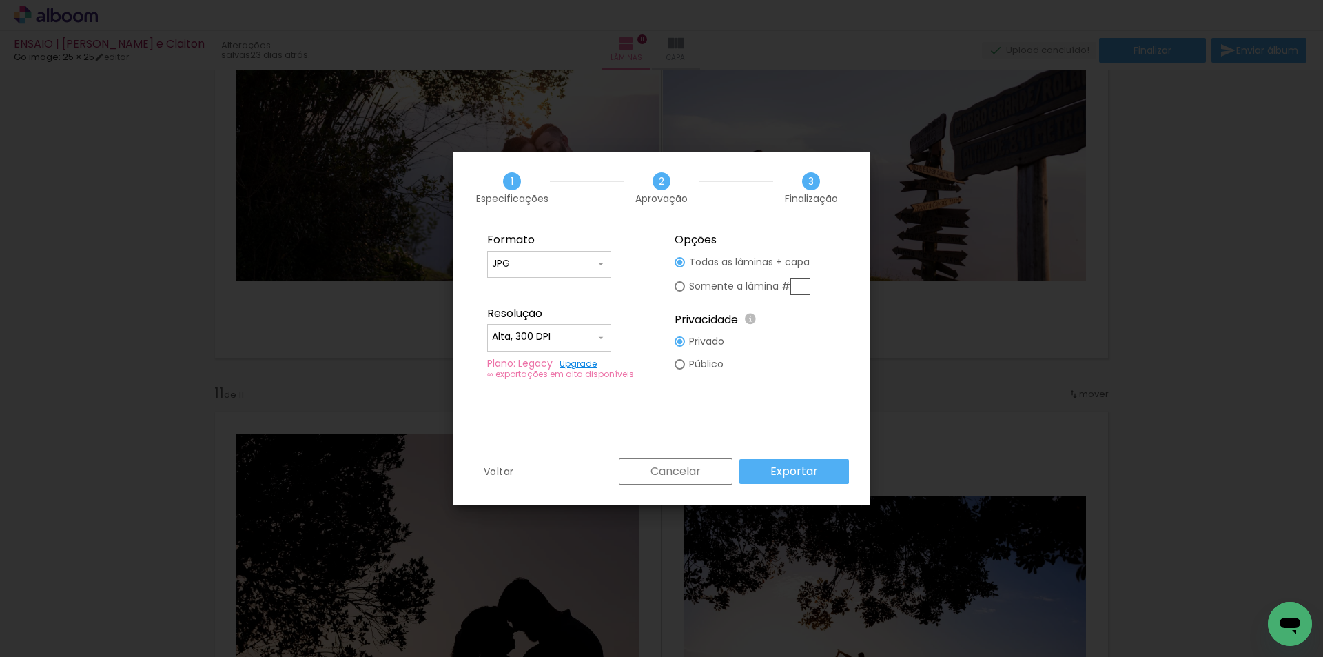
click at [0, 0] on slot "Exportar" at bounding box center [0, 0] width 0 height 0
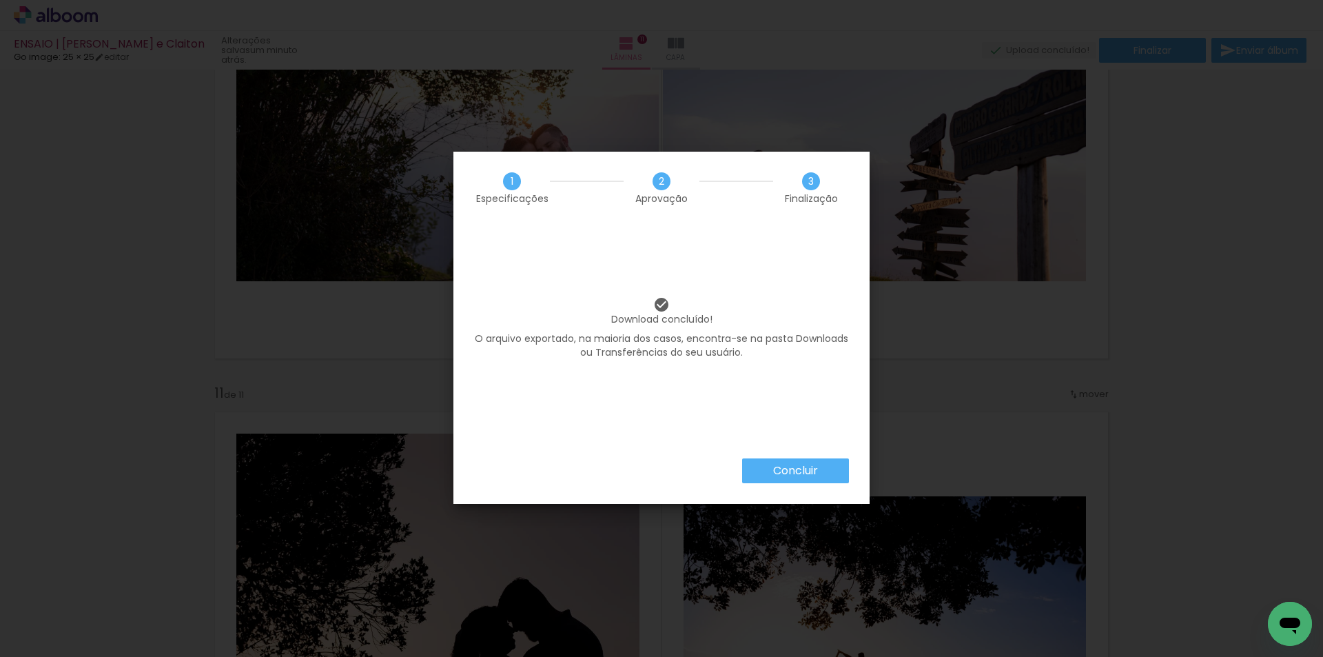
scroll to position [0, 1109]
click at [771, 466] on paper-button "Concluir" at bounding box center [795, 470] width 107 height 25
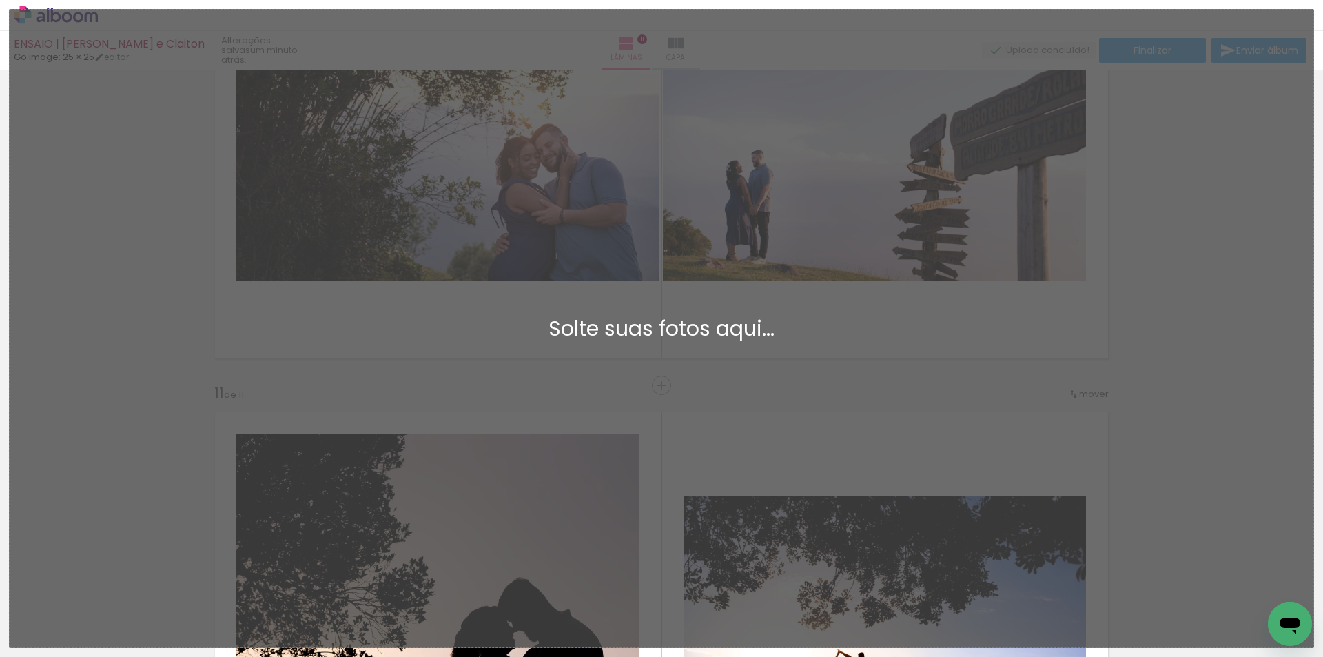
scroll to position [0, 1109]
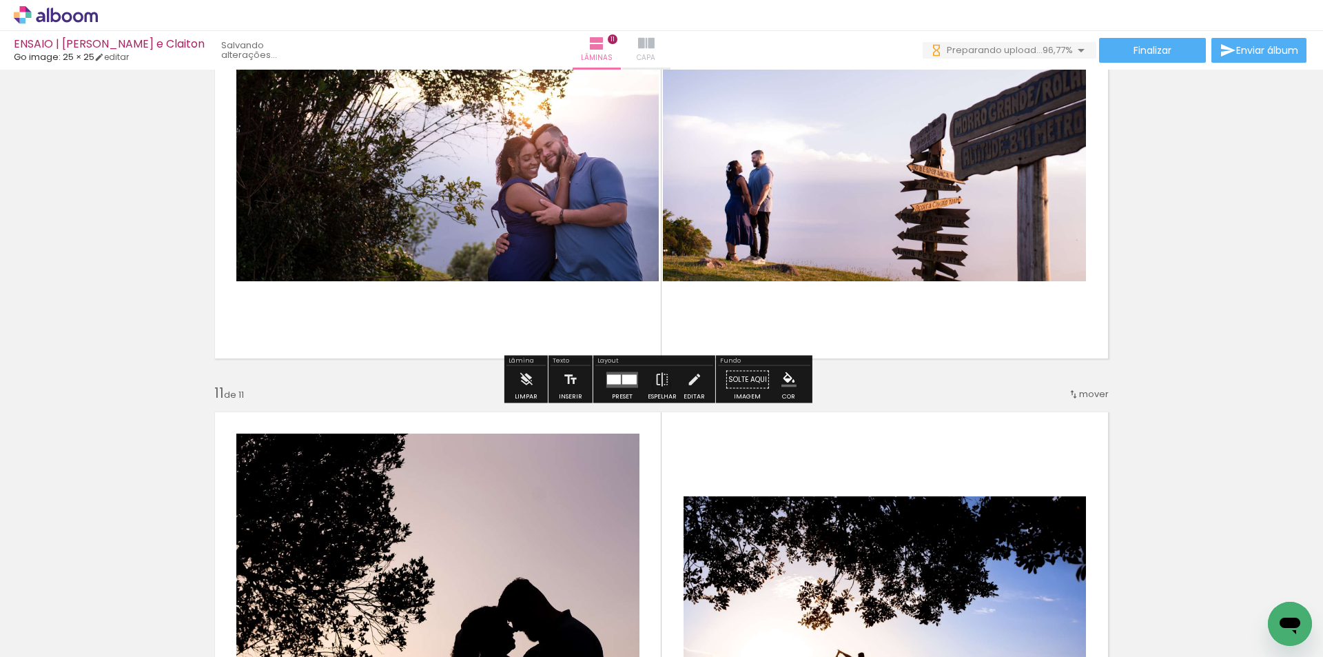
click at [655, 53] on span "Capa" at bounding box center [646, 58] width 19 height 12
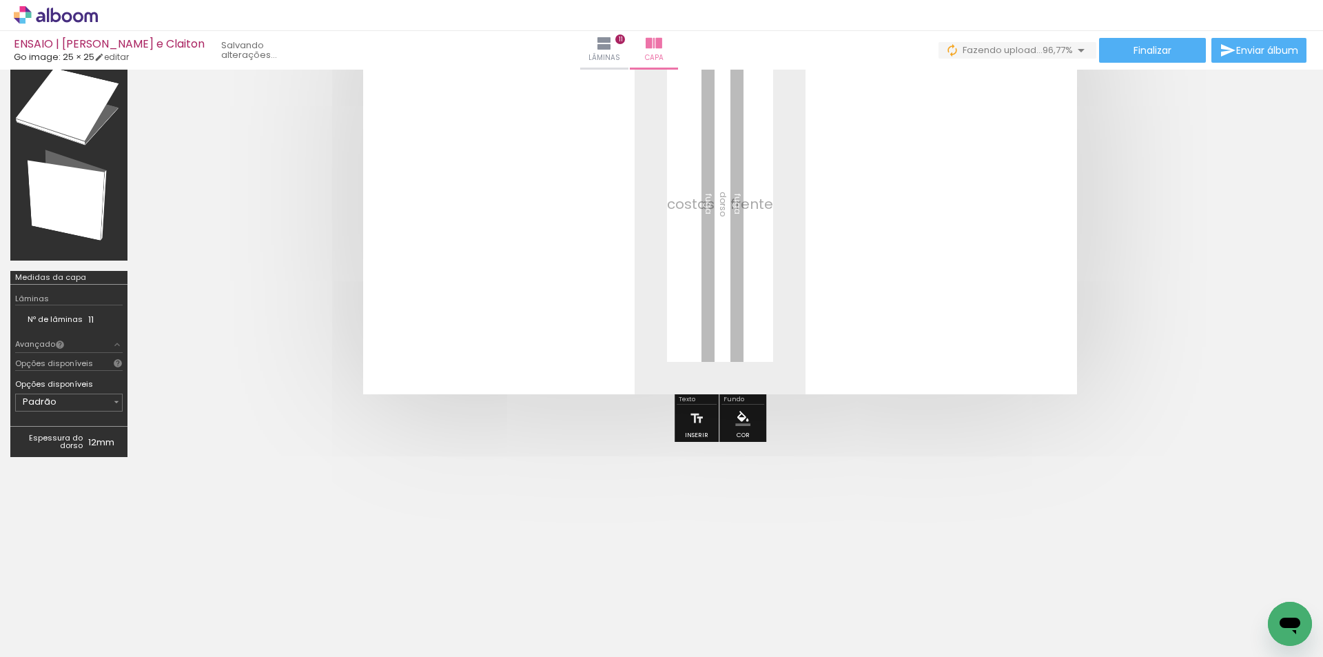
scroll to position [0, 1186]
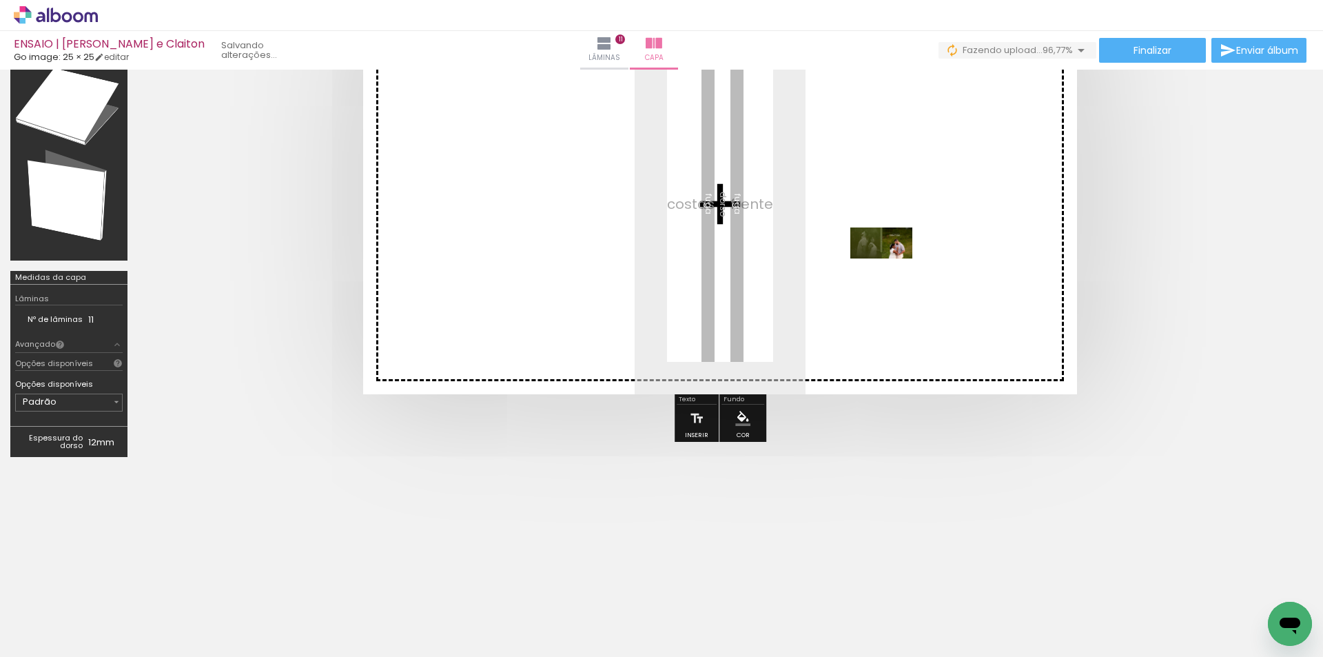
drag, startPoint x: 12, startPoint y: 42, endPoint x: 891, endPoint y: 267, distance: 906.6
click at [891, 267] on quentale-workspace at bounding box center [661, 328] width 1323 height 657
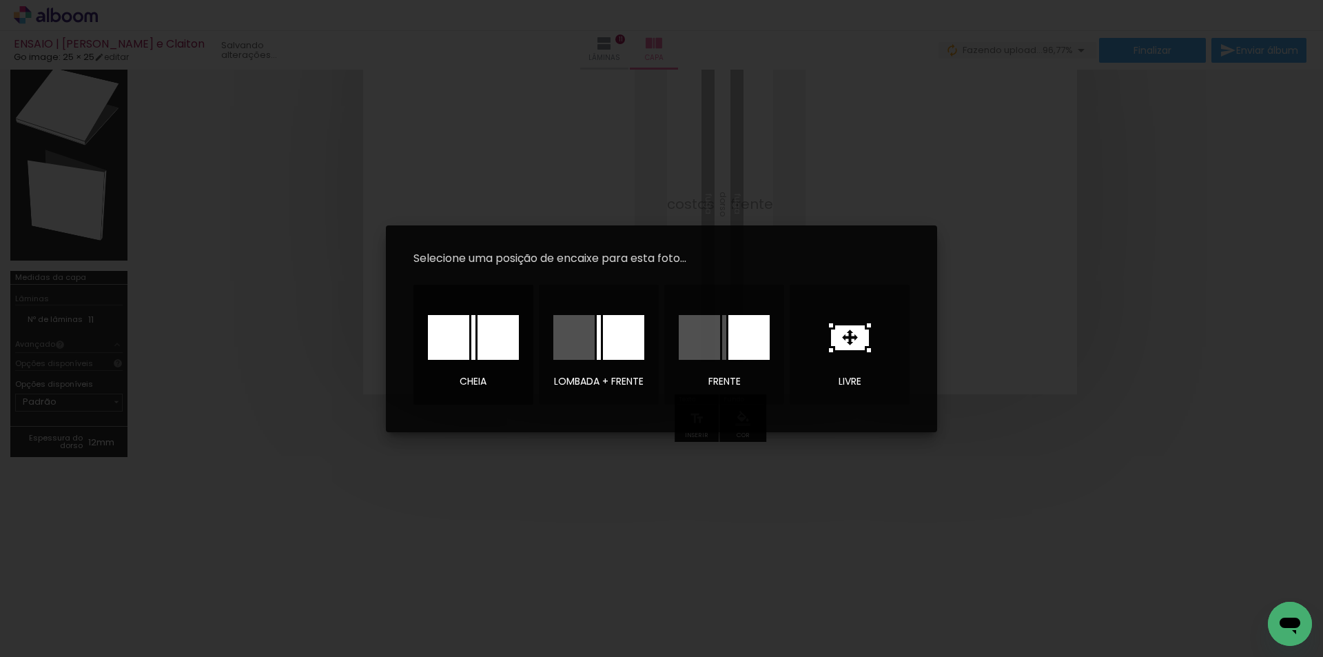
click at [479, 334] on div at bounding box center [497, 337] width 41 height 45
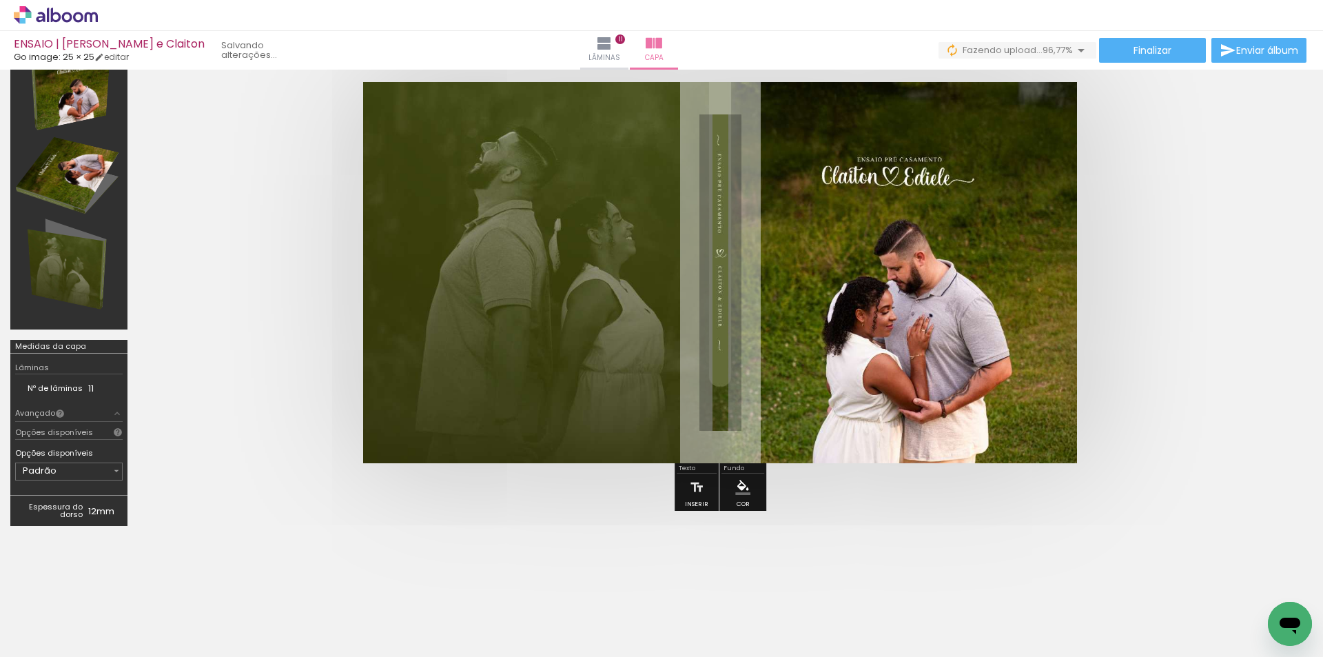
scroll to position [0, 0]
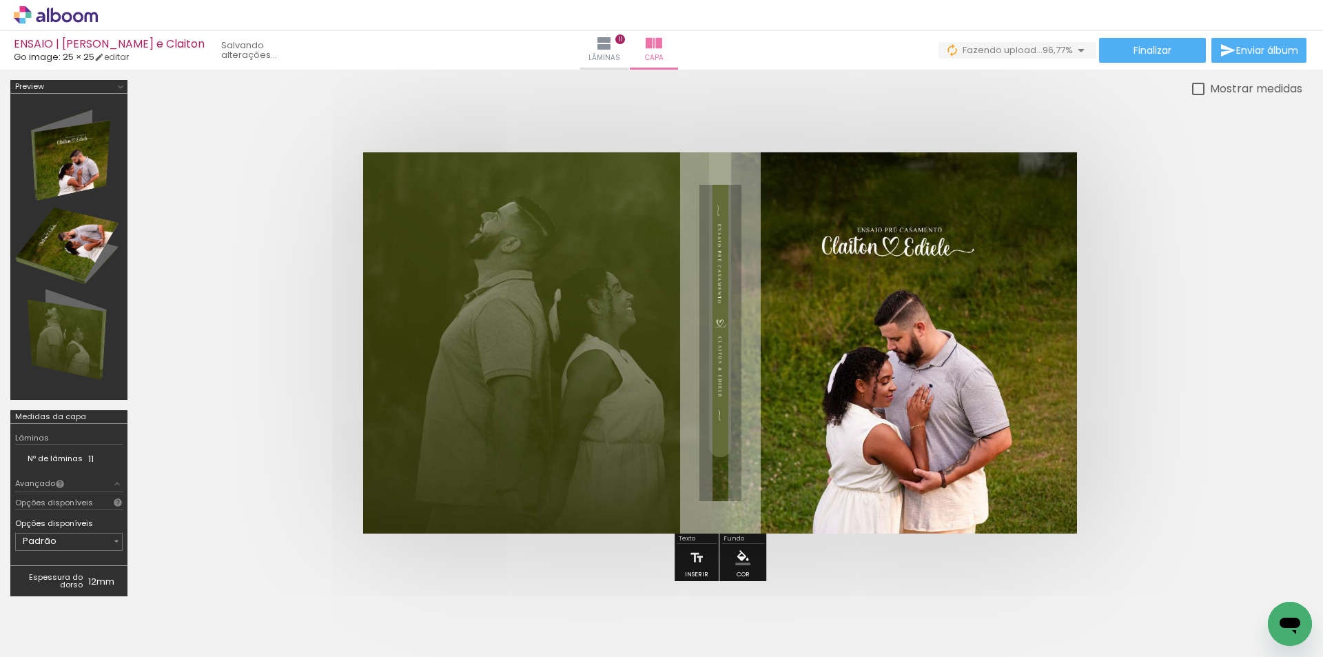
click at [1192, 361] on quentale-cover at bounding box center [720, 342] width 1054 height 381
click at [1131, 58] on paper-button "Finalizar" at bounding box center [1152, 50] width 107 height 25
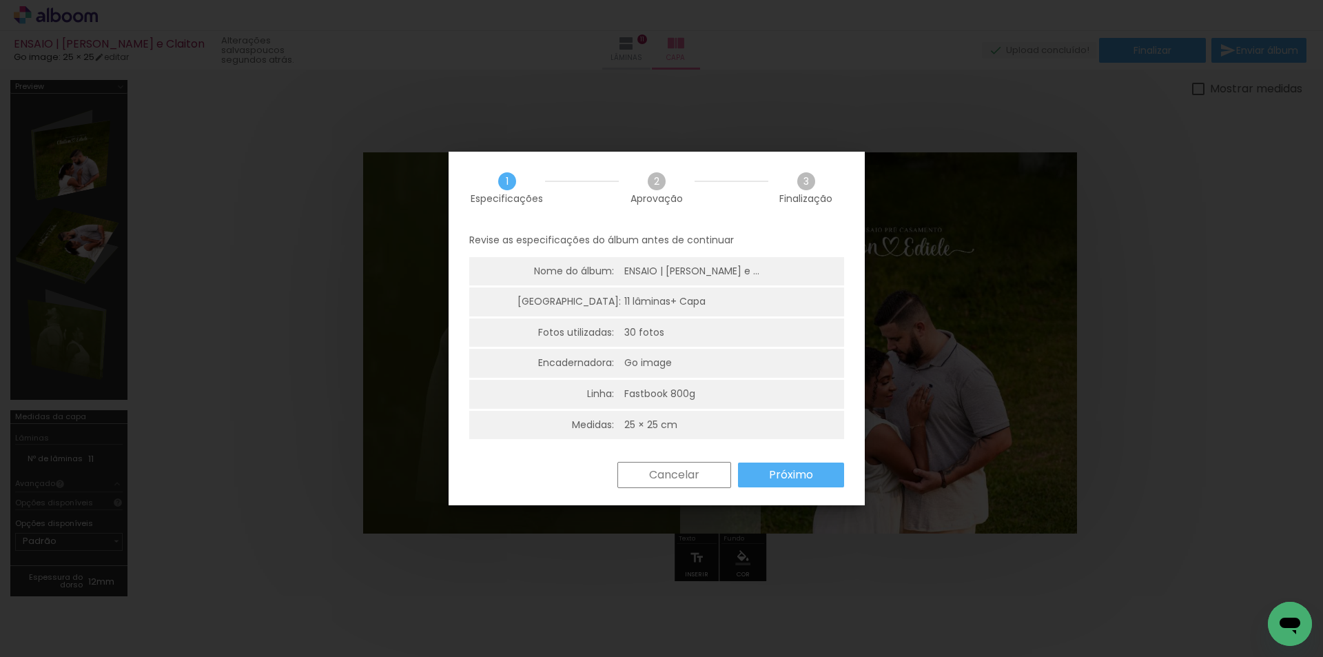
click at [0, 0] on slot "Próximo" at bounding box center [0, 0] width 0 height 0
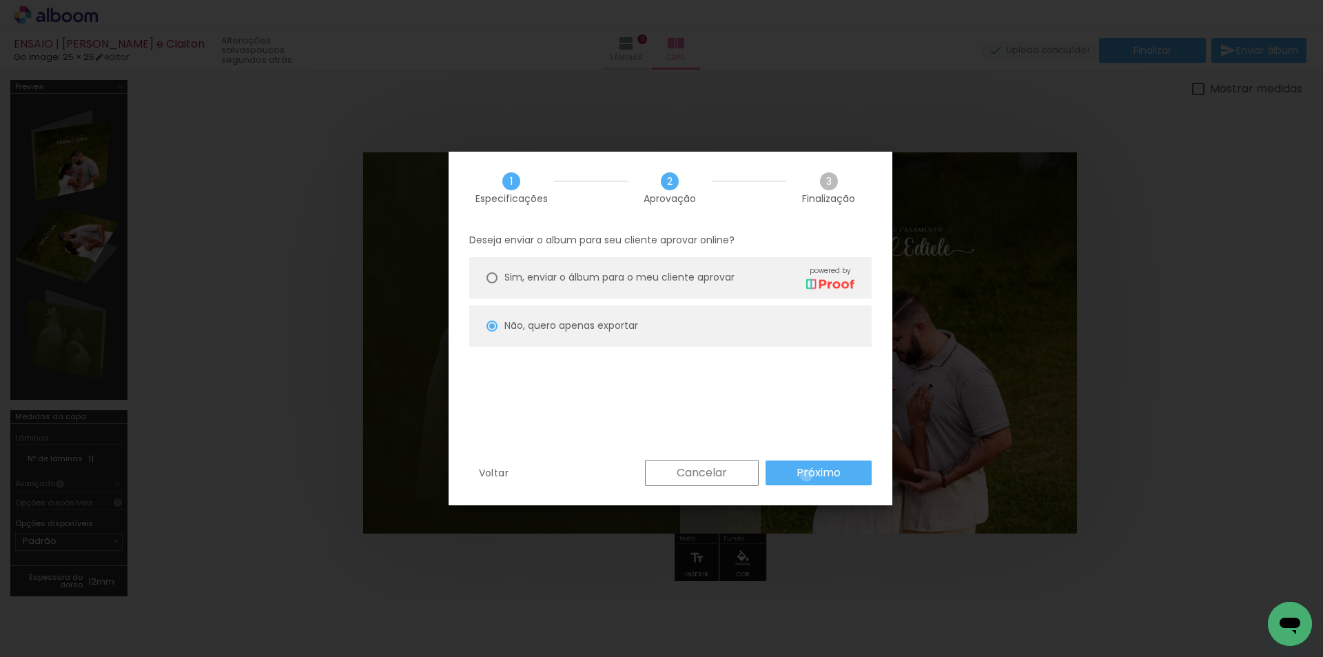
click at [0, 0] on slot "Próximo" at bounding box center [0, 0] width 0 height 0
type input "Alta, 300 DPI"
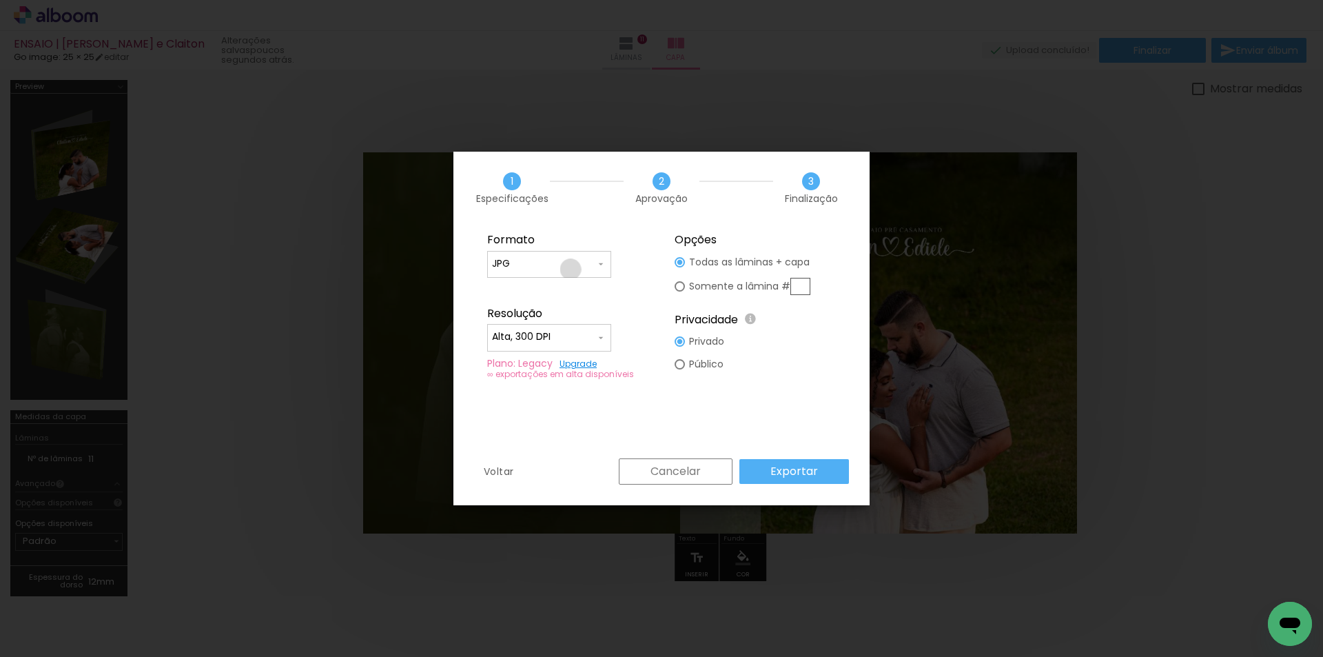
click at [570, 269] on input "JPG" at bounding box center [543, 264] width 103 height 14
click at [561, 292] on paper-item "PDF" at bounding box center [549, 290] width 124 height 28
type input "PDF"
click at [550, 336] on input "Alta, 300 DPI" at bounding box center [543, 337] width 103 height 14
click at [545, 369] on paper-item "Baixa" at bounding box center [549, 363] width 124 height 28
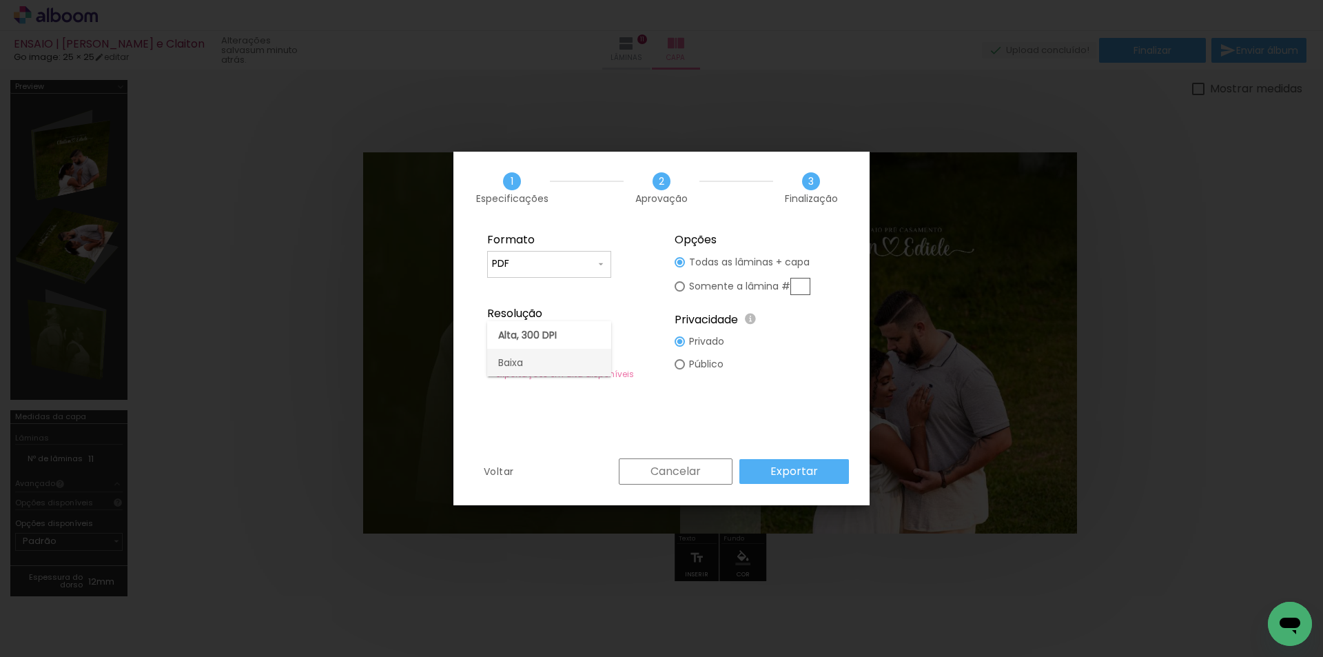
type input "Baixa"
click at [0, 0] on slot "Exportar" at bounding box center [0, 0] width 0 height 0
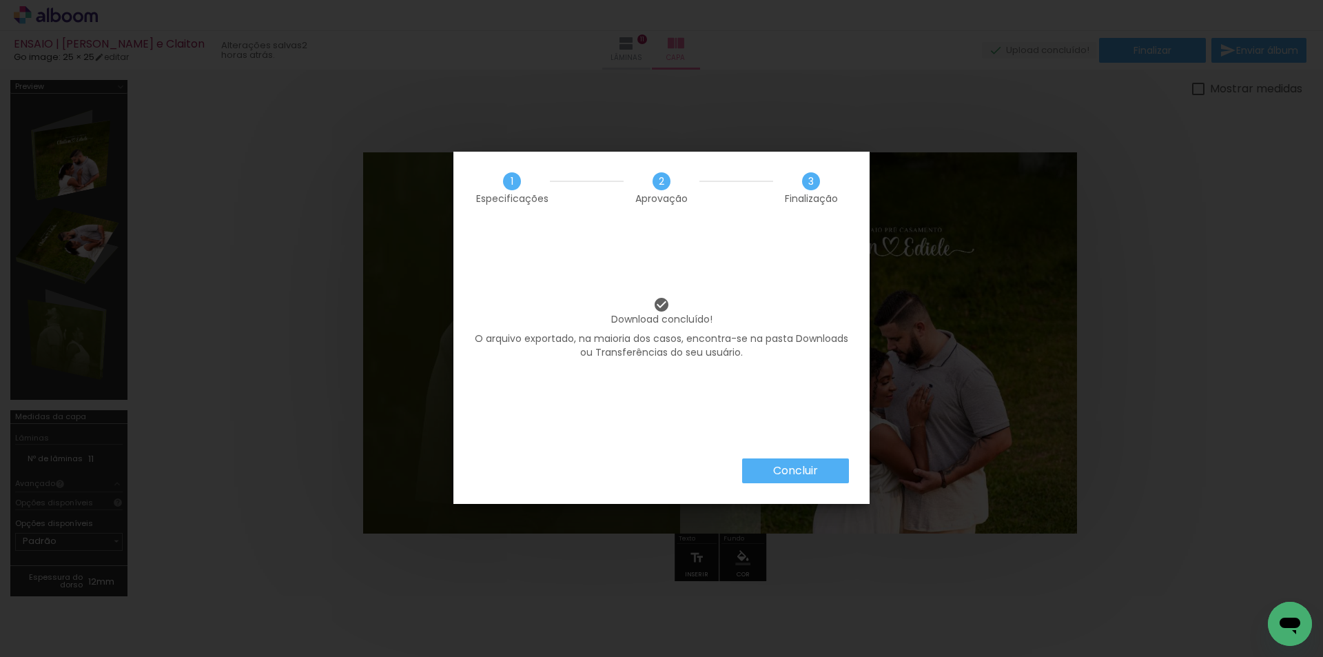
scroll to position [0, 1186]
click at [0, 0] on slot "Concluir" at bounding box center [0, 0] width 0 height 0
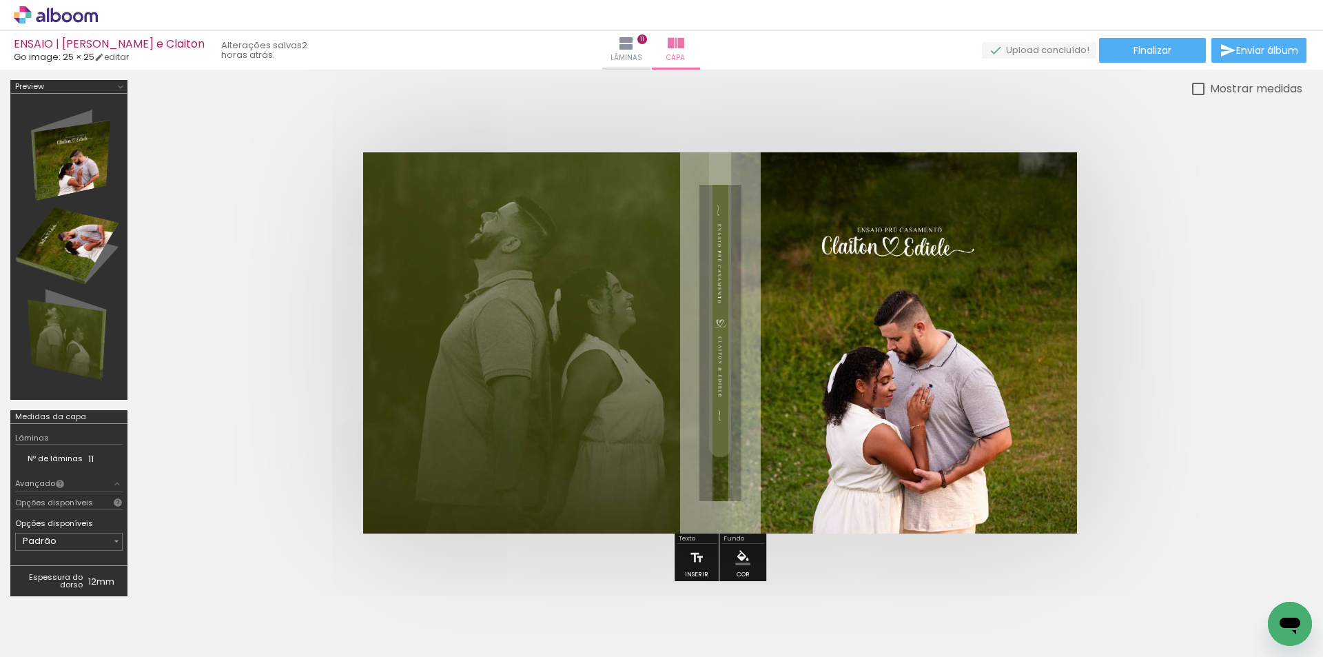
click at [65, 247] on div at bounding box center [68, 247] width 107 height 296
